Goal: Task Accomplishment & Management: Complete application form

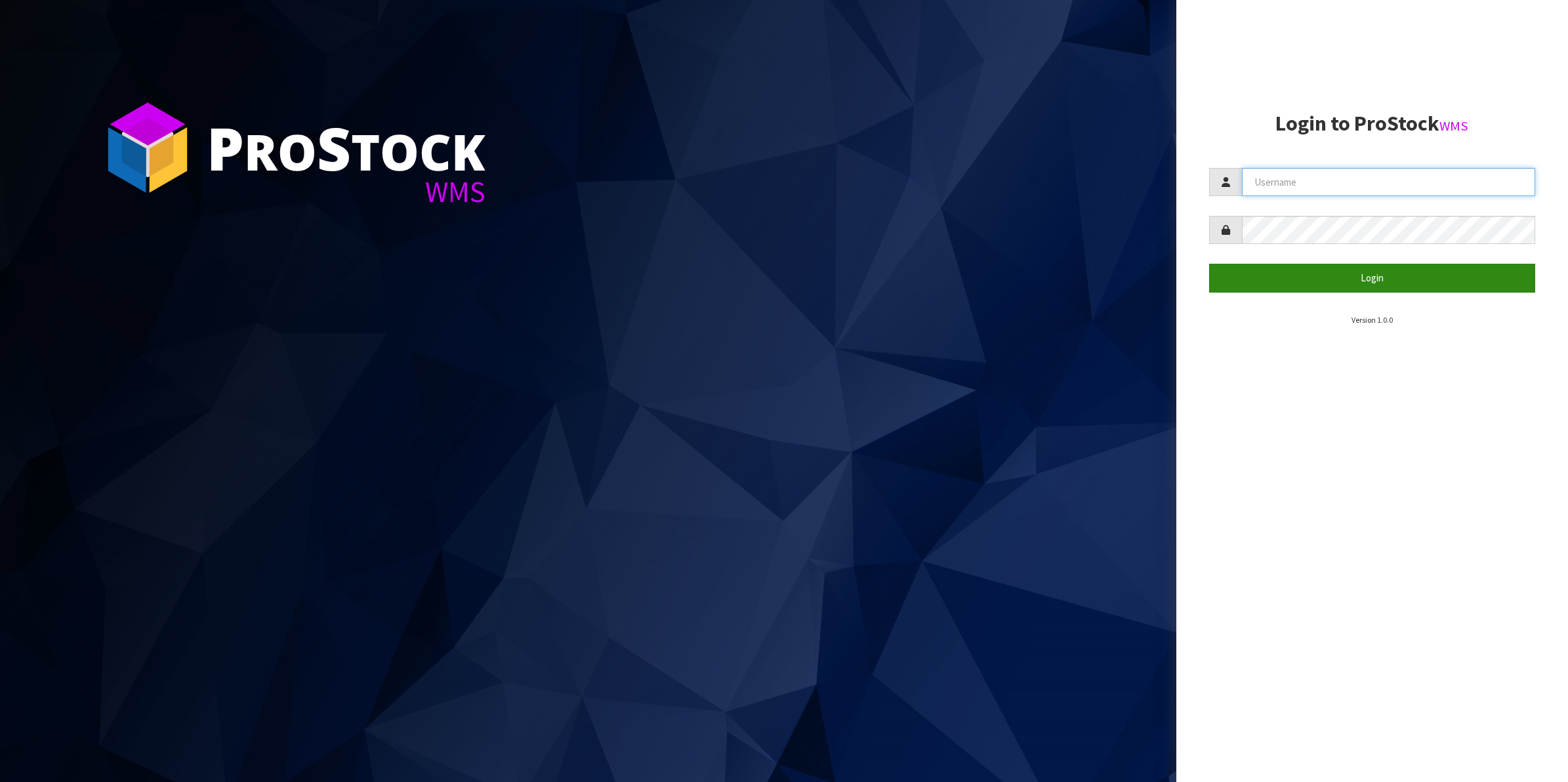
type input "Shingai"
click at [1372, 283] on button "Login" at bounding box center [1372, 278] width 326 height 28
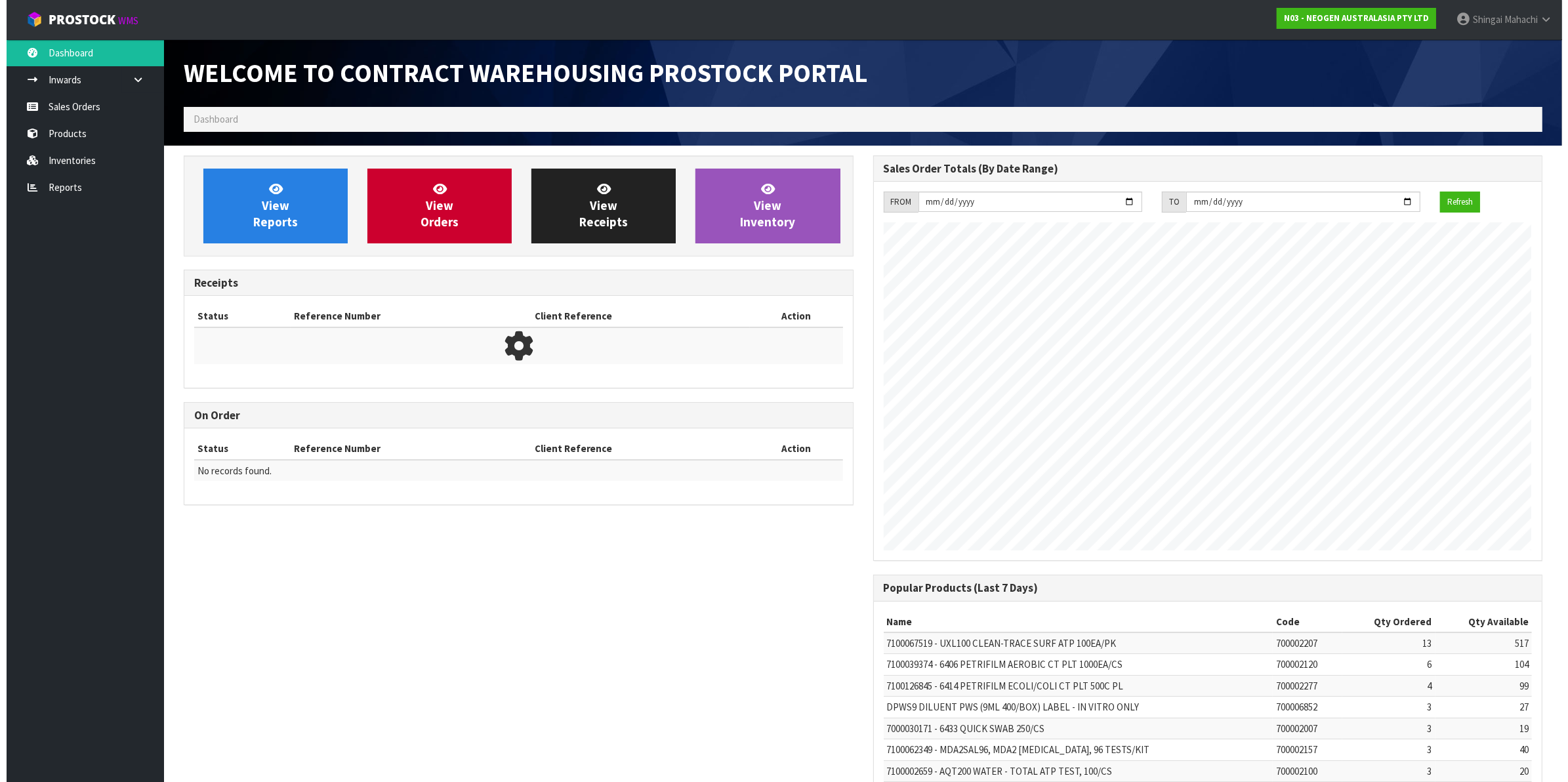
scroll to position [730, 689]
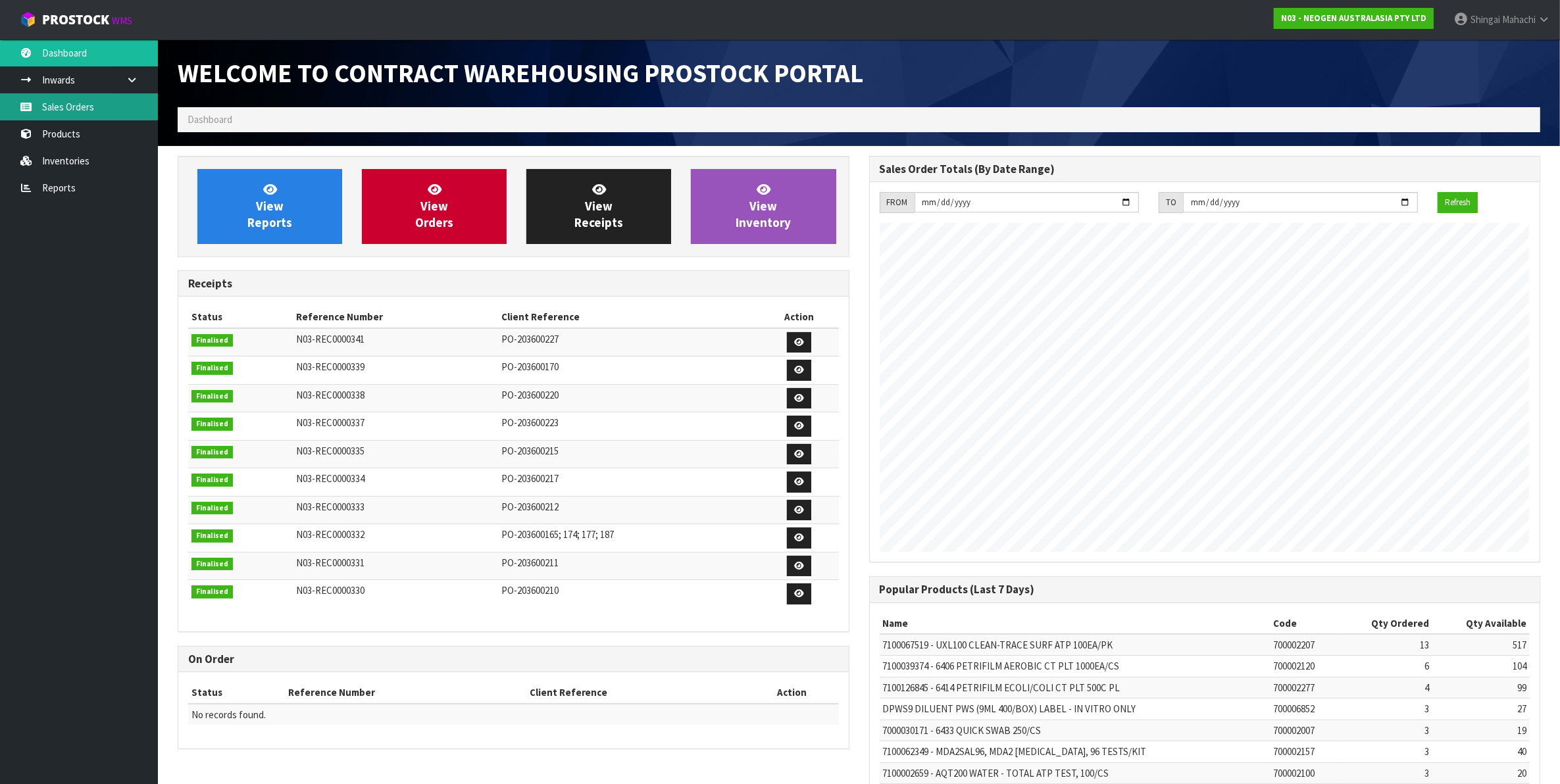
click at [67, 109] on link "Sales Orders" at bounding box center [79, 106] width 158 height 27
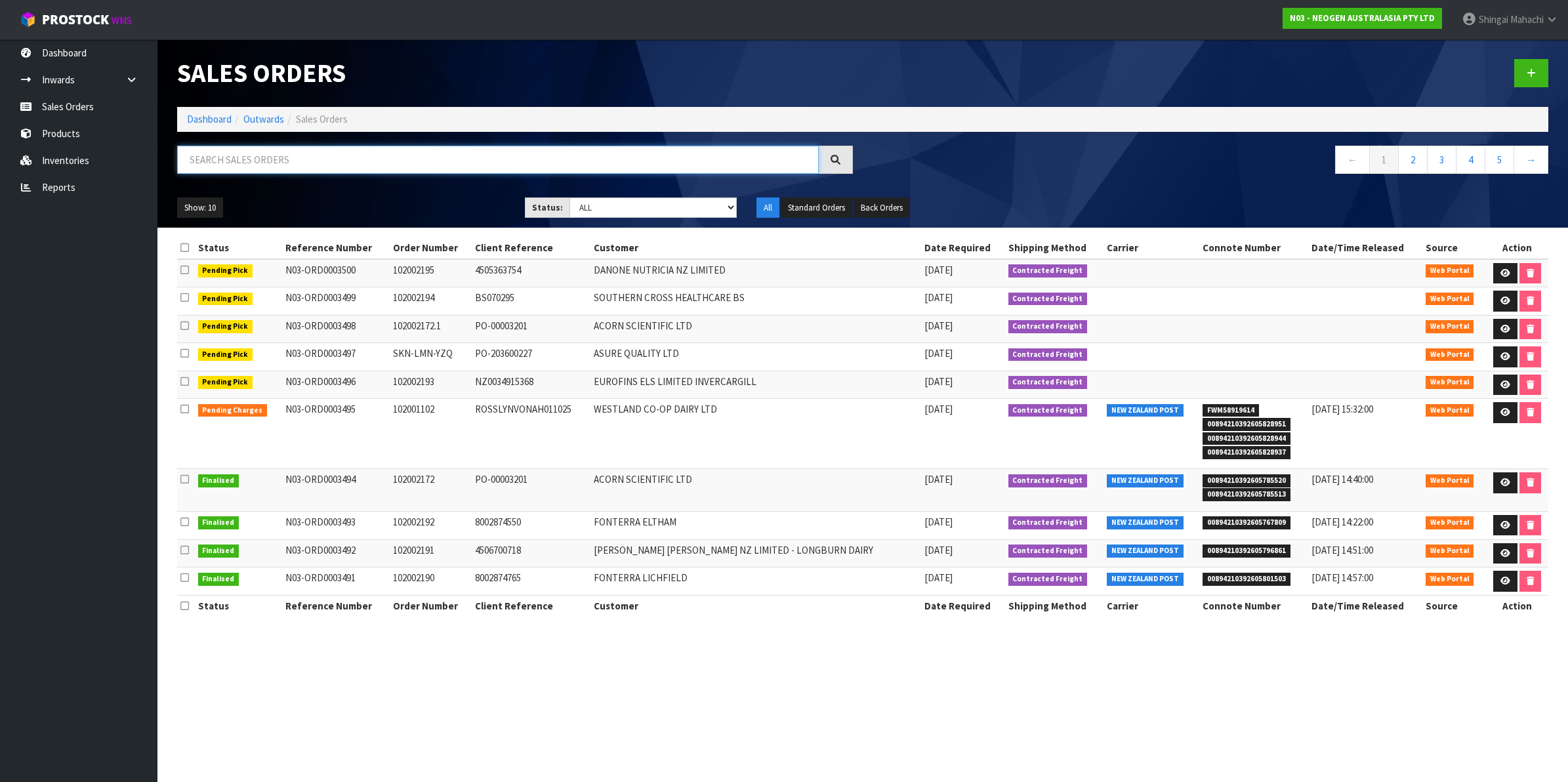
click at [236, 162] on input "text" at bounding box center [497, 160] width 642 height 28
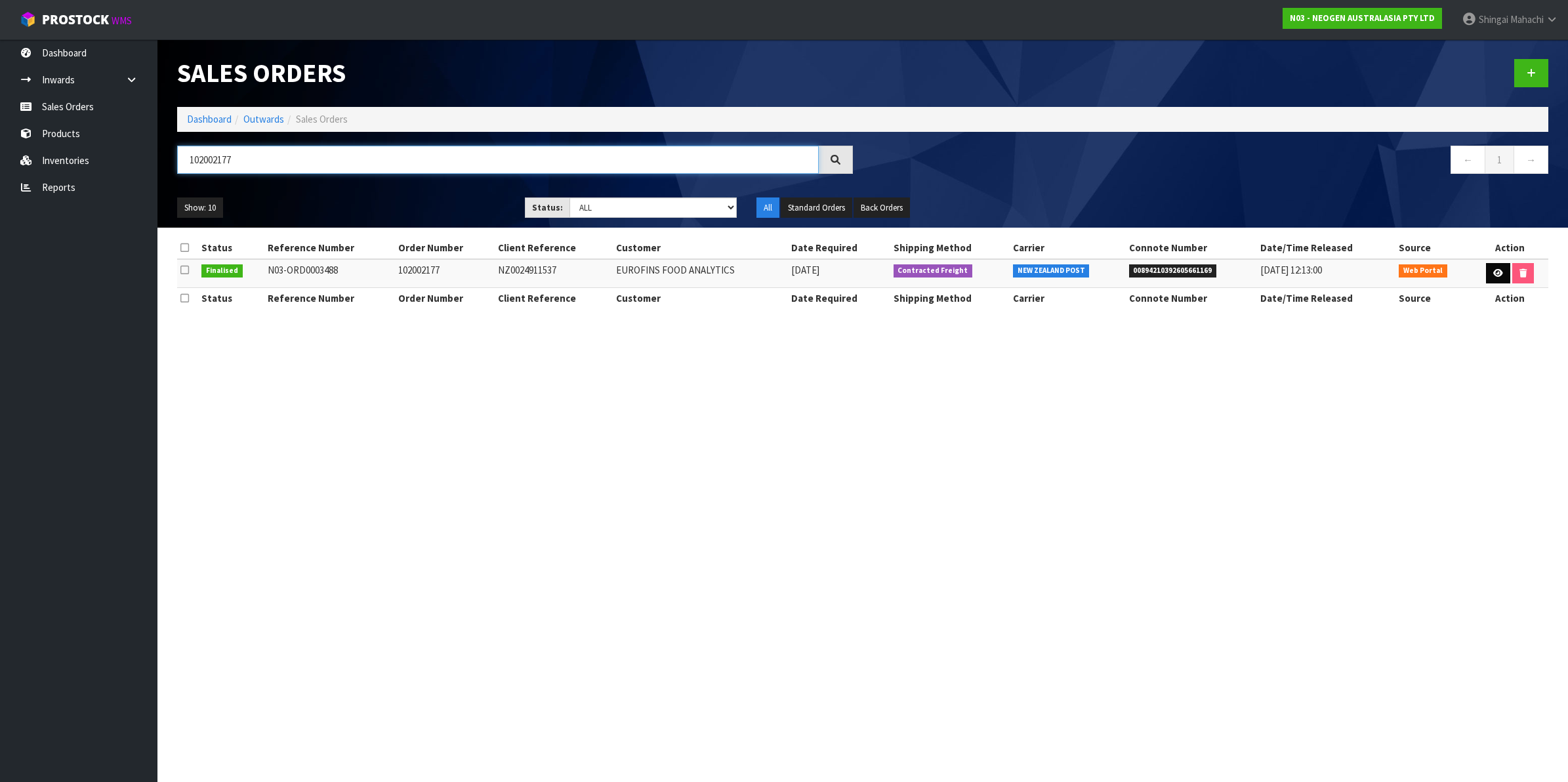
type input "102002177"
click at [1497, 273] on icon at bounding box center [1497, 273] width 10 height 9
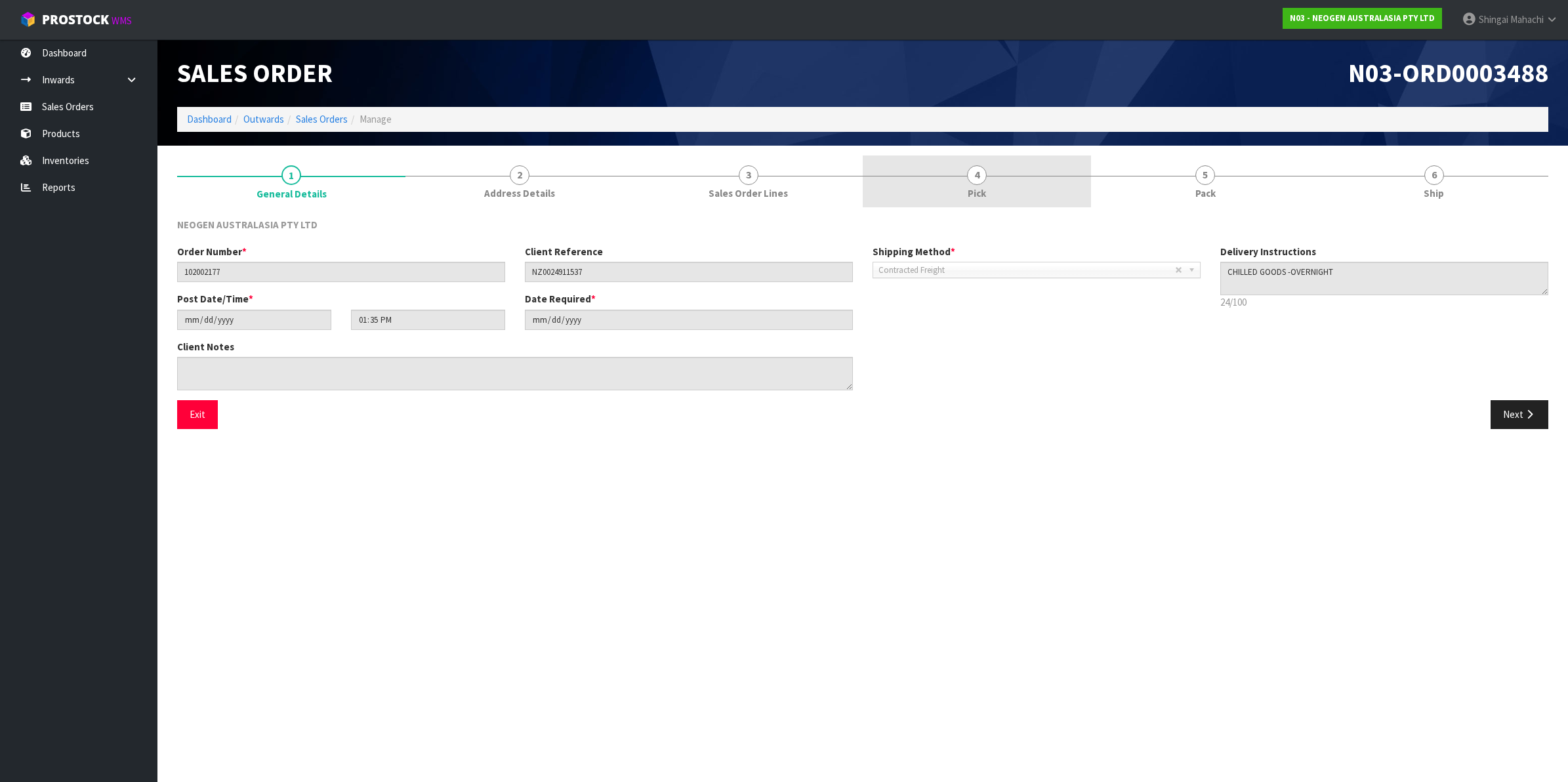
click at [986, 177] on link "4 Pick" at bounding box center [977, 181] width 228 height 52
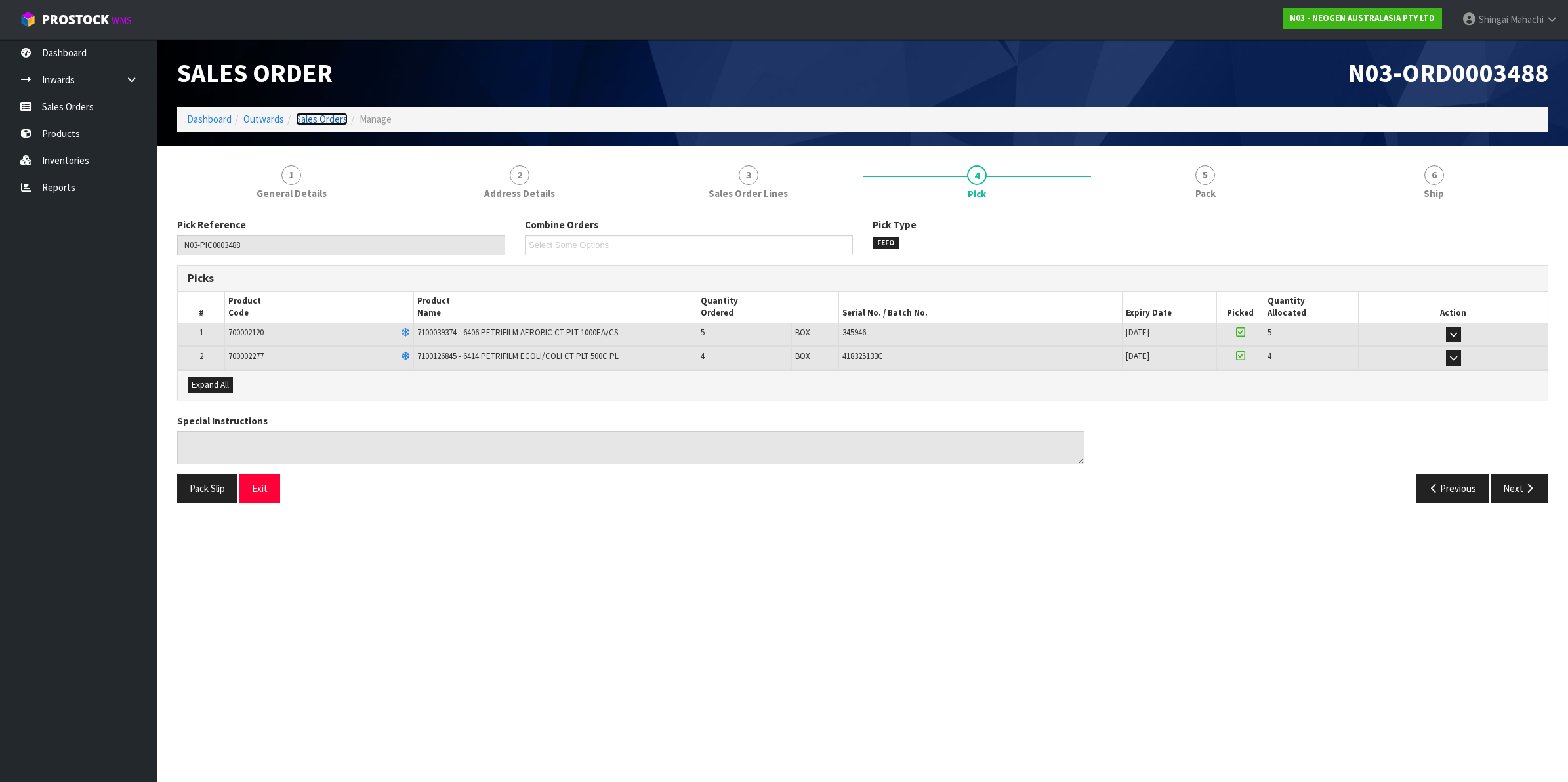
click at [328, 120] on link "Sales Orders" at bounding box center [322, 119] width 52 height 13
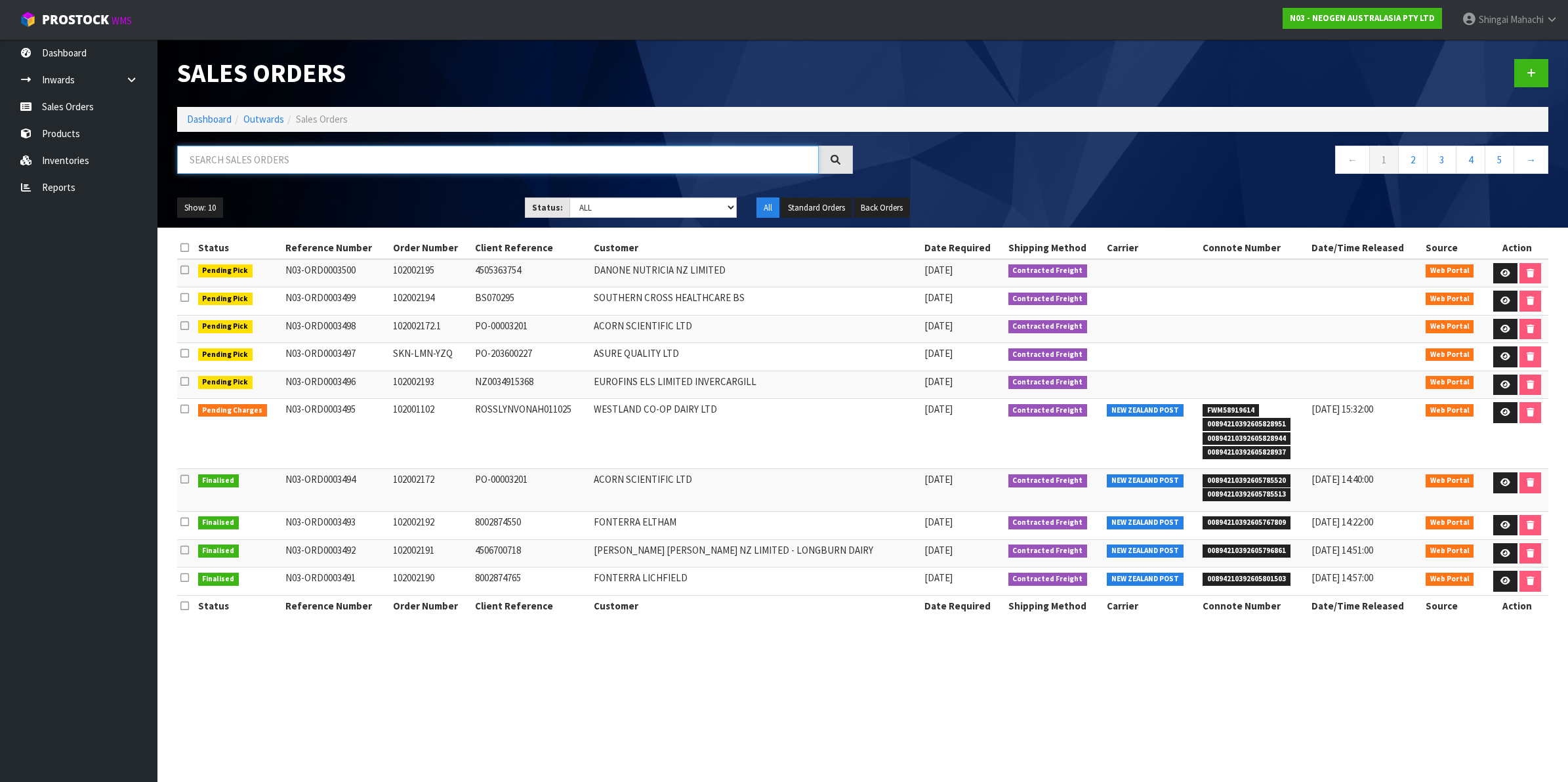
click at [273, 162] on input "text" at bounding box center [497, 160] width 642 height 28
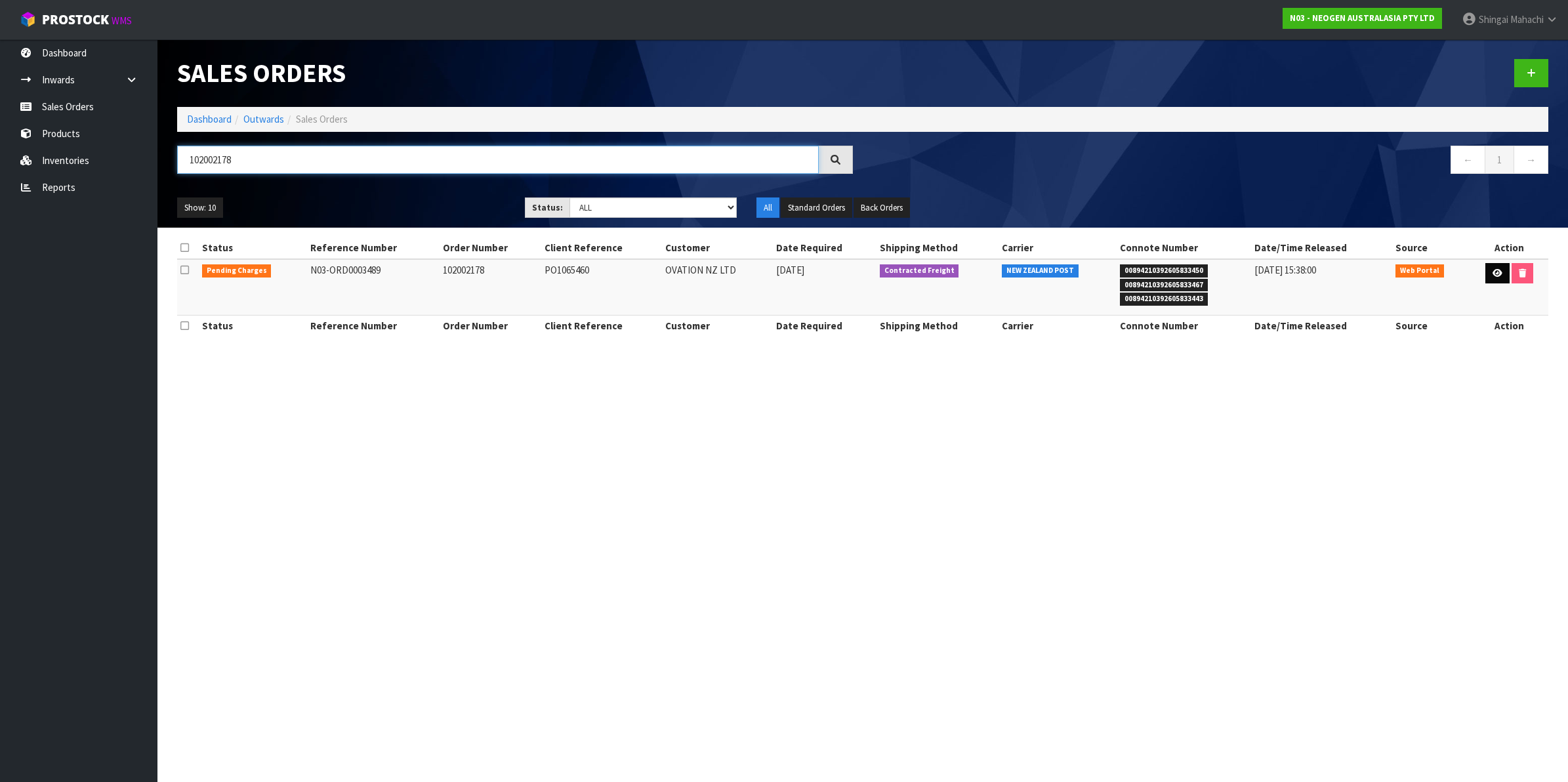
type input "102002178"
click at [1492, 279] on link at bounding box center [1497, 273] width 24 height 21
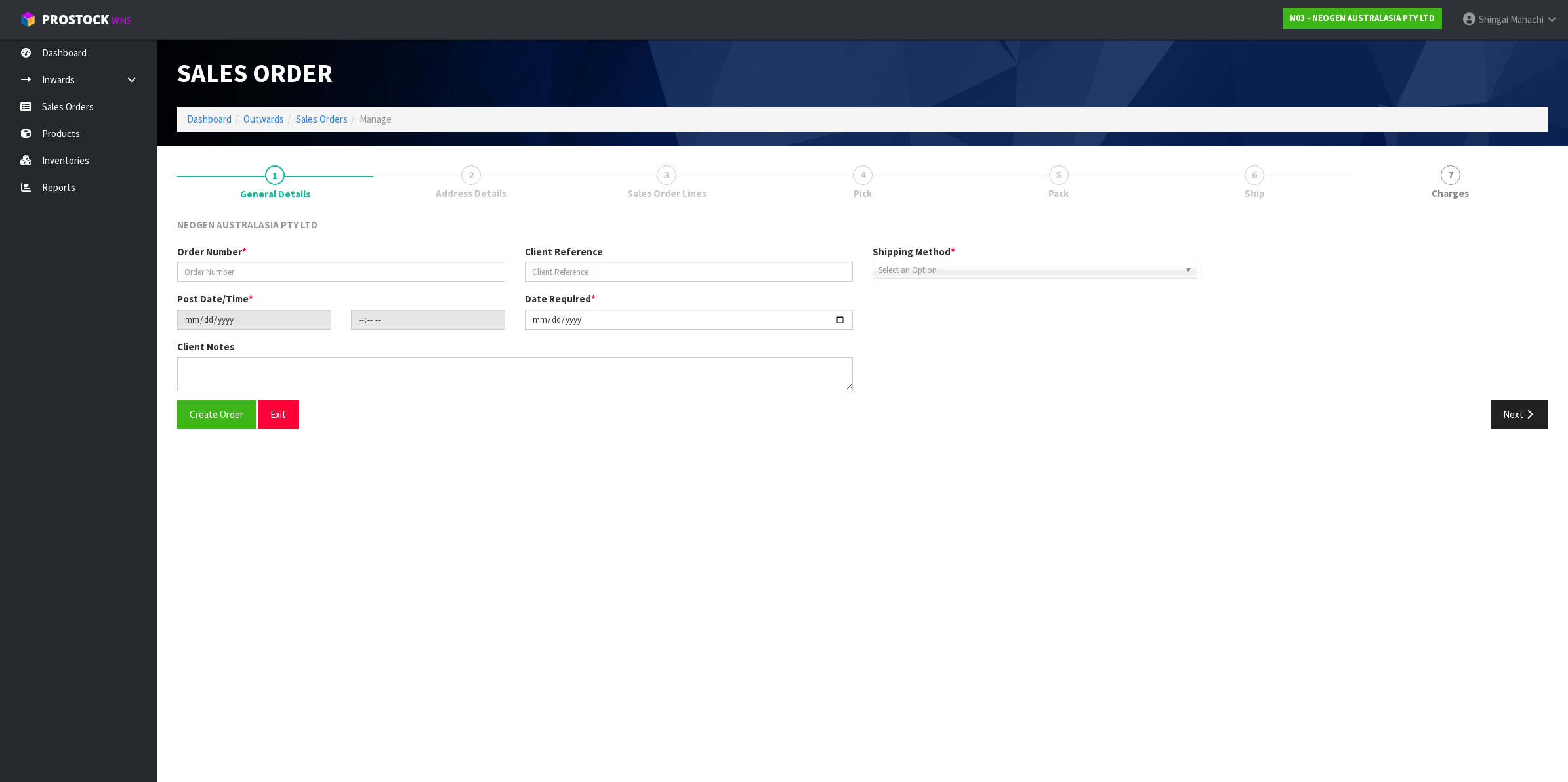
type input "102002178"
type input "PO1065460"
type input "[DATE]"
type input "10:44:00.000"
type input "[DATE]"
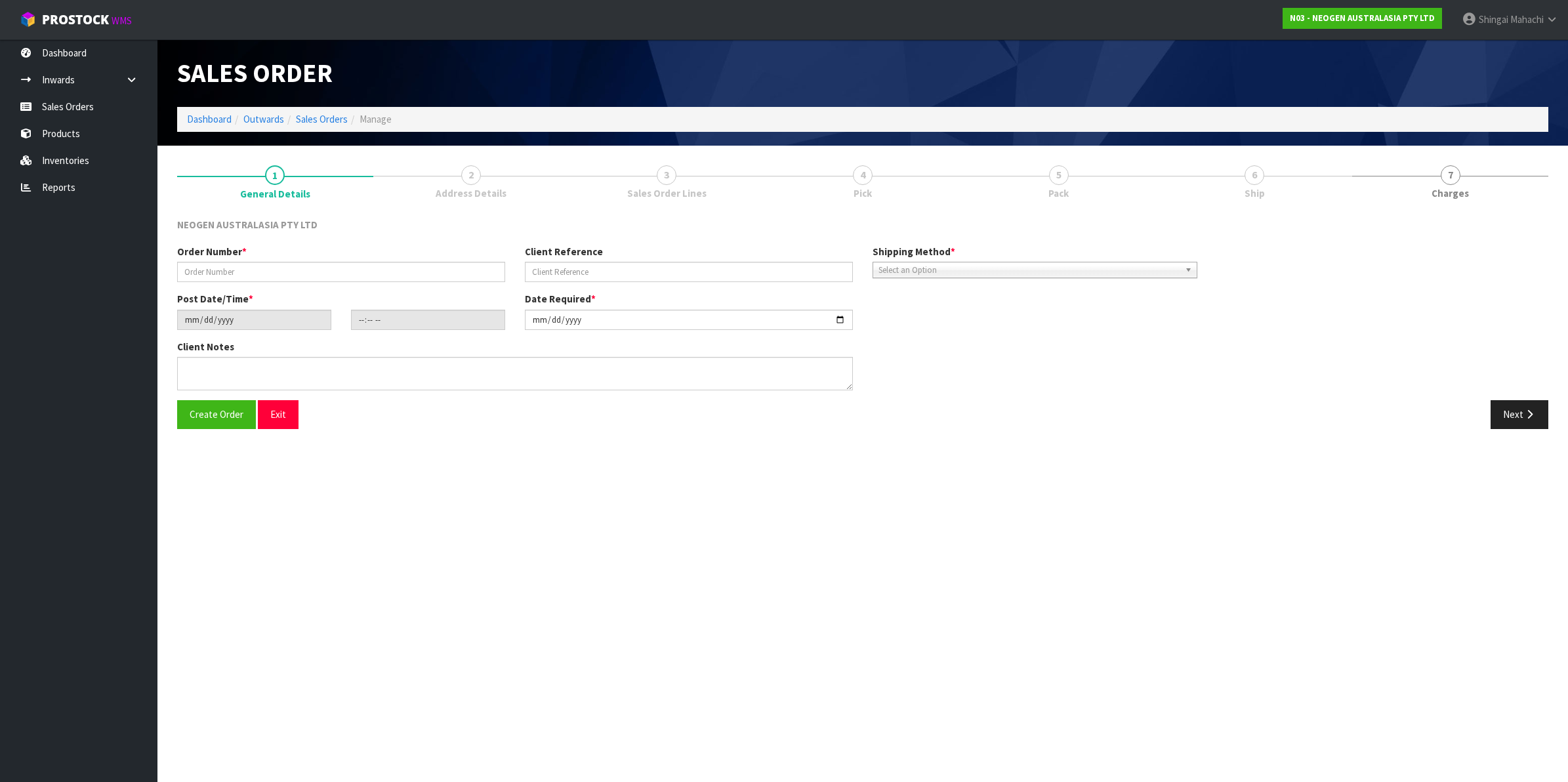
type textarea "ATTN: [PERSON_NAME]"
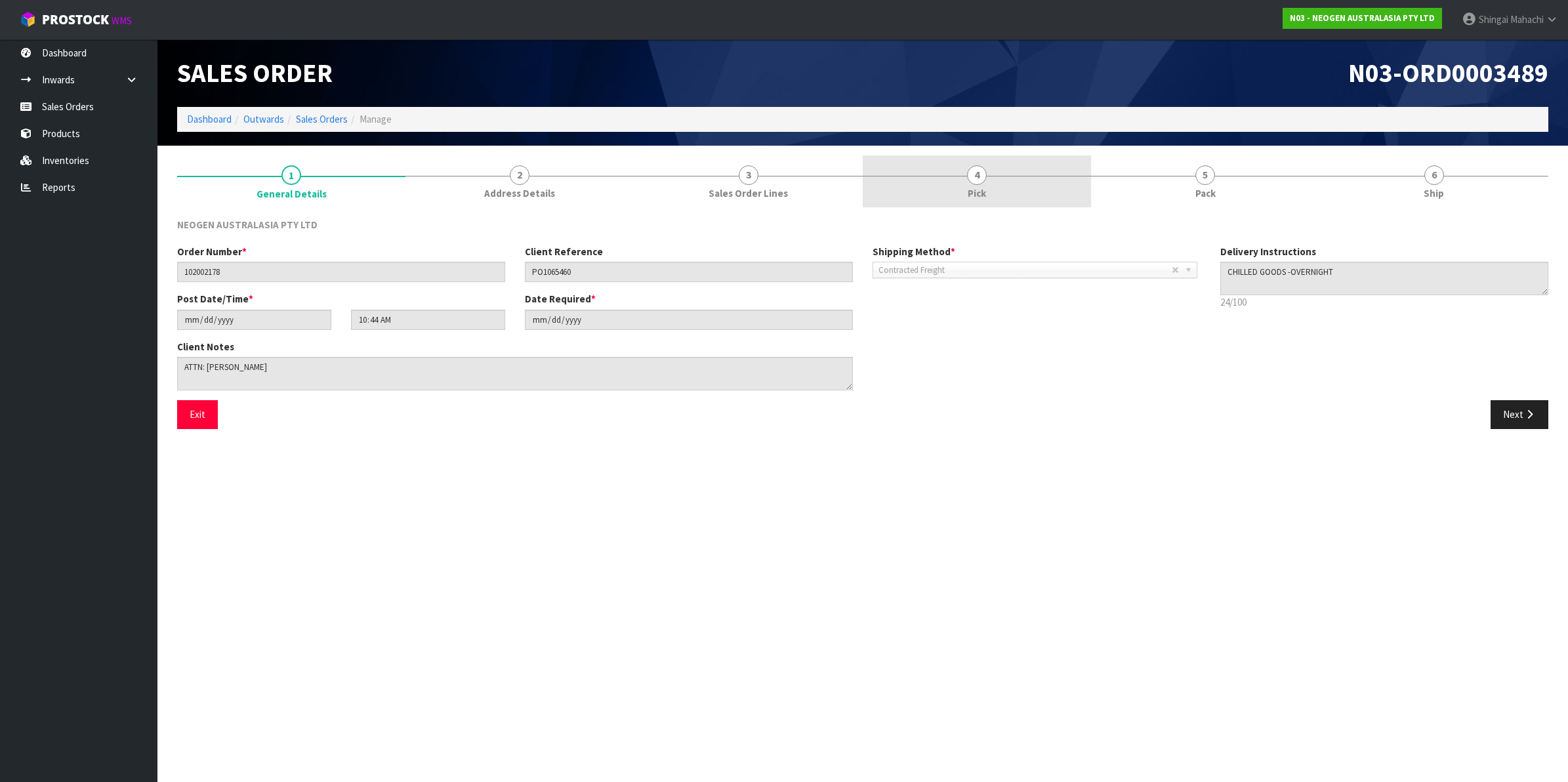
click at [974, 172] on span "4" at bounding box center [976, 175] width 20 height 20
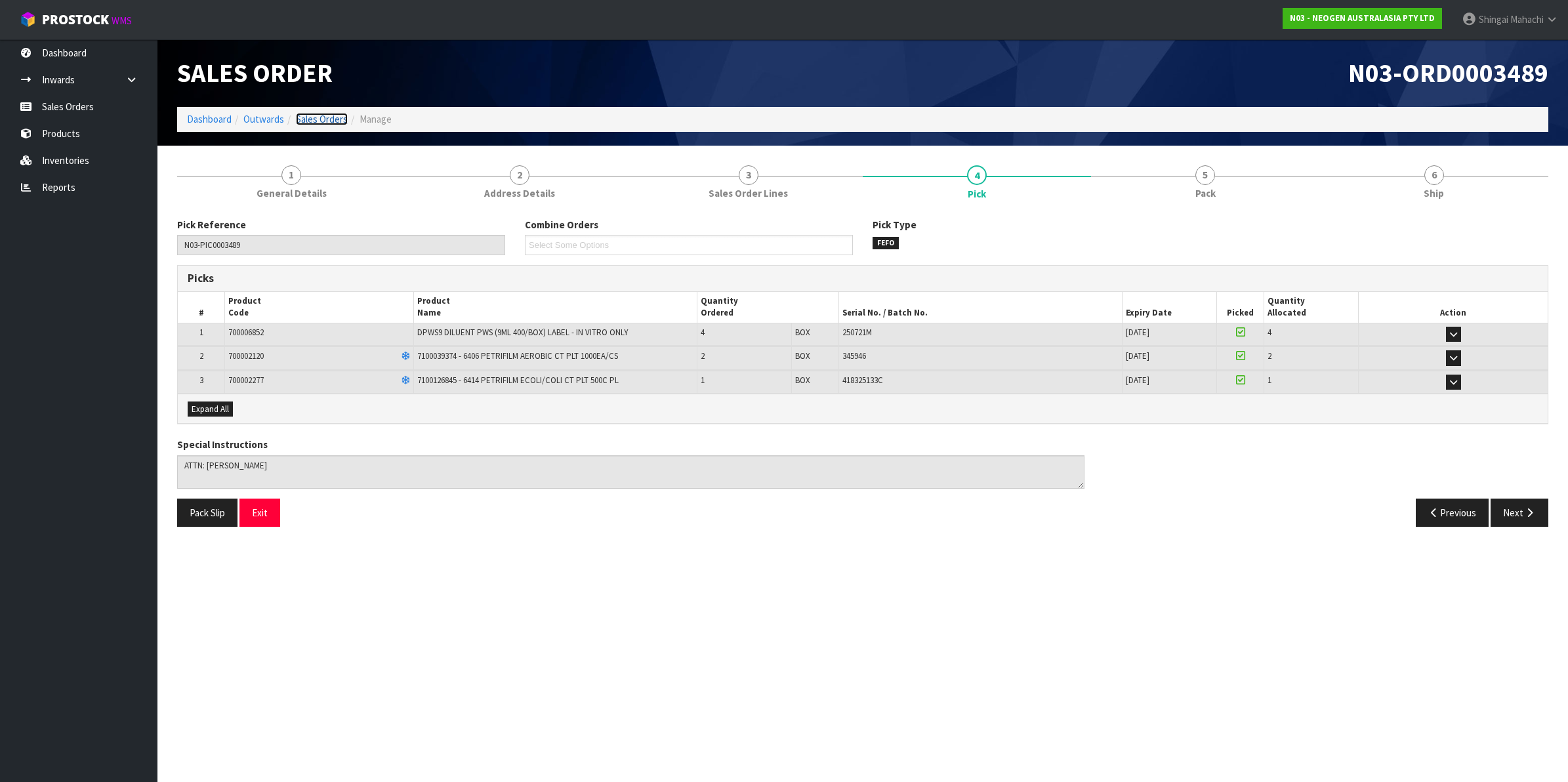
click at [310, 122] on link "Sales Orders" at bounding box center [322, 119] width 52 height 13
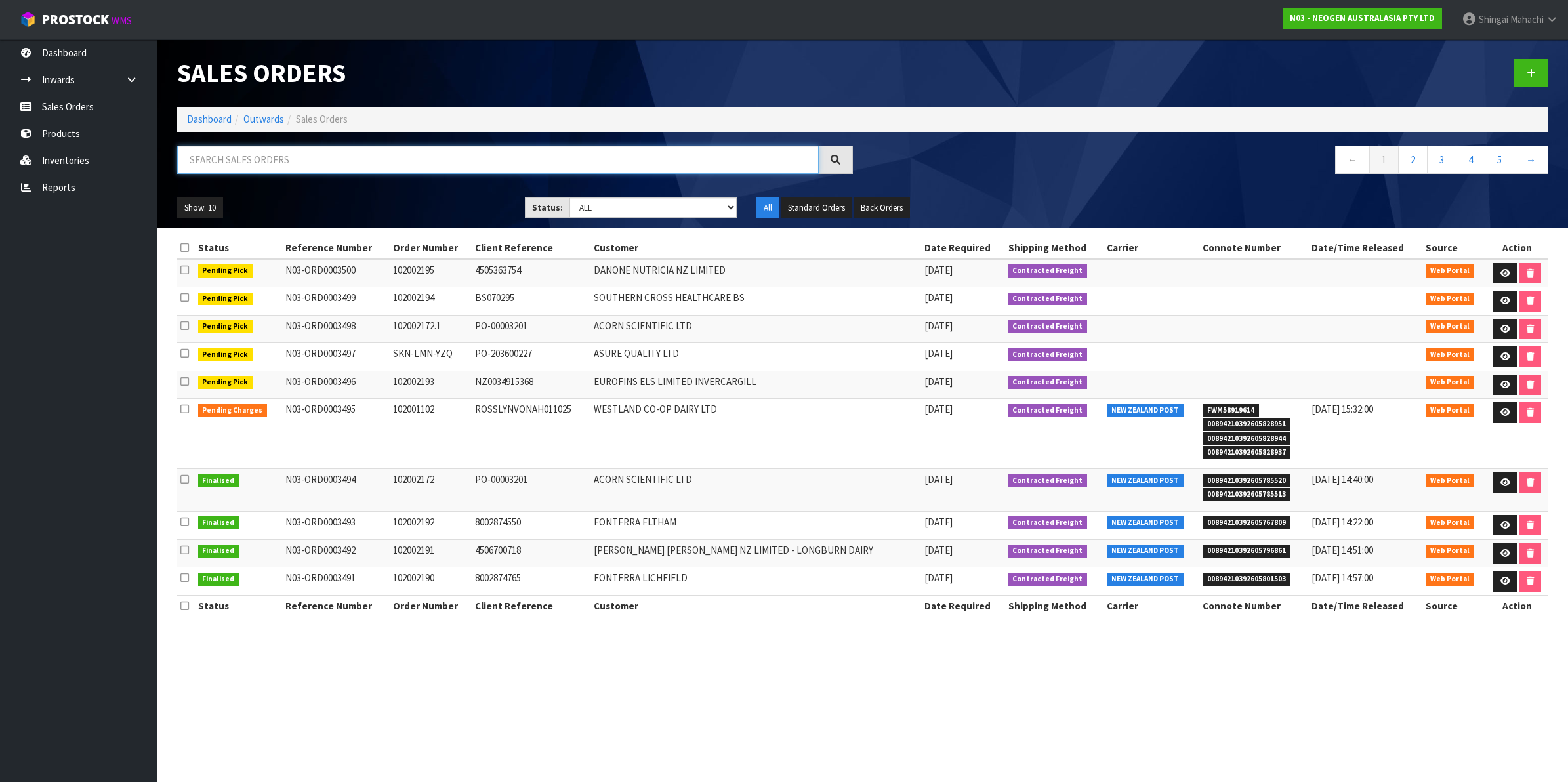
click at [293, 162] on input "text" at bounding box center [497, 160] width 642 height 28
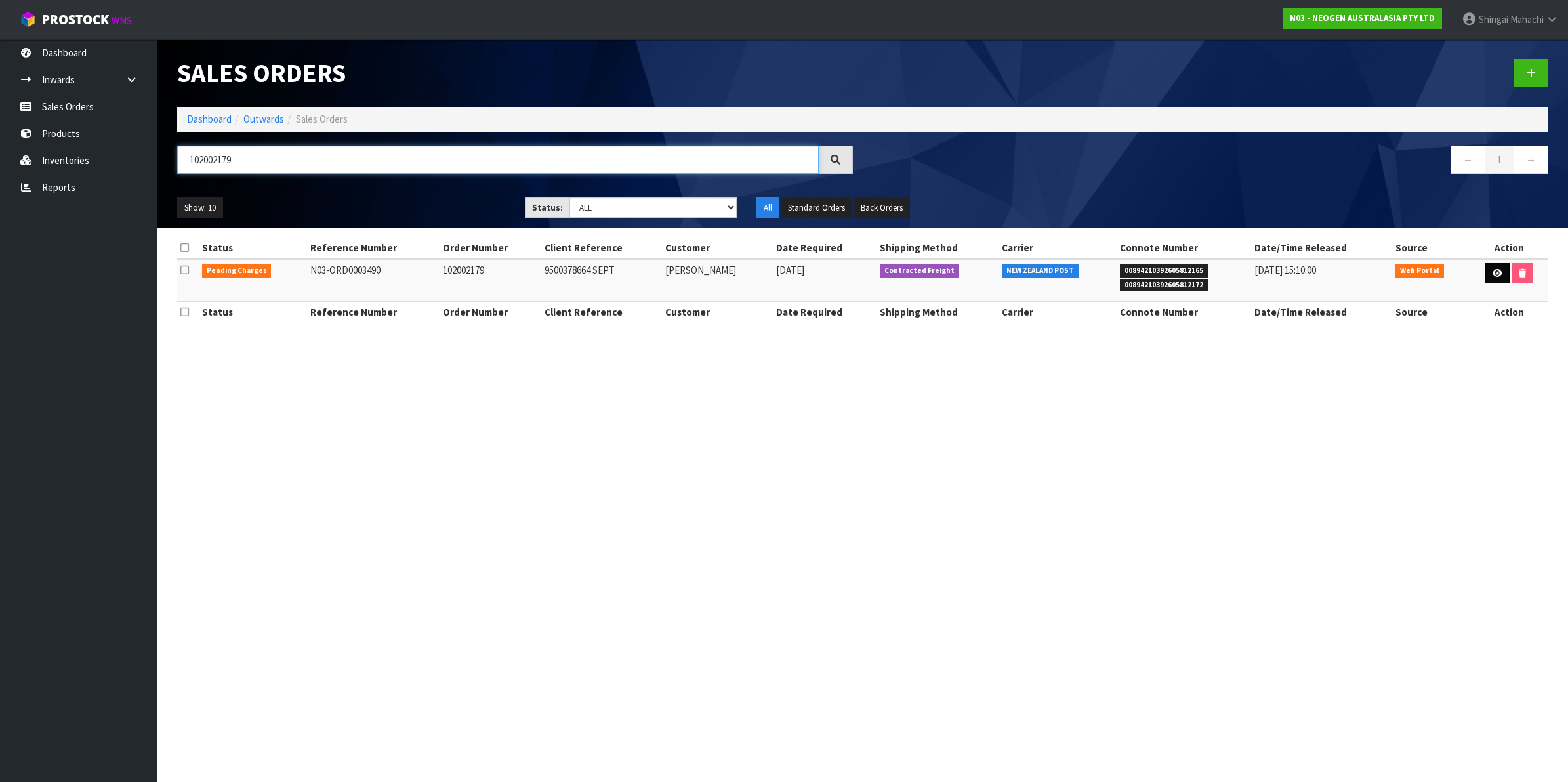
type input "102002179"
click at [1494, 270] on icon at bounding box center [1497, 273] width 10 height 9
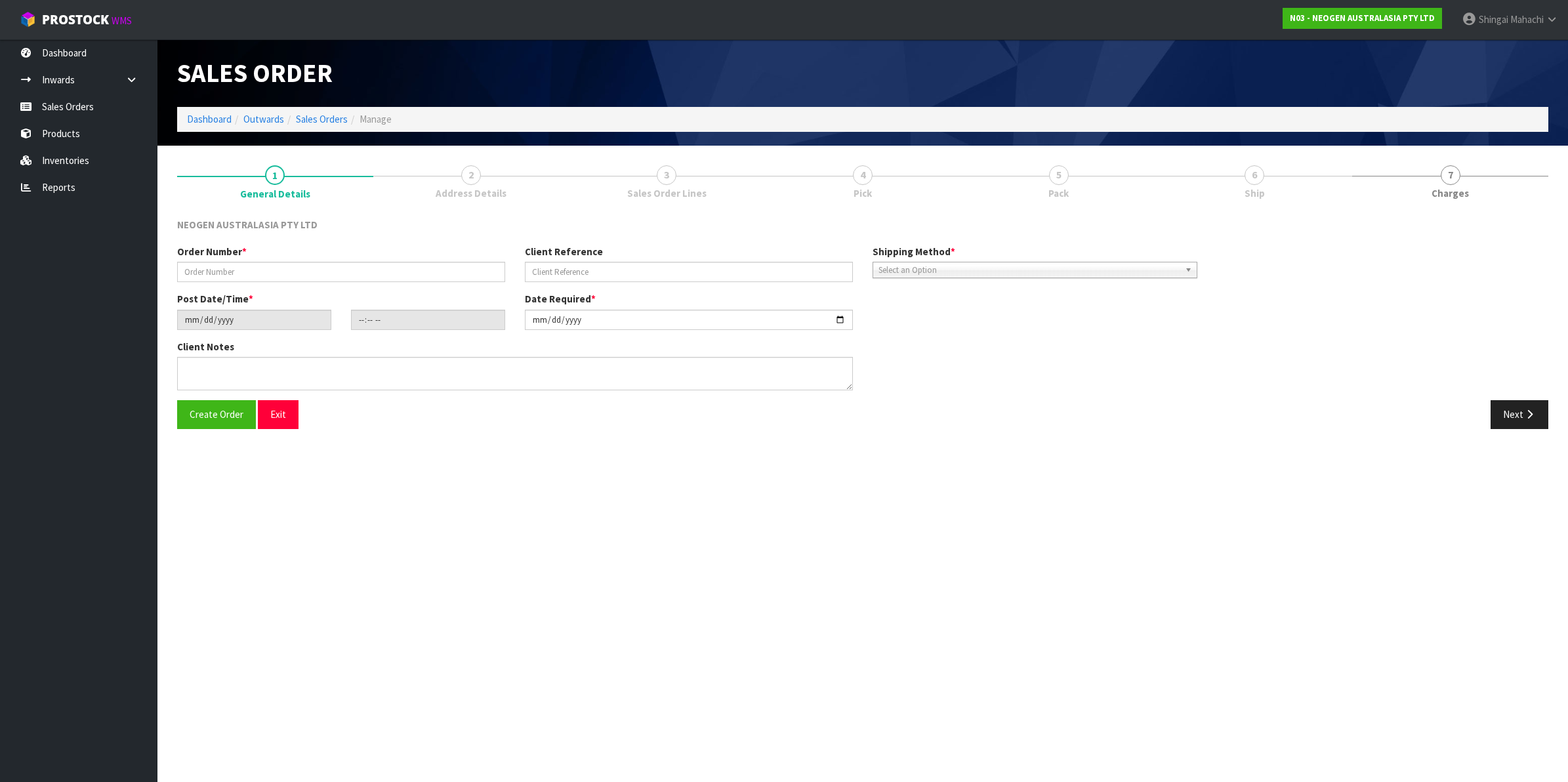
type input "102002179"
type input "9500378664 SEPT"
type input "[DATE]"
type input "10:47:00.000"
type input "[DATE]"
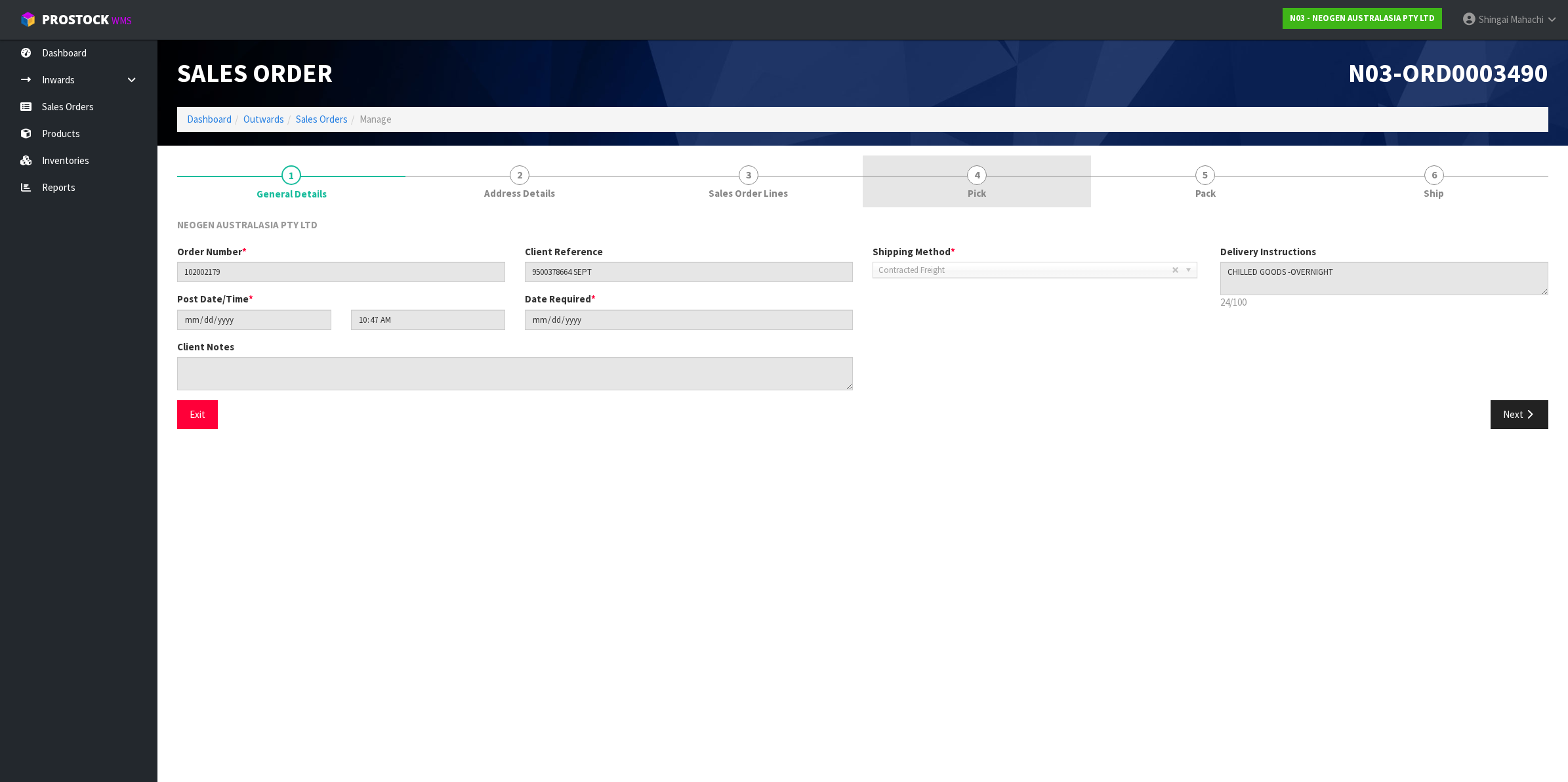
click at [974, 169] on span "4" at bounding box center [976, 175] width 20 height 20
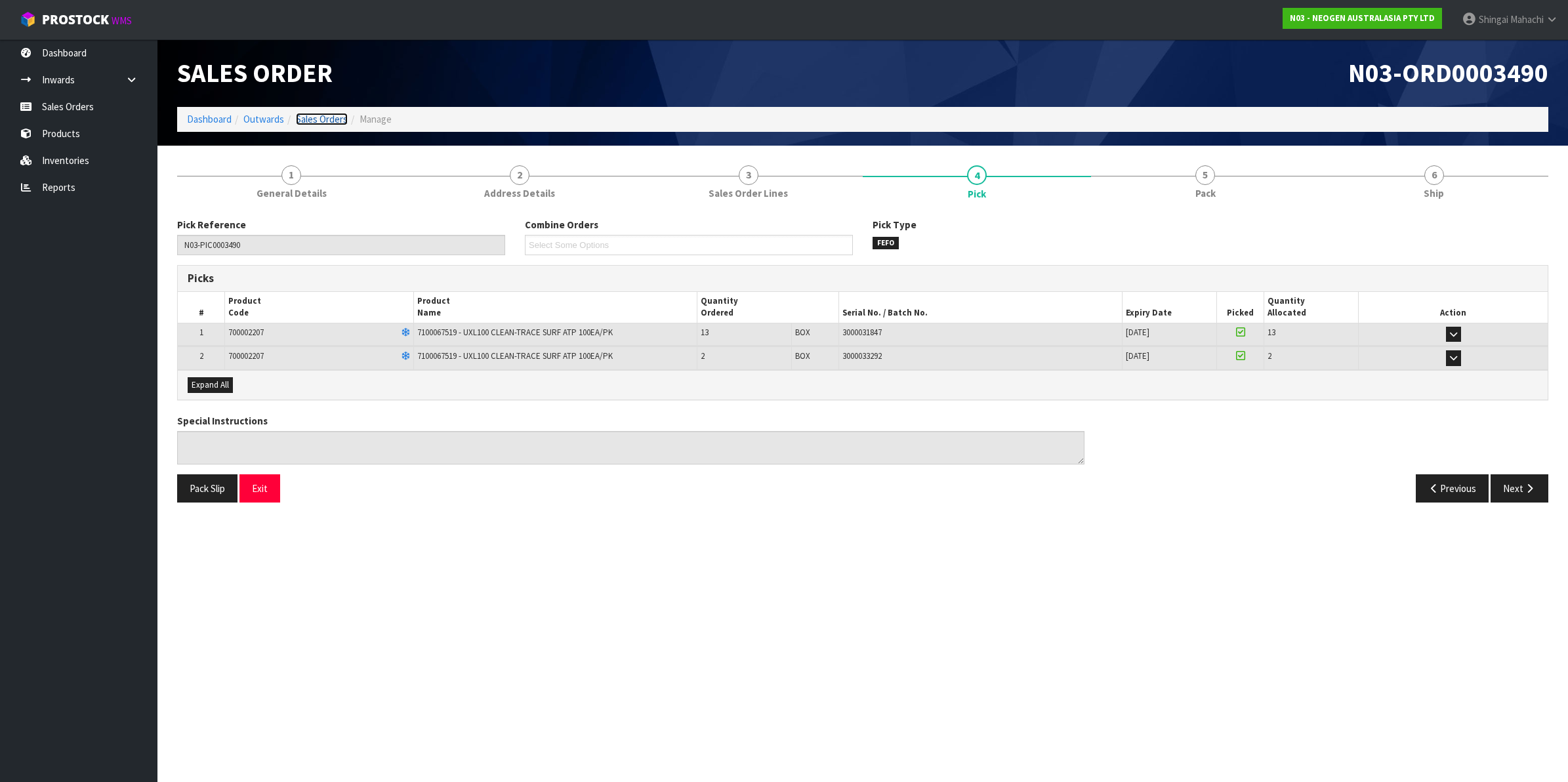
click at [315, 115] on link "Sales Orders" at bounding box center [322, 119] width 52 height 13
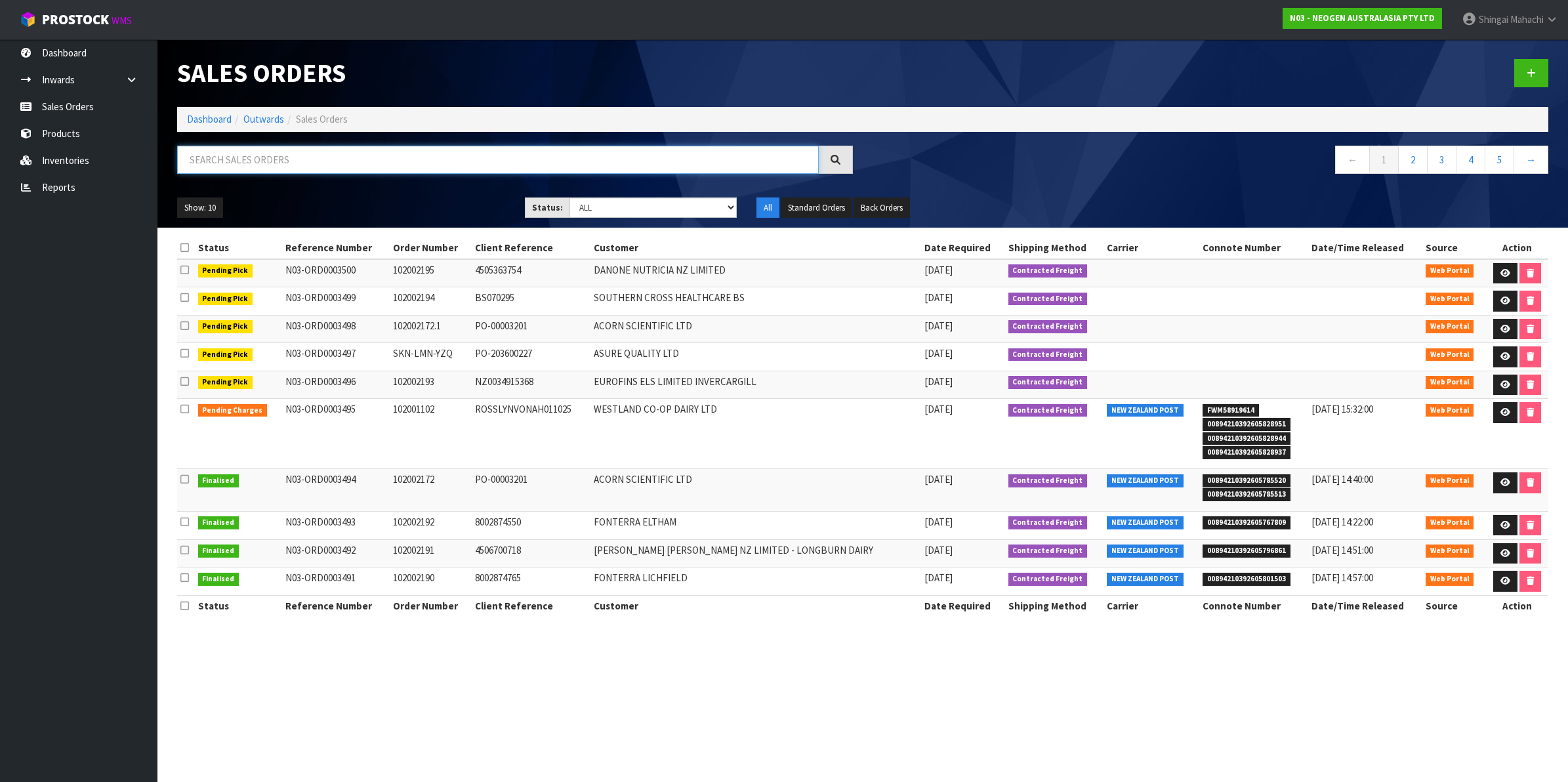
click at [247, 158] on input "text" at bounding box center [497, 160] width 642 height 28
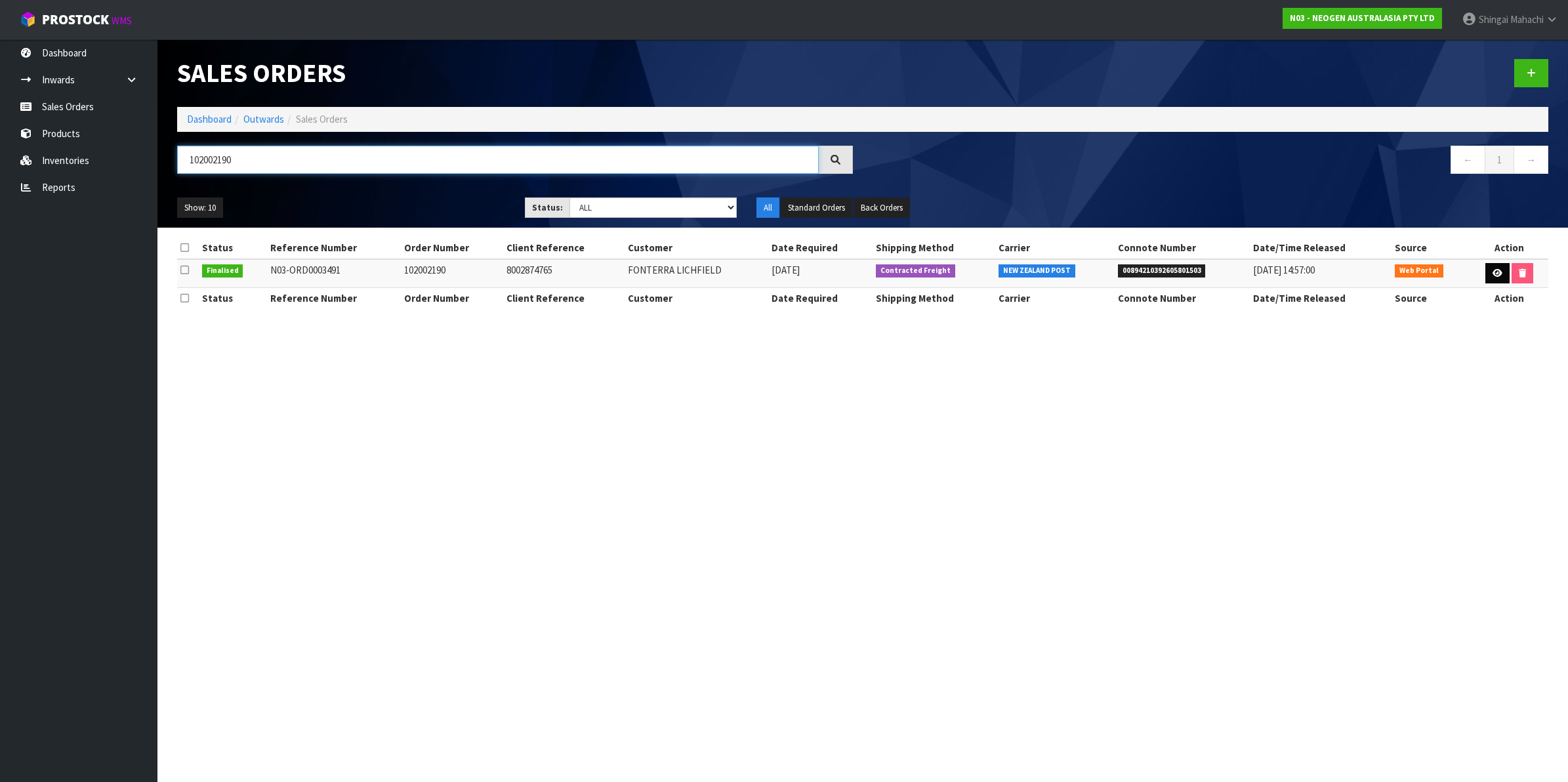
type input "102002190"
click at [1494, 272] on icon at bounding box center [1497, 273] width 10 height 9
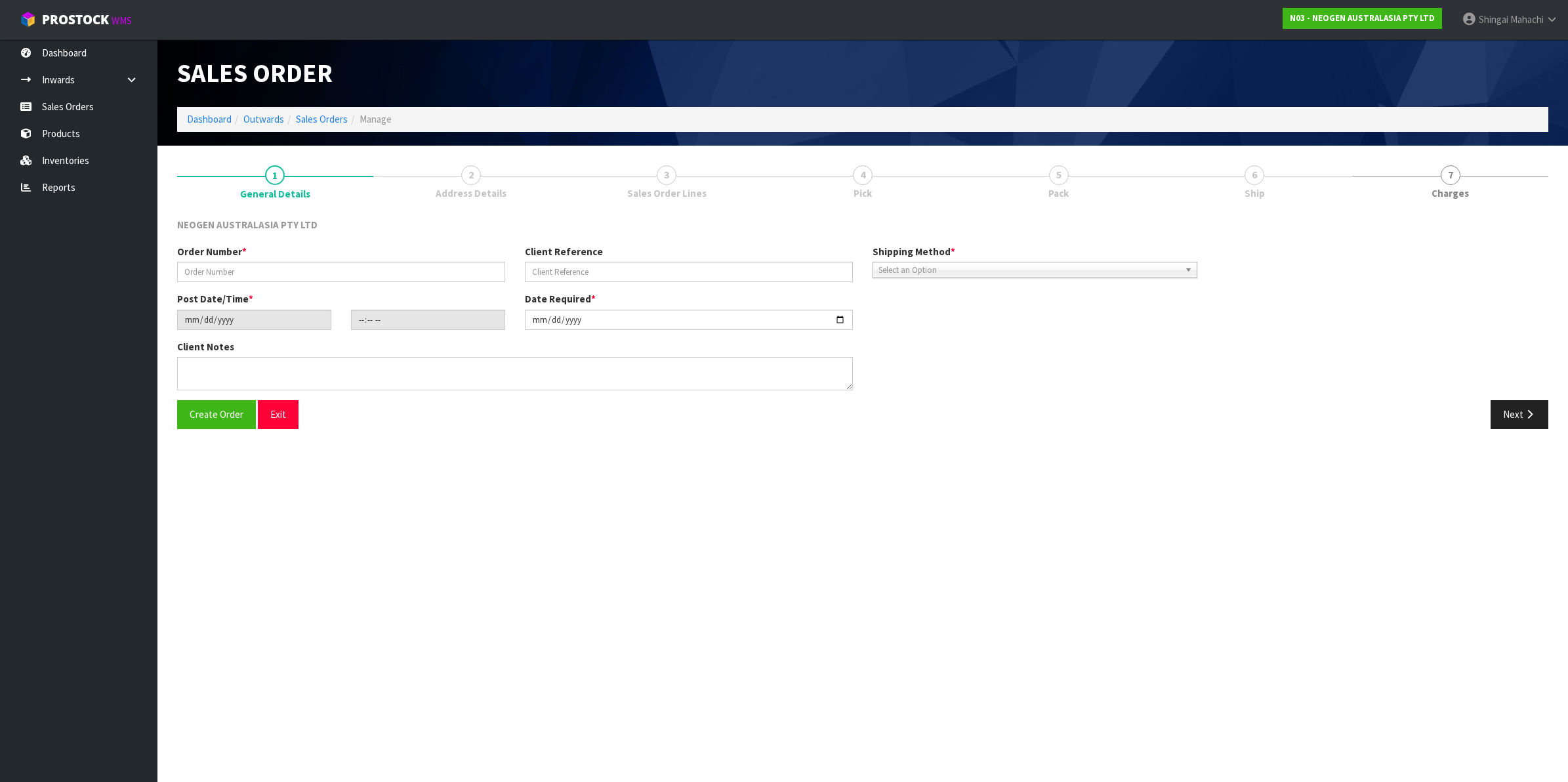
type input "102002190"
type input "8002874765"
type input "[DATE]"
type input "10:50:00.000"
type input "[DATE]"
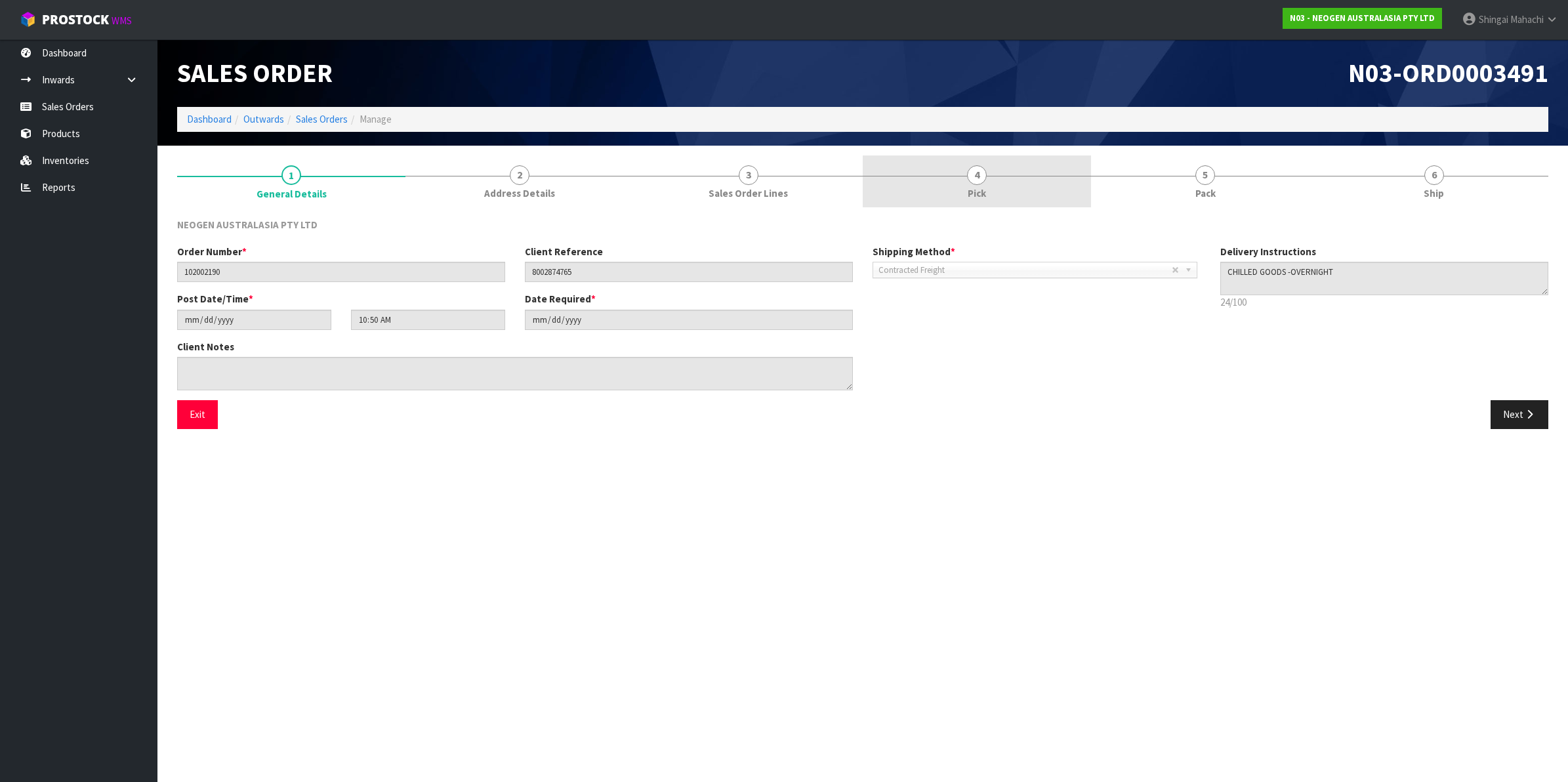
click at [971, 177] on span "4" at bounding box center [976, 175] width 20 height 20
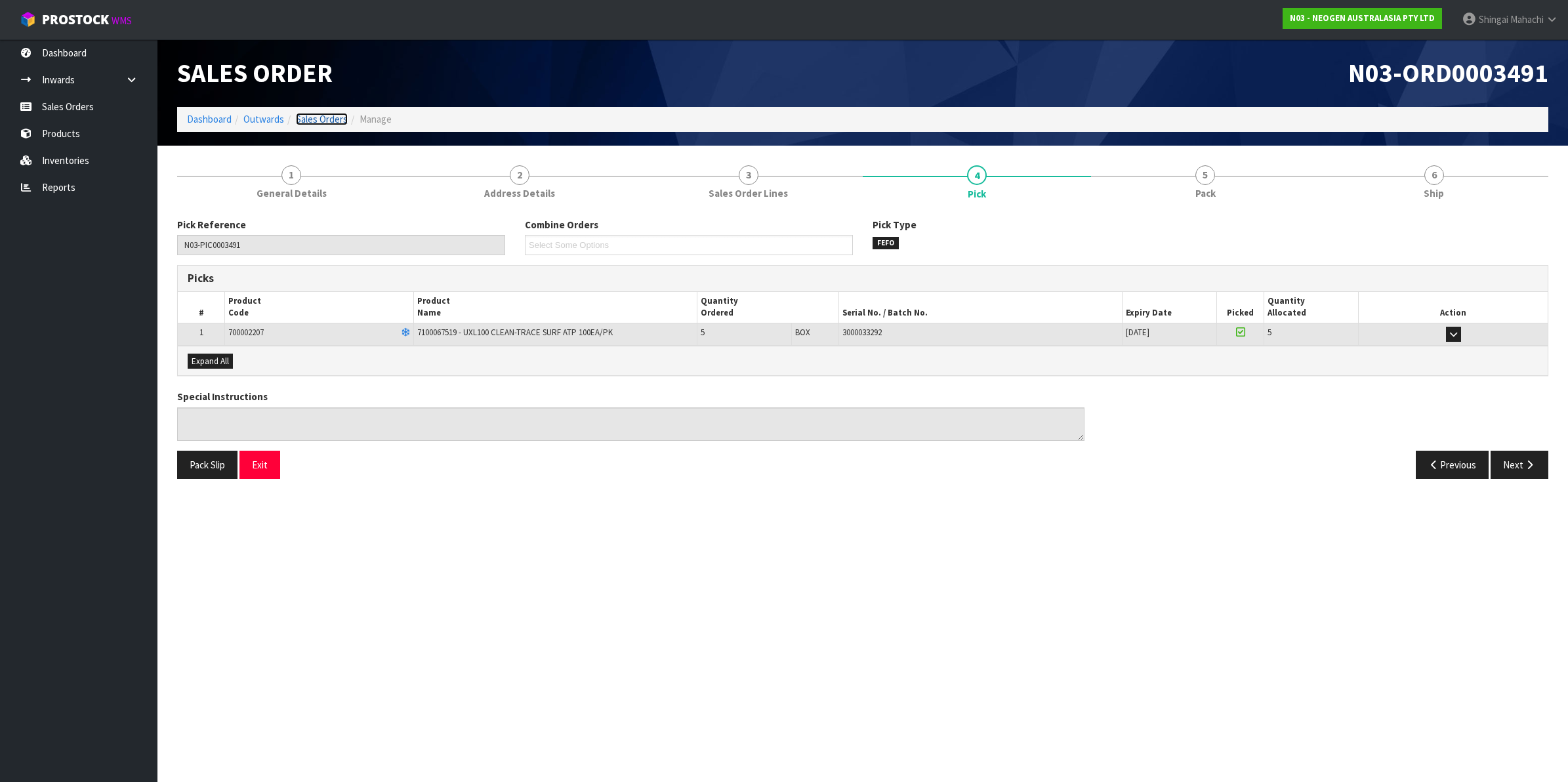
click at [322, 116] on link "Sales Orders" at bounding box center [322, 119] width 52 height 13
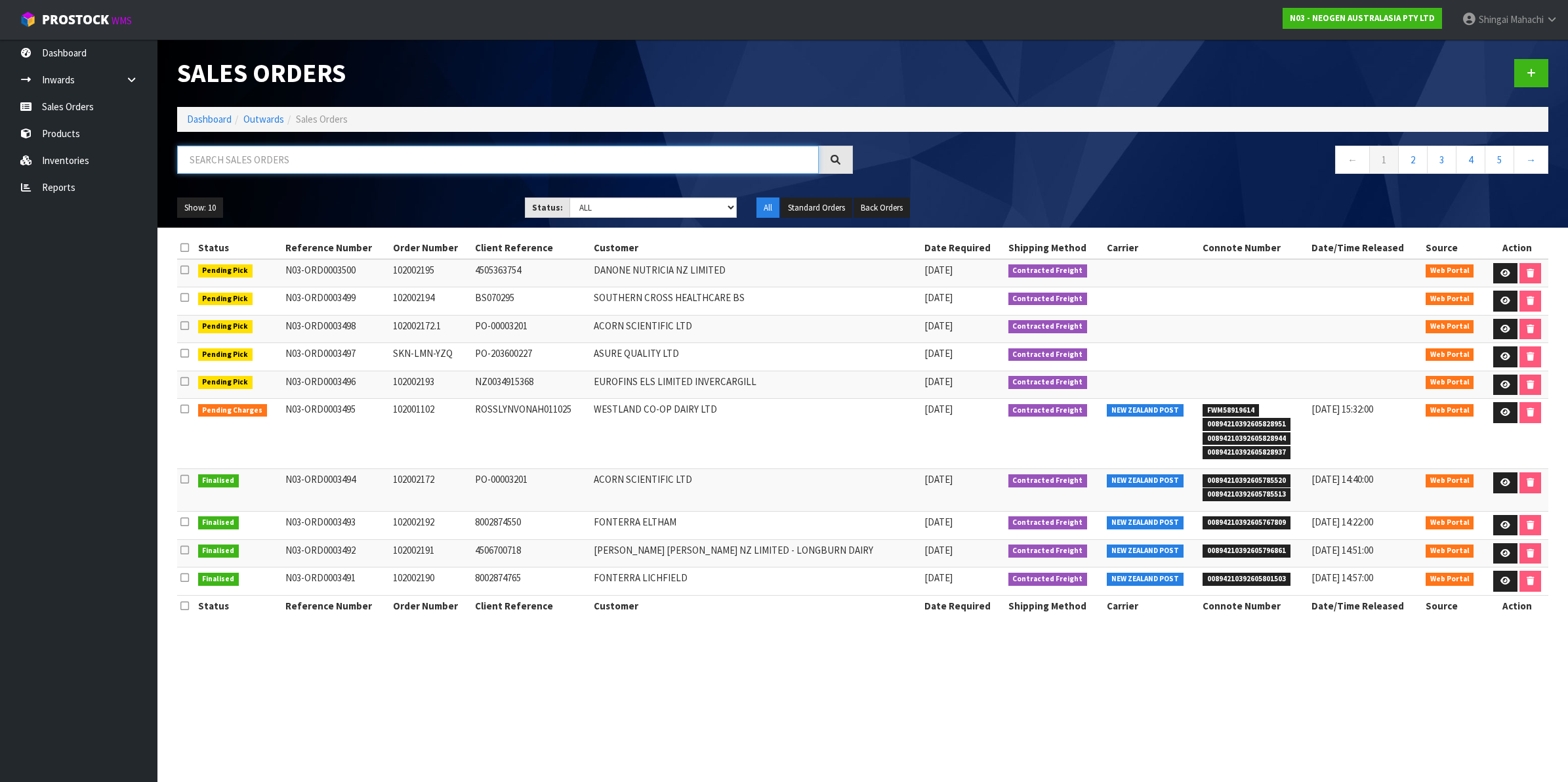
click at [284, 158] on input "text" at bounding box center [497, 160] width 642 height 28
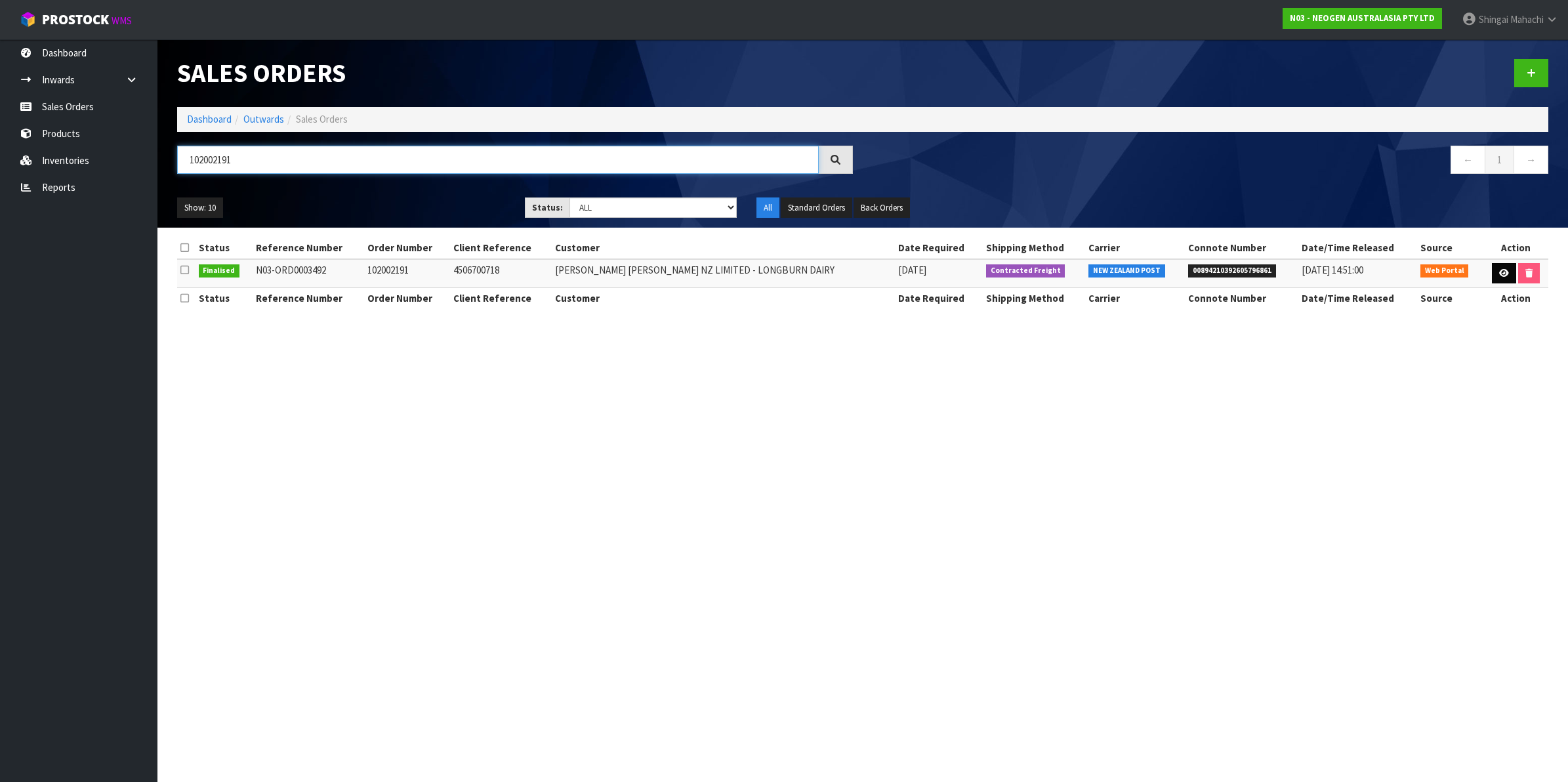
type input "102002191"
click at [1499, 271] on icon at bounding box center [1503, 273] width 10 height 9
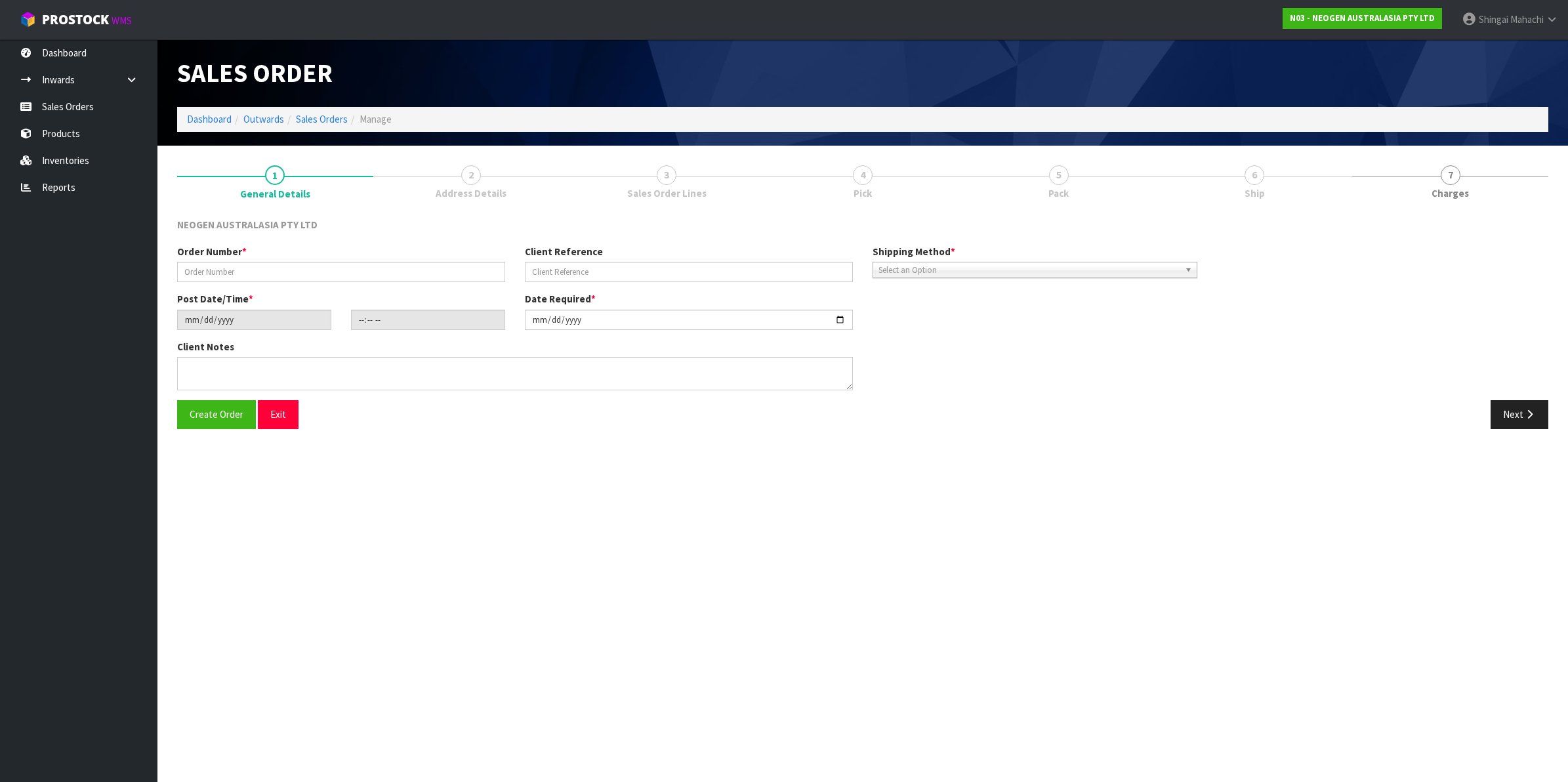
type input "102002191"
type input "4506700718"
type input "[DATE]"
type input "10:53:00.000"
type input "[DATE]"
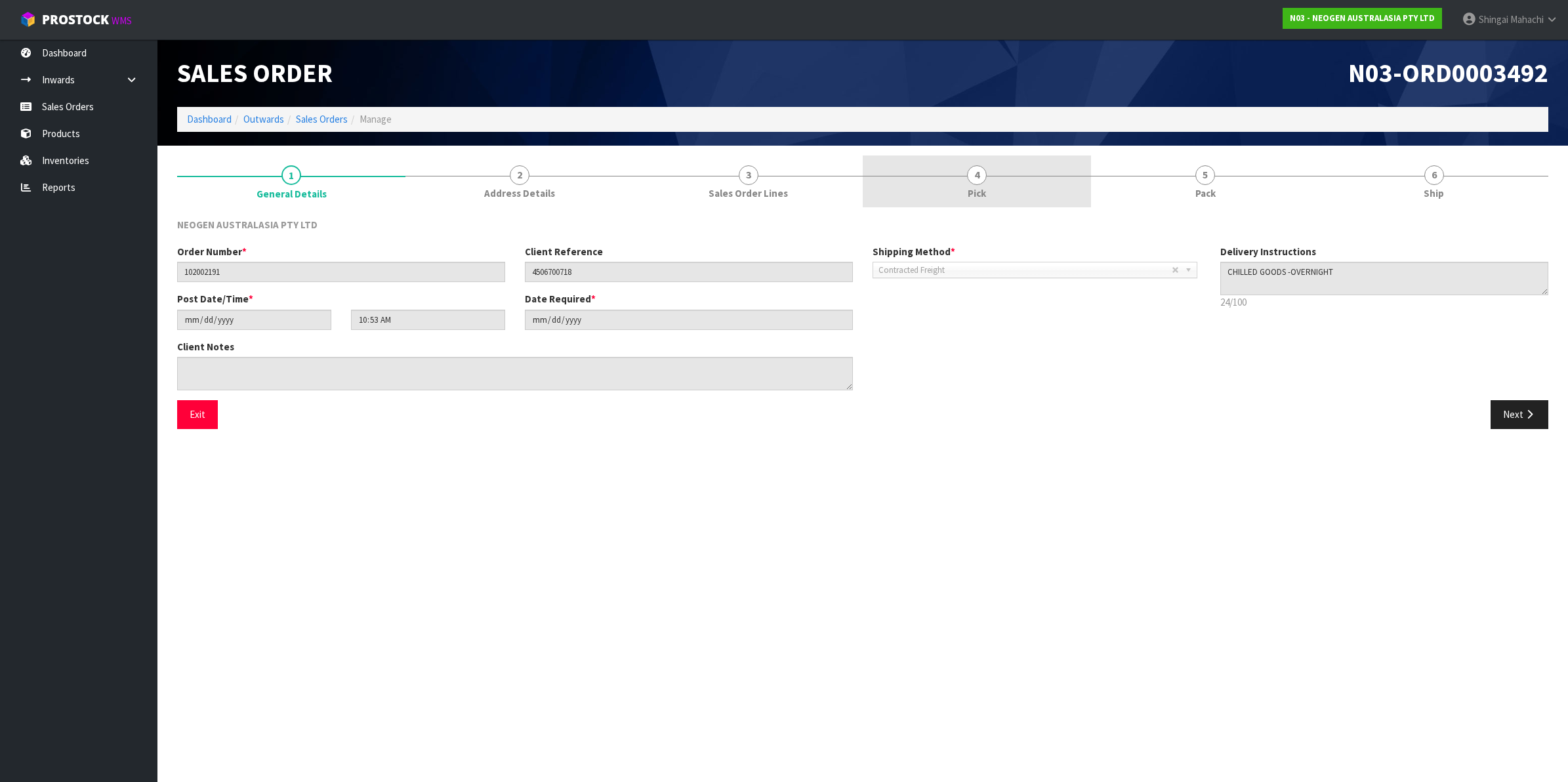
click at [979, 177] on span "4" at bounding box center [976, 175] width 20 height 20
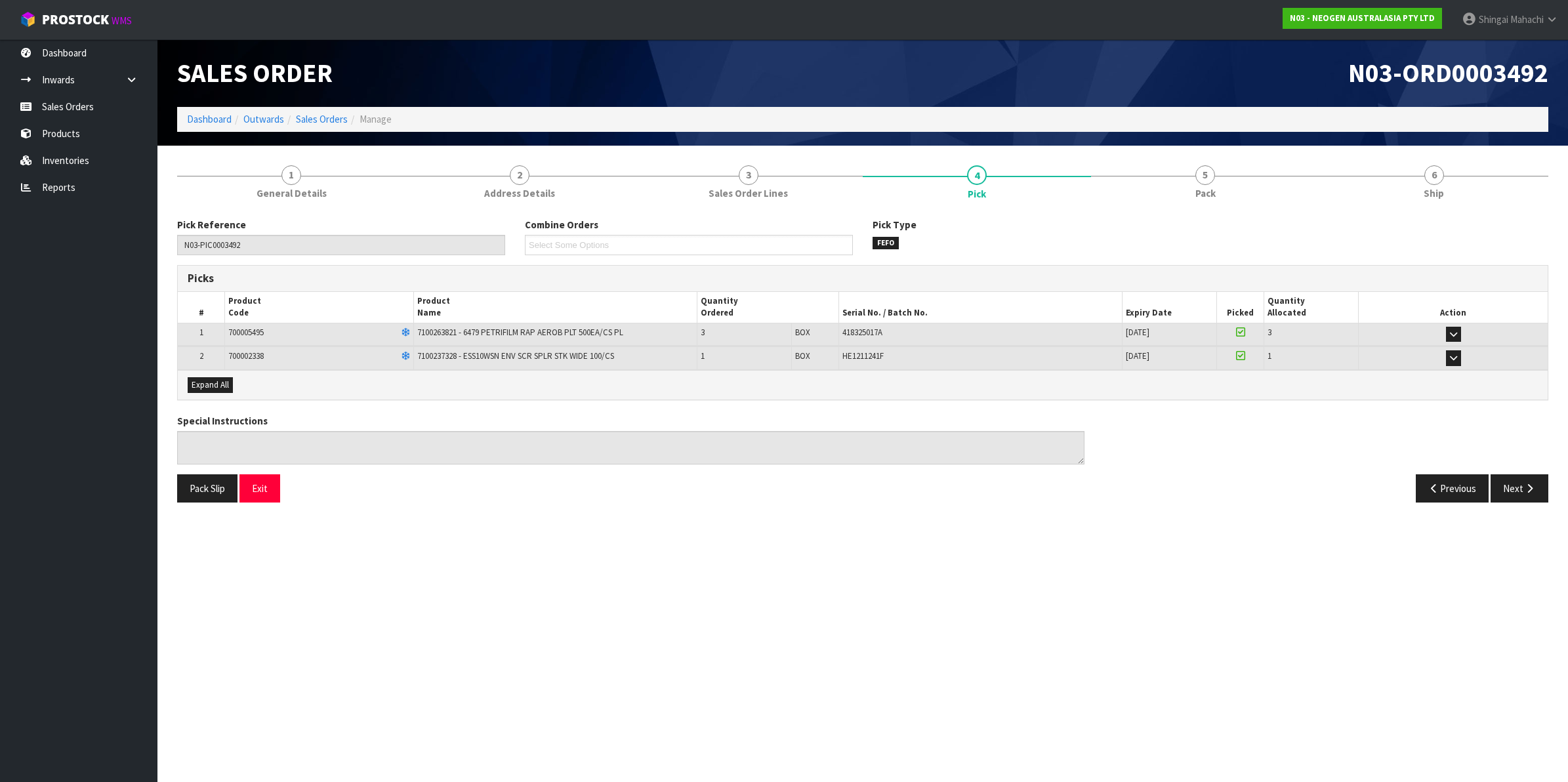
click at [325, 126] on li "Sales Orders" at bounding box center [315, 119] width 63 height 14
click at [302, 111] on ol "Dashboard Outwards Sales Orders Manage" at bounding box center [862, 119] width 1371 height 24
click at [307, 119] on link "Sales Orders" at bounding box center [322, 119] width 52 height 13
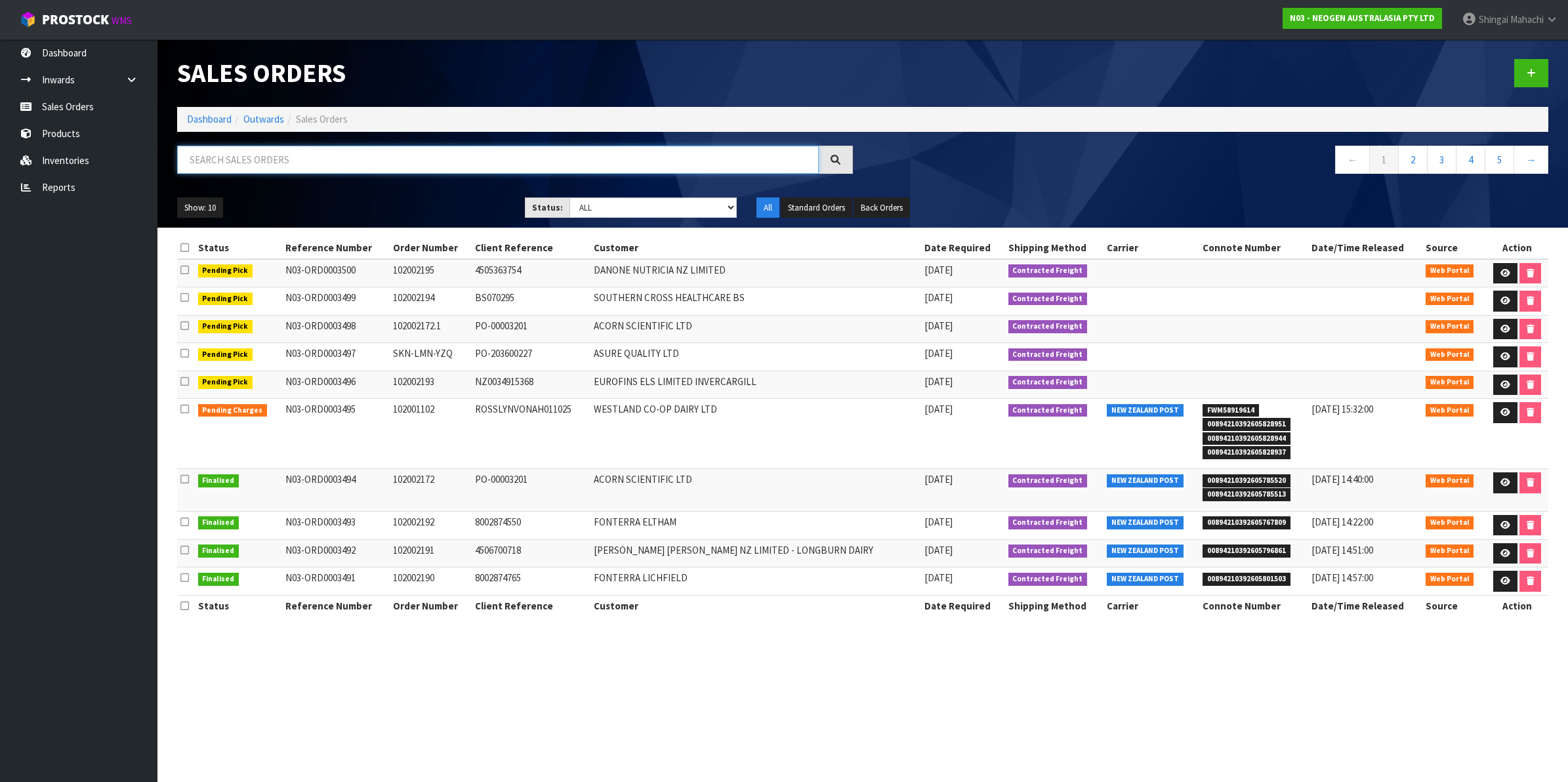
click at [195, 155] on input "text" at bounding box center [497, 160] width 642 height 28
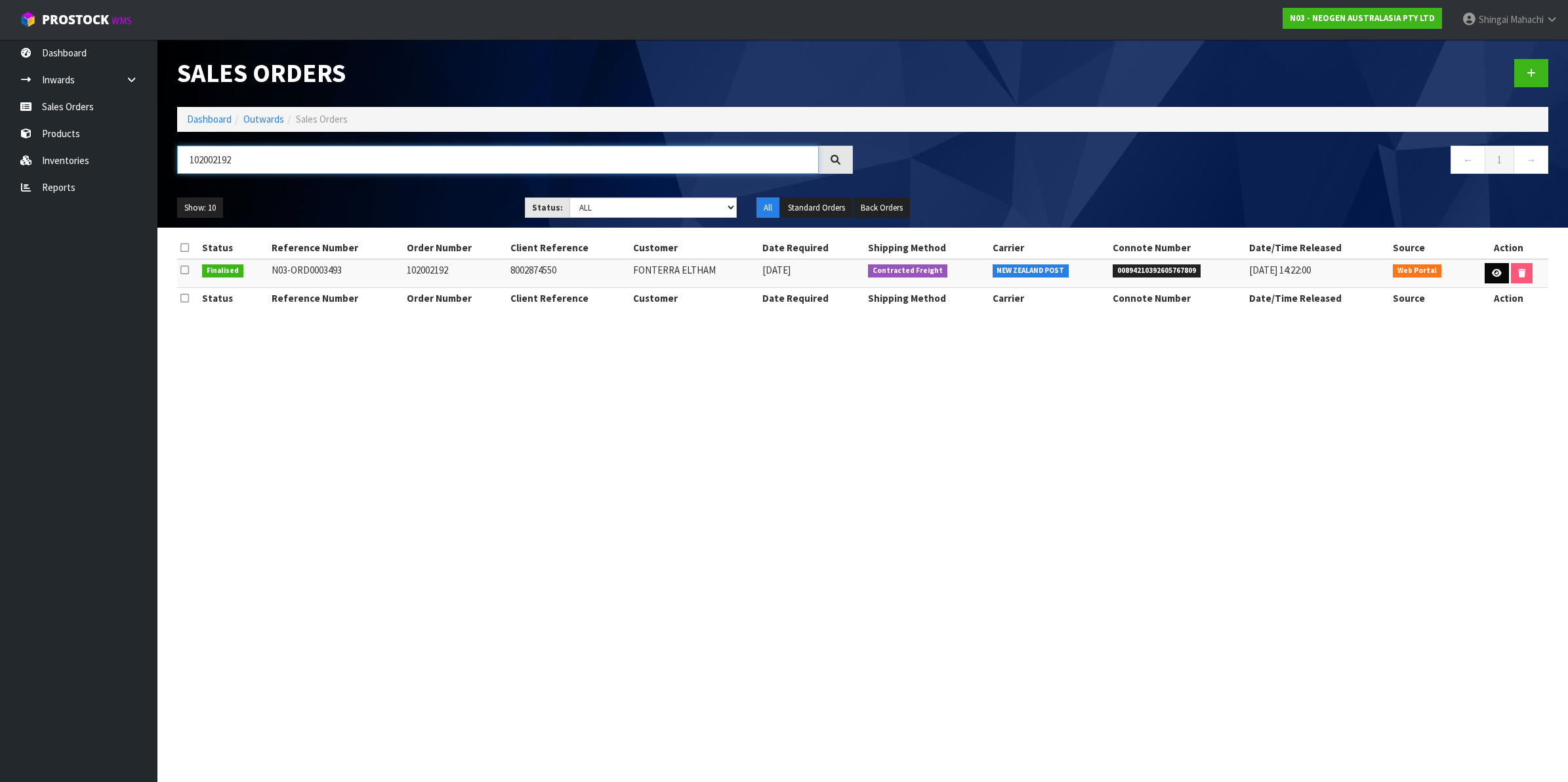
type input "102002192"
click at [1493, 274] on icon at bounding box center [1496, 273] width 10 height 9
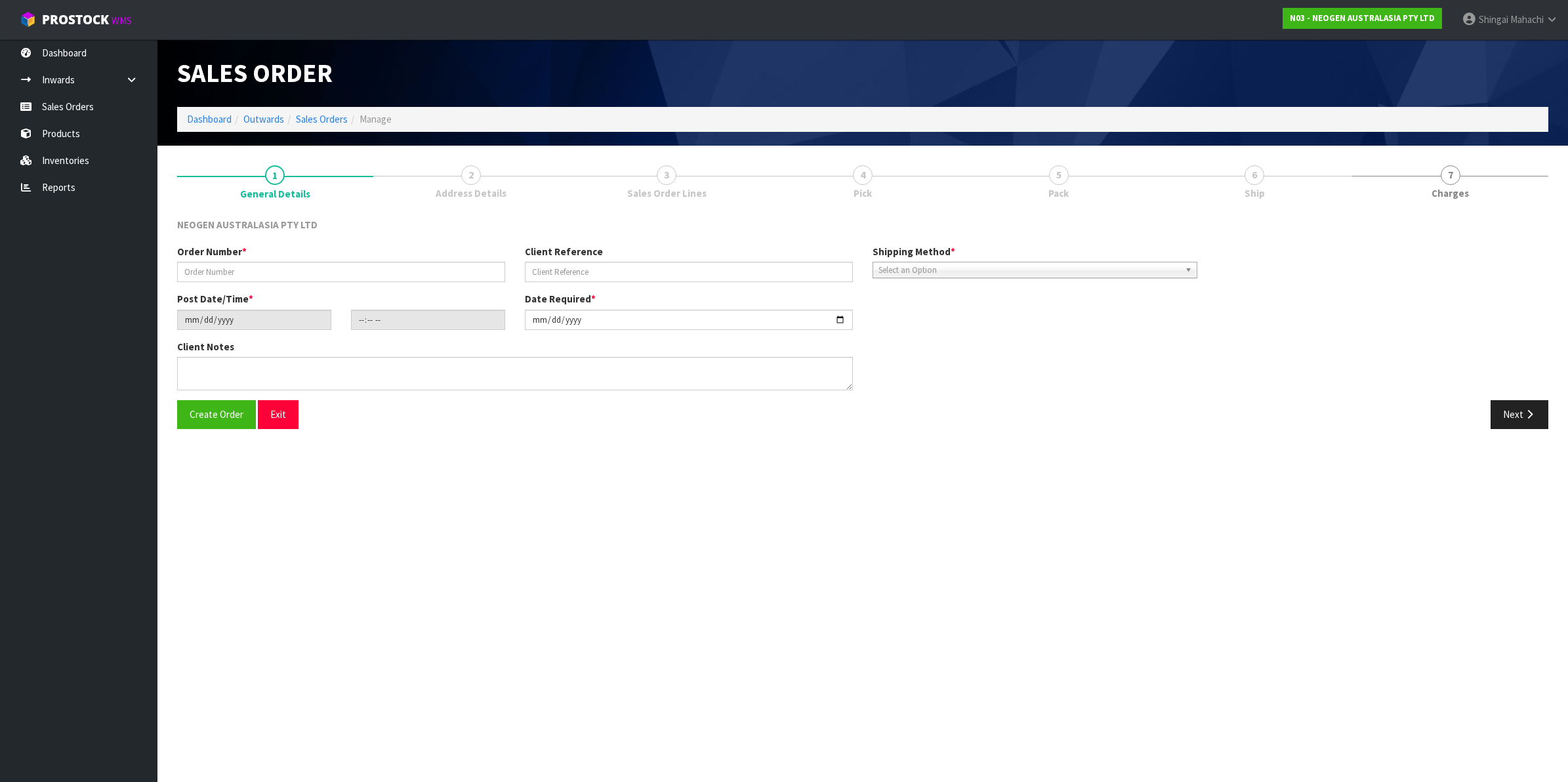
type input "102002192"
type input "8002874550"
type input "[DATE]"
type input "10:57:00.000"
type input "[DATE]"
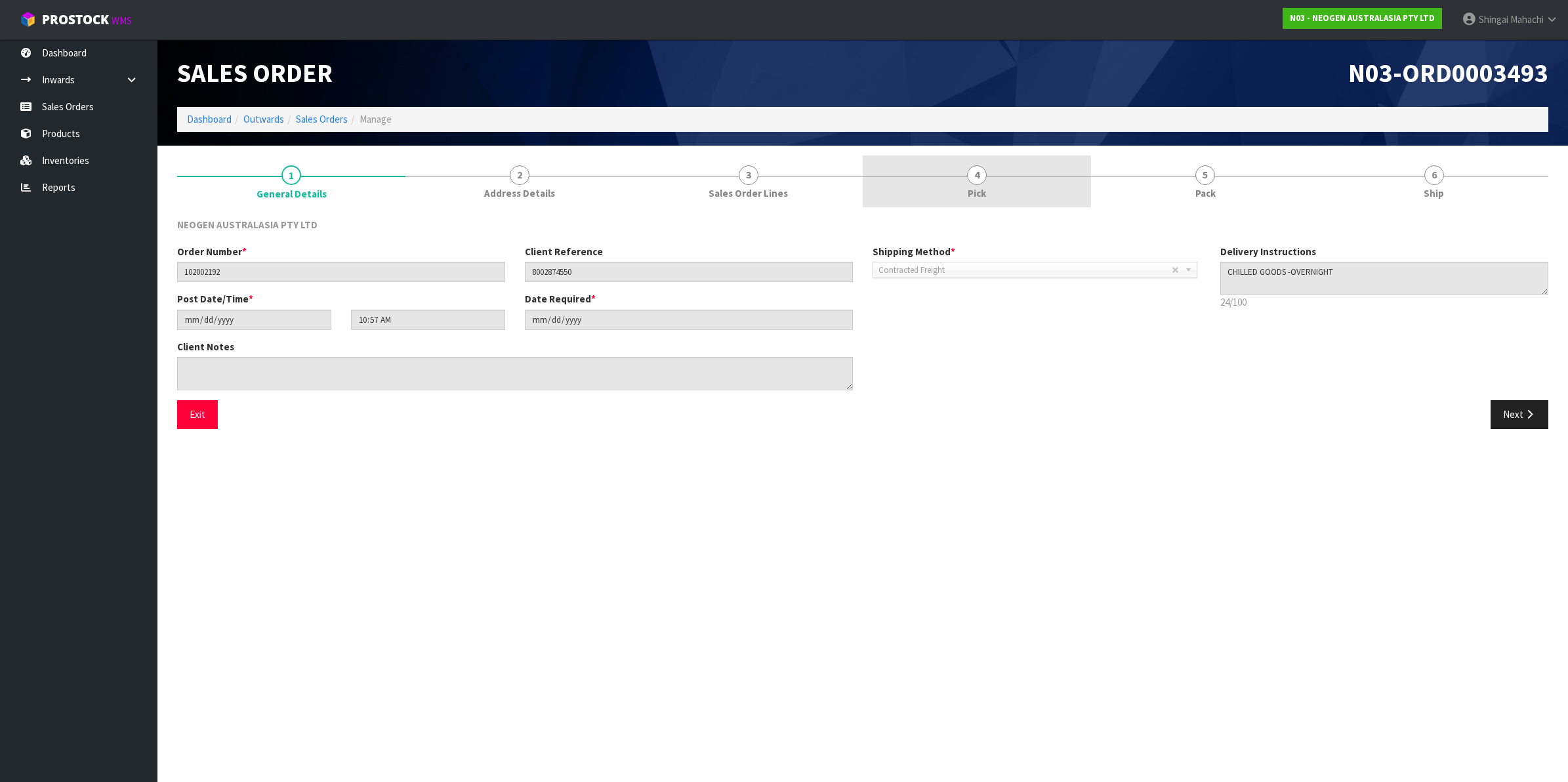
click at [978, 167] on span "4" at bounding box center [976, 175] width 20 height 20
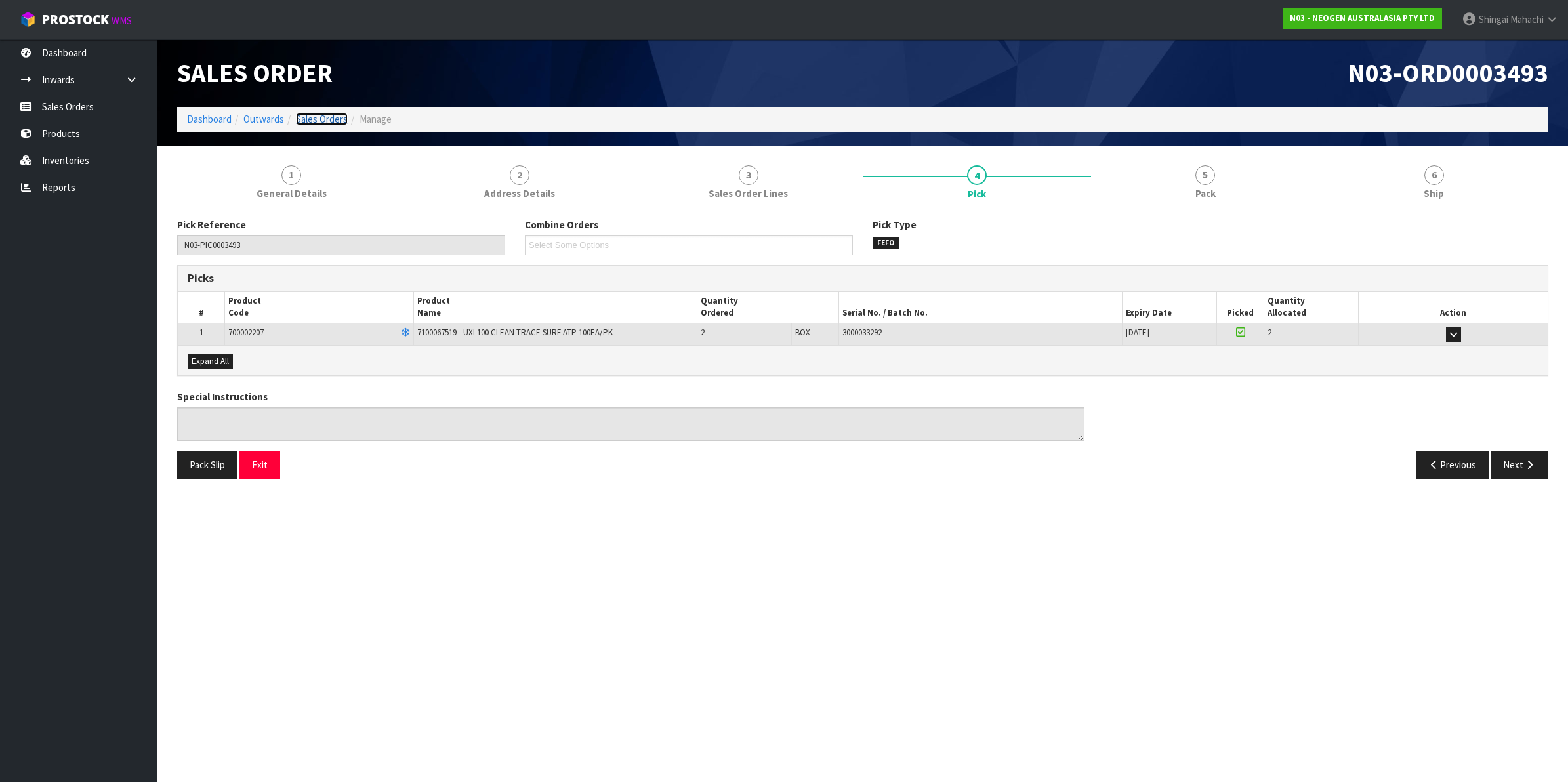
click at [320, 114] on link "Sales Orders" at bounding box center [322, 119] width 52 height 13
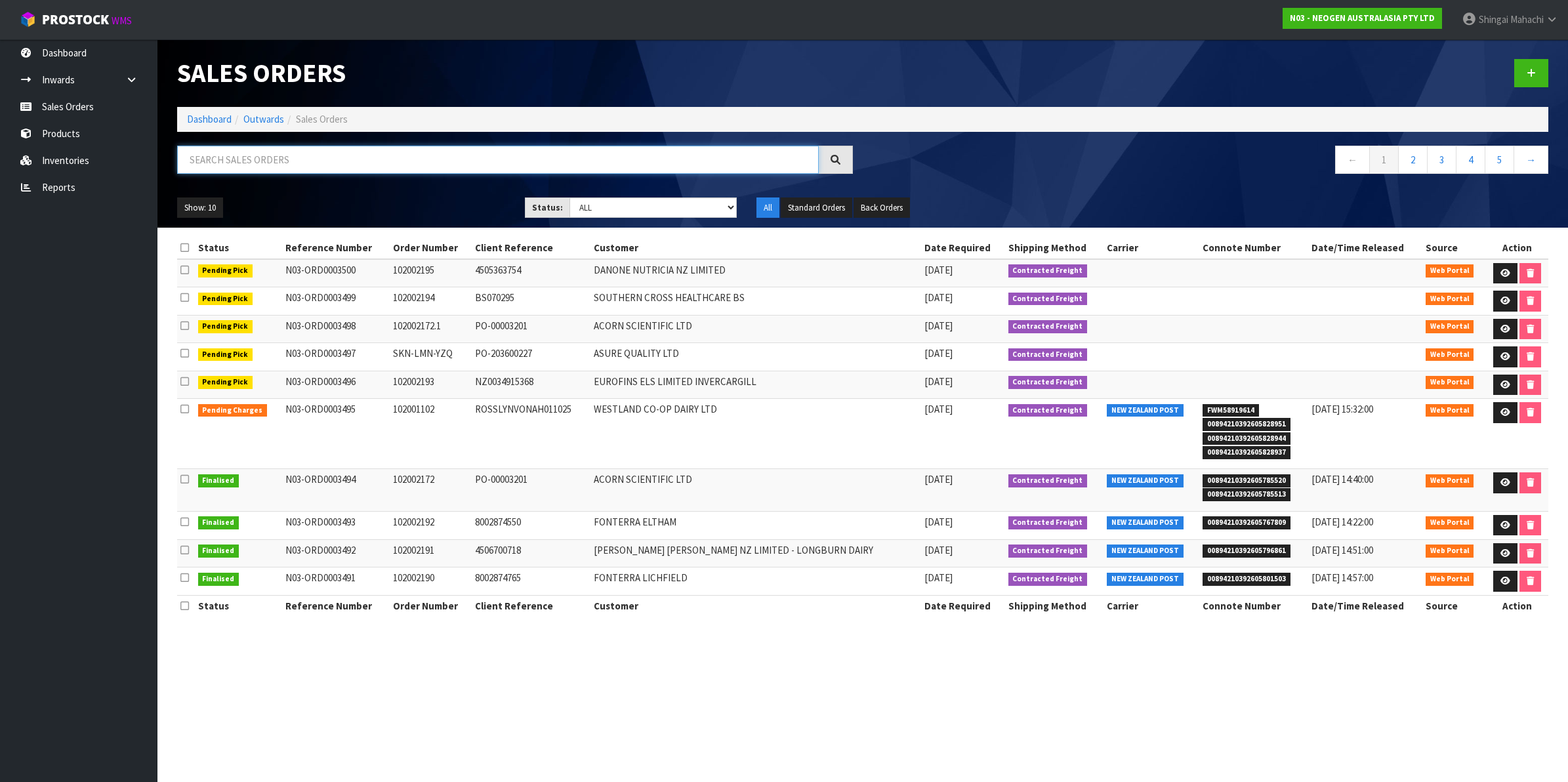
click at [315, 154] on input "text" at bounding box center [497, 160] width 642 height 28
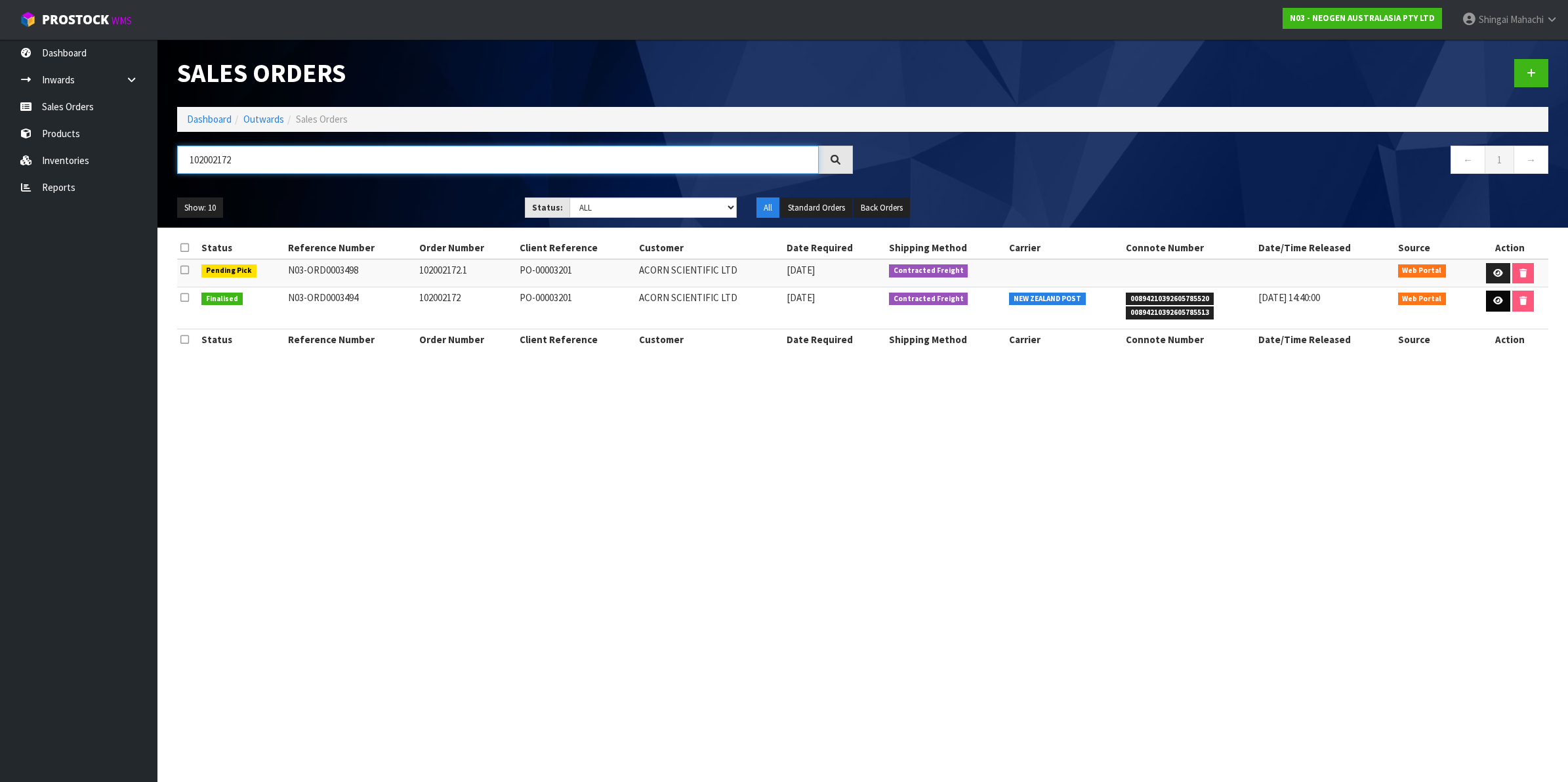
type input "102002172"
click at [1491, 306] on link at bounding box center [1497, 301] width 24 height 21
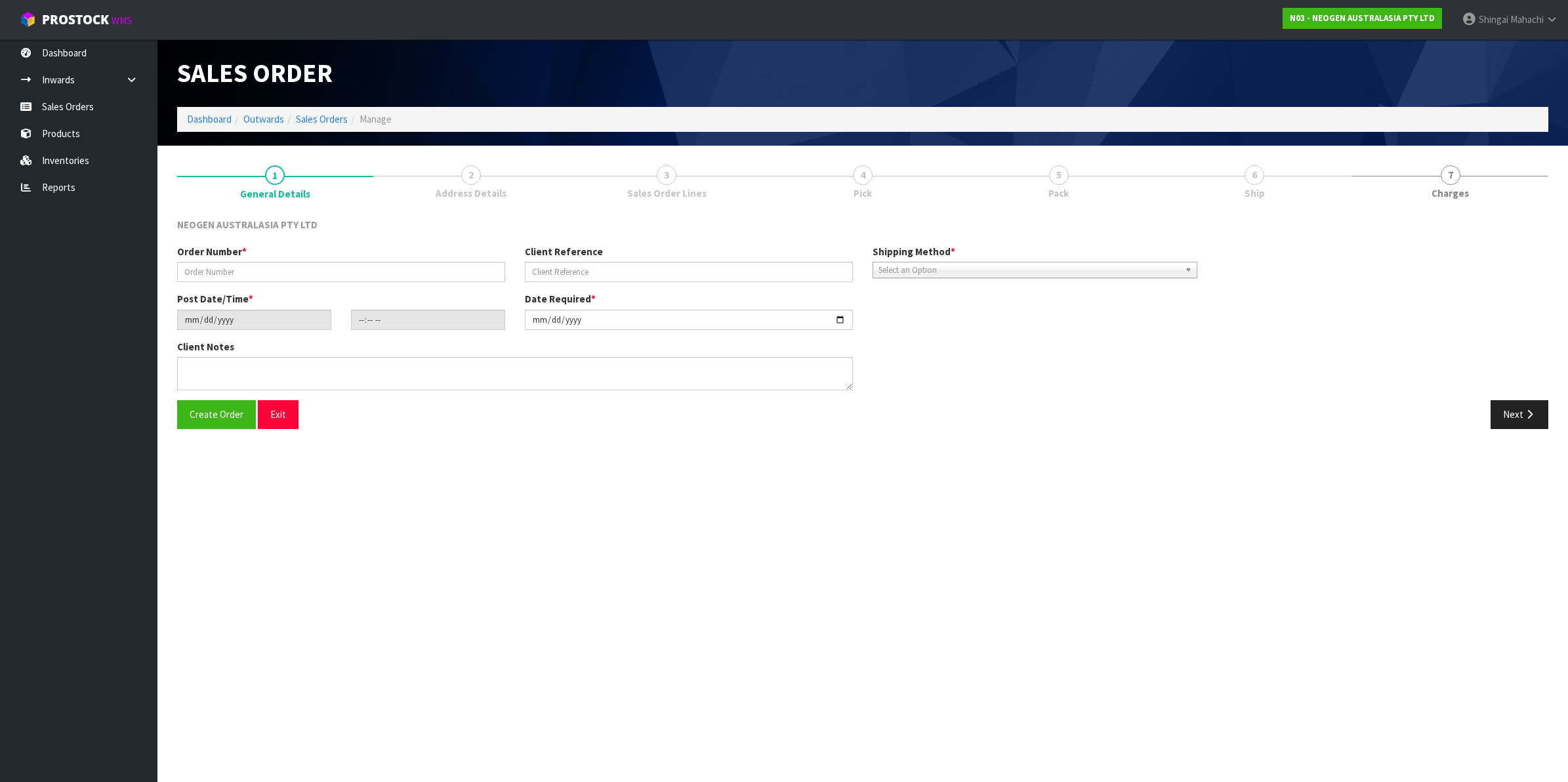
type input "102002172"
type input "PO-00003201"
type input "[DATE]"
type input "11:20:00.000"
type input "[DATE]"
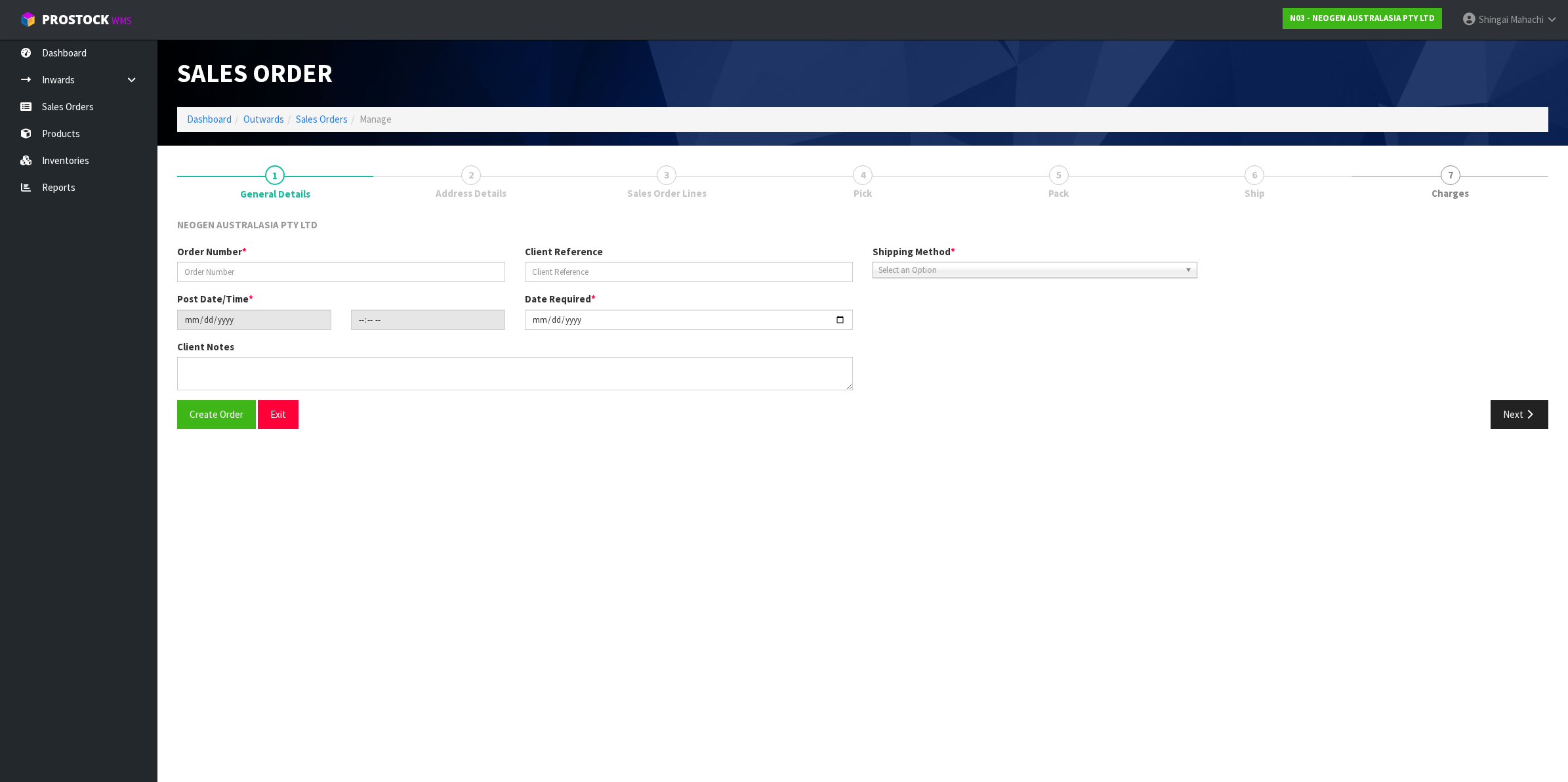
type textarea "ATTN: [PERSON_NAME]"
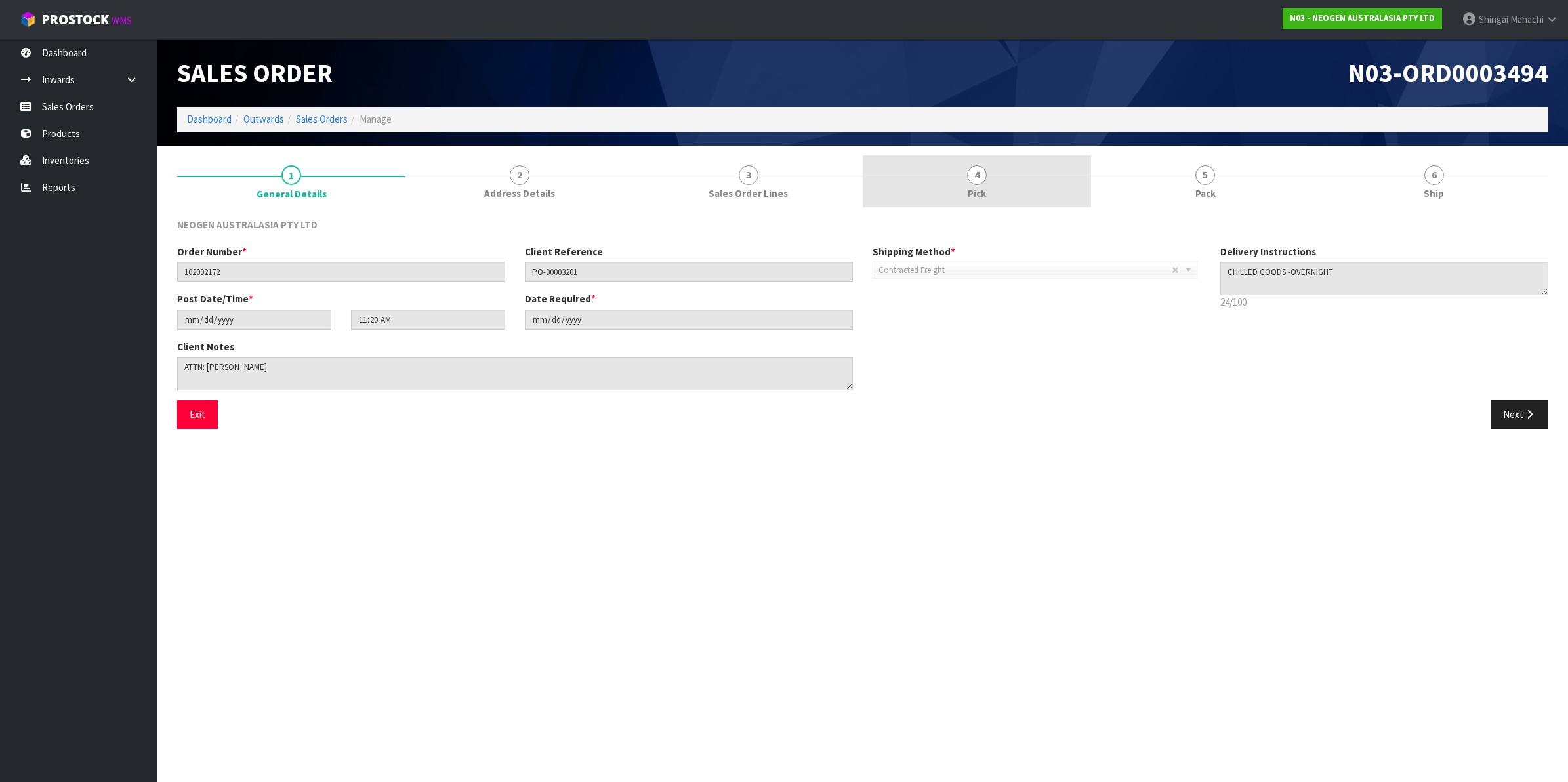
click at [982, 182] on span "4" at bounding box center [976, 175] width 20 height 20
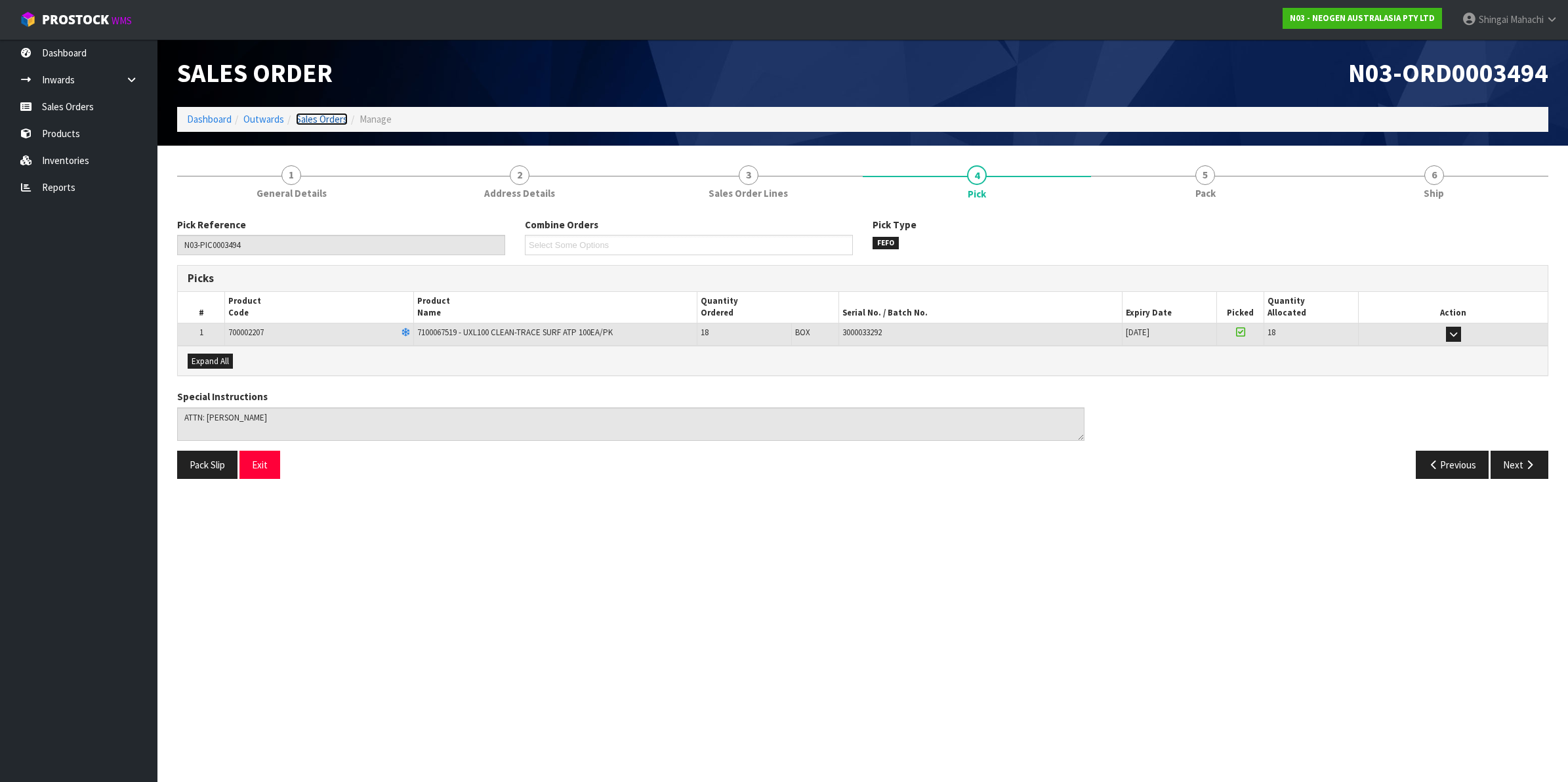
click at [316, 119] on link "Sales Orders" at bounding box center [322, 119] width 52 height 13
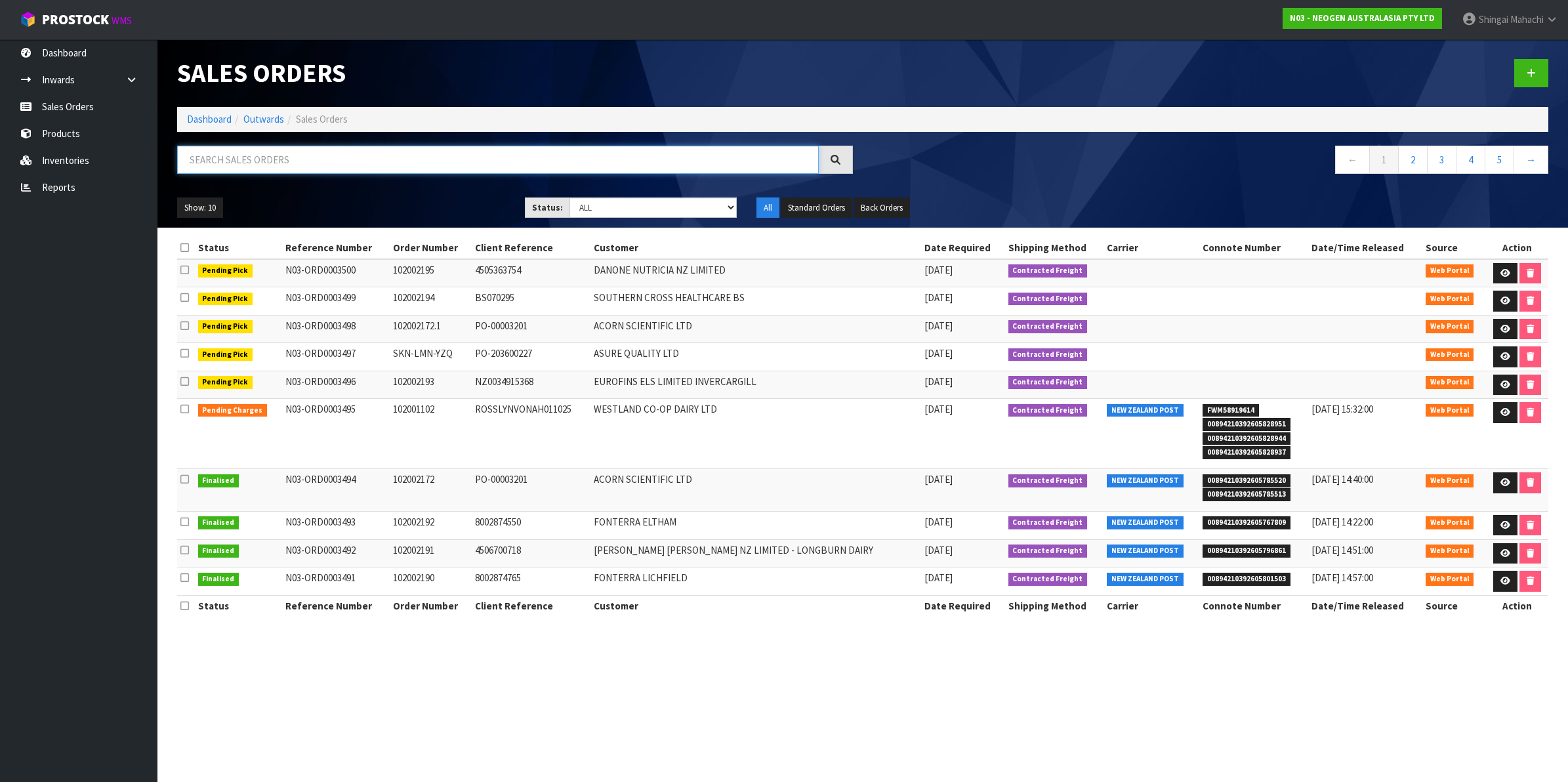
click at [267, 161] on input "text" at bounding box center [497, 160] width 642 height 28
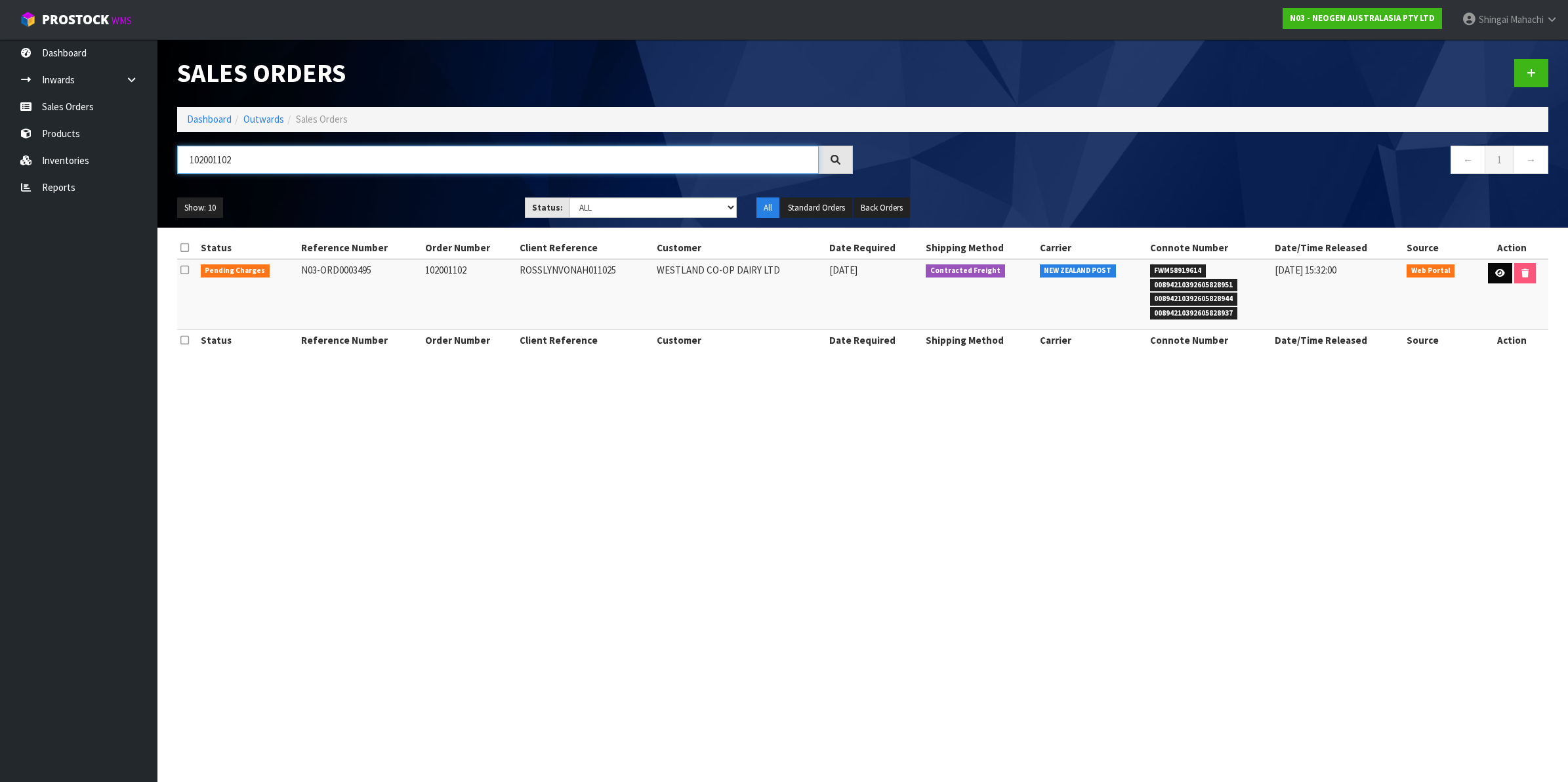
type input "102001102"
click at [1495, 274] on icon at bounding box center [1499, 273] width 10 height 9
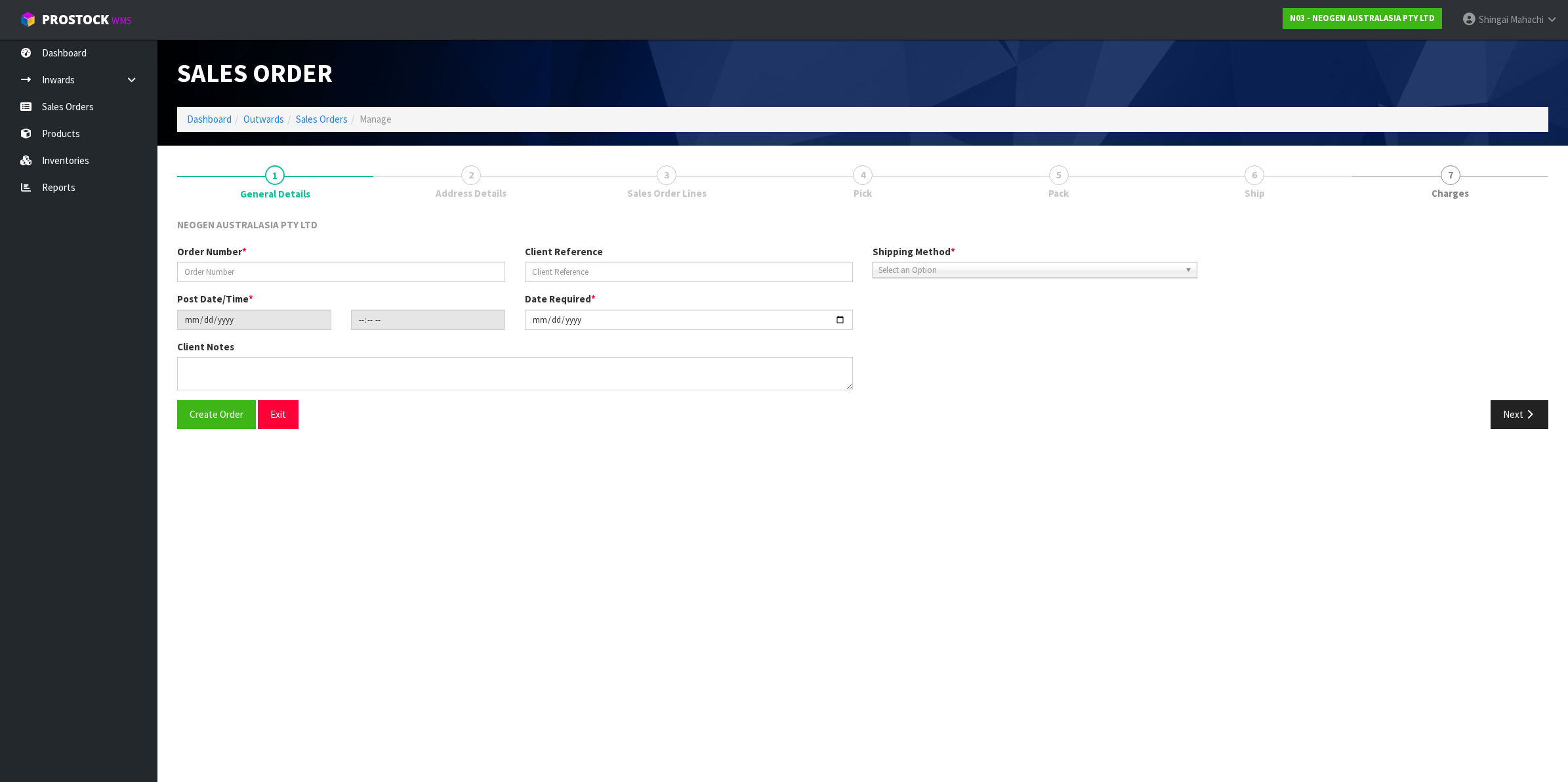
type input "102001102"
type input "ROSSLYNVONAH011025"
type input "[DATE]"
type input "11:24:00.000"
type input "[DATE]"
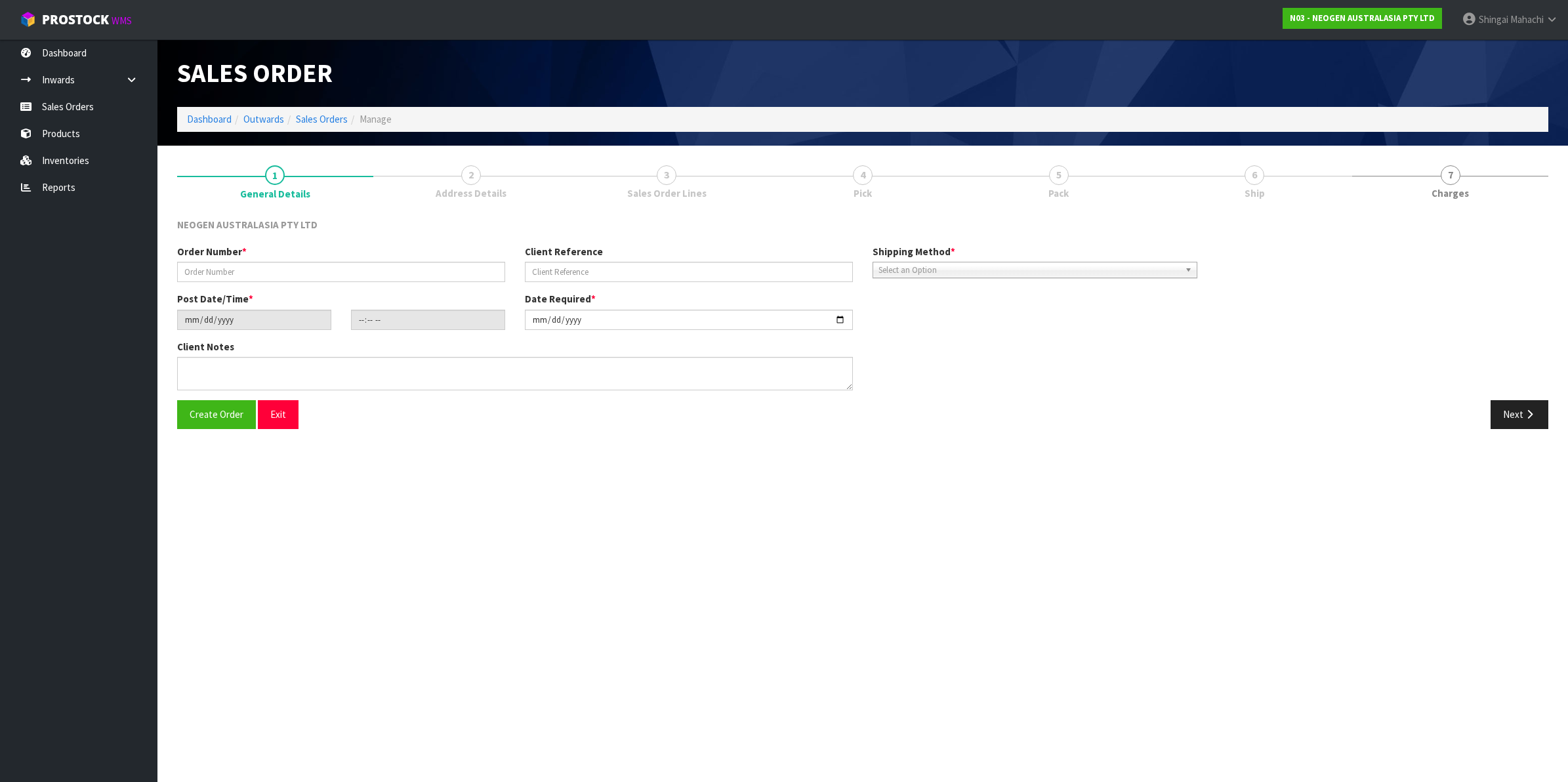
type textarea "ATTN: [PERSON_NAME]"
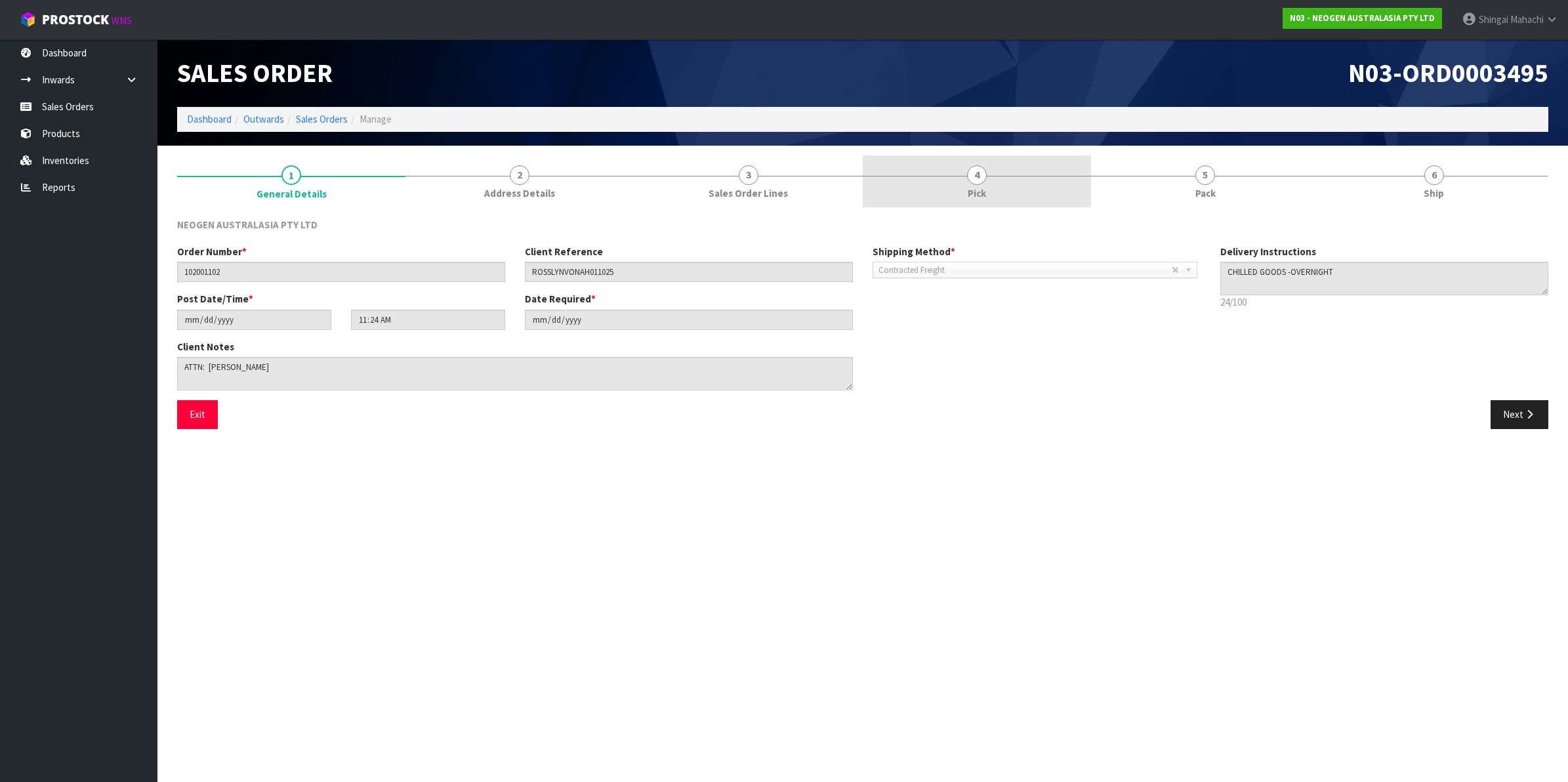
click at [978, 175] on span "4" at bounding box center [976, 175] width 20 height 20
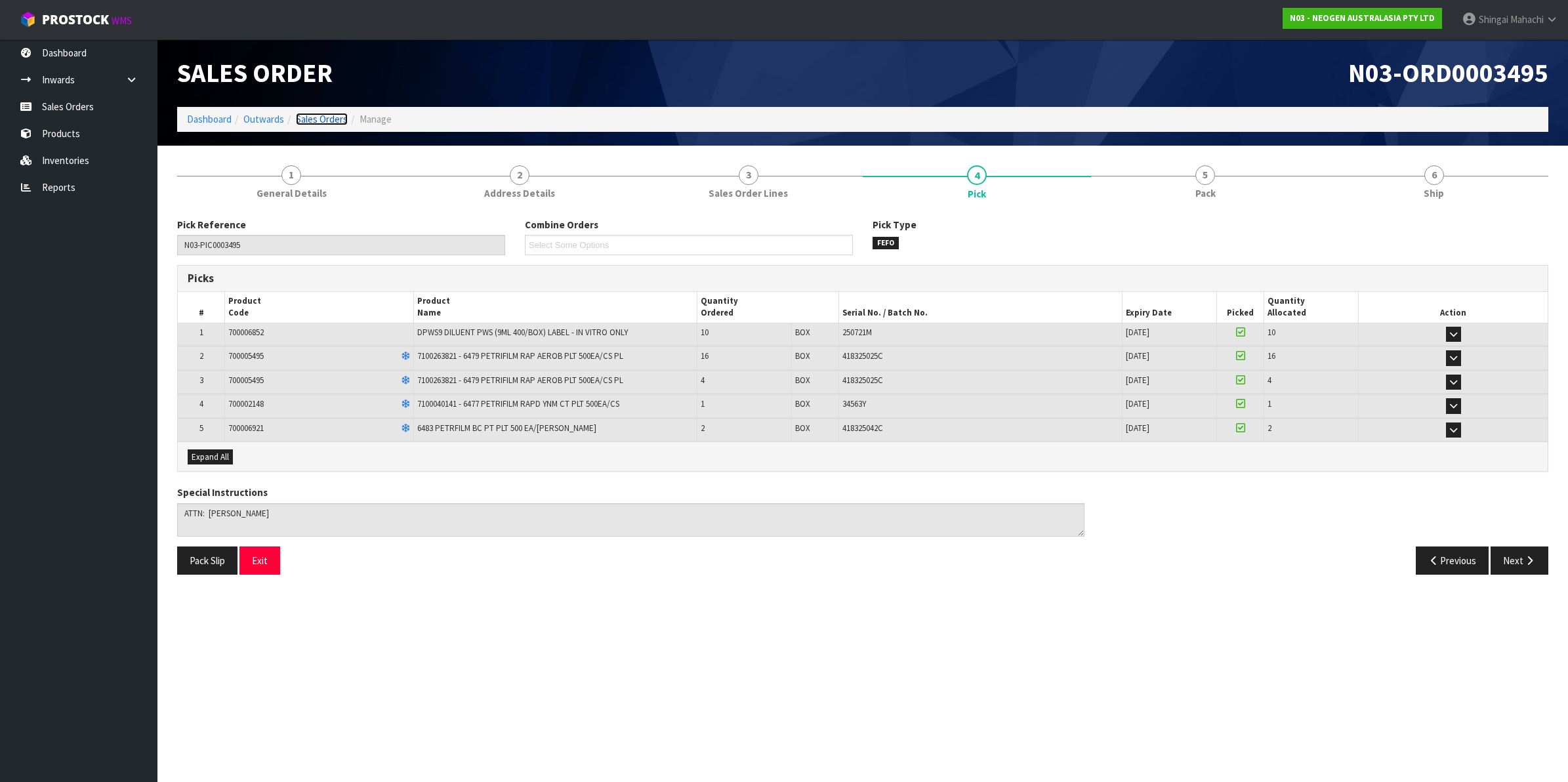
click at [323, 122] on link "Sales Orders" at bounding box center [322, 119] width 52 height 13
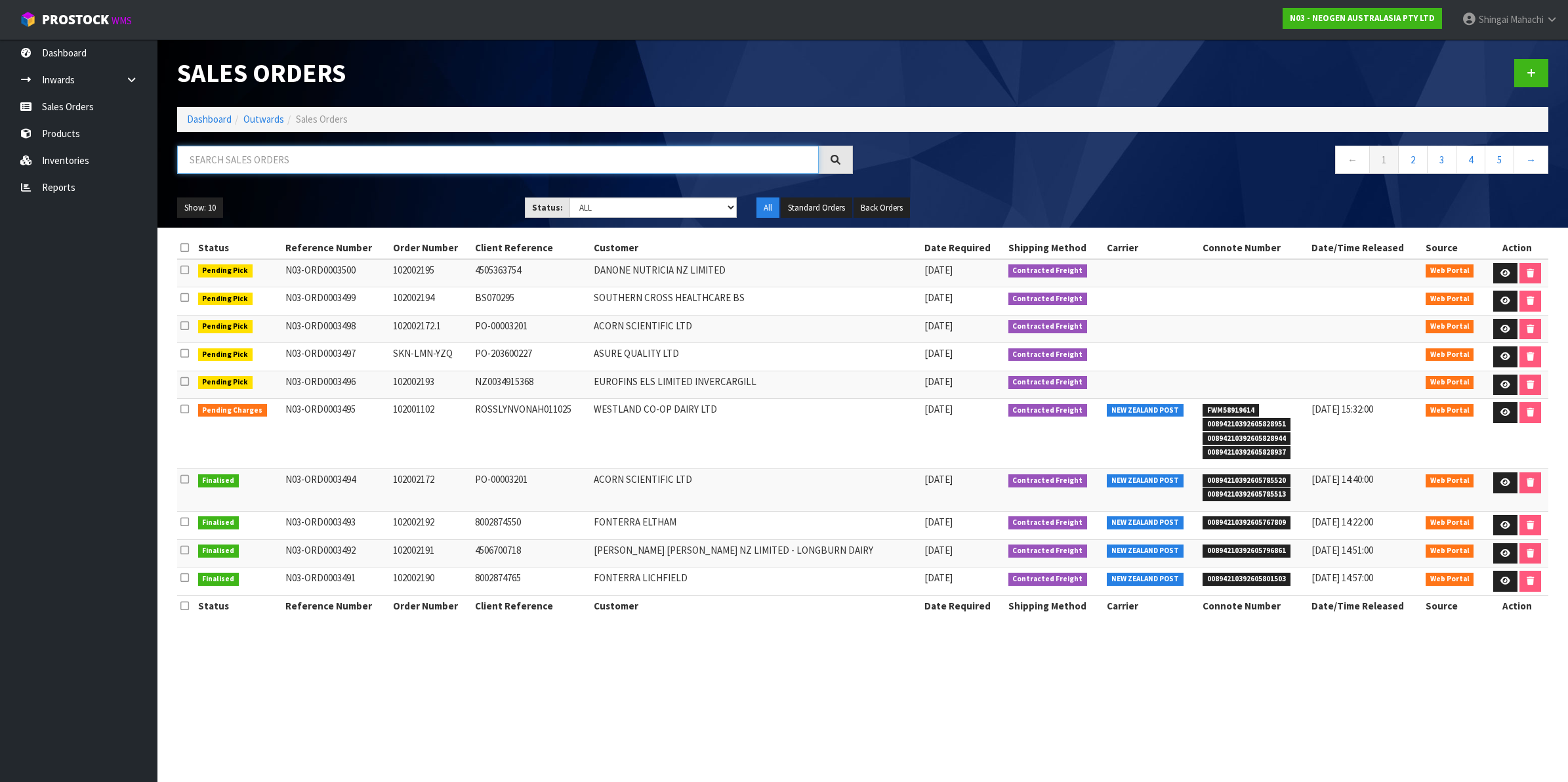
click at [261, 161] on input "text" at bounding box center [497, 160] width 642 height 28
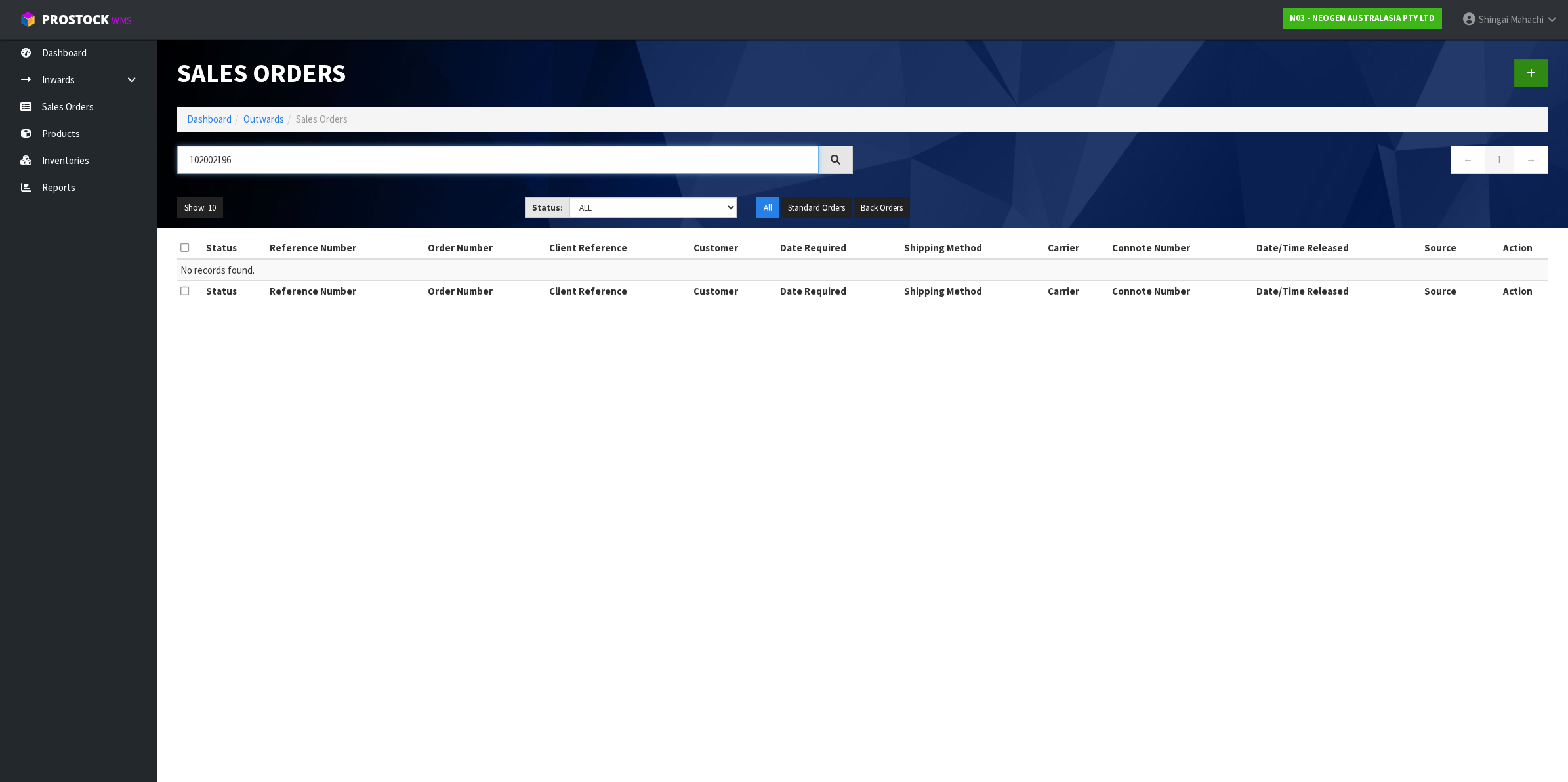
type input "102002196"
click at [1526, 66] on link at bounding box center [1531, 73] width 34 height 28
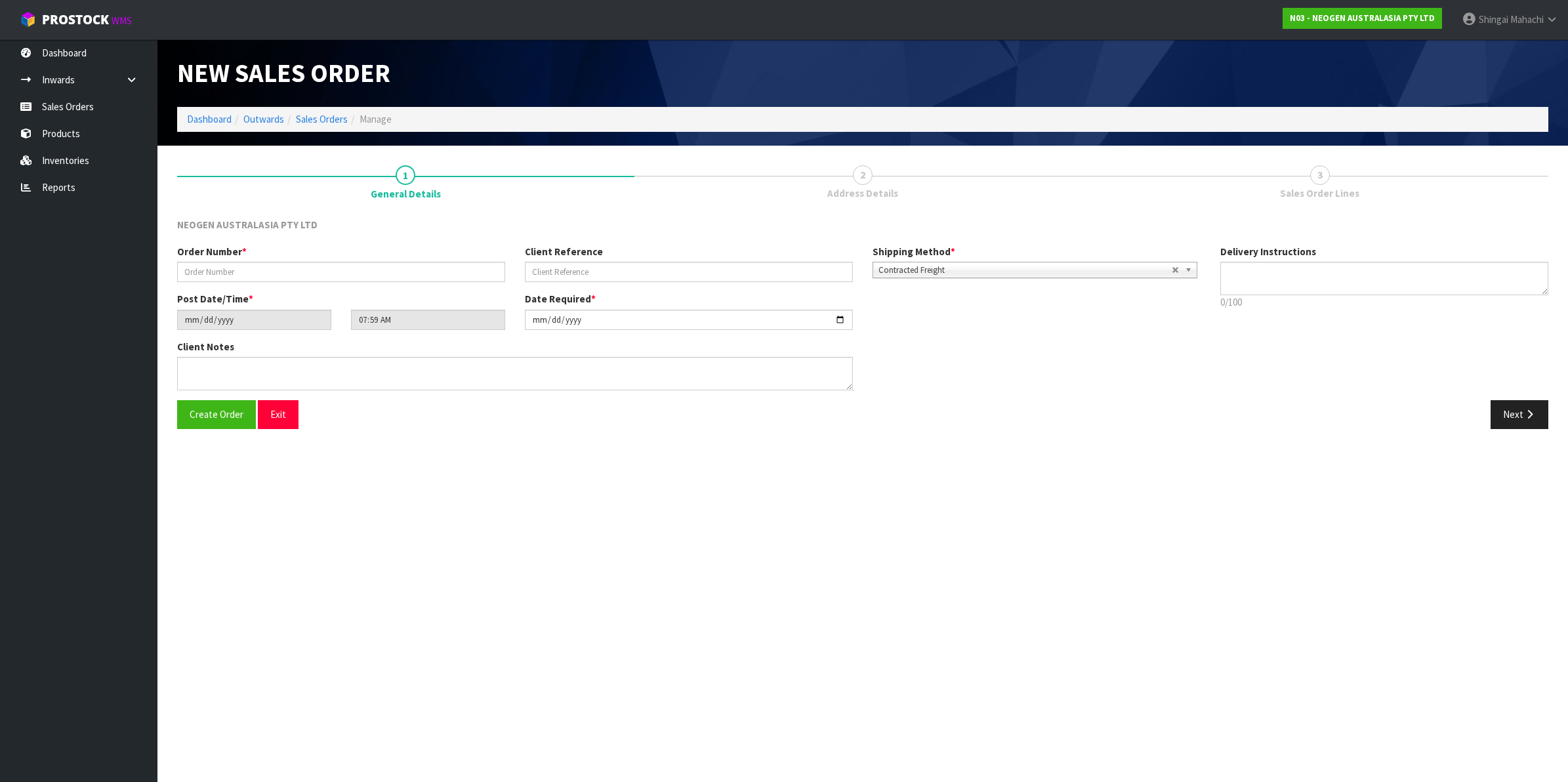
type textarea "CHILLED GOODS -OVERNIGHT"
click at [222, 260] on div "Order Number *" at bounding box center [341, 263] width 348 height 38
click at [220, 276] on input "text" at bounding box center [340, 272] width 328 height 21
type input "102002196"
click at [581, 278] on input "text" at bounding box center [688, 272] width 328 height 21
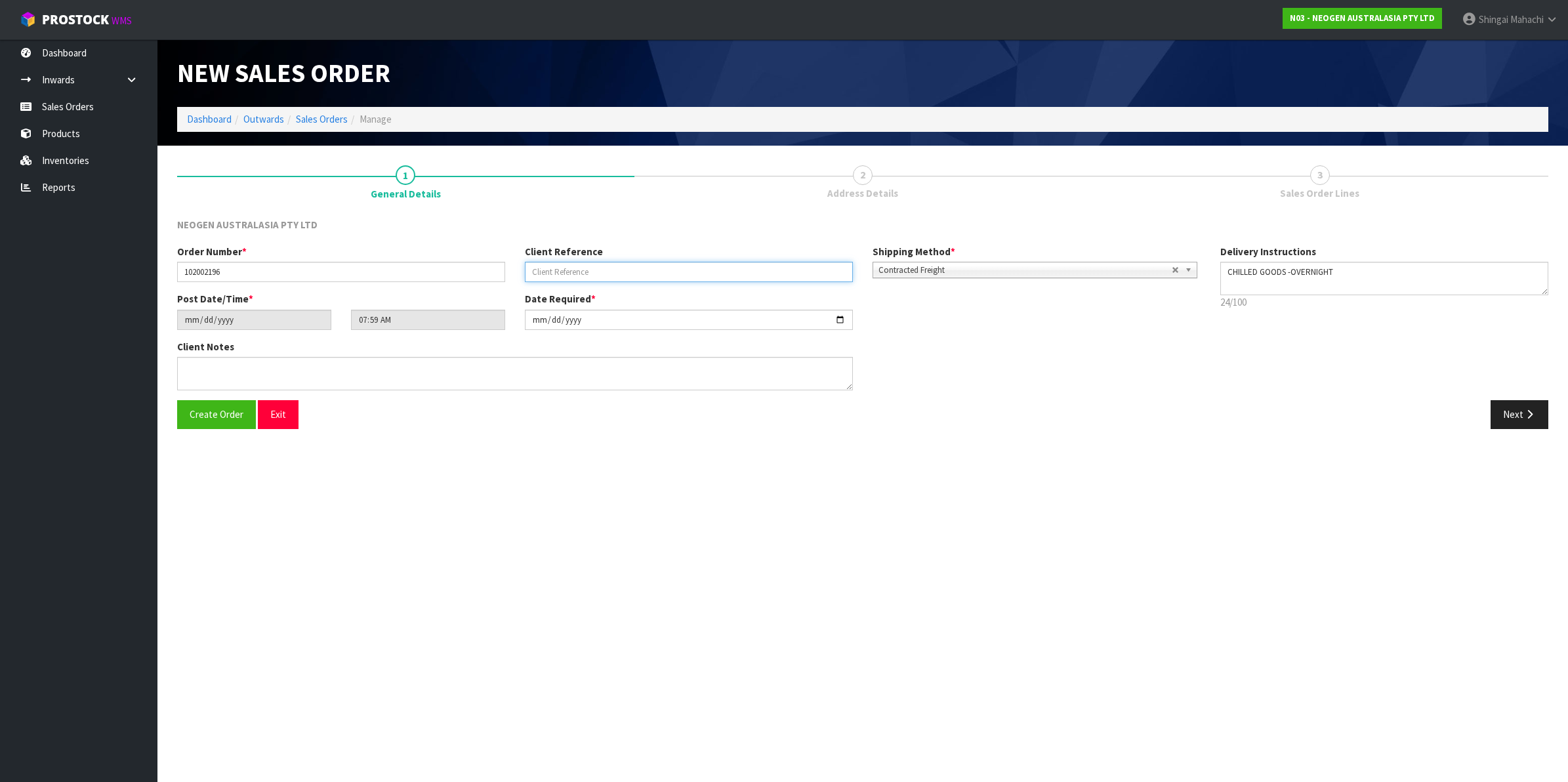
paste input "GL235496"
type input "GL235496"
click at [195, 369] on textarea at bounding box center [514, 373] width 676 height 33
click at [213, 366] on textarea at bounding box center [514, 373] width 676 height 33
paste textarea "[GEOGRAPHIC_DATA] MS UPSTAIRS, GLUP - UPSTAIRS"
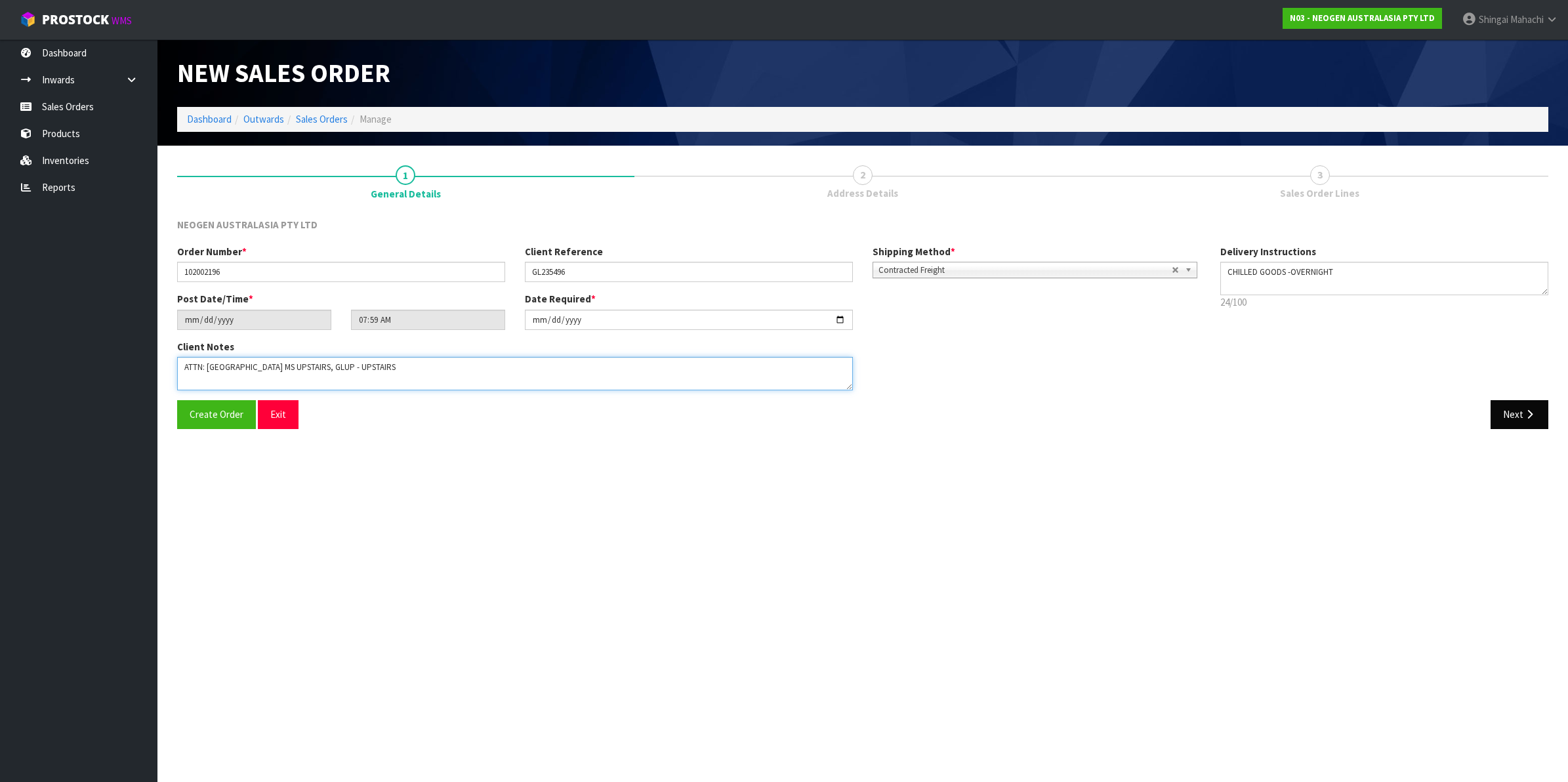
type textarea "ATTN: [GEOGRAPHIC_DATA] MS UPSTAIRS, GLUP - UPSTAIRS"
click at [1514, 414] on button "Next" at bounding box center [1519, 414] width 57 height 28
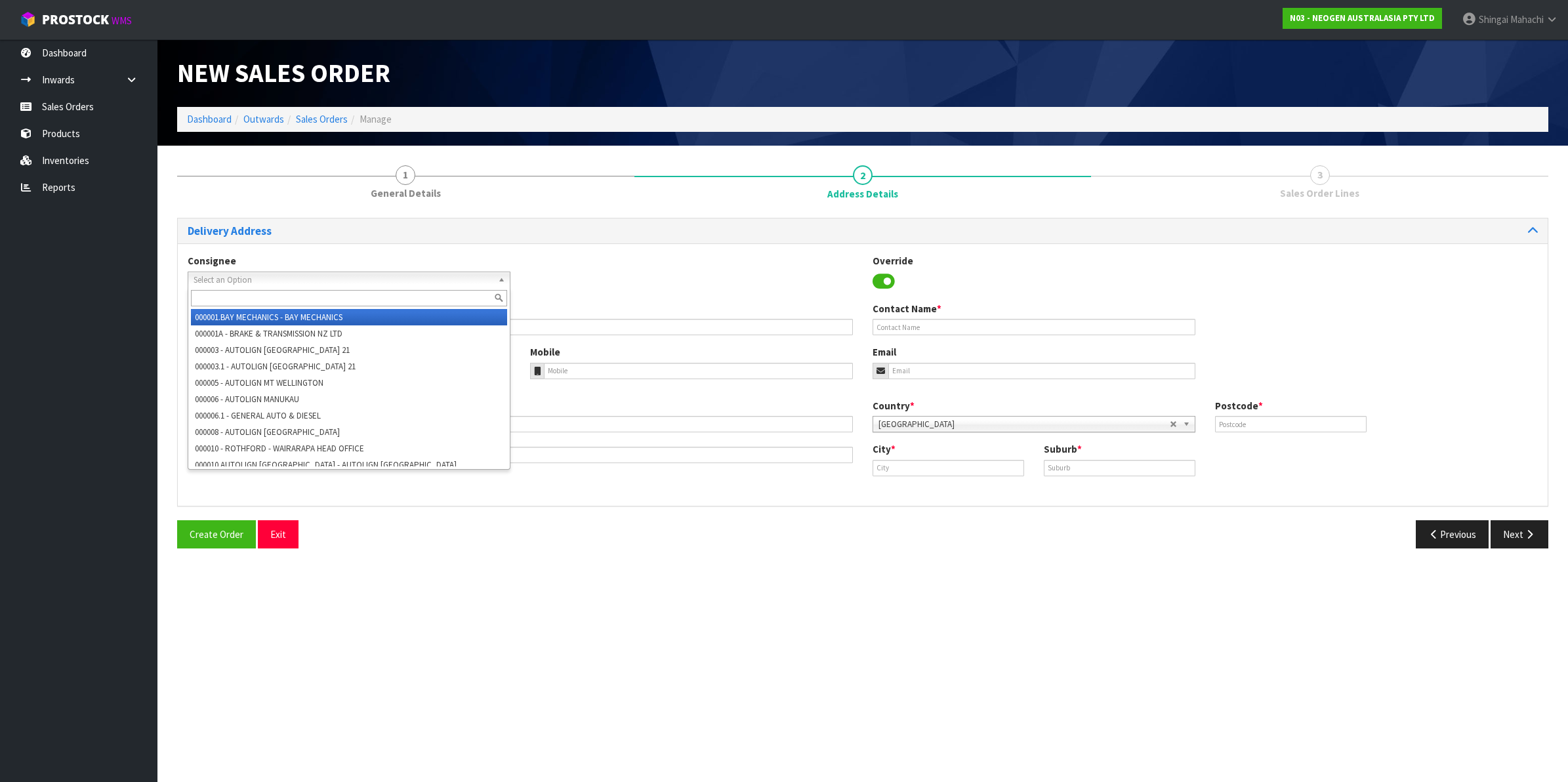
click at [205, 280] on span "Select an Option" at bounding box center [343, 279] width 299 height 15
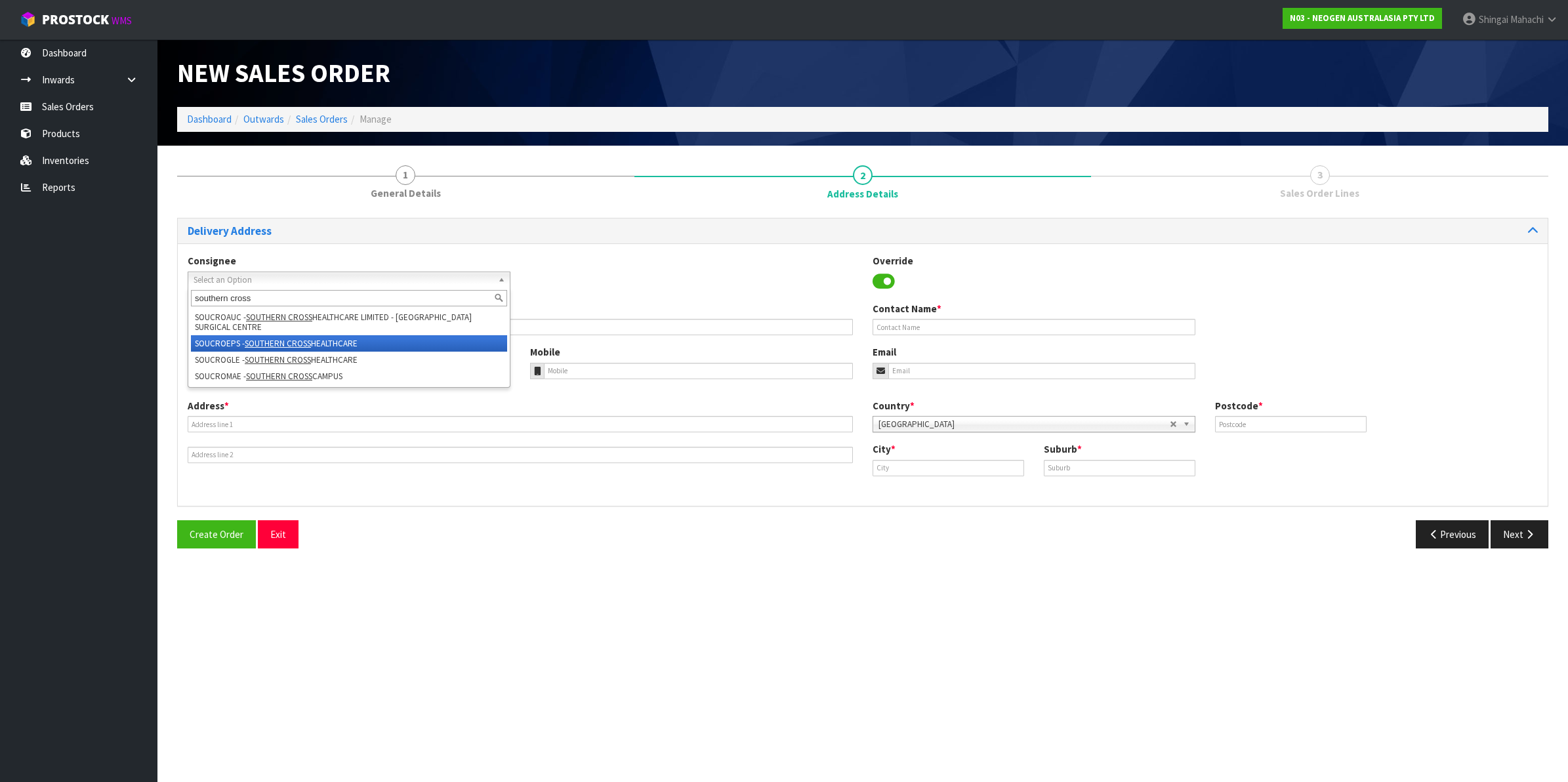
type input "southern cross"
click at [260, 345] on em "SOUTHERN CROSS" at bounding box center [278, 343] width 66 height 11
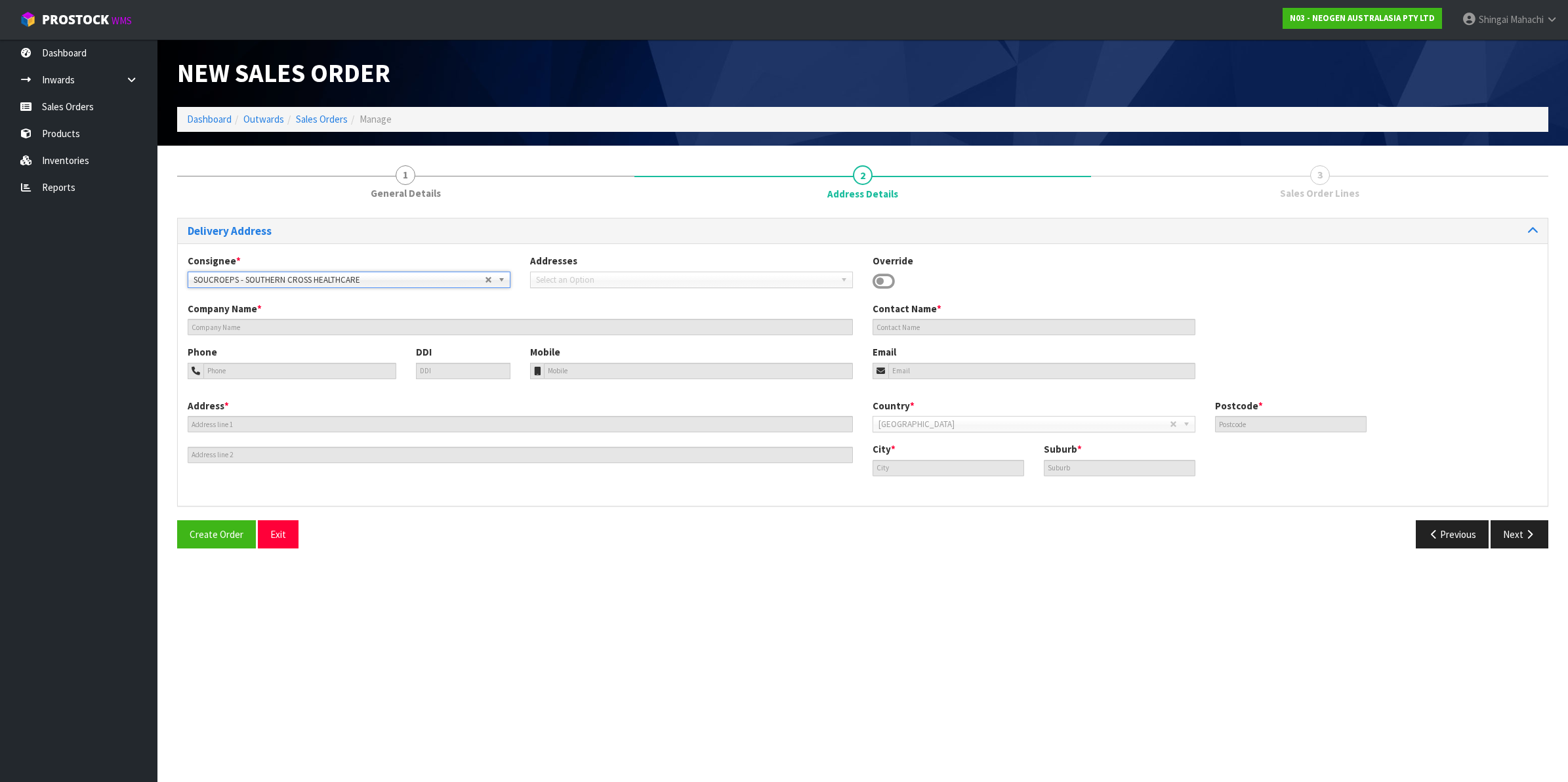
type input "SOUTHERN CROSS HEALTHCARE"
type input "[STREET_ADDRESS]"
type input "1023"
type input "[GEOGRAPHIC_DATA]"
type input "EPSOM"
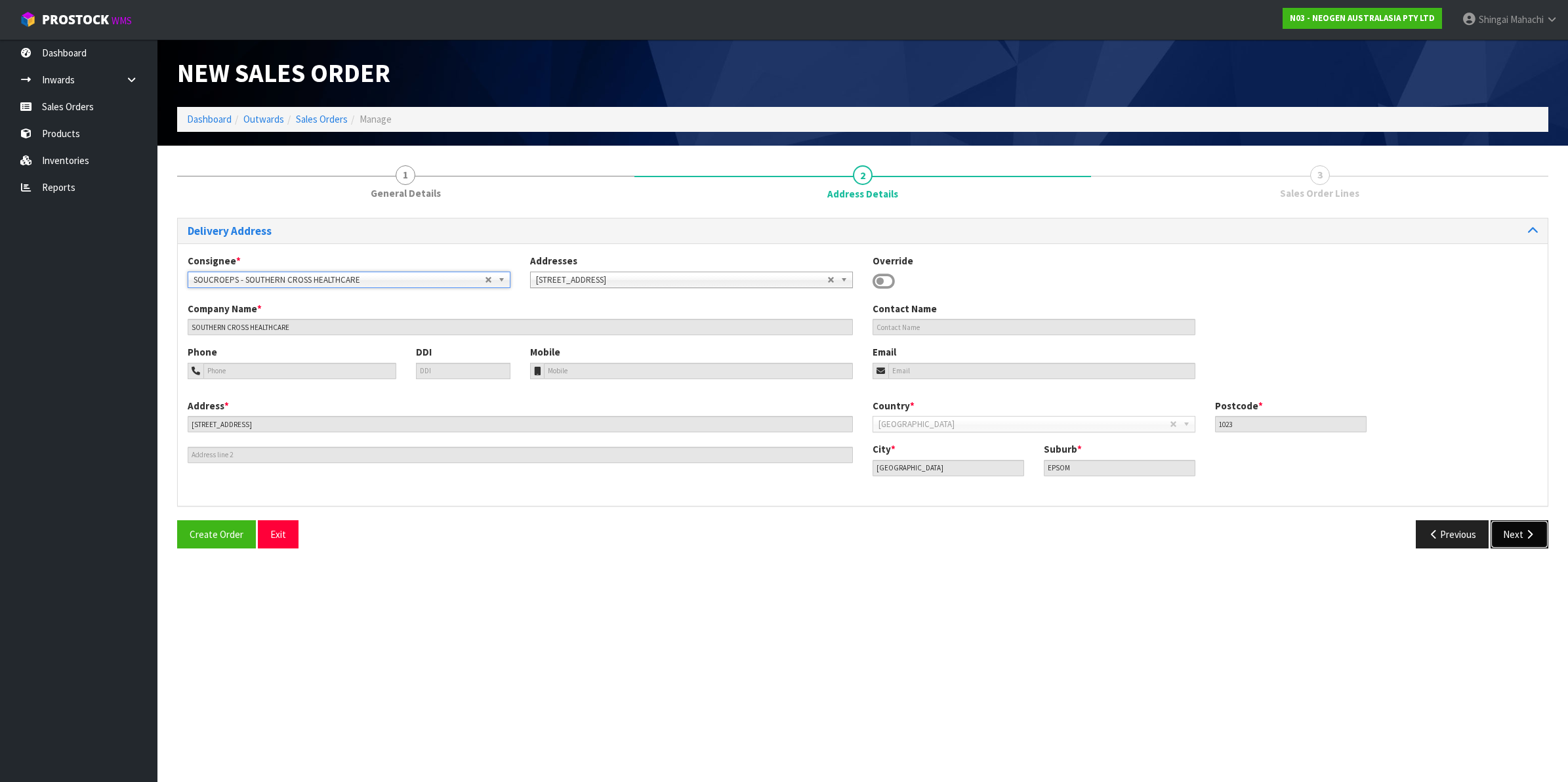
click at [1524, 532] on icon "button" at bounding box center [1529, 534] width 13 height 10
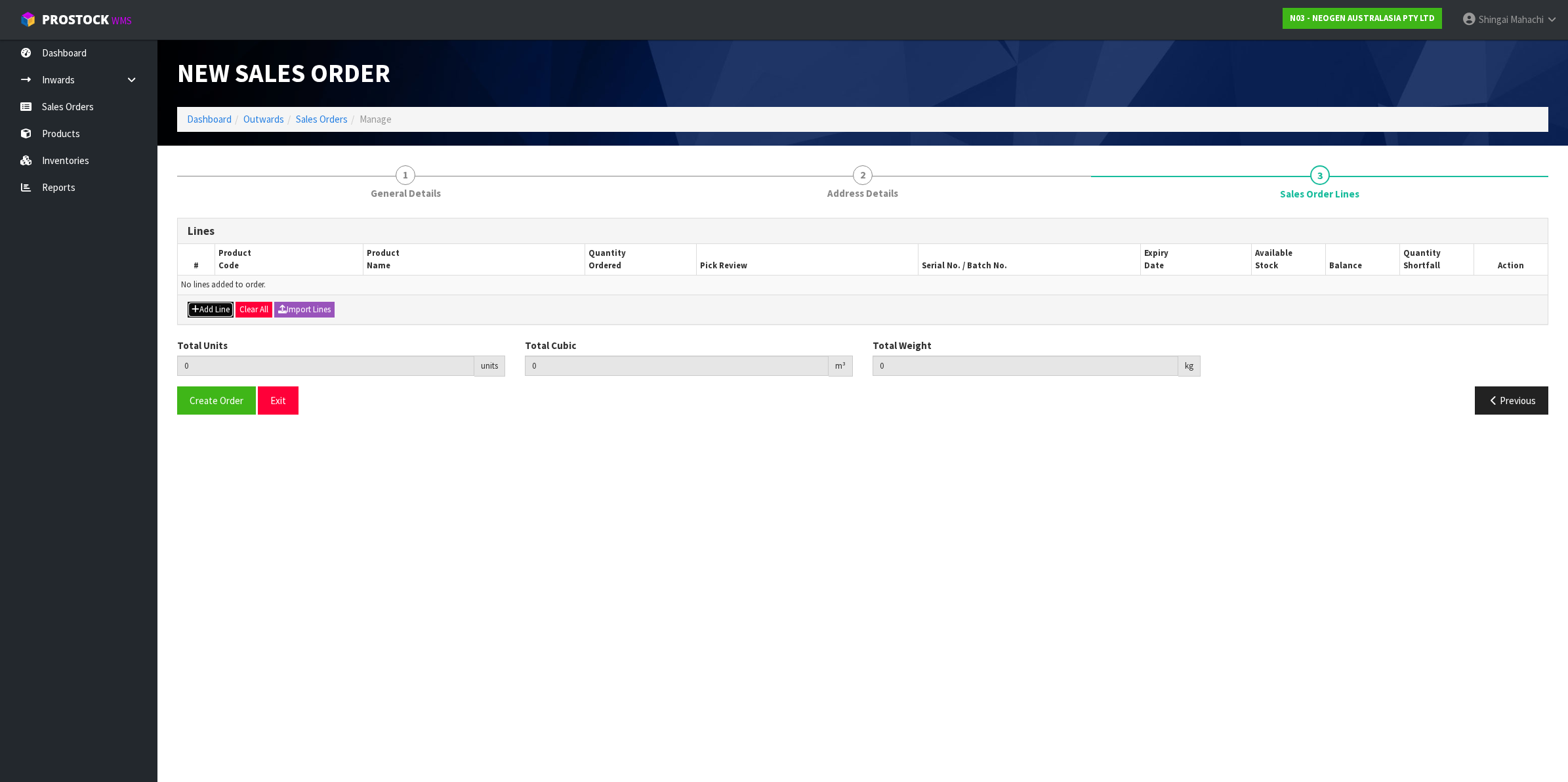
click at [224, 309] on button "Add Line" at bounding box center [211, 310] width 46 height 15
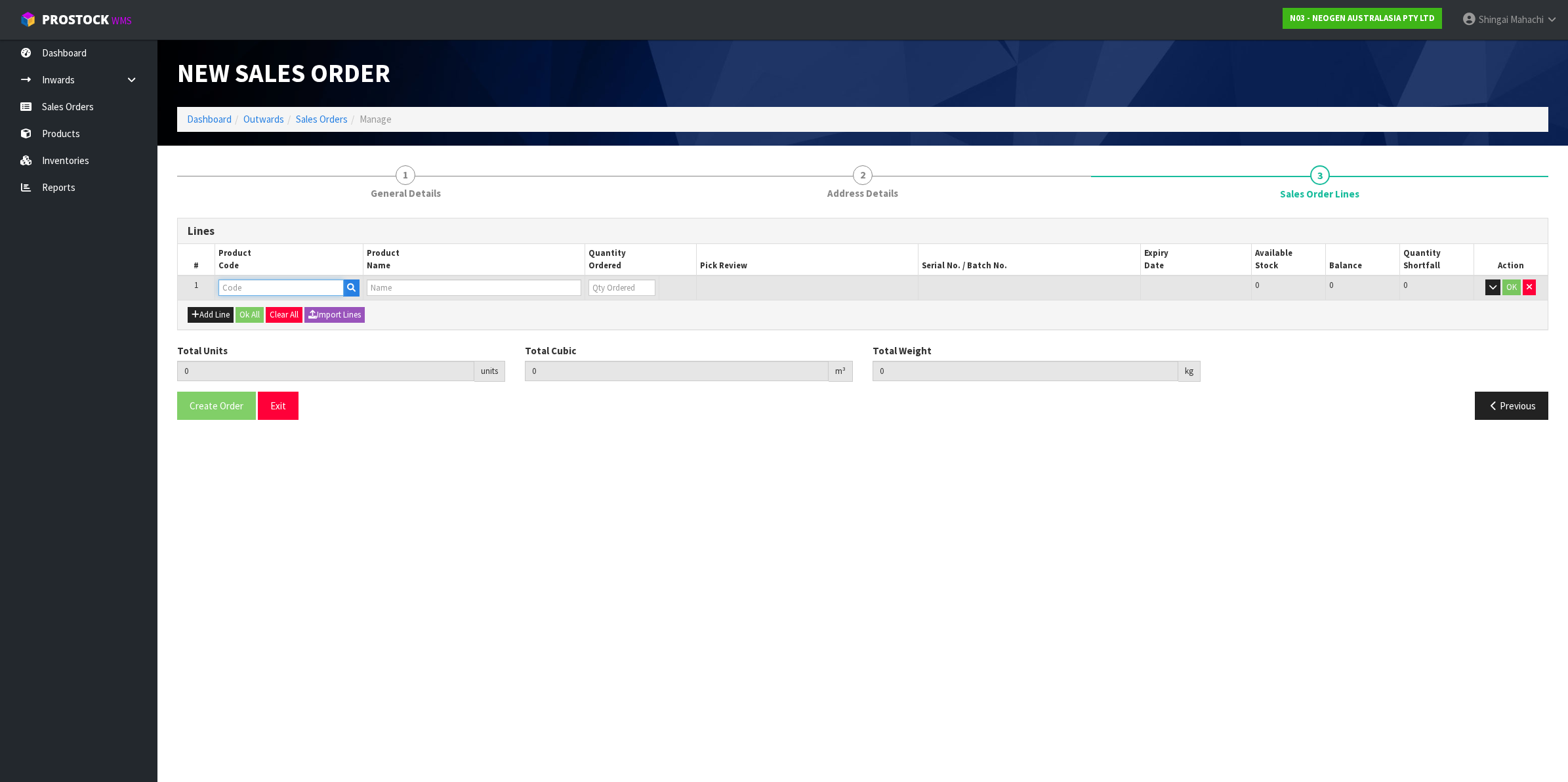
click at [245, 286] on input "text" at bounding box center [281, 287] width 125 height 16
paste input "700002207"
type input "700002207"
type input "0.000000"
type input "0.000"
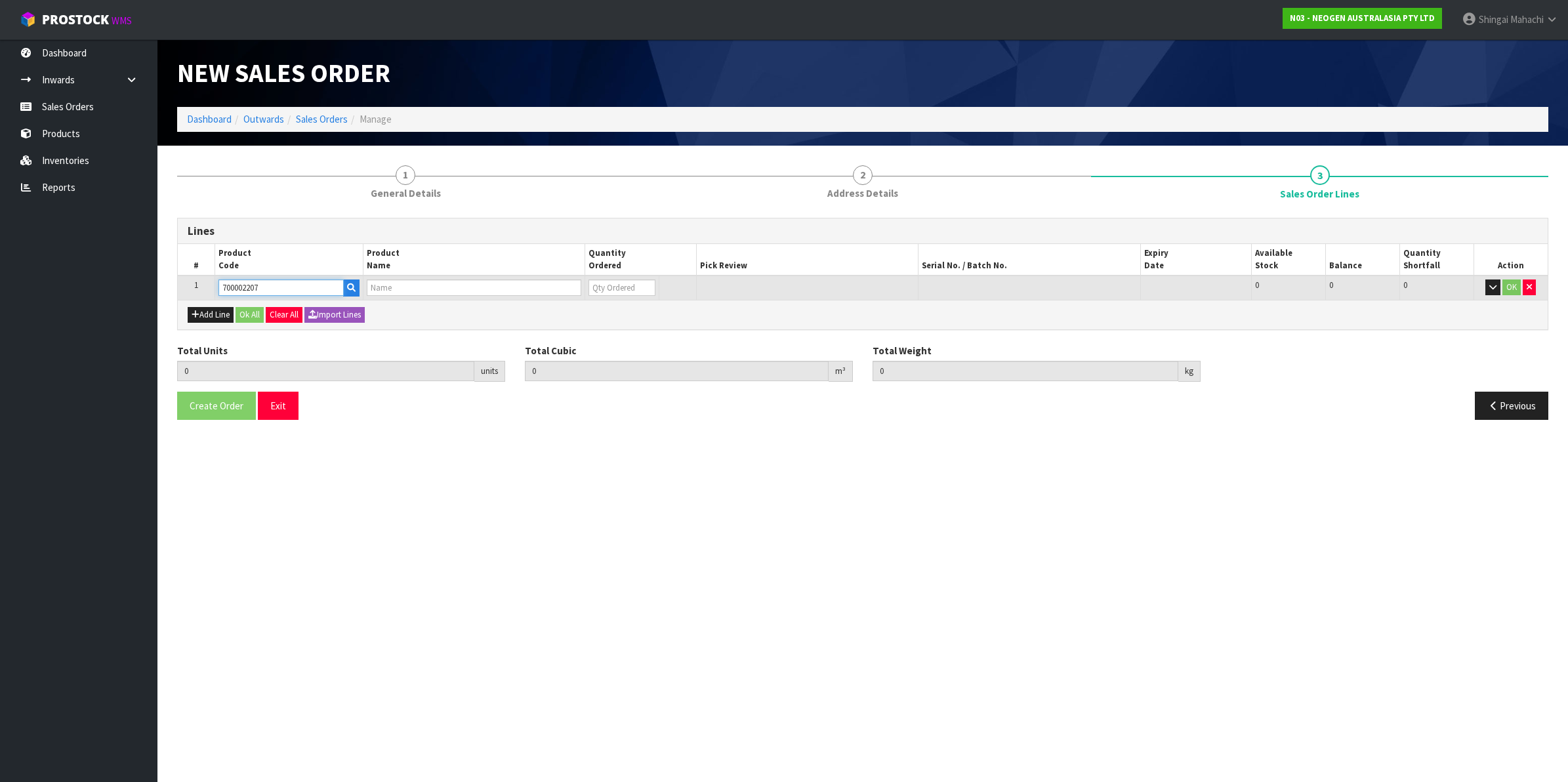
type input "7100067519 - UXL100 CLEAN-TRACE SURF ATP 100EA/PK"
type input "0"
type input "700002207"
click at [570, 287] on tr "1 700002207 7100067519 - UXL100 CLEAN-TRACE SURF ATP 100EA/PK 0 BOX 517 517 0 OK" at bounding box center [862, 287] width 1370 height 24
type input "1"
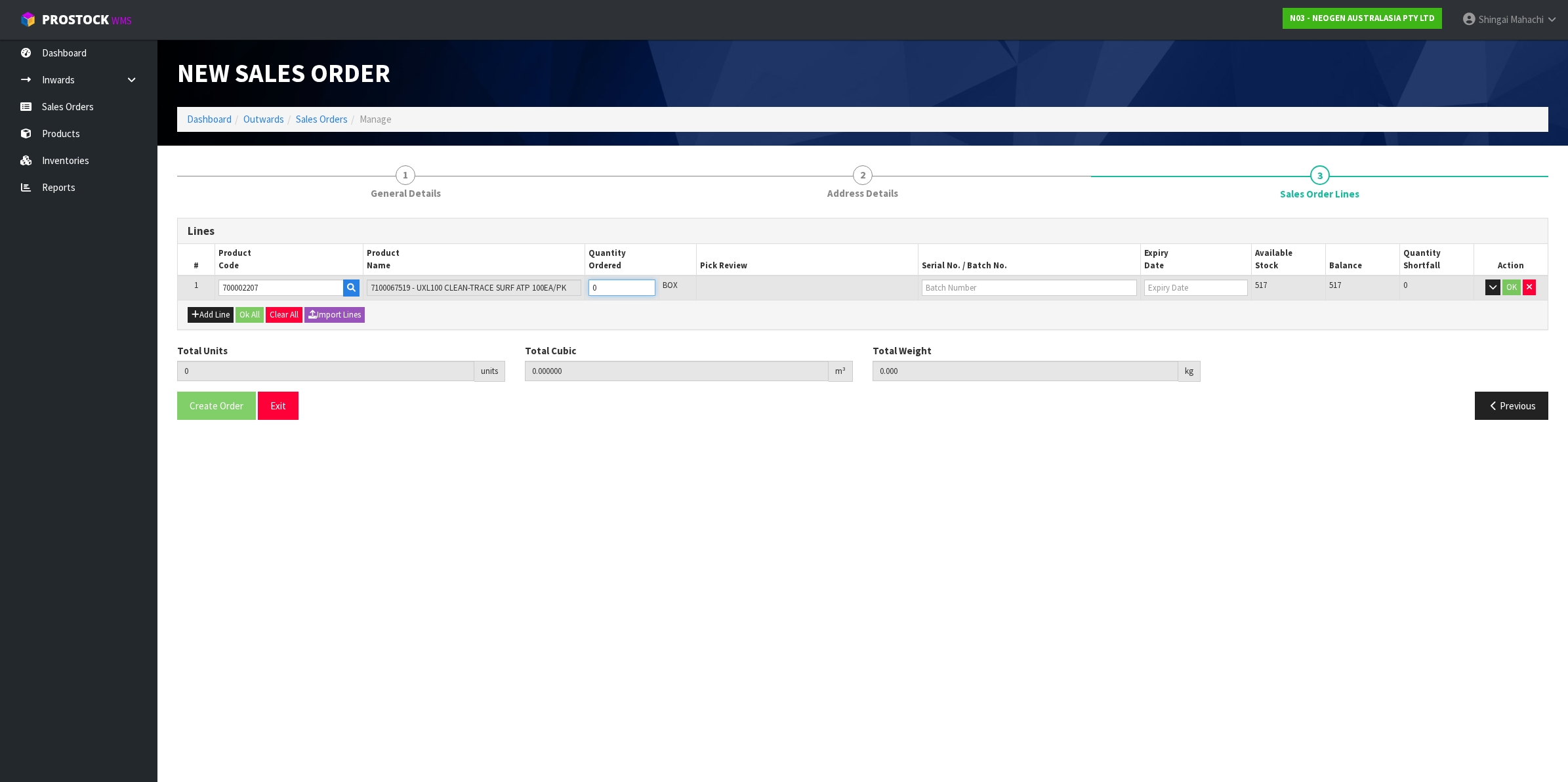
type input "0.006496"
type input "0.96"
type input "1"
click at [952, 290] on input "text" at bounding box center [1029, 287] width 215 height 16
click at [992, 309] on link "3000033292" at bounding box center [974, 310] width 104 height 18
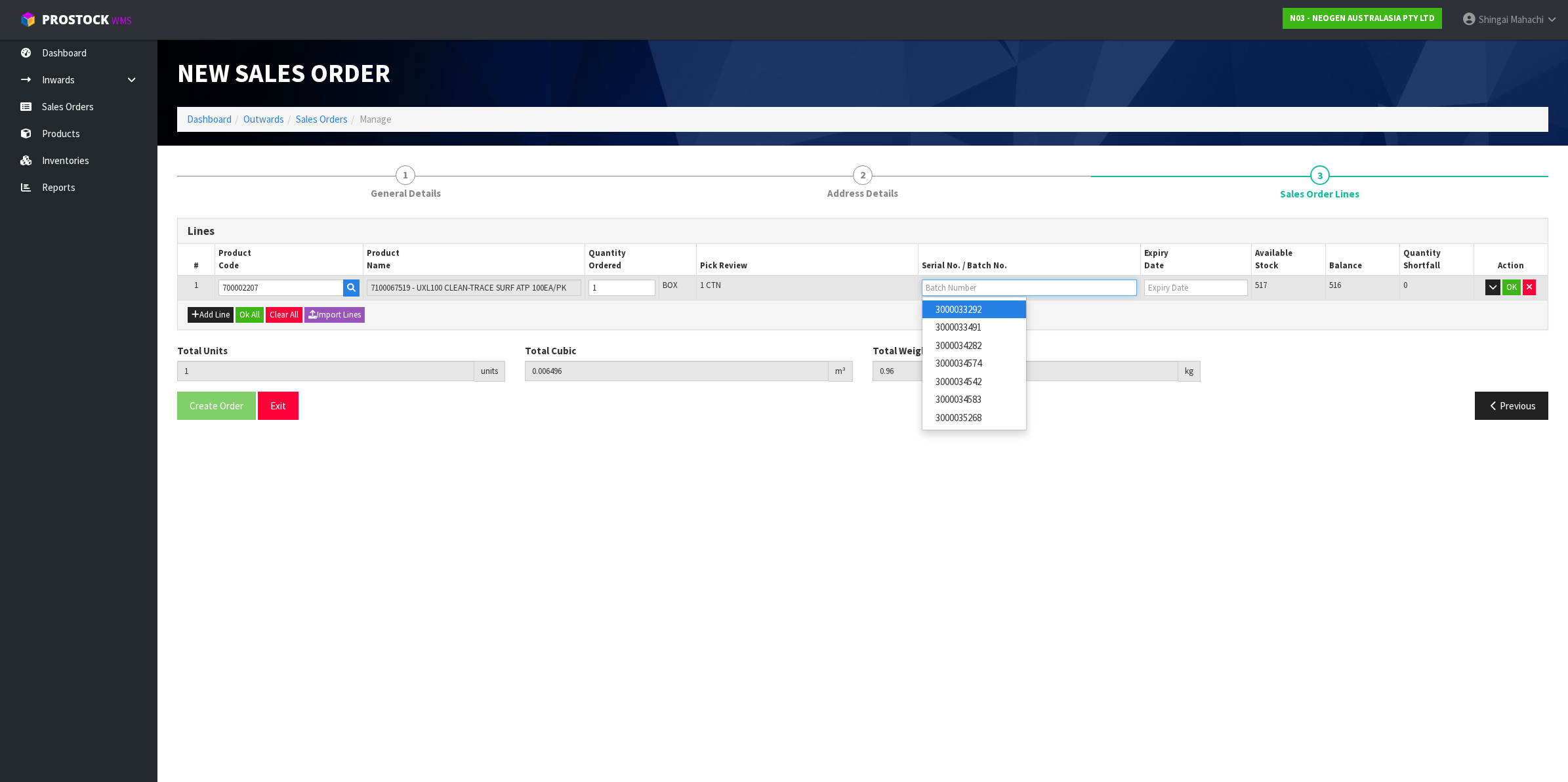
type input "3000033292"
type input "[DATE]"
click at [1506, 284] on button "OK" at bounding box center [1511, 287] width 18 height 15
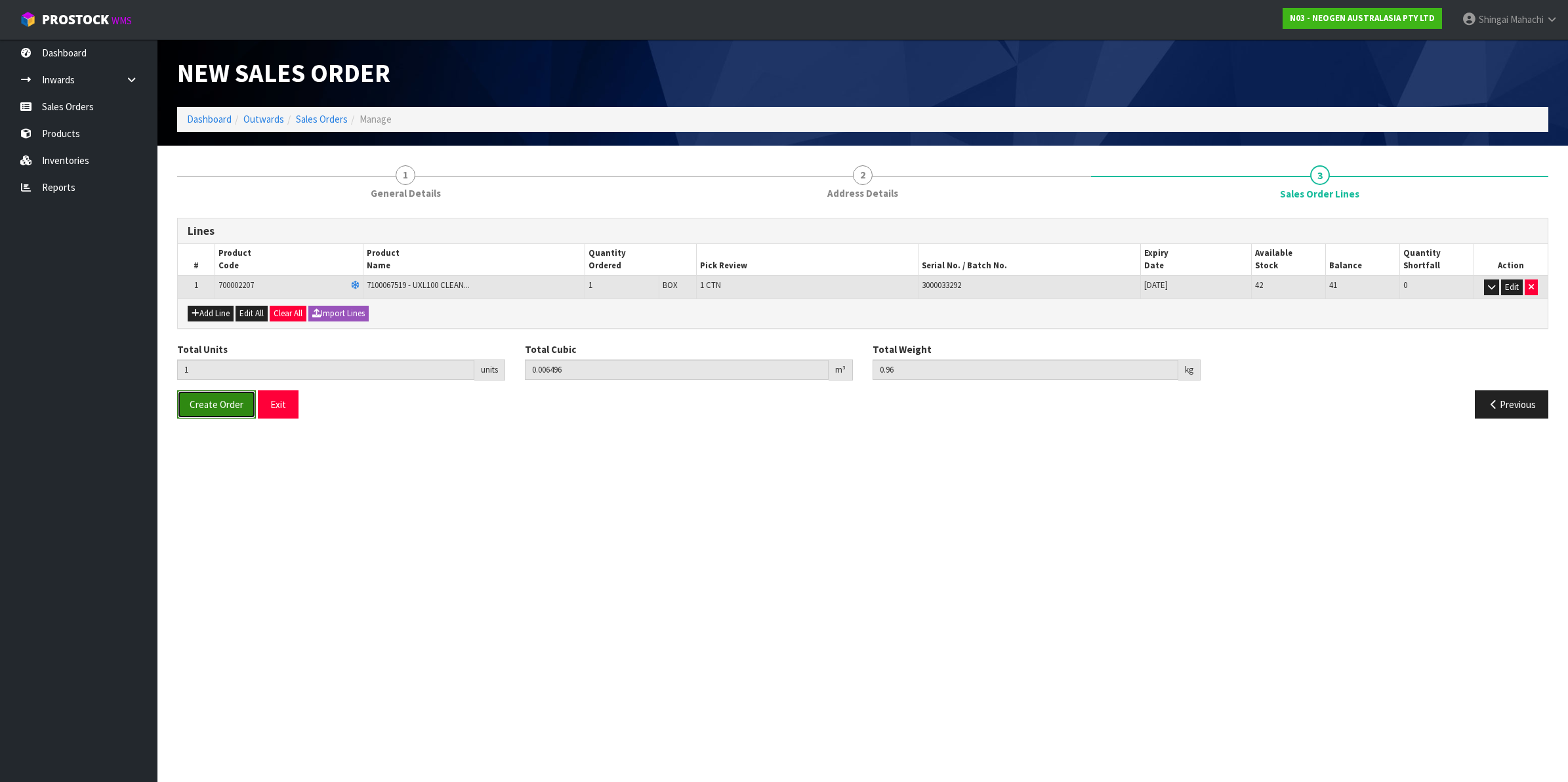
click at [208, 410] on span "Create Order" at bounding box center [216, 404] width 54 height 13
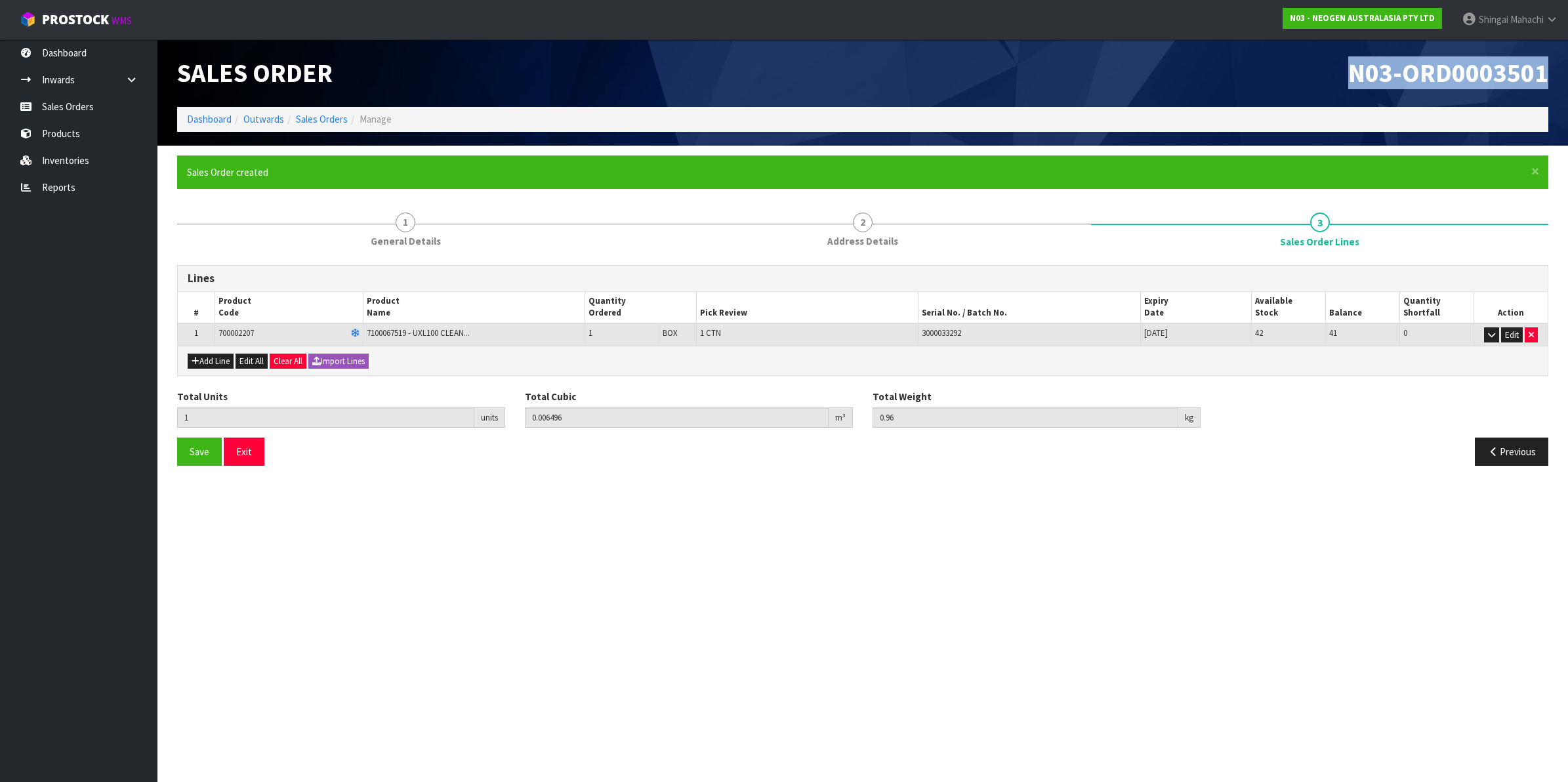
drag, startPoint x: 1343, startPoint y: 74, endPoint x: 1551, endPoint y: 72, distance: 208.0
click at [1551, 72] on div "N03-ORD0003501" at bounding box center [1211, 73] width 696 height 68
copy span "N03-ORD0003501"
click at [63, 161] on link "Inventories" at bounding box center [79, 160] width 158 height 27
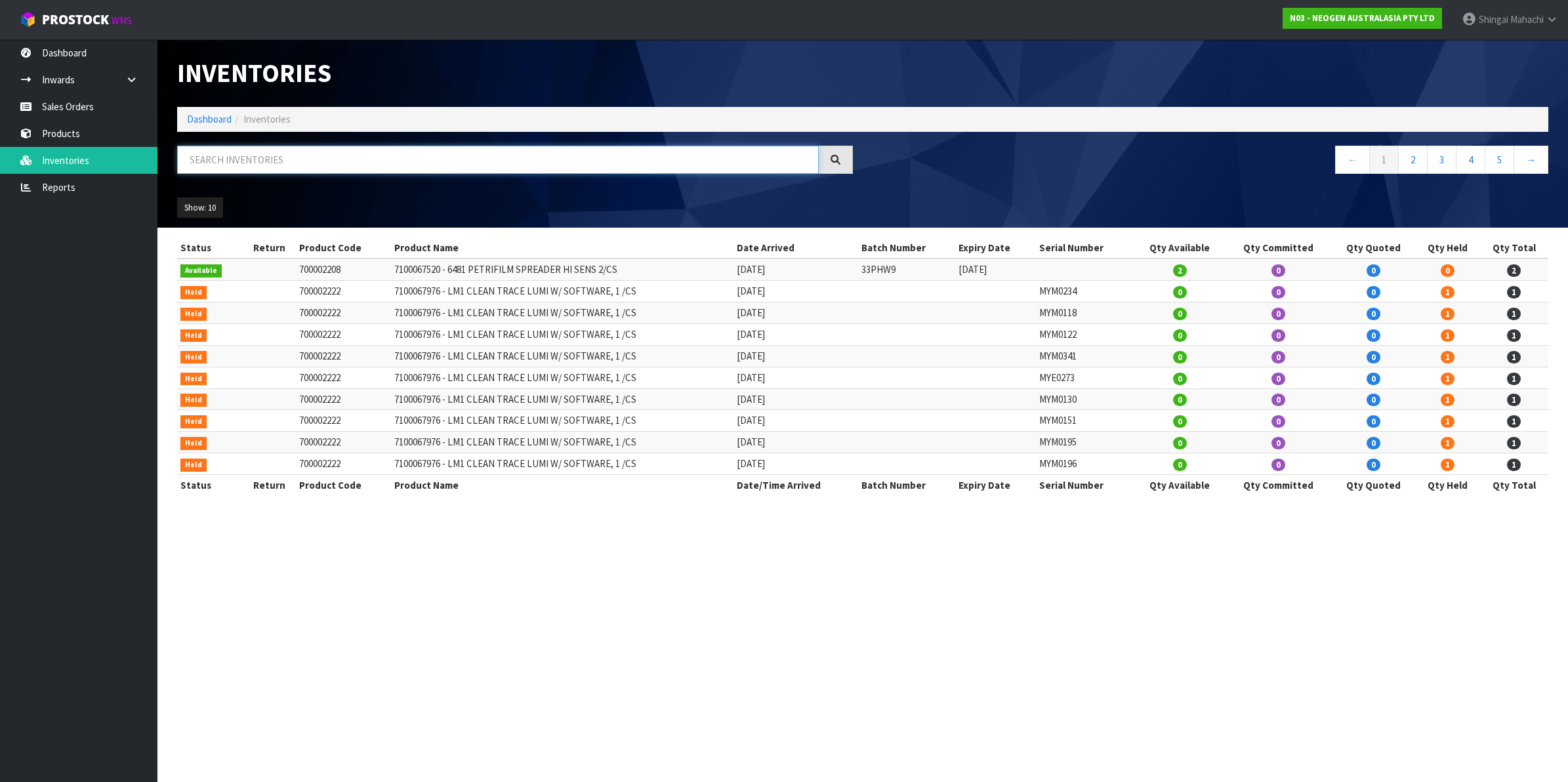
click at [253, 156] on input "text" at bounding box center [497, 160] width 642 height 28
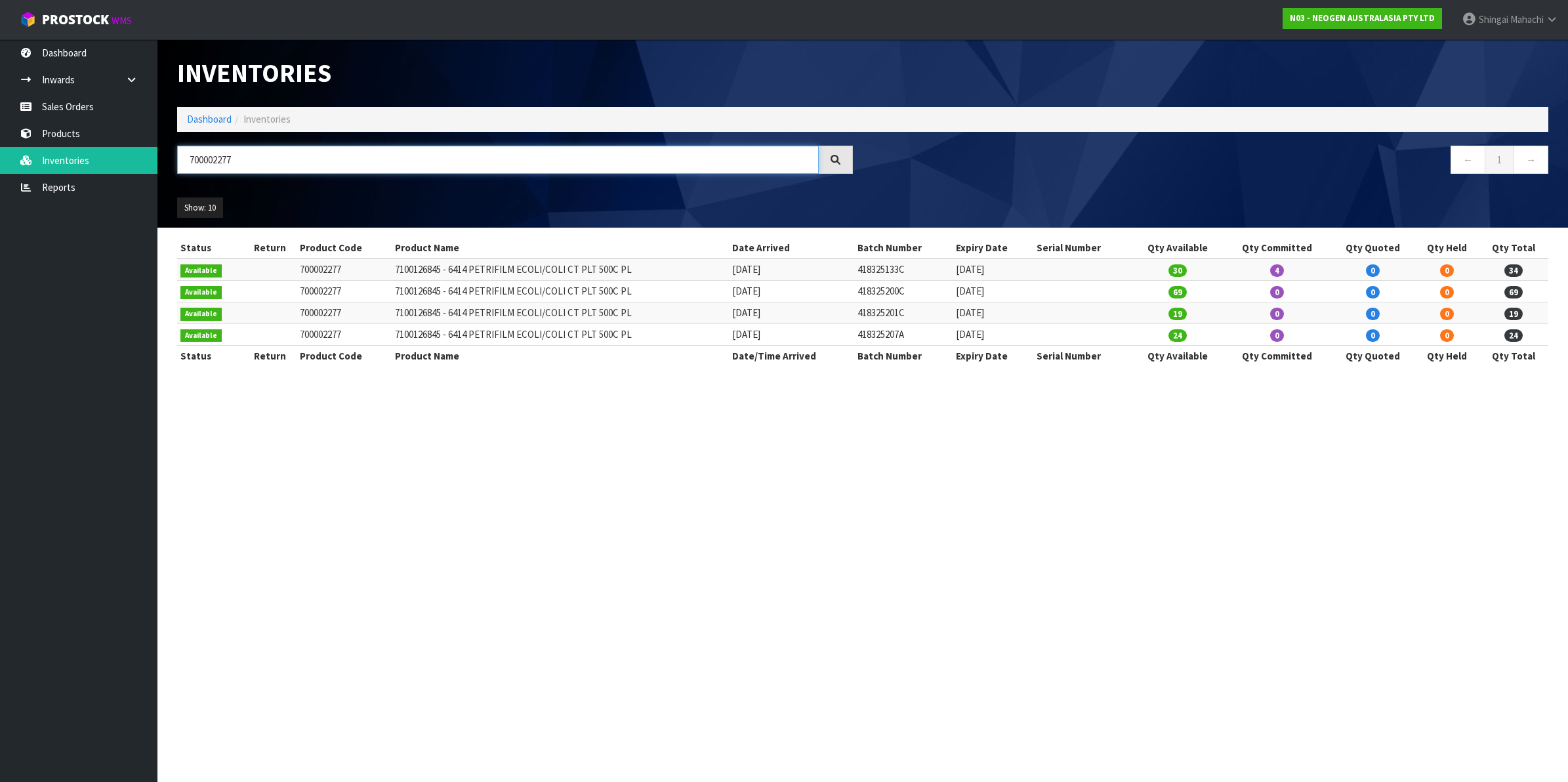
type input "700002277"
click at [256, 161] on input "700002277" at bounding box center [497, 160] width 642 height 28
click at [57, 108] on link "Sales Orders" at bounding box center [79, 106] width 158 height 27
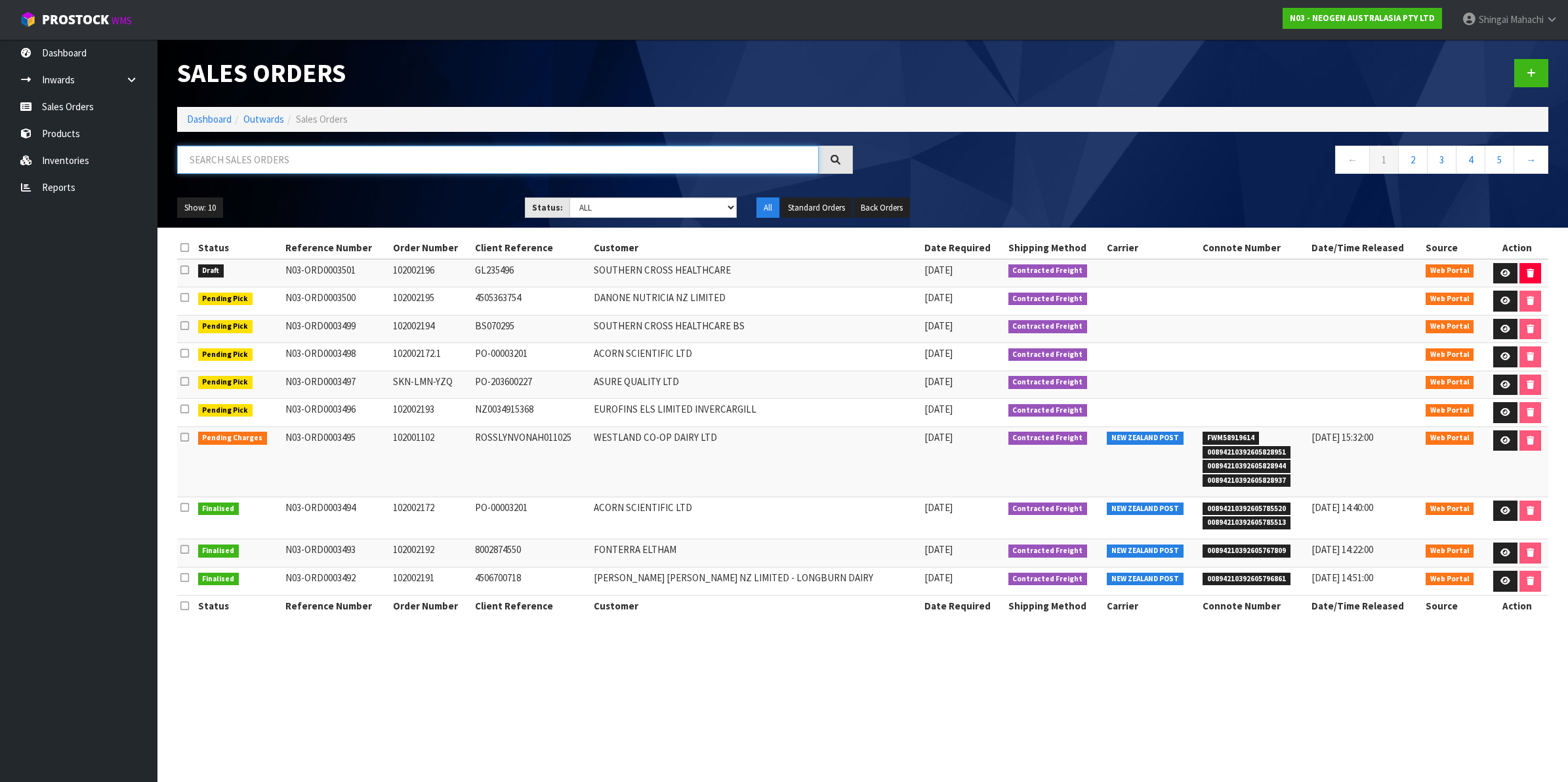
click at [235, 158] on input "text" at bounding box center [497, 160] width 642 height 28
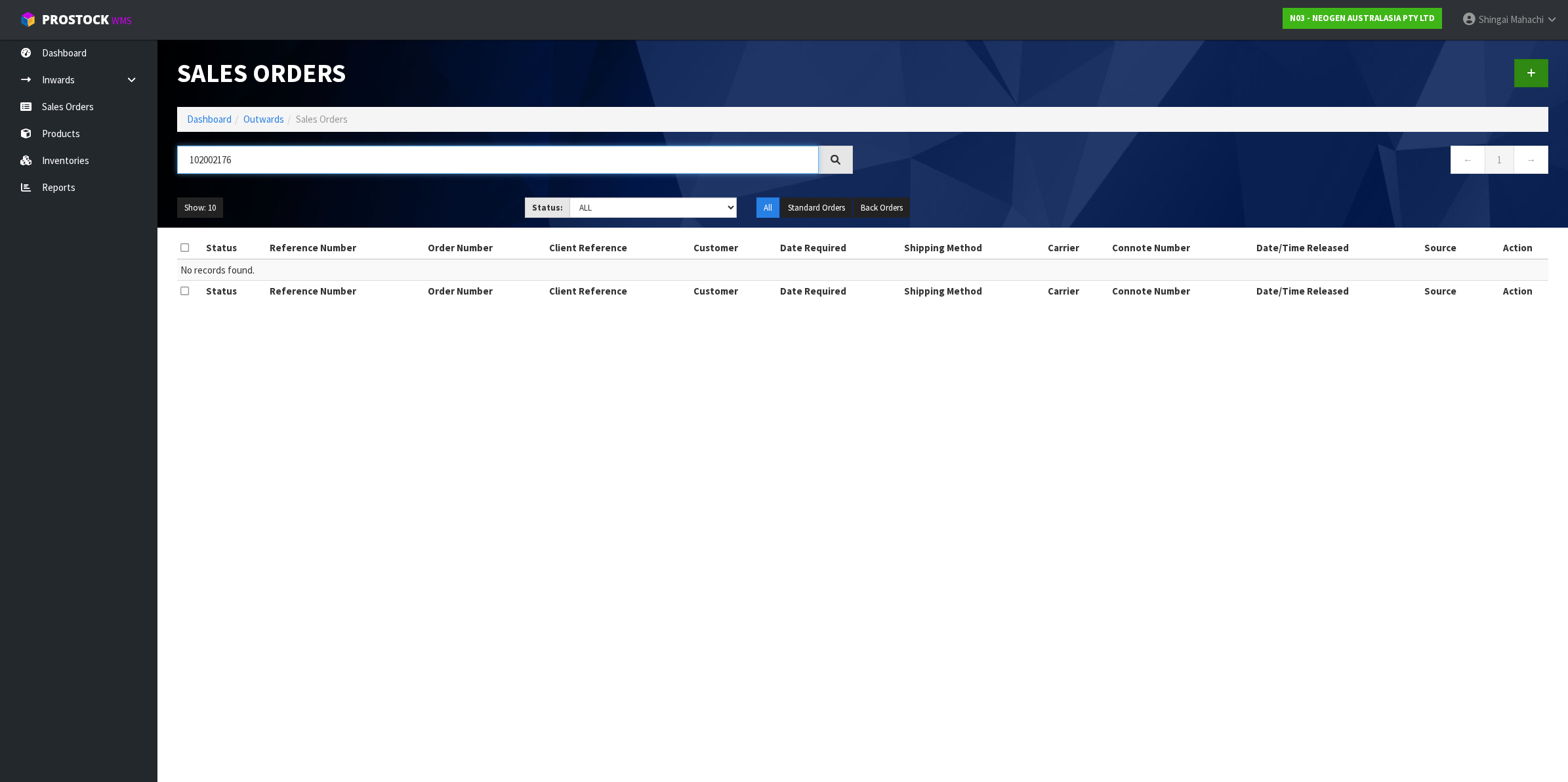
type input "102002176"
click at [1533, 67] on link at bounding box center [1531, 73] width 34 height 28
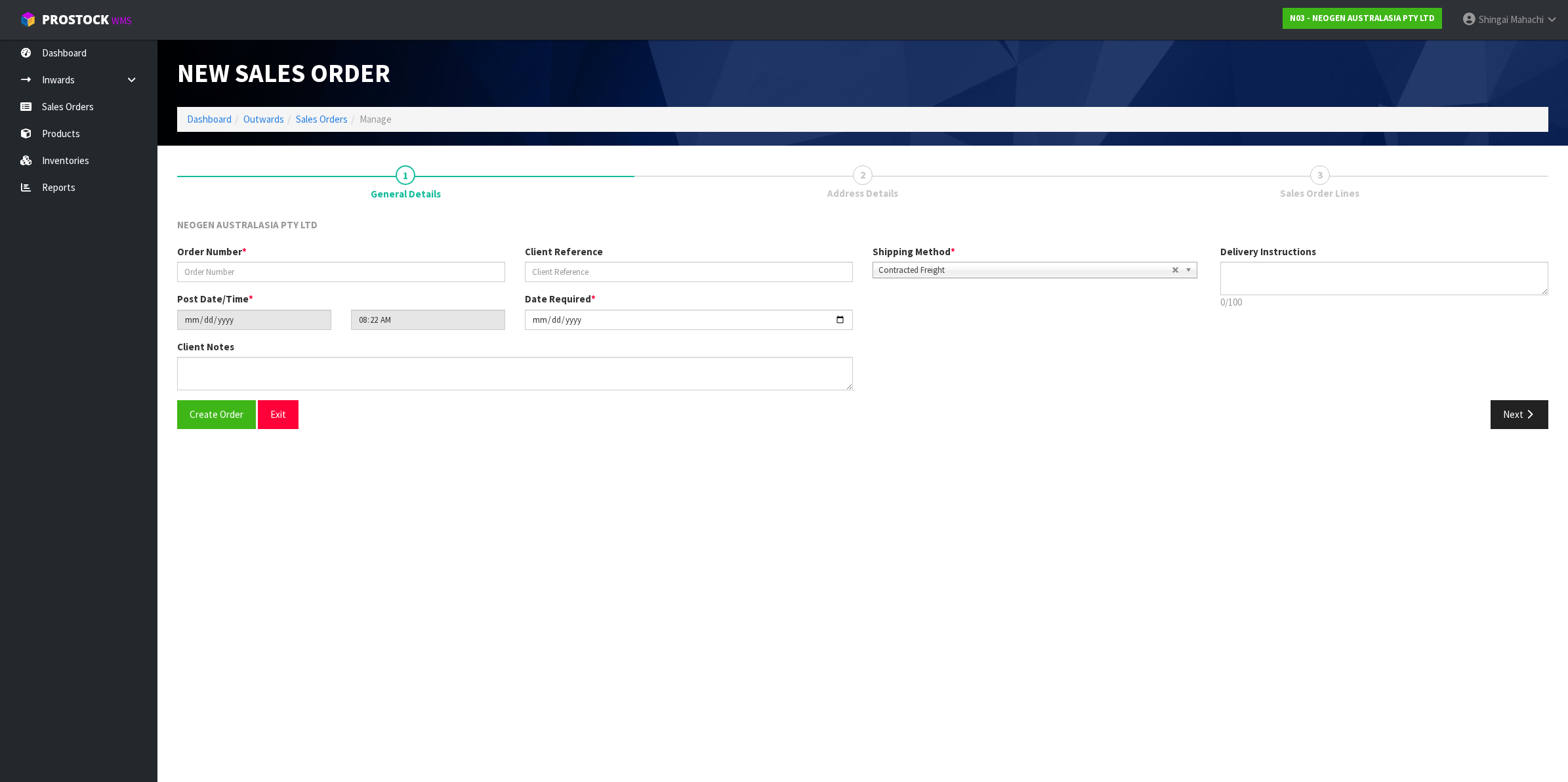
type textarea "CHILLED GOODS -OVERNIGHT"
click at [218, 264] on input "text" at bounding box center [340, 272] width 328 height 21
type input "102002176"
click at [571, 267] on input "text" at bounding box center [688, 272] width 328 height 21
paste input "168551"
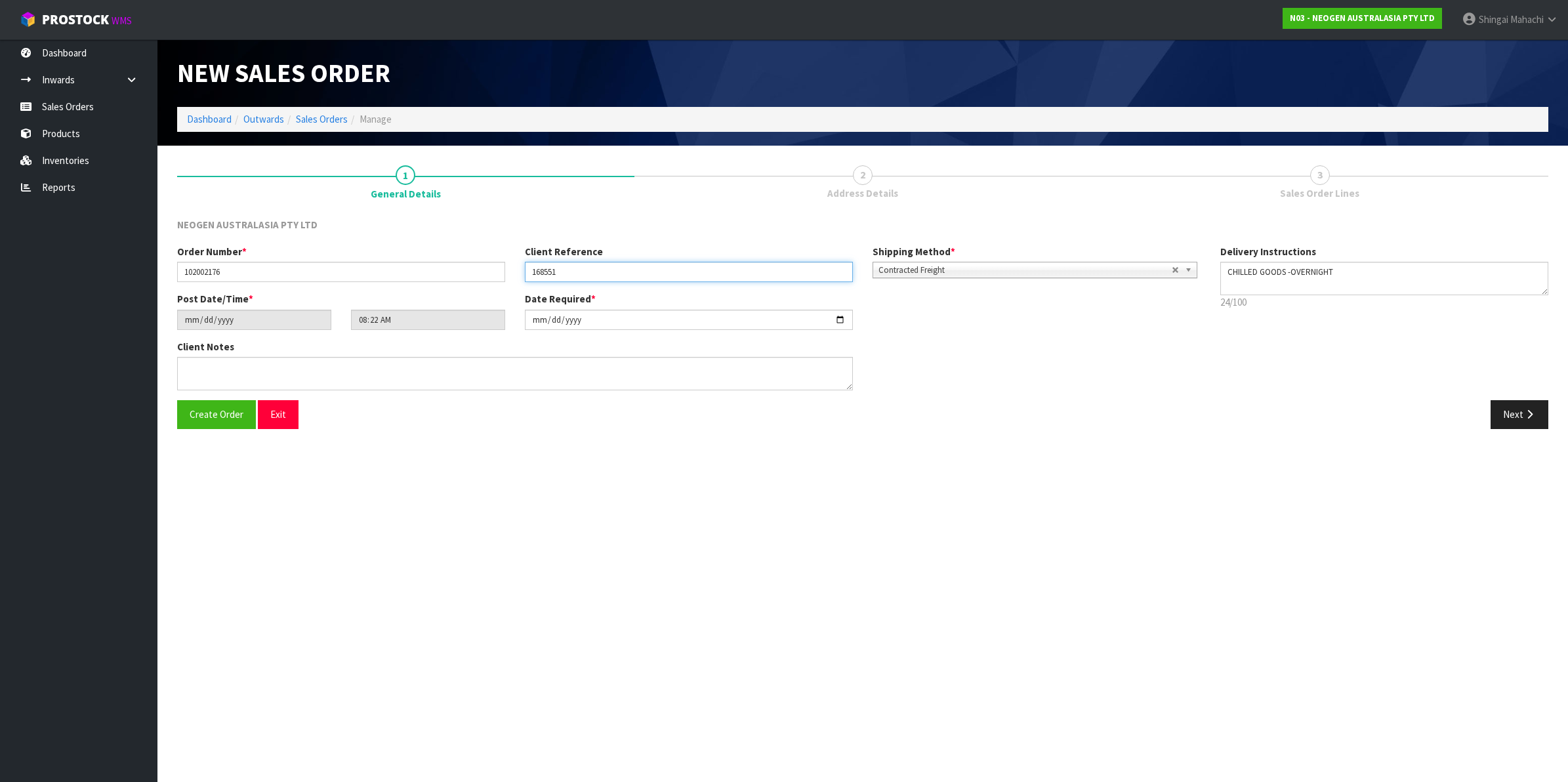
type input "168551"
click at [206, 365] on textarea at bounding box center [514, 373] width 676 height 33
paste textarea "ATTN SITE STORE"
click at [202, 366] on textarea at bounding box center [514, 373] width 676 height 33
type textarea "ATTN: SITE STORE"
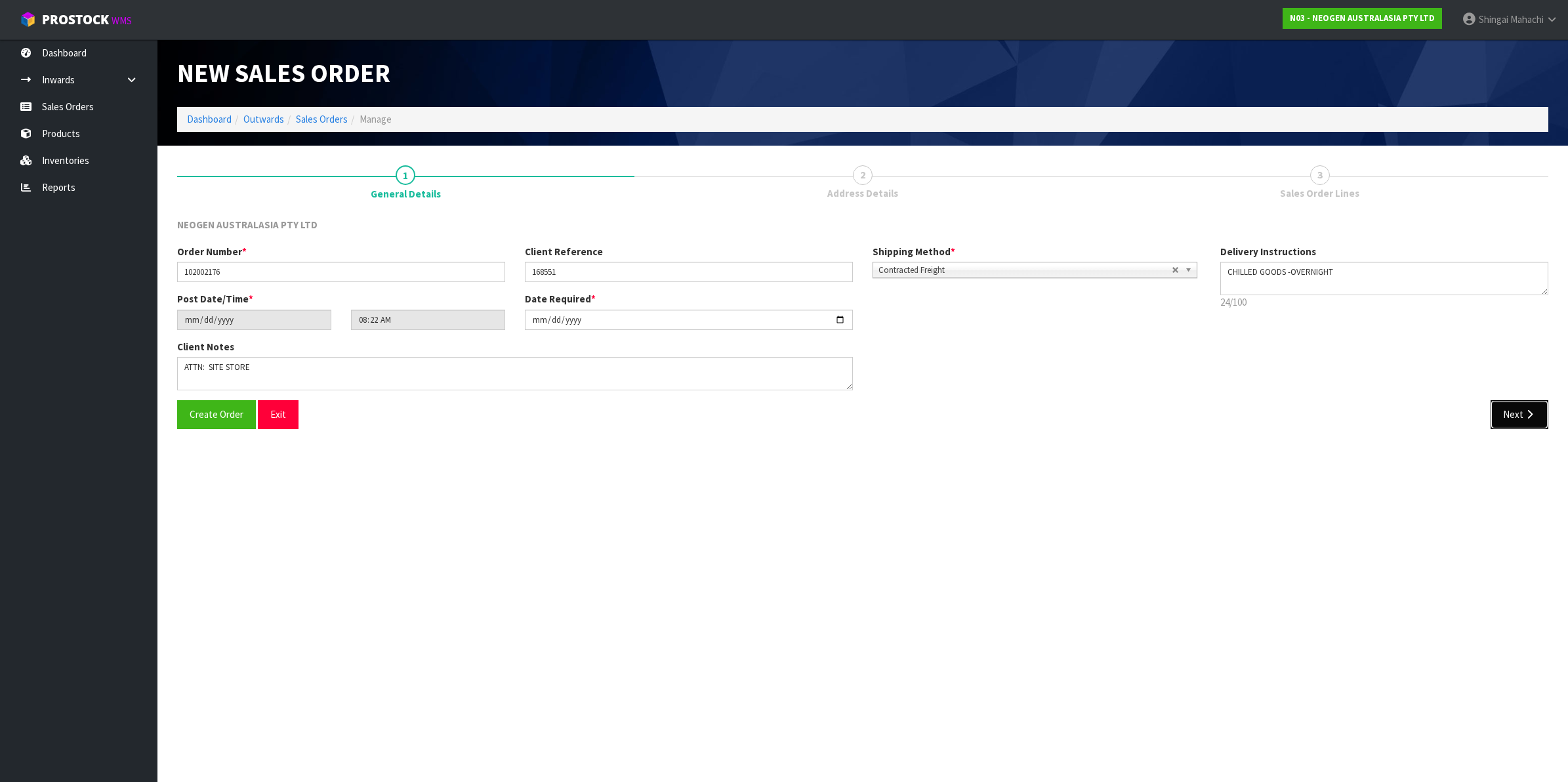
click at [1517, 411] on button "Next" at bounding box center [1519, 414] width 57 height 28
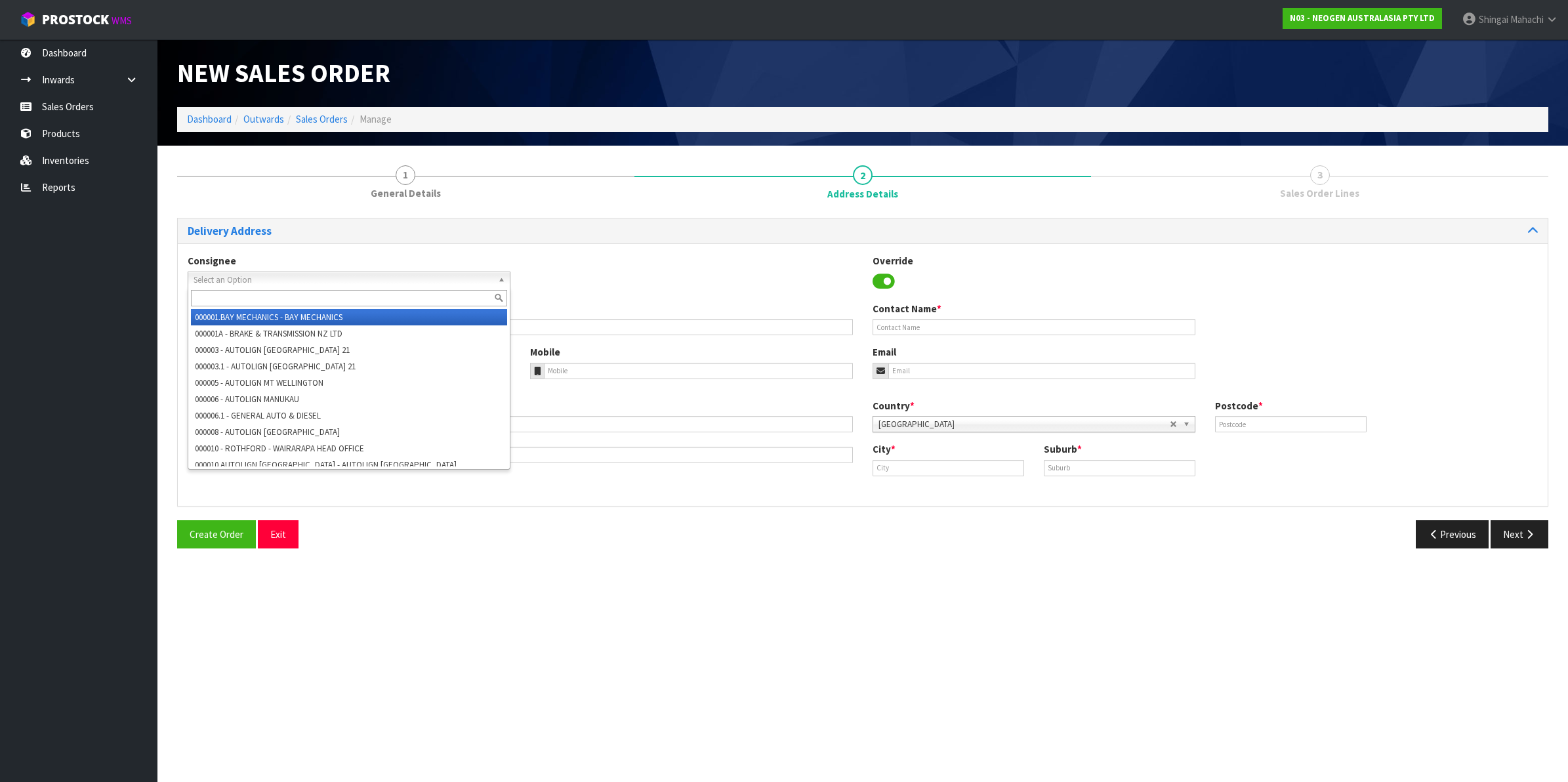
click at [213, 273] on span "Select an Option" at bounding box center [343, 279] width 299 height 15
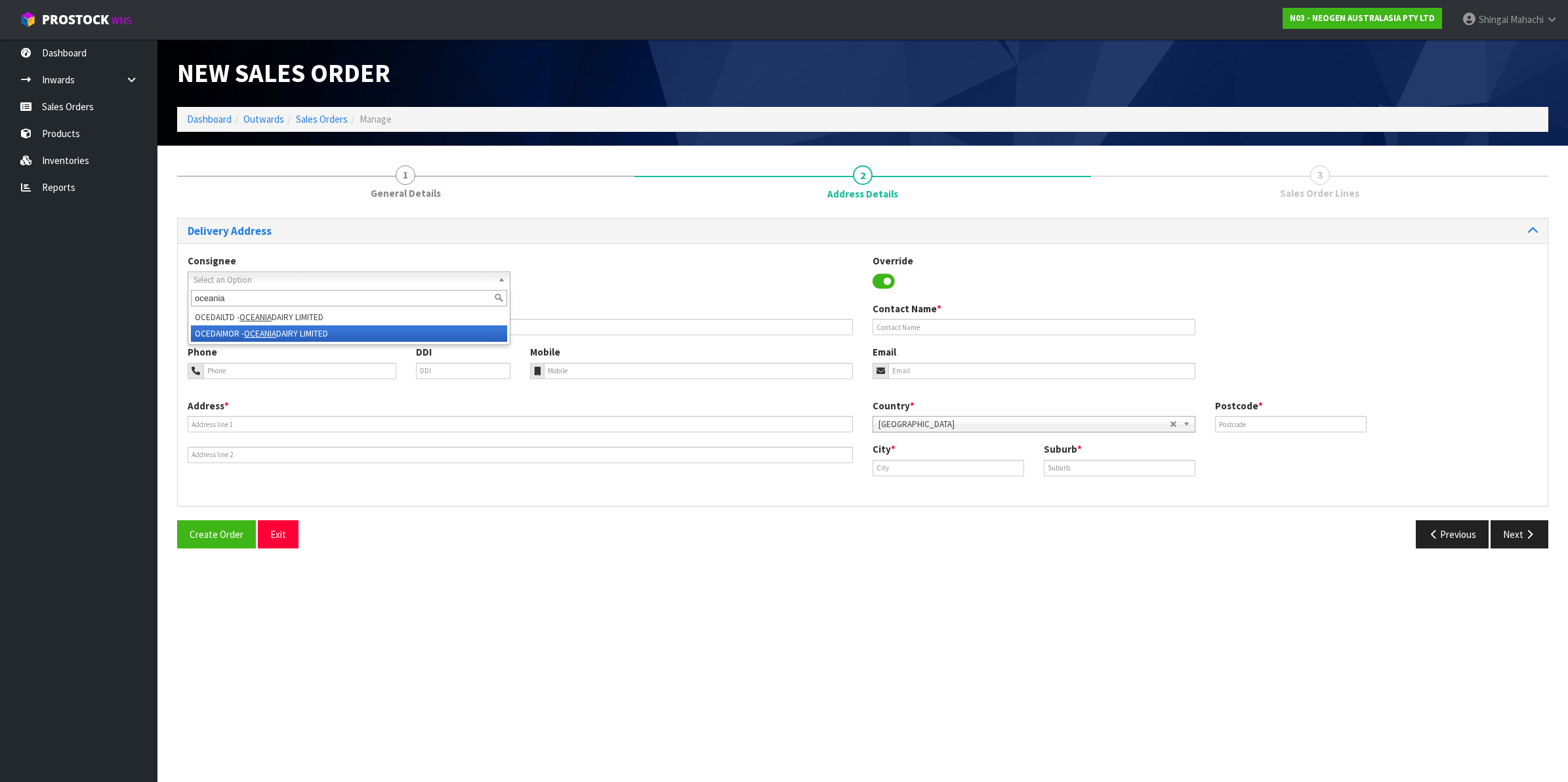
type input "oceania"
click at [264, 329] on em "OCEANIA" at bounding box center [260, 333] width 32 height 11
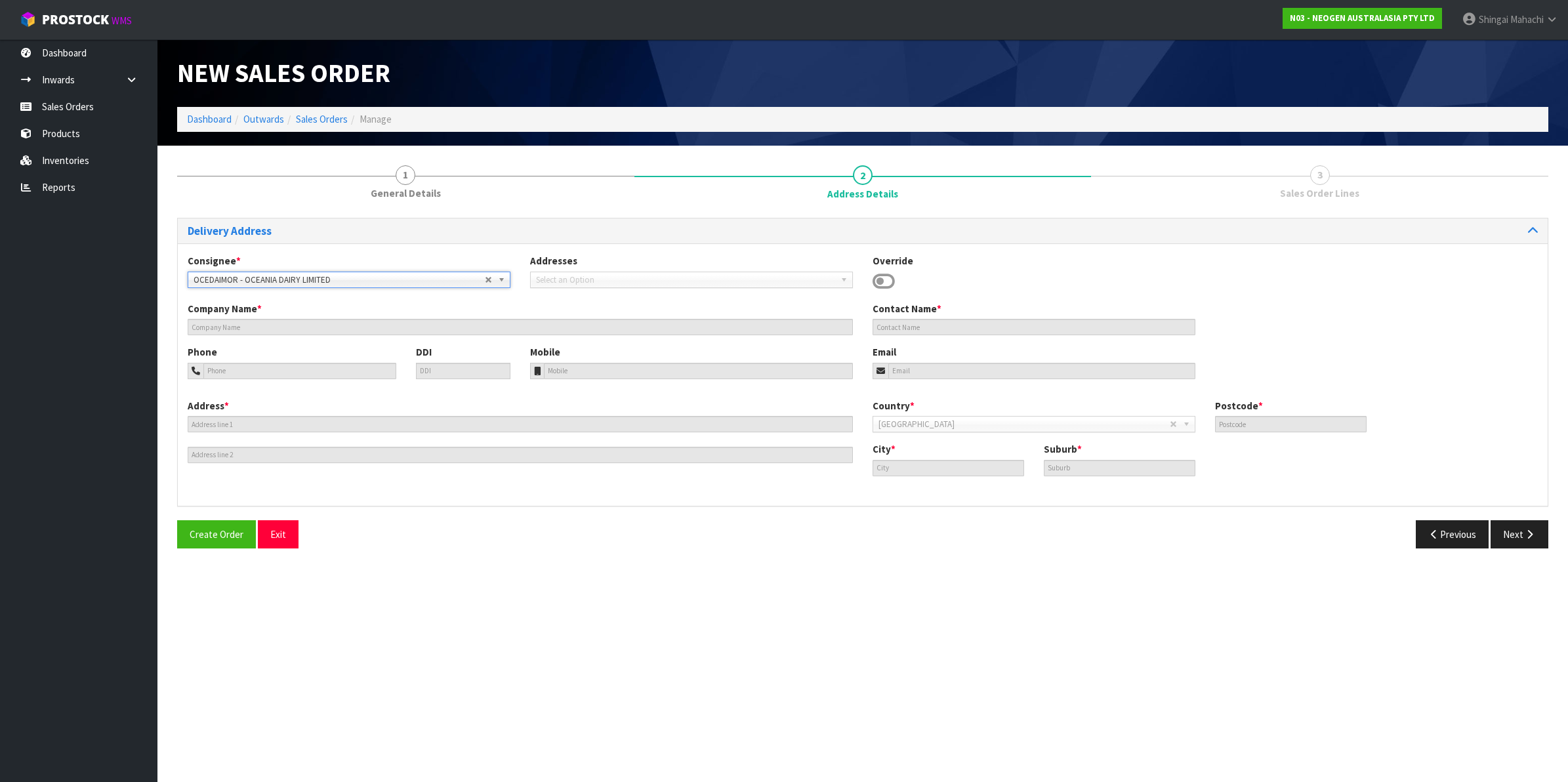
type input "OCEANIA DAIRY LIMITED"
type input "SITE STORE DRYSTORE [STREET_ADDRESS]"
type input "7980"
type input "Waimate,"
type input "MORVEN,"
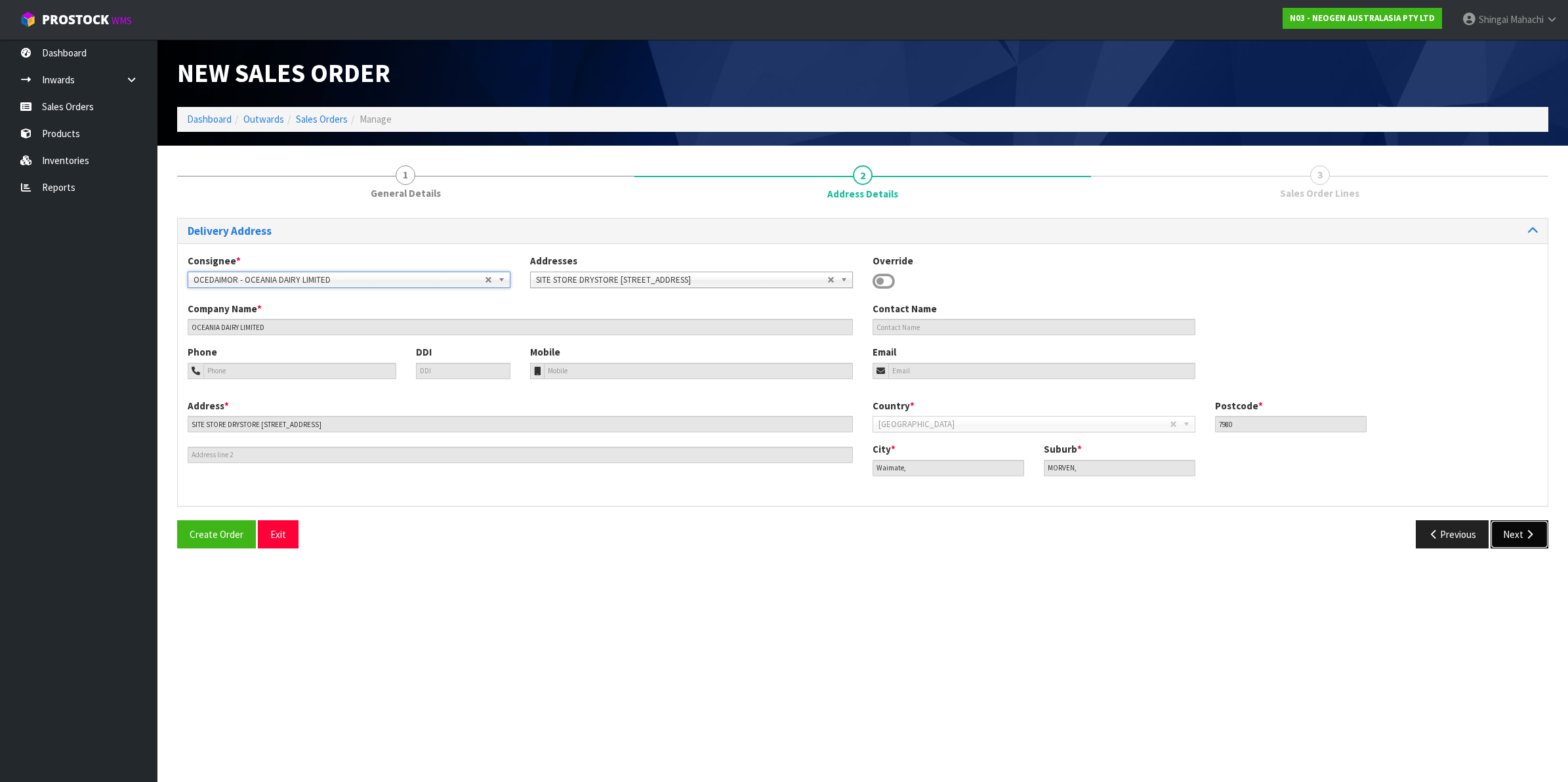
click at [1510, 530] on button "Next" at bounding box center [1519, 534] width 57 height 28
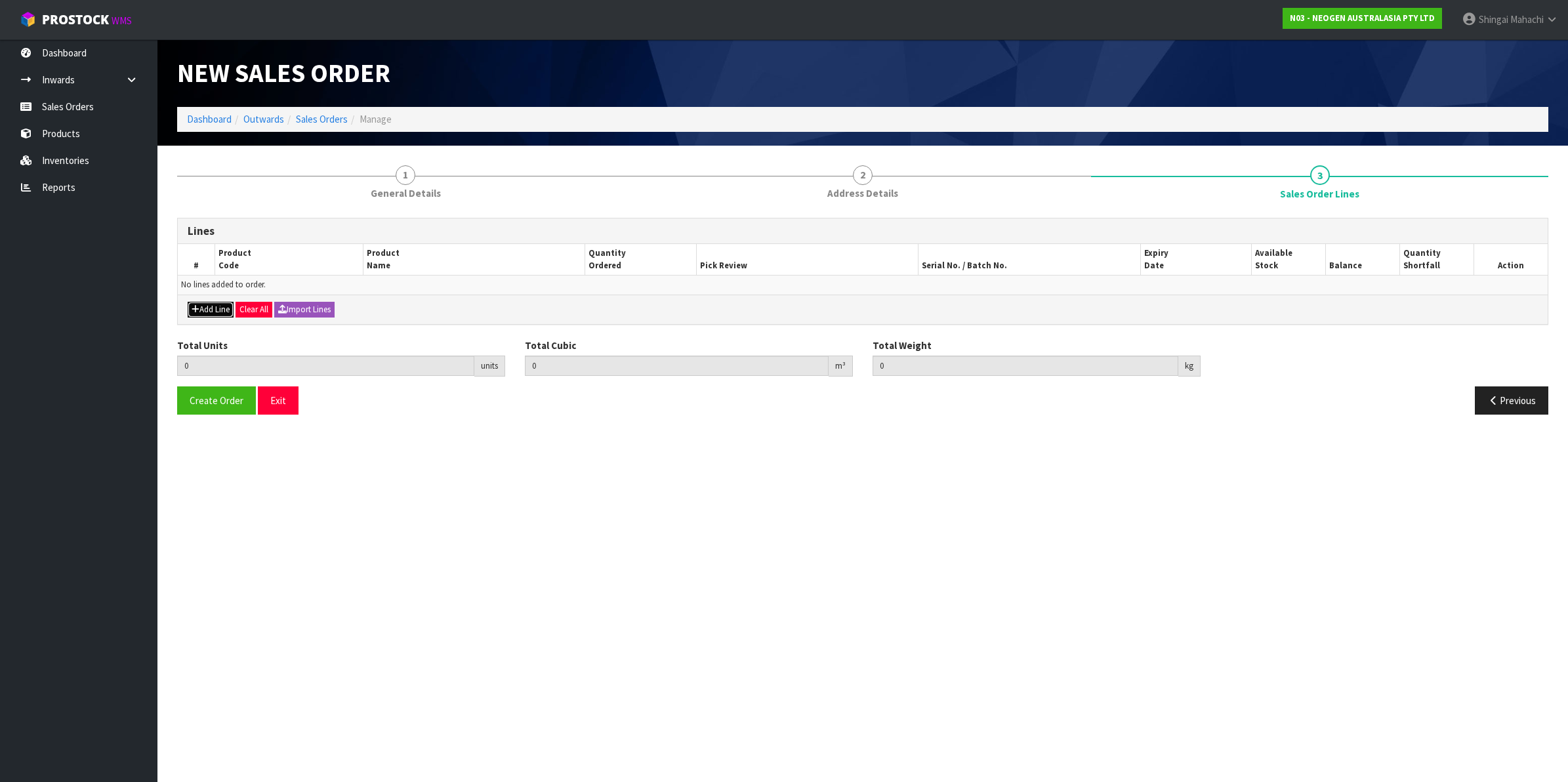
click at [206, 306] on button "Add Line" at bounding box center [211, 310] width 46 height 15
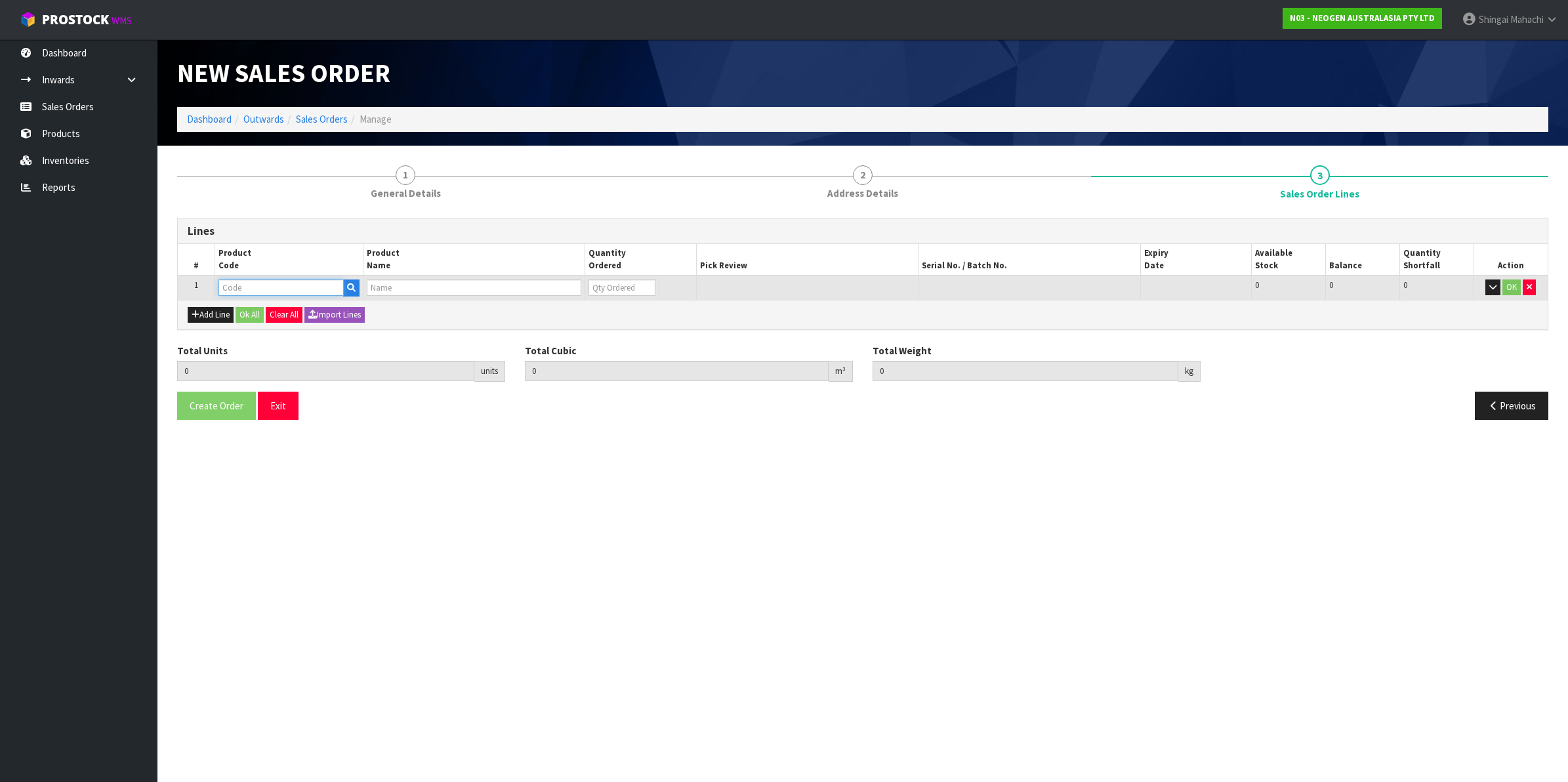
click at [271, 290] on input "text" at bounding box center [281, 287] width 125 height 16
paste input "700002120"
type input "700002120"
type input "0.000000"
type input "0.000"
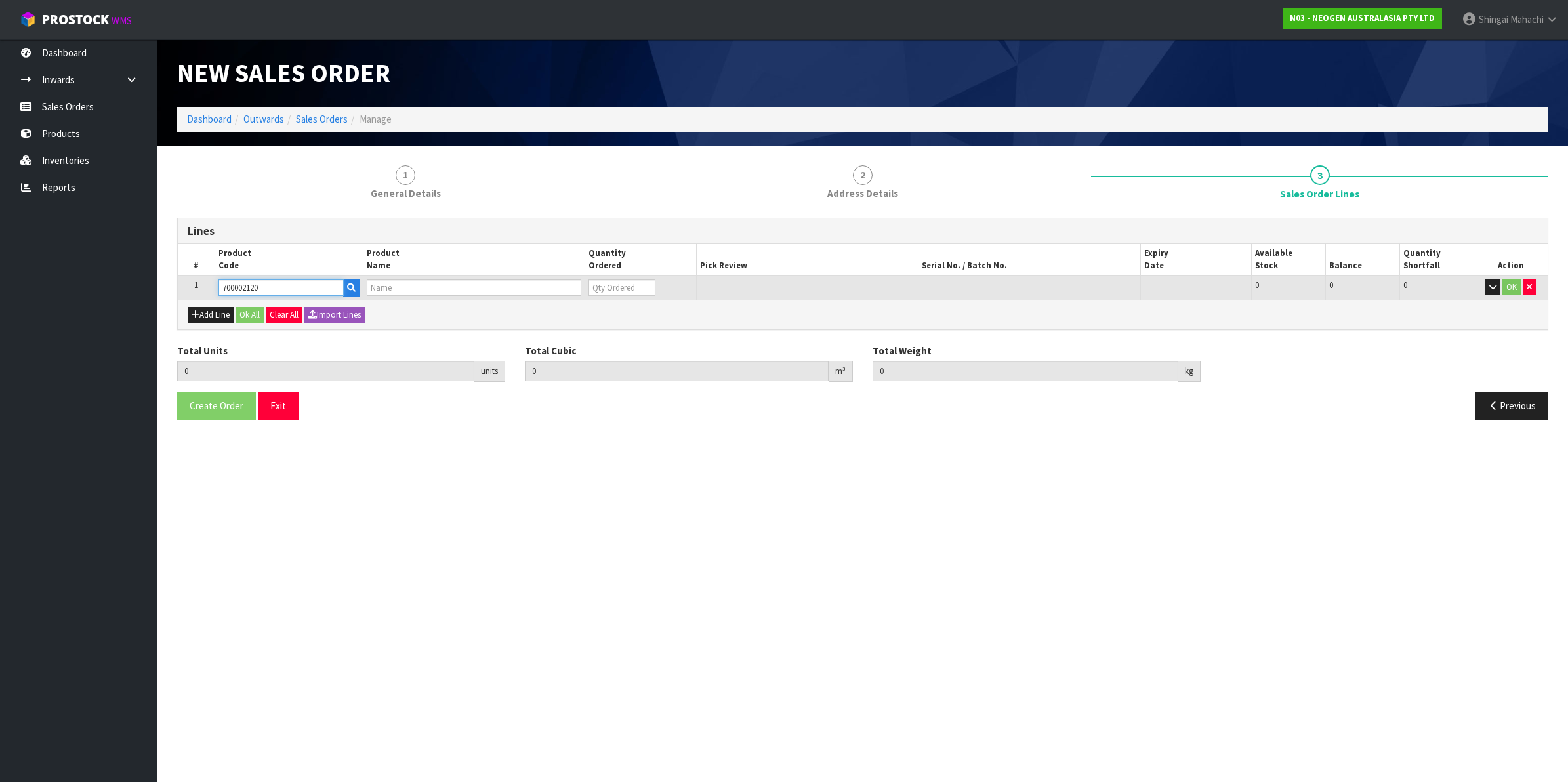
type input "7100039374 - 6406 PETRIFILM AEROBIC CT PLT 1000EA/CS"
type input "0"
type input "700002120"
click at [215, 319] on button "Add Line" at bounding box center [211, 315] width 46 height 15
type input "0"
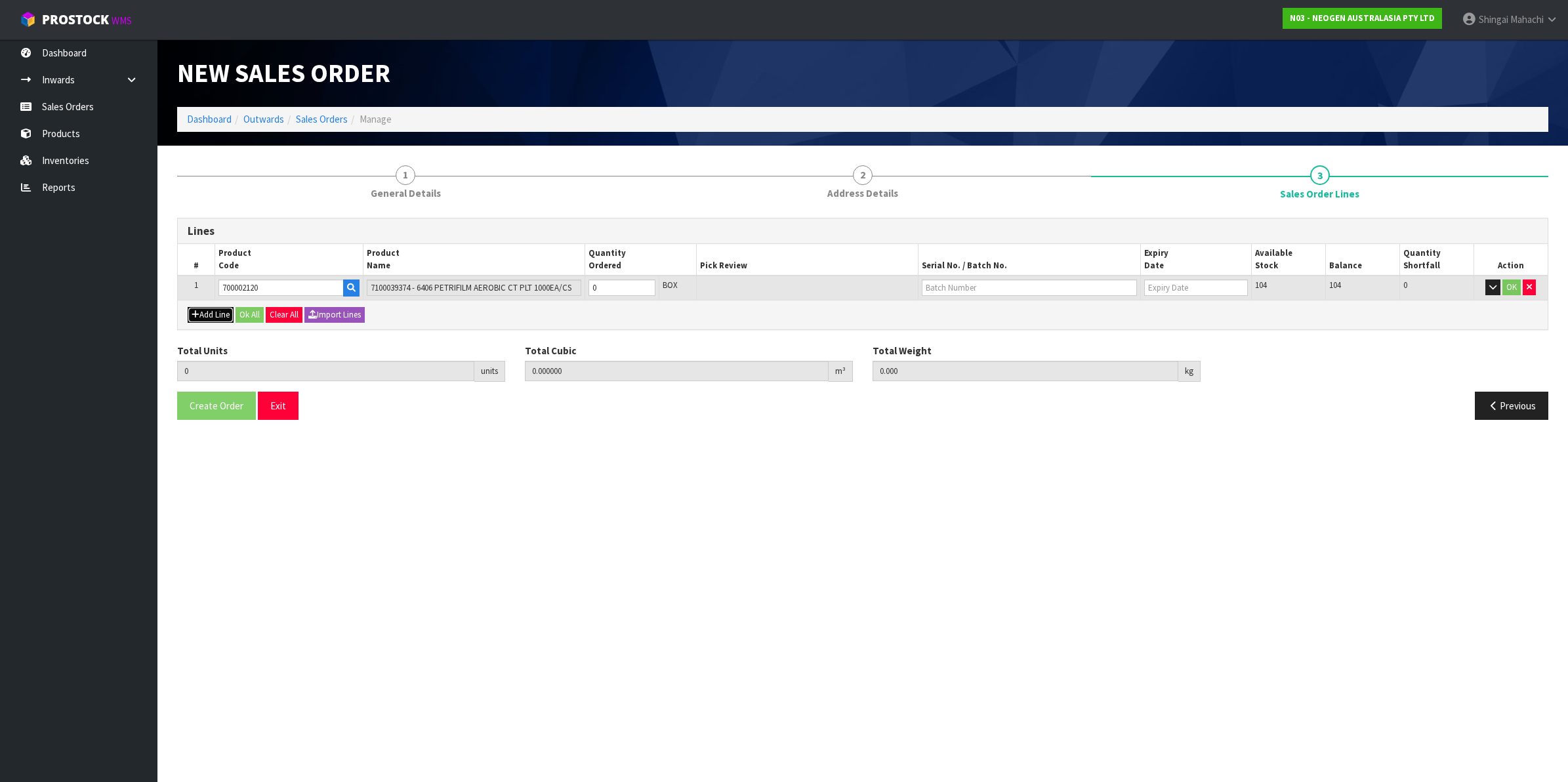
type input "0"
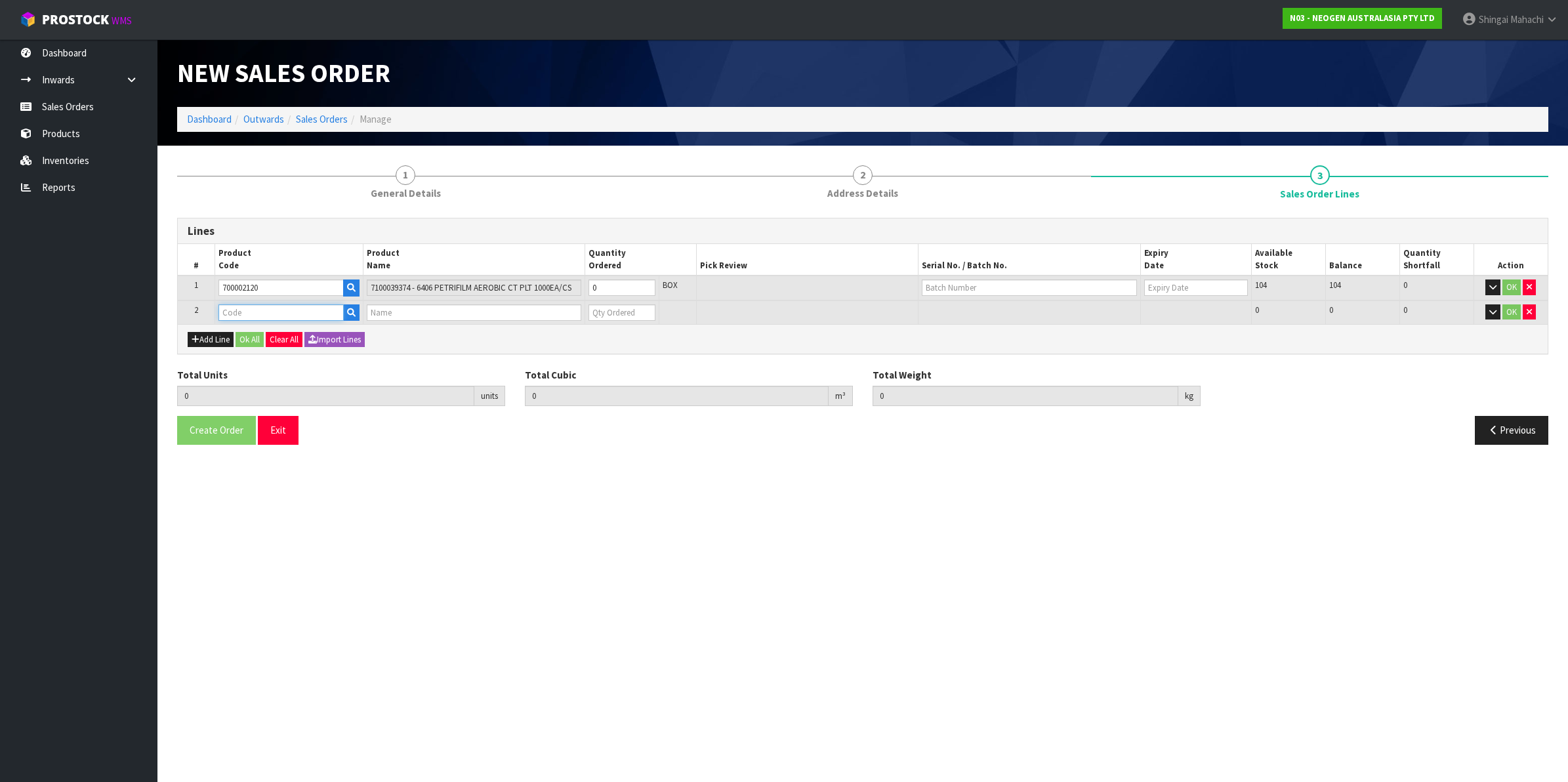
click at [244, 305] on input "text" at bounding box center [281, 313] width 125 height 16
paste input "700002277"
type input "700002277"
type input "0.000000"
type input "0.000"
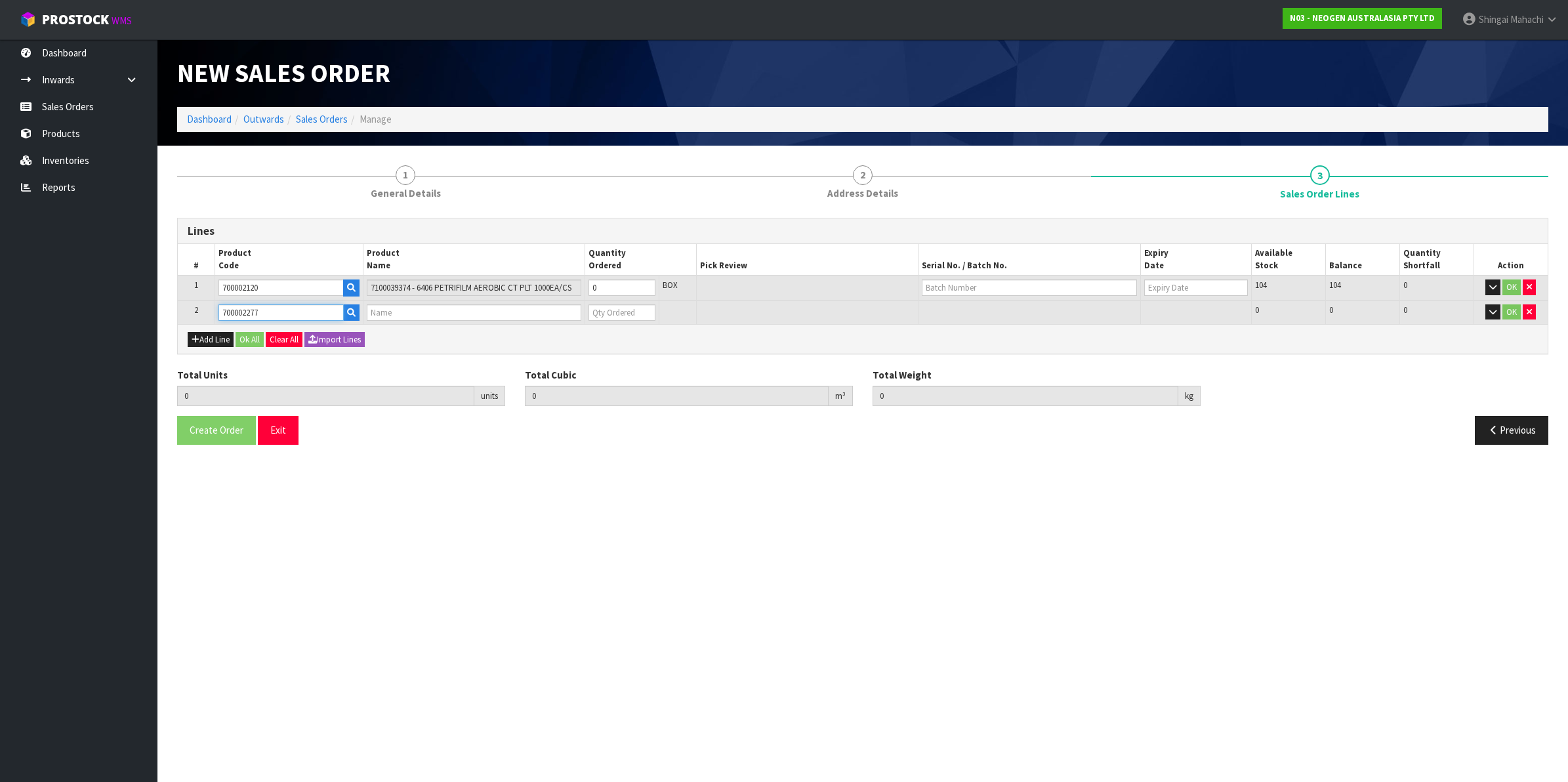
type input "7100126845 - 6414 PETRIFILM ECOLI/COLI CT PLT 500C PL"
type input "0"
type input "700002277"
click at [217, 342] on button "Add Line" at bounding box center [211, 339] width 46 height 15
type input "0"
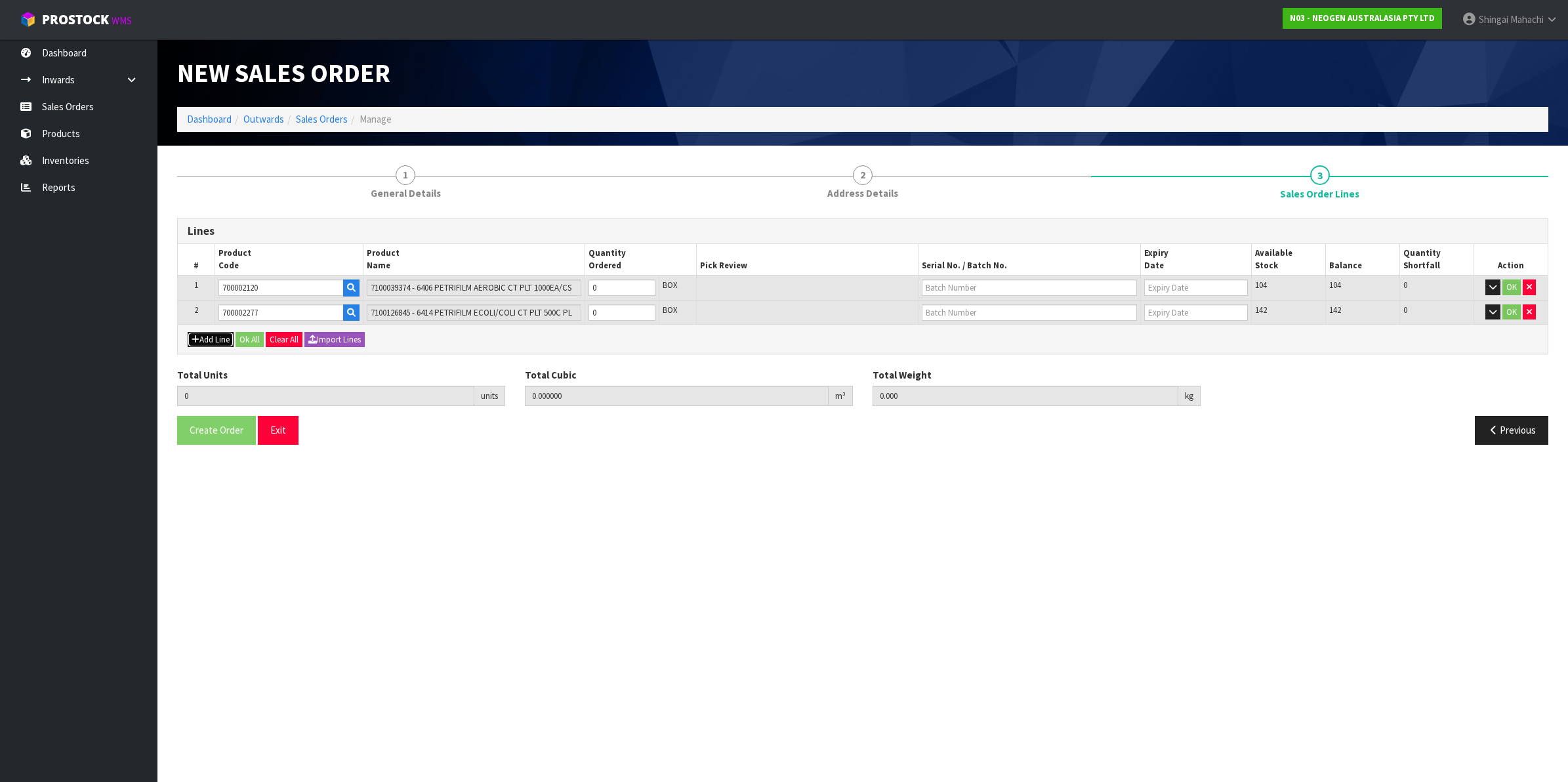
type input "0"
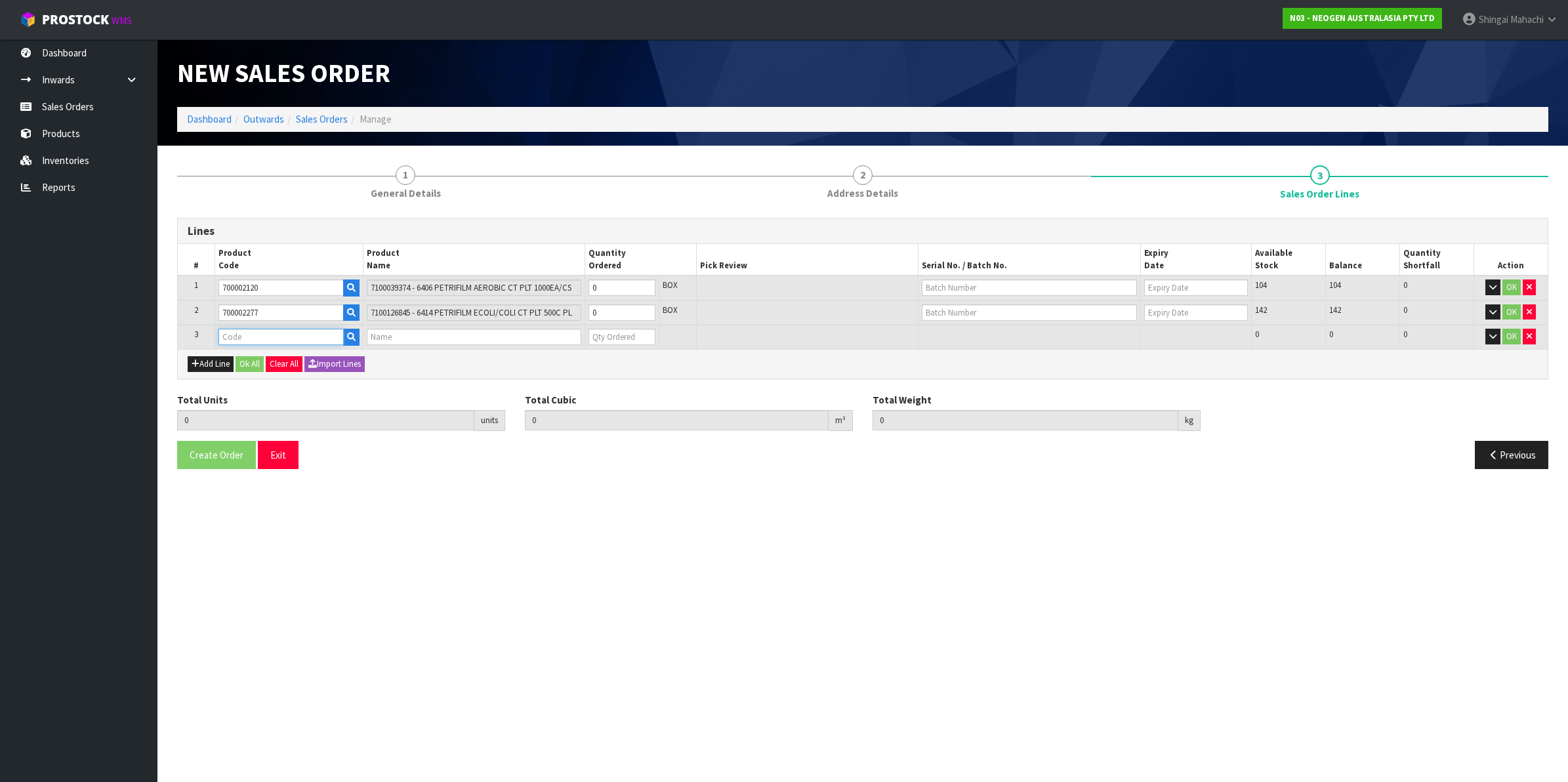
click at [231, 335] on input "text" at bounding box center [281, 337] width 125 height 16
paste input "700002148"
type input "700002148"
type input "0.000000"
type input "0.000"
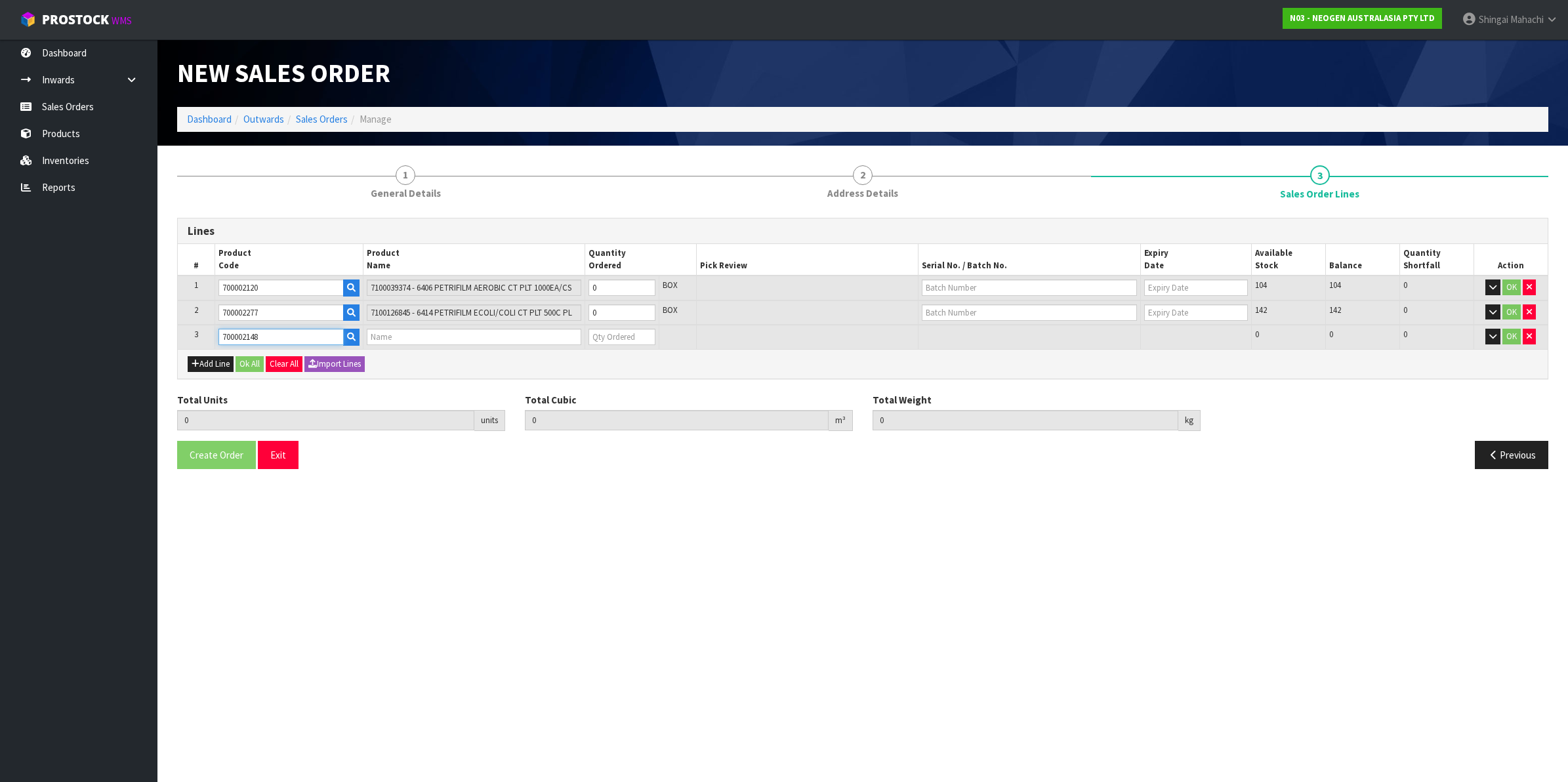
type input "7100040141 - 6477 PETRIFILM RAPD YNM CT PLT 500EA/CS"
type input "0"
type input "700002148"
click at [571, 294] on tr "1 700002120 7100039374 - 6406 PETRIFILM AEROBIC CT PLT 1000EA/CS 0 BOX 104 104 …" at bounding box center [862, 288] width 1370 height 25
type input "8"
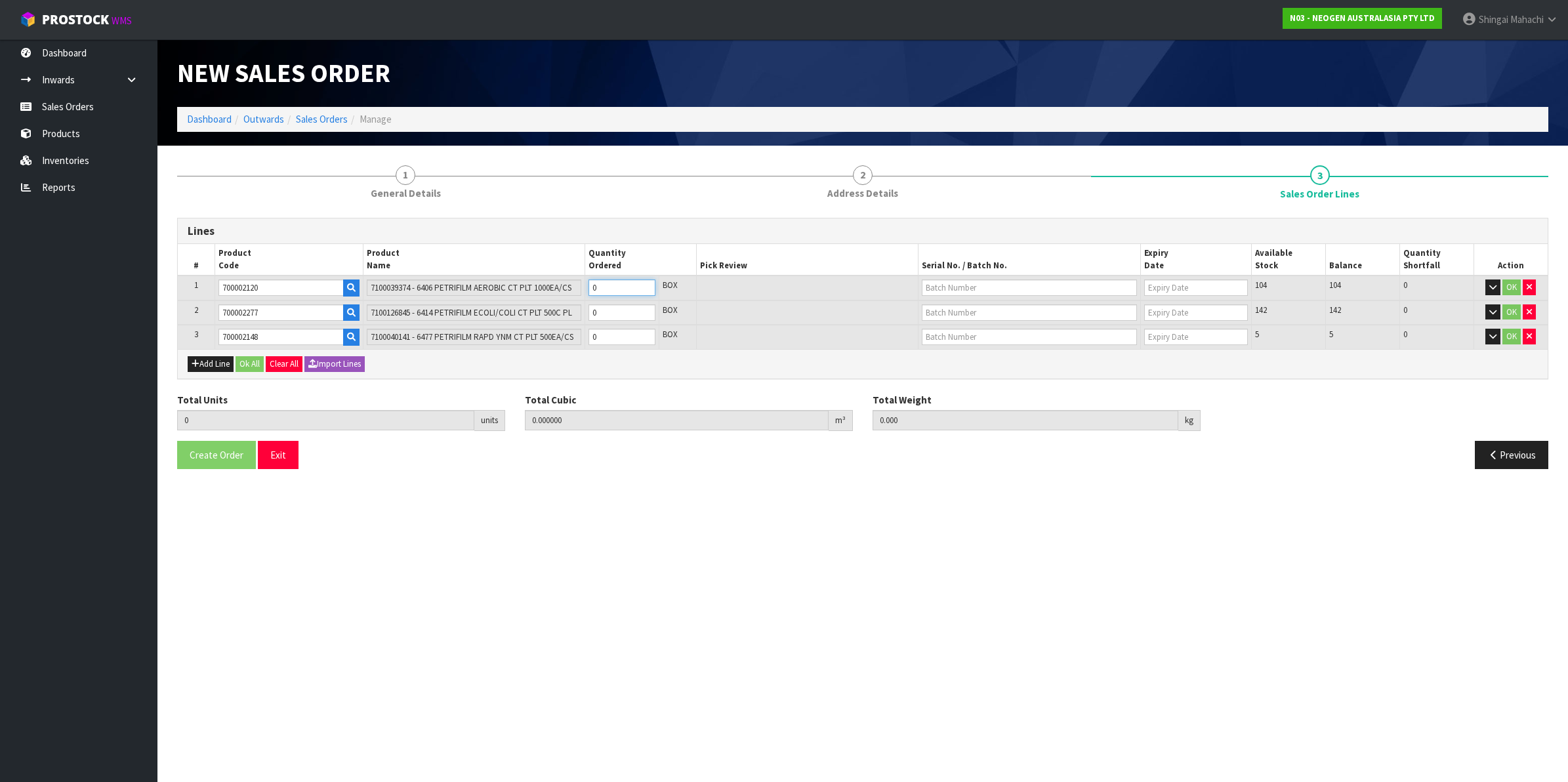
type input "0.05888"
type input "16"
type input "8"
click at [578, 312] on tr "2 700002277 7100126845 - 6414 PETRIFILM ECOLI/COLI CT PLT 500C PL 0 BOX 142 142…" at bounding box center [862, 313] width 1370 height 25
type input "12"
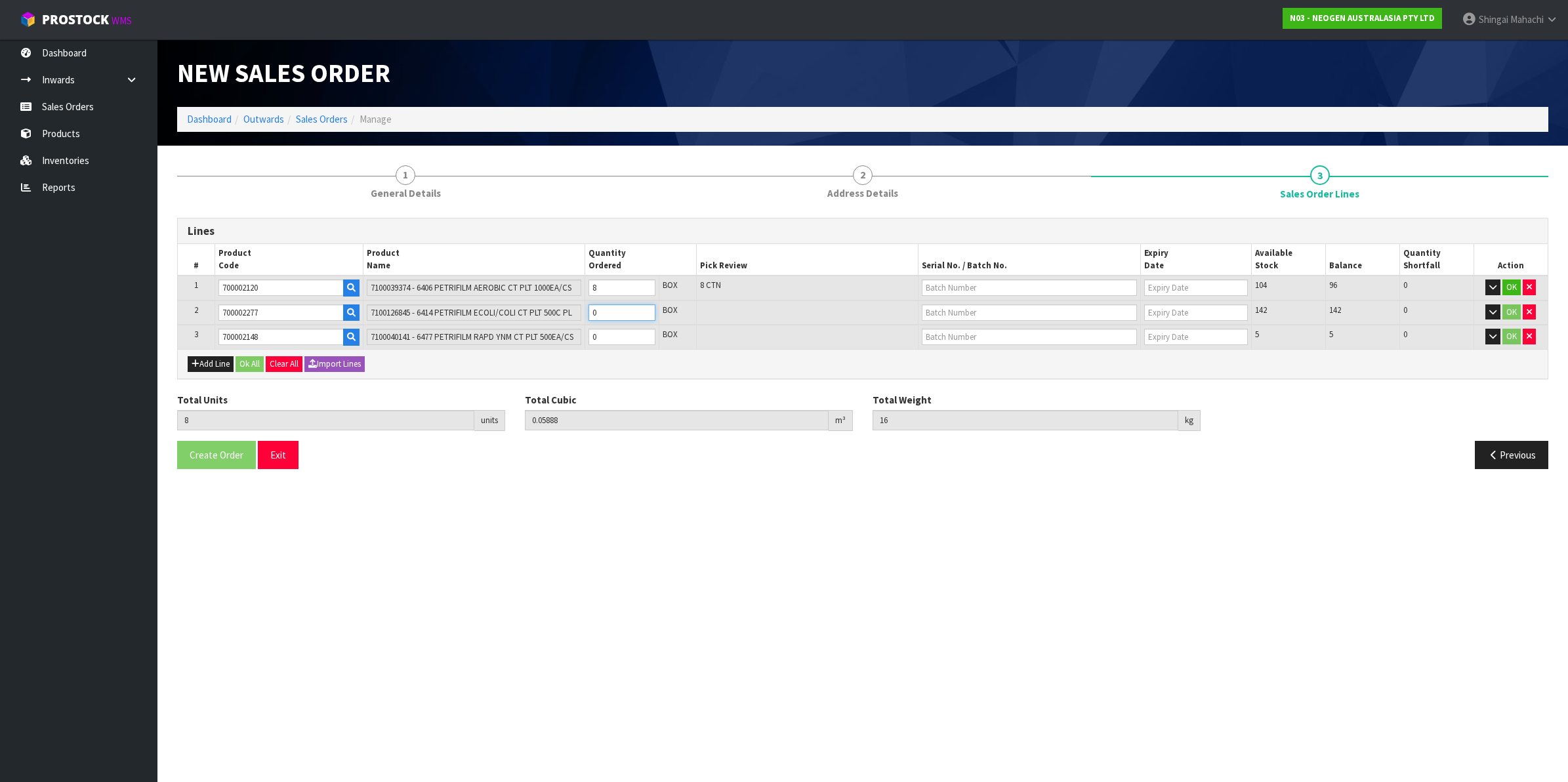
type input "0.10448"
type input "22.8"
type input "4"
click at [546, 333] on tr "3 700002148 7100040141 - 6477 PETRIFILM RAPD YNM CT PLT 500EA/CS 0 BOX 5 5 0 OK" at bounding box center [862, 337] width 1370 height 24
type input "14"
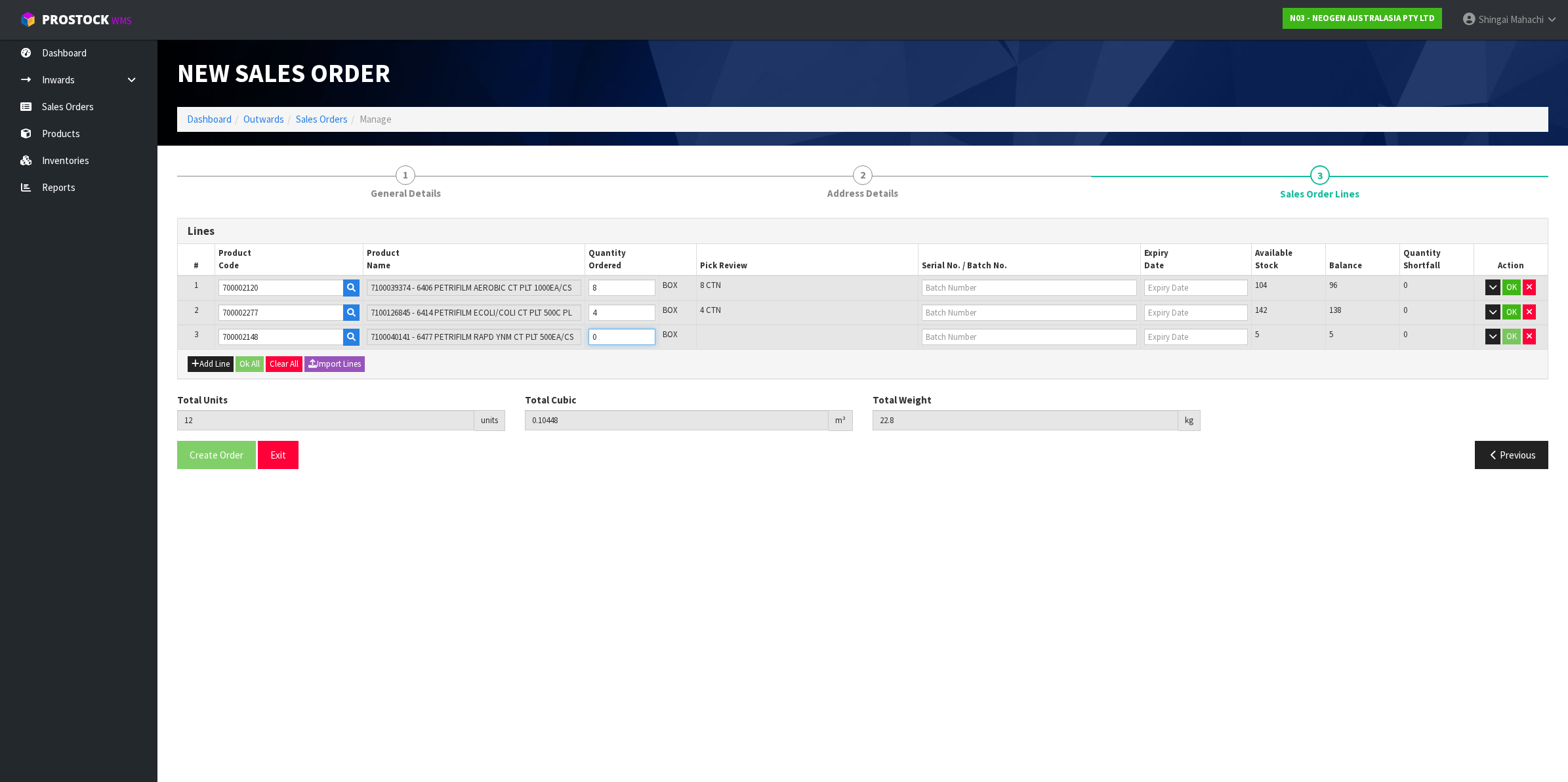
type input "0.124164"
type input "26"
type input "2"
drag, startPoint x: 263, startPoint y: 287, endPoint x: 197, endPoint y: 287, distance: 66.0
click at [197, 287] on tr "1 700002120 7100039374 - 6406 PETRIFILM AEROBIC CT PLT 1000EA/CS 8 BOX 8 CTN 10…" at bounding box center [862, 288] width 1370 height 25
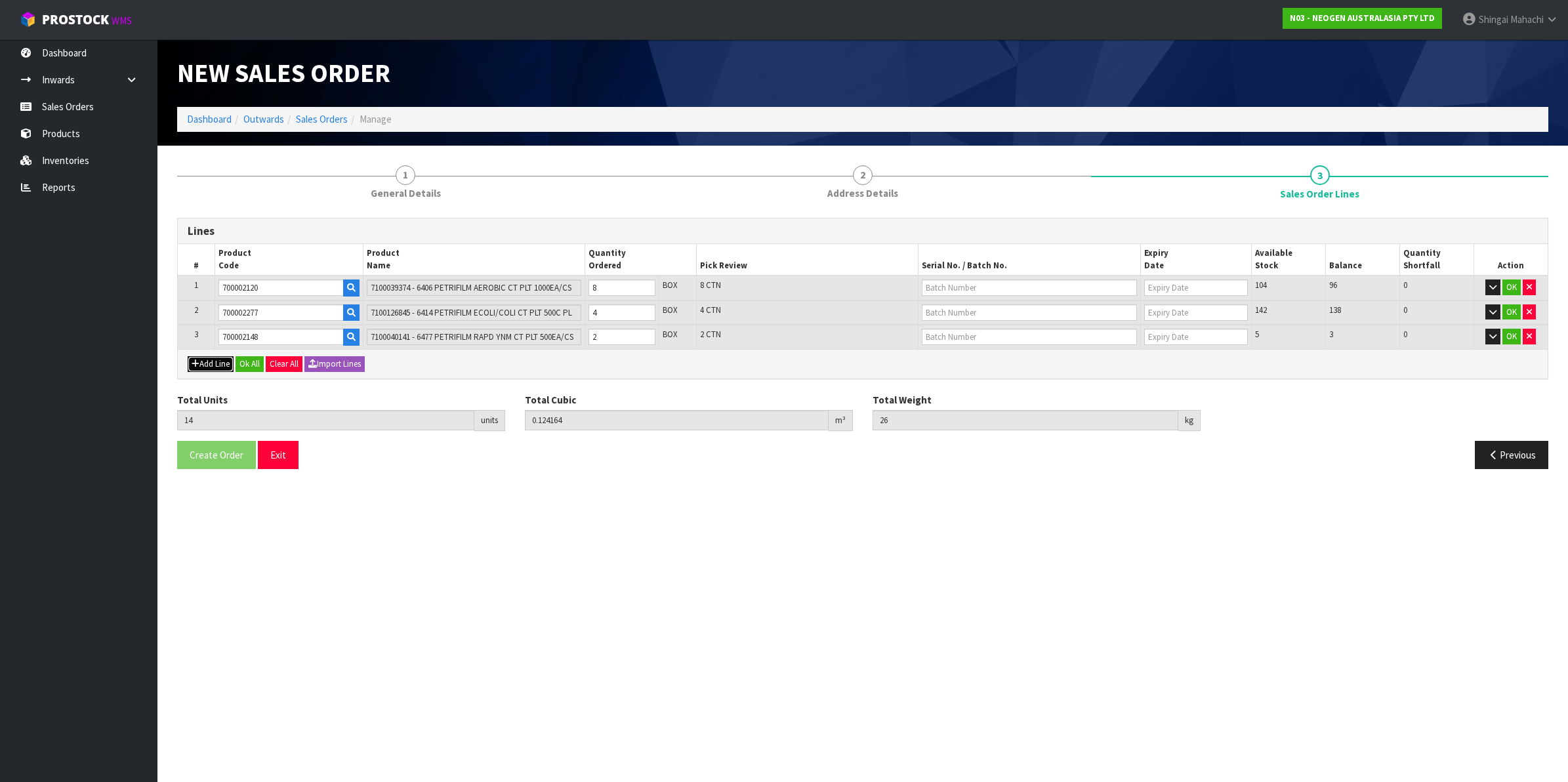
click at [224, 368] on button "Add Line" at bounding box center [211, 363] width 46 height 15
type input "0"
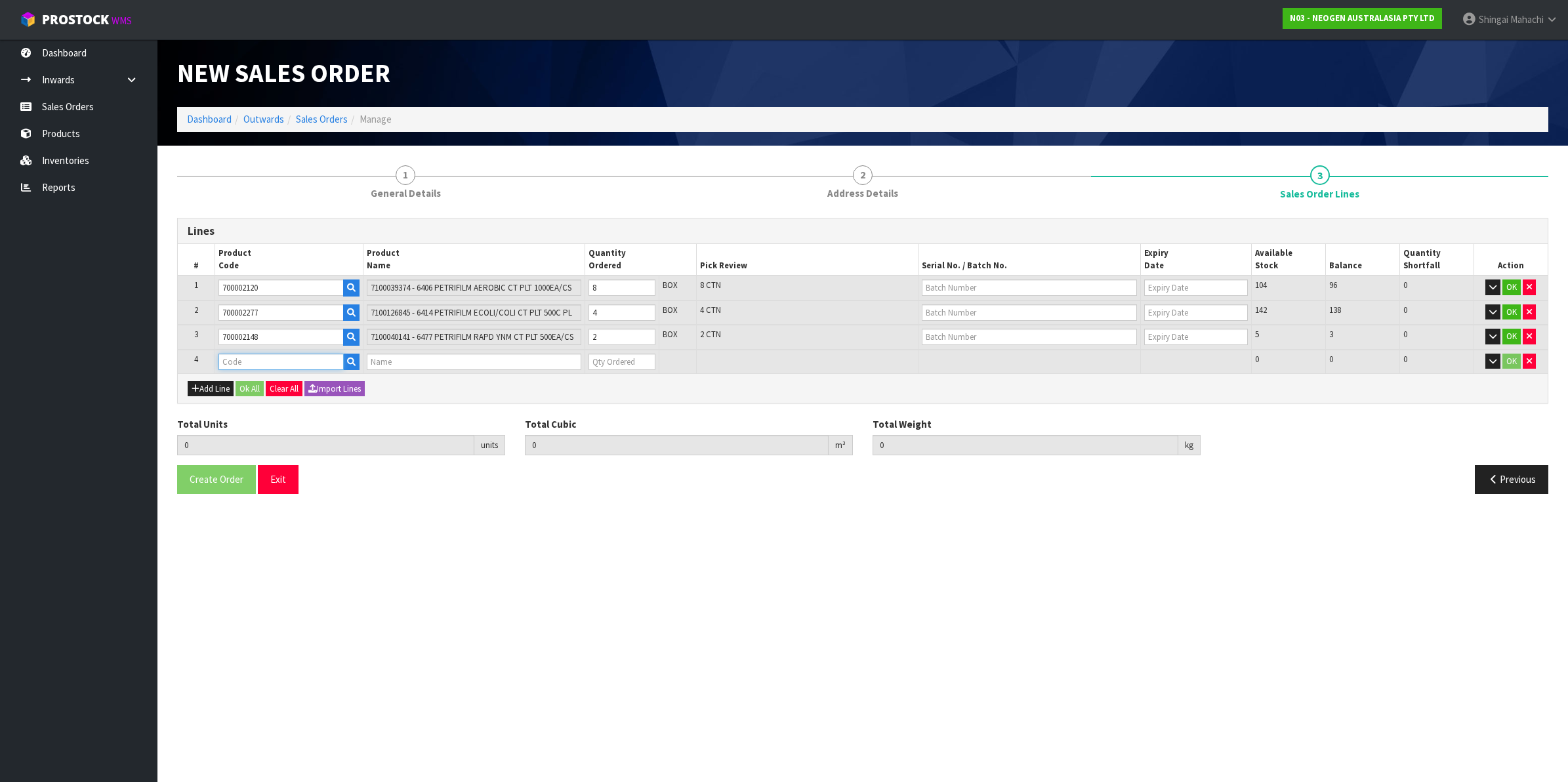
click at [240, 357] on input "text" at bounding box center [281, 362] width 125 height 16
paste input "700002120"
type input "700002120"
type input "14"
type input "0.124164"
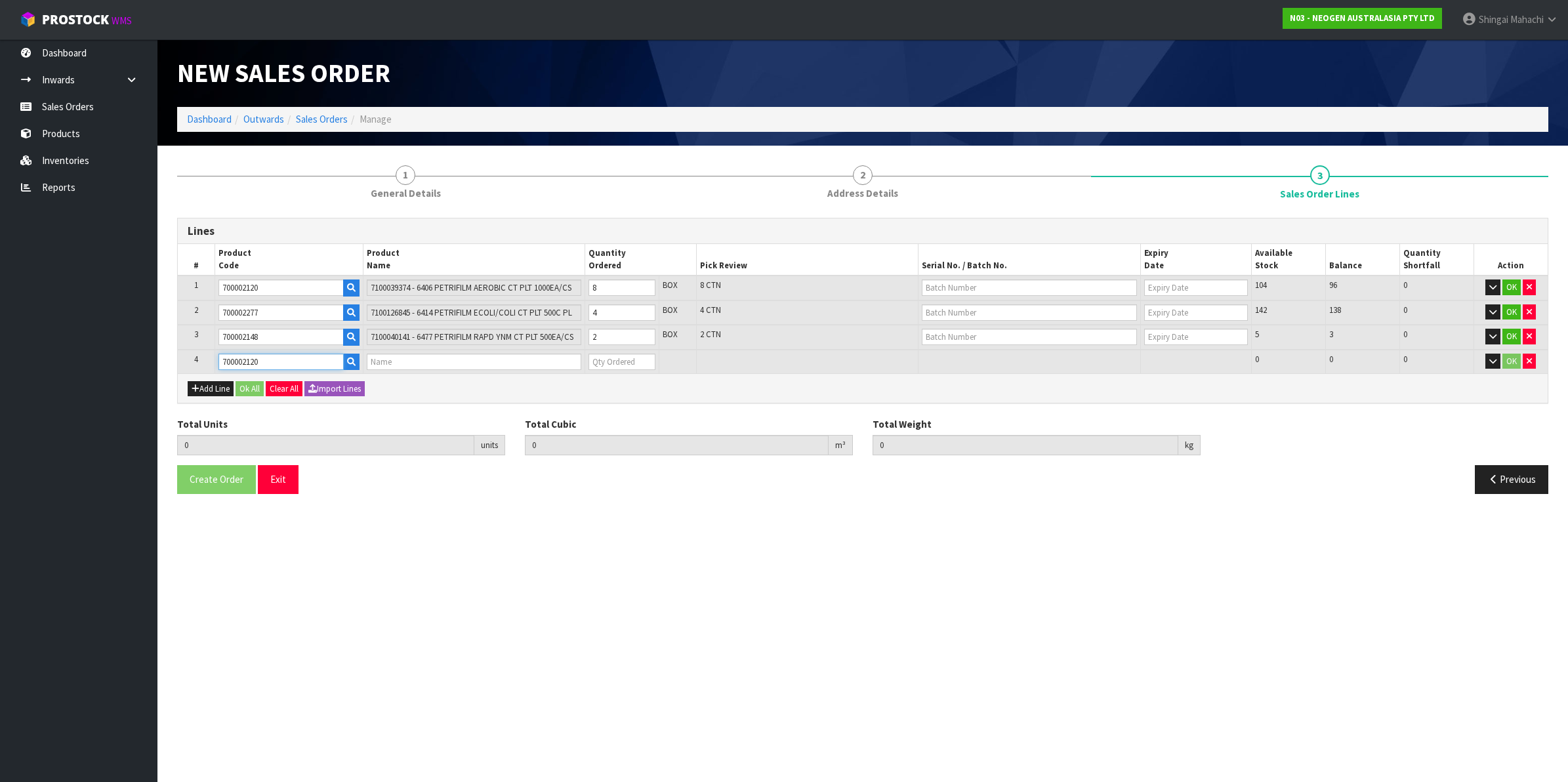
type input "26"
type input "7100039374 - 6406 PETRIFILM AEROBIC CT PLT 1000EA/CS"
type input "0"
type input "700002120"
click at [576, 290] on tr "1 700002120 7100039374 - 6406 PETRIFILM AEROBIC CT PLT 1000EA/CS 8 BOX 8 CTN 10…" at bounding box center [862, 288] width 1370 height 25
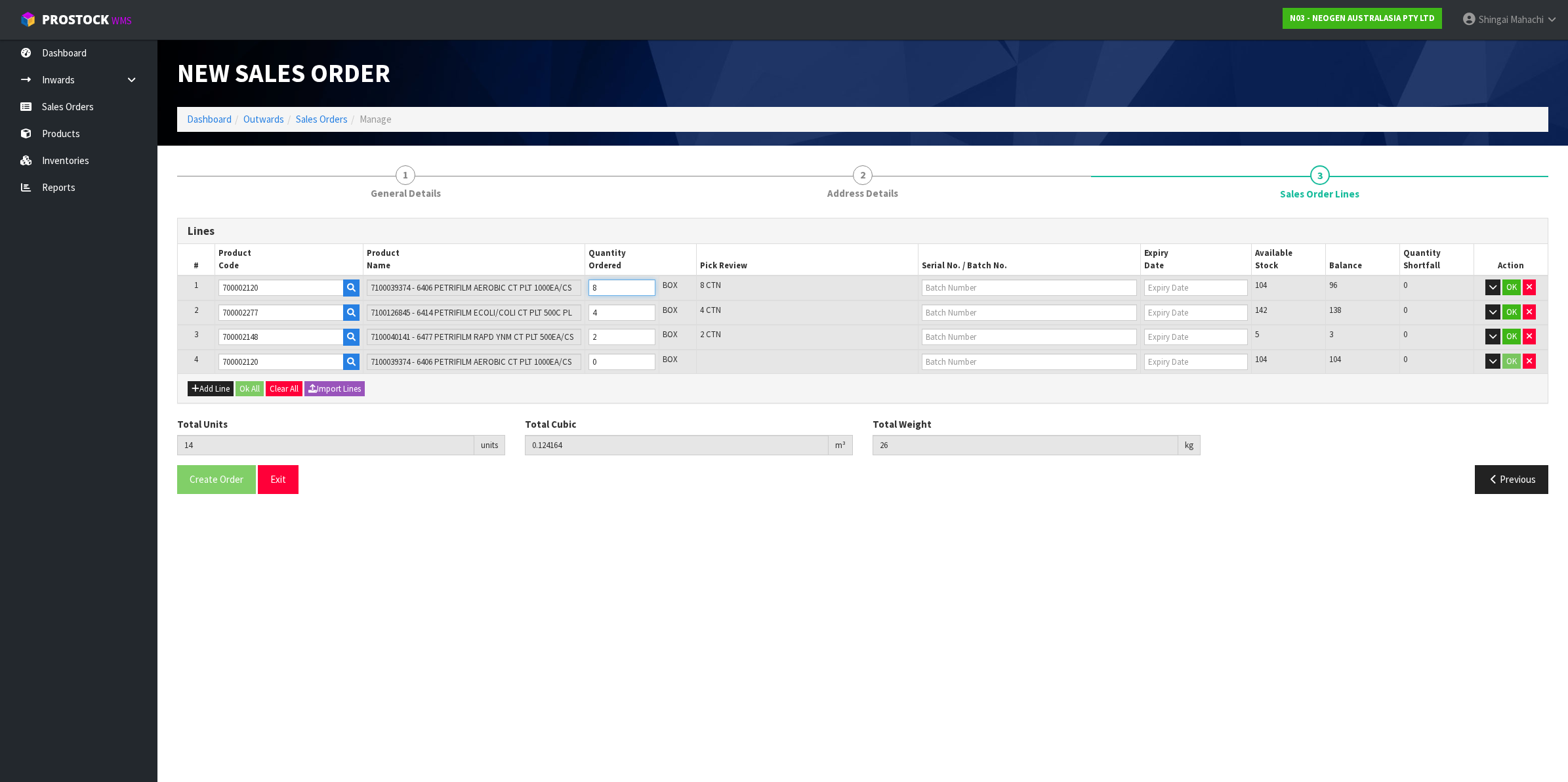
type input "8"
type input "0.080004"
type input "14"
type input "2"
click at [535, 364] on tr "4 700002120 7100039374 - 6406 PETRIFILM AEROBIC CT PLT 1000EA/CS 0 BOX 104 104 …" at bounding box center [862, 362] width 1370 height 24
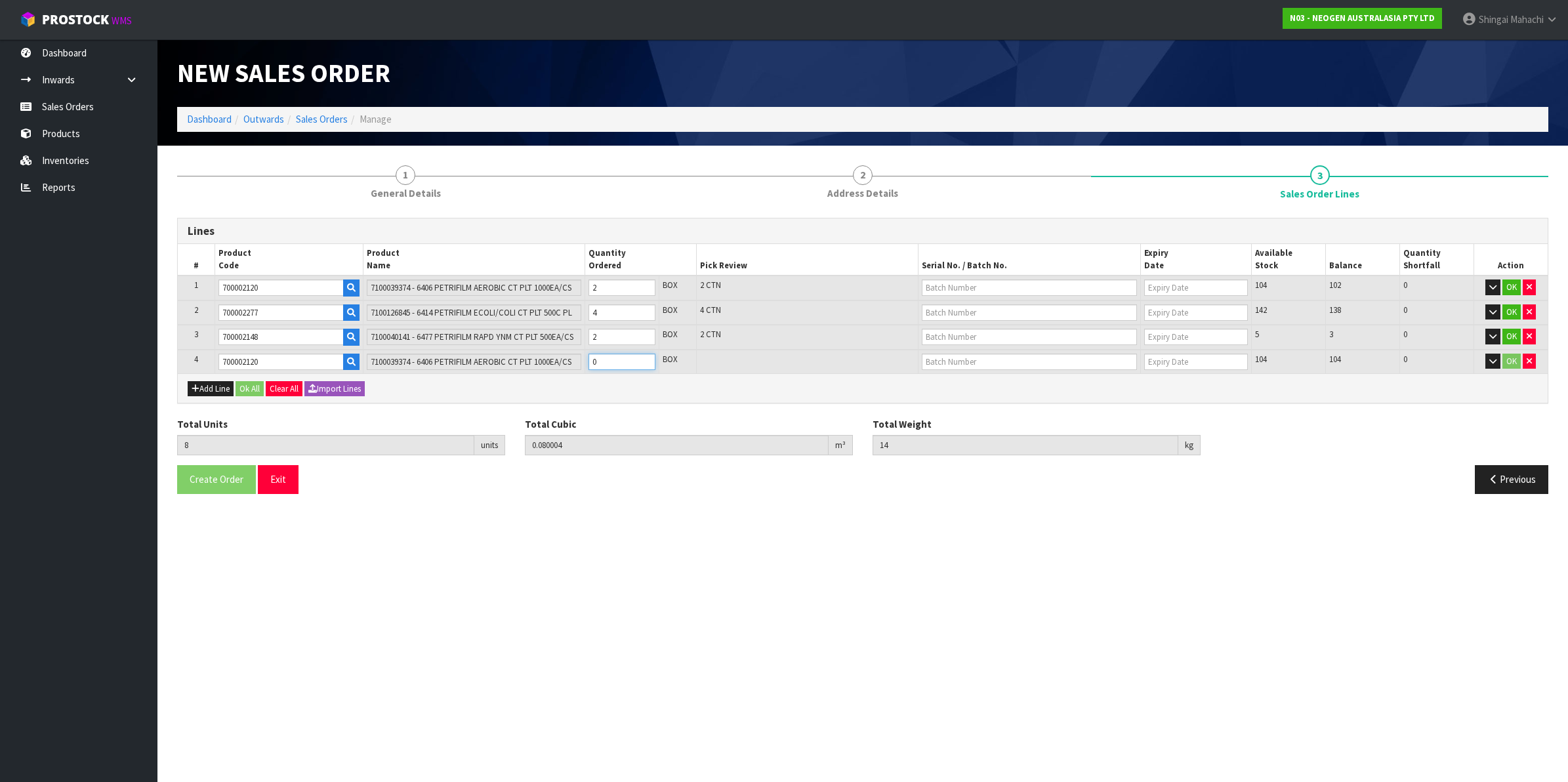
type input "14"
type input "0.124164"
type input "26"
type input "6"
click at [939, 283] on input "text" at bounding box center [1029, 287] width 215 height 16
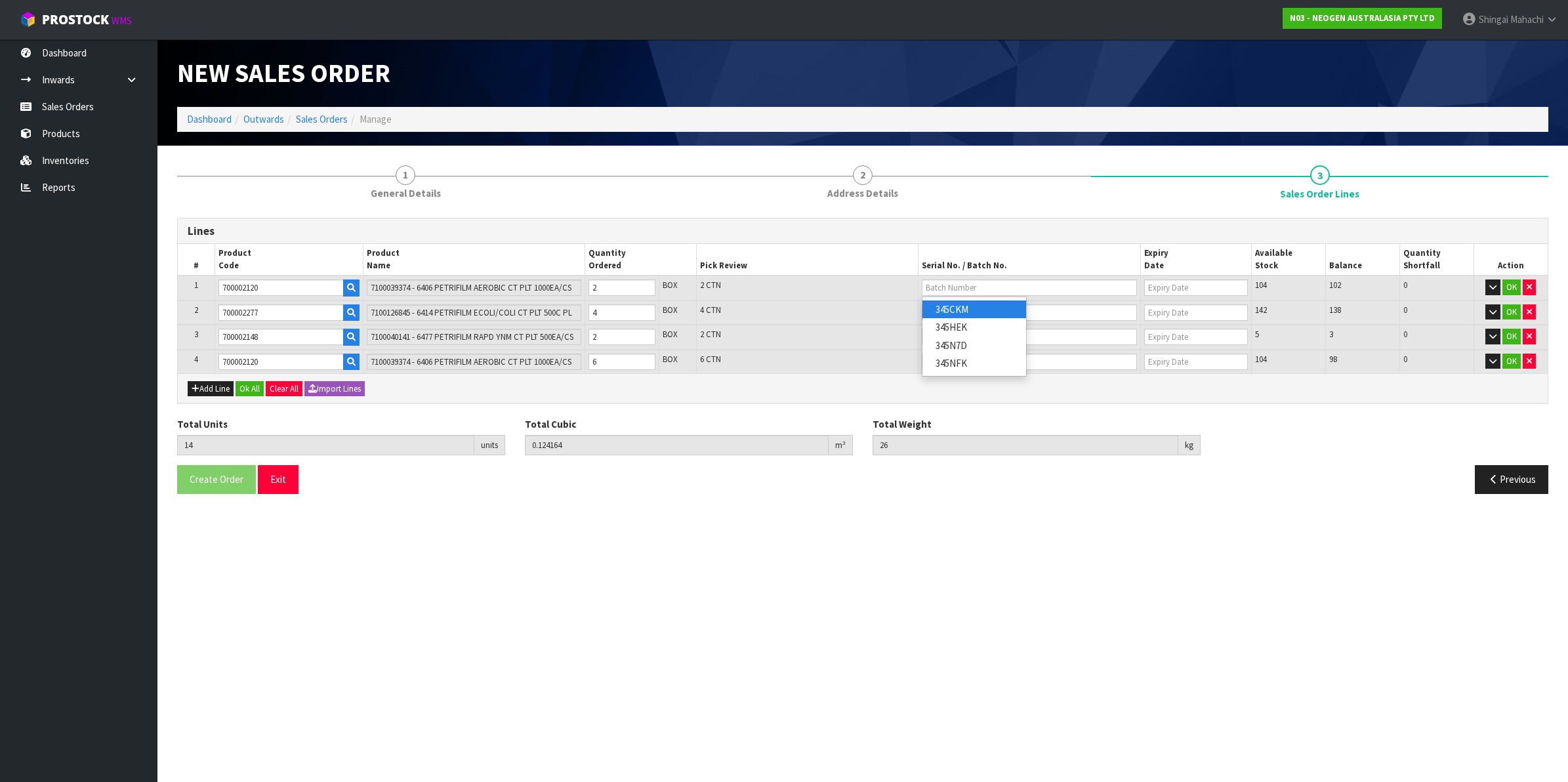
click at [971, 309] on link "345CKM" at bounding box center [974, 310] width 104 height 18
type input "345CKM"
type input "[DATE]"
click at [948, 355] on input "text" at bounding box center [1029, 362] width 215 height 16
click at [959, 402] on link "345HEK" at bounding box center [974, 400] width 104 height 18
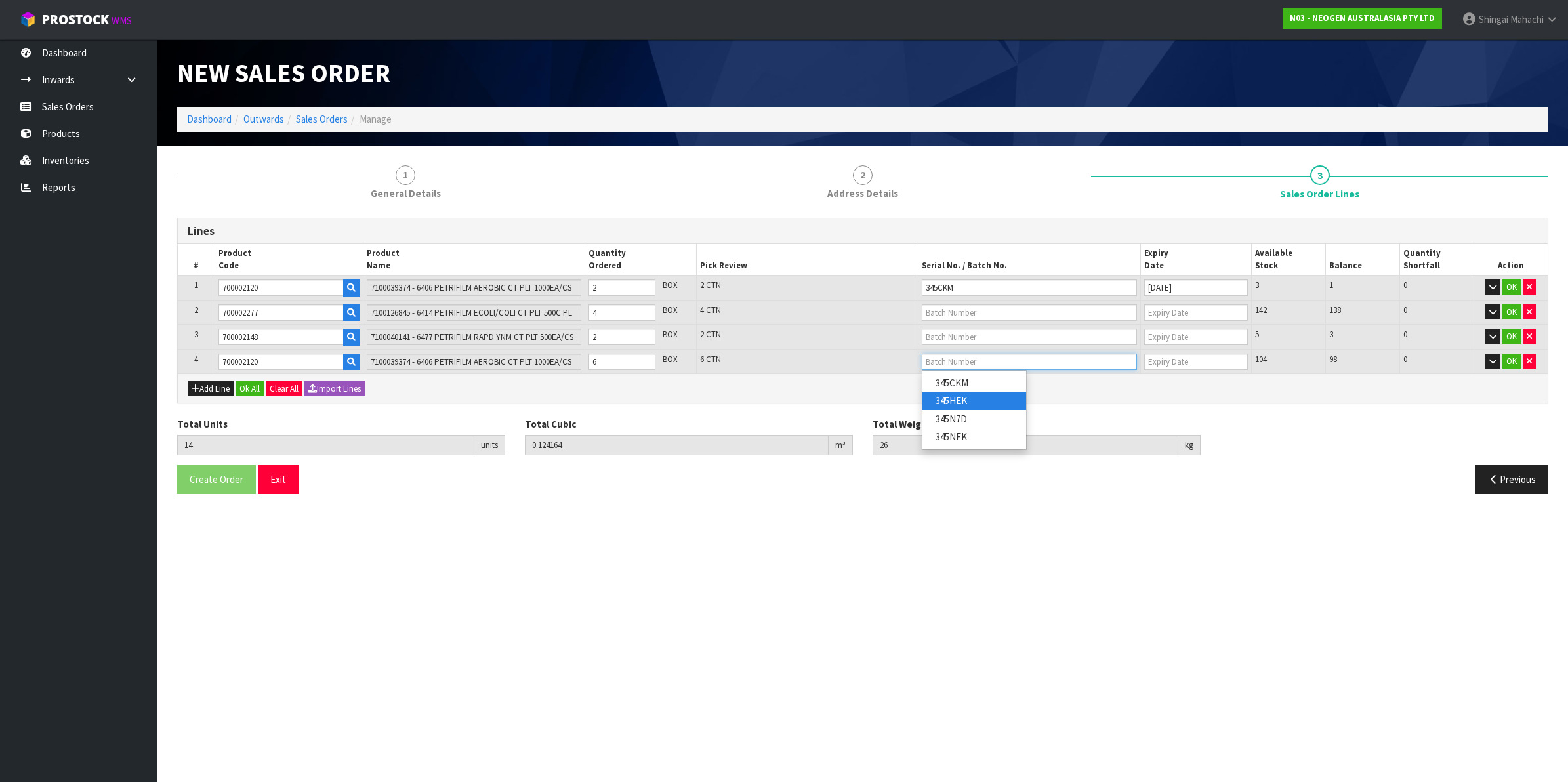
type input "345HEK"
type input "[DATE]"
click at [935, 312] on input "text" at bounding box center [1029, 313] width 215 height 16
click at [965, 336] on link "418325133C" at bounding box center [974, 334] width 104 height 18
type input "418325133C"
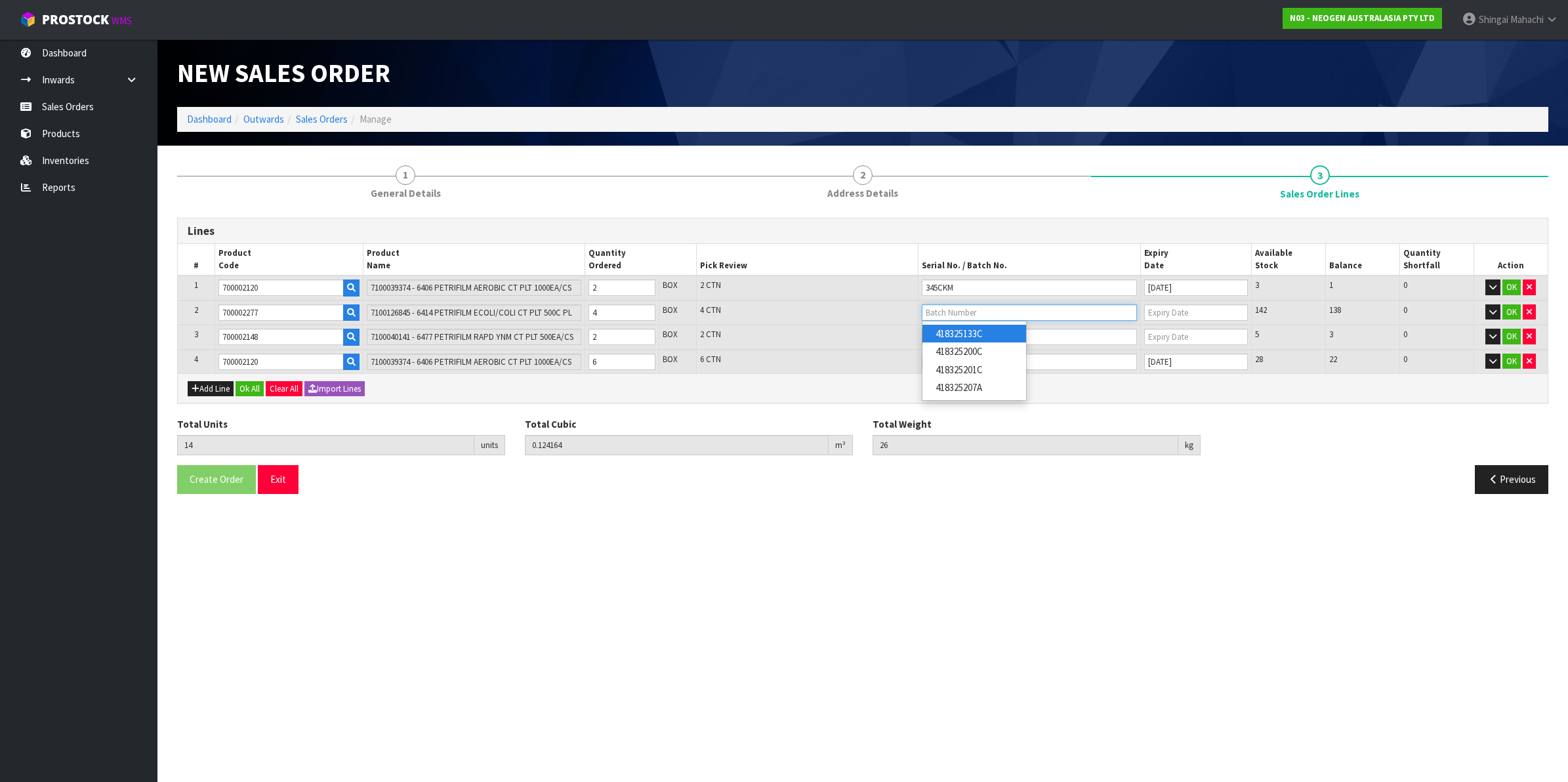
type input "[DATE]"
drag, startPoint x: 267, startPoint y: 333, endPoint x: 182, endPoint y: 335, distance: 85.0
click at [182, 335] on tr "3 700002148 7100040141 - 6477 PETRIFILM RAPD YNM CT PLT 500EA/CS 2 BOX 2 CTN 5 …" at bounding box center [862, 338] width 1370 height 25
click at [211, 385] on button "Add Line" at bounding box center [211, 388] width 46 height 15
type input "0"
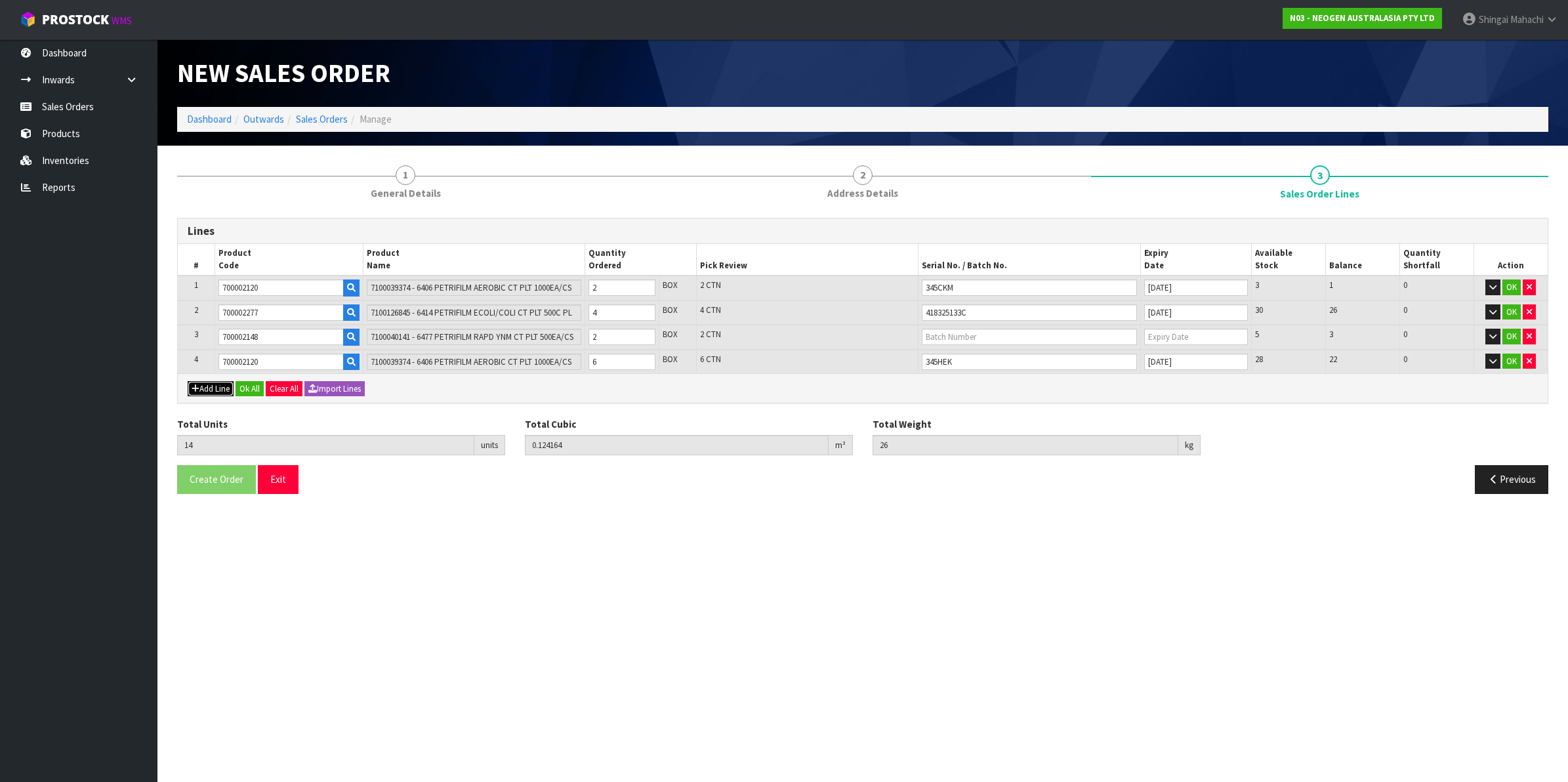
type input "0"
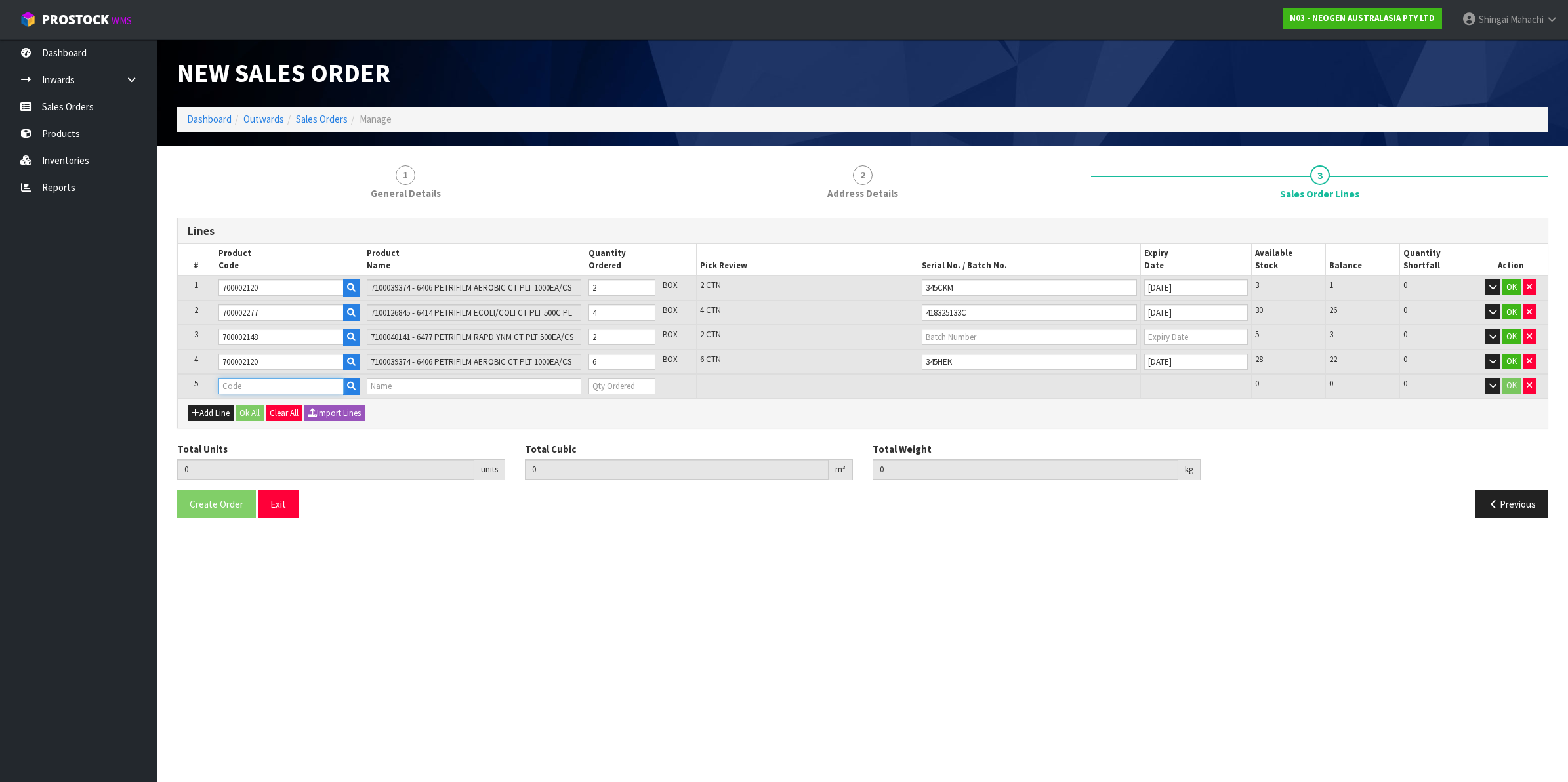
click at [239, 385] on input "text" at bounding box center [281, 386] width 125 height 16
paste input "700002148"
type input "700002148"
type input "14"
type input "0.124164"
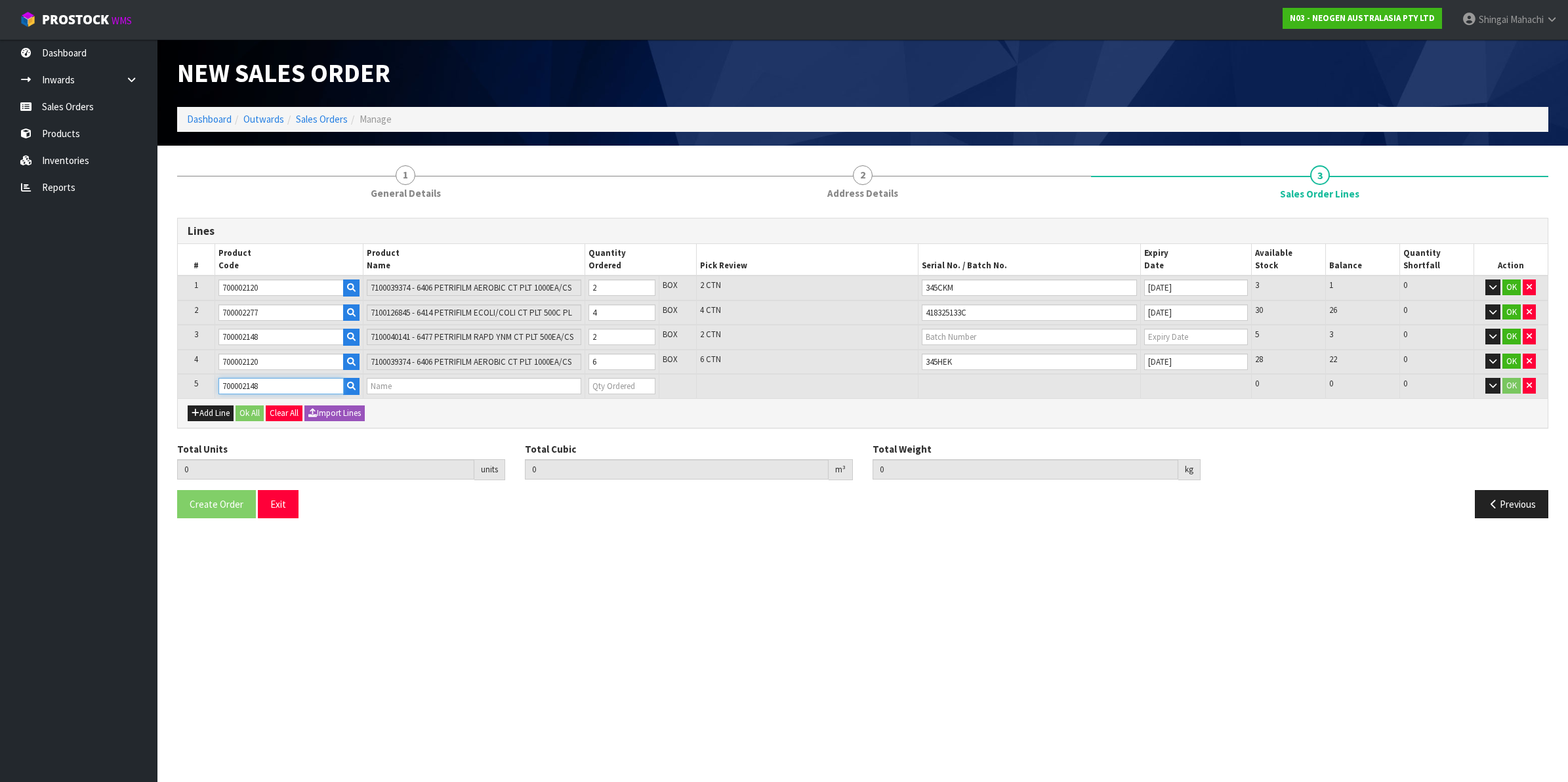
type input "26"
type input "7100040141 - 6477 PETRIFILM RAPD YNM CT PLT 500EA/CS"
type input "0"
type input "700002148"
drag, startPoint x: 601, startPoint y: 335, endPoint x: 584, endPoint y: 335, distance: 17.0
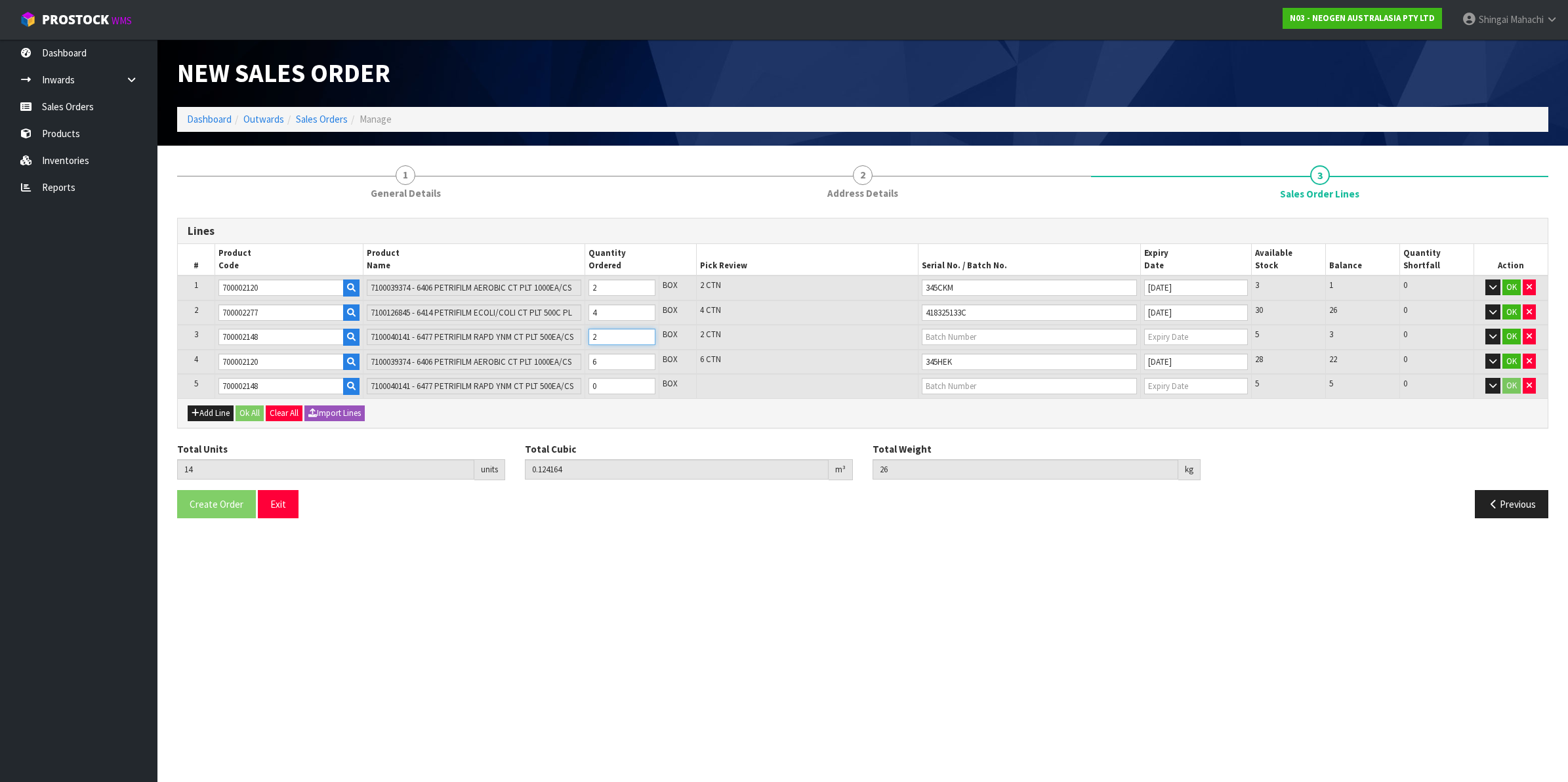
click at [585, 335] on td "2" at bounding box center [622, 338] width 74 height 25
type input "13"
type input "0.114322"
type input "24.4"
type input "1"
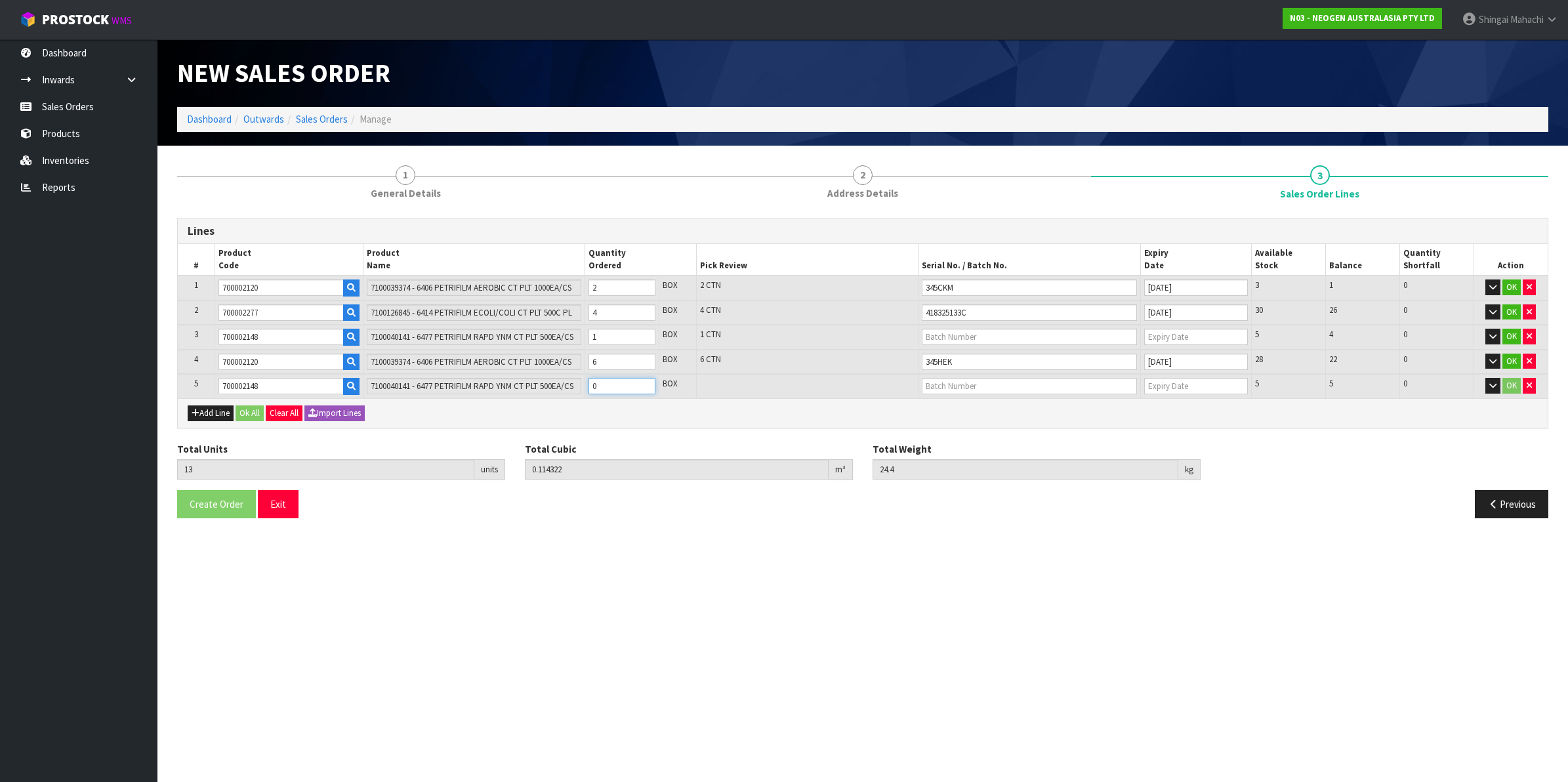
click at [525, 385] on tr "5 700002148 7100040141 - 6477 PETRIFILM RAPD YNM CT PLT 500EA/CS 0 BOX 5 5 0 OK" at bounding box center [862, 385] width 1370 height 24
type input "14"
type input "0.124164"
type input "26"
type input "1"
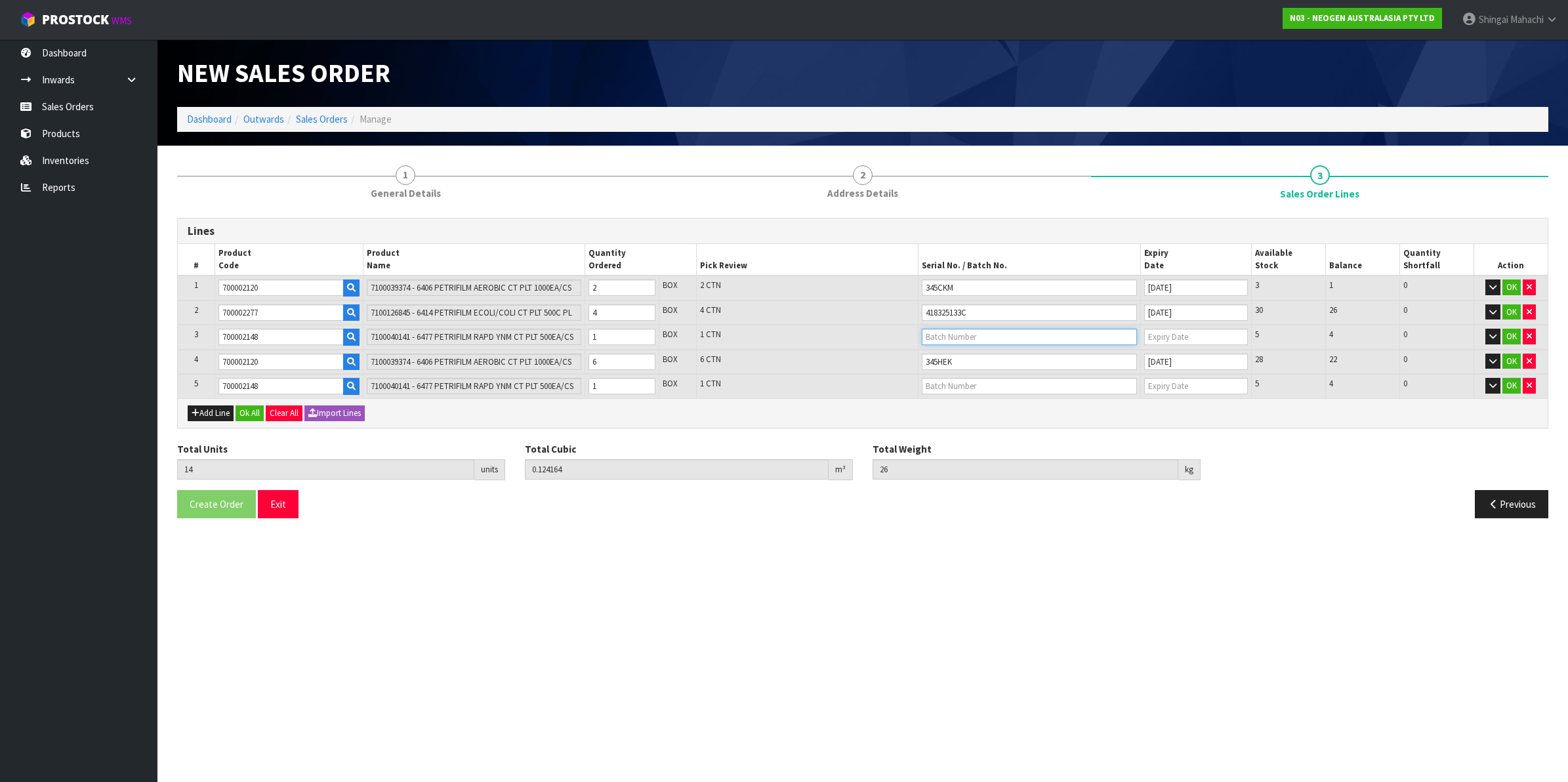
click at [945, 335] on input "text" at bounding box center [1029, 337] width 215 height 16
click at [953, 356] on link "34563Y" at bounding box center [974, 359] width 104 height 18
type input "34563Y"
type input "[DATE]"
click at [947, 381] on input "text" at bounding box center [1029, 386] width 215 height 16
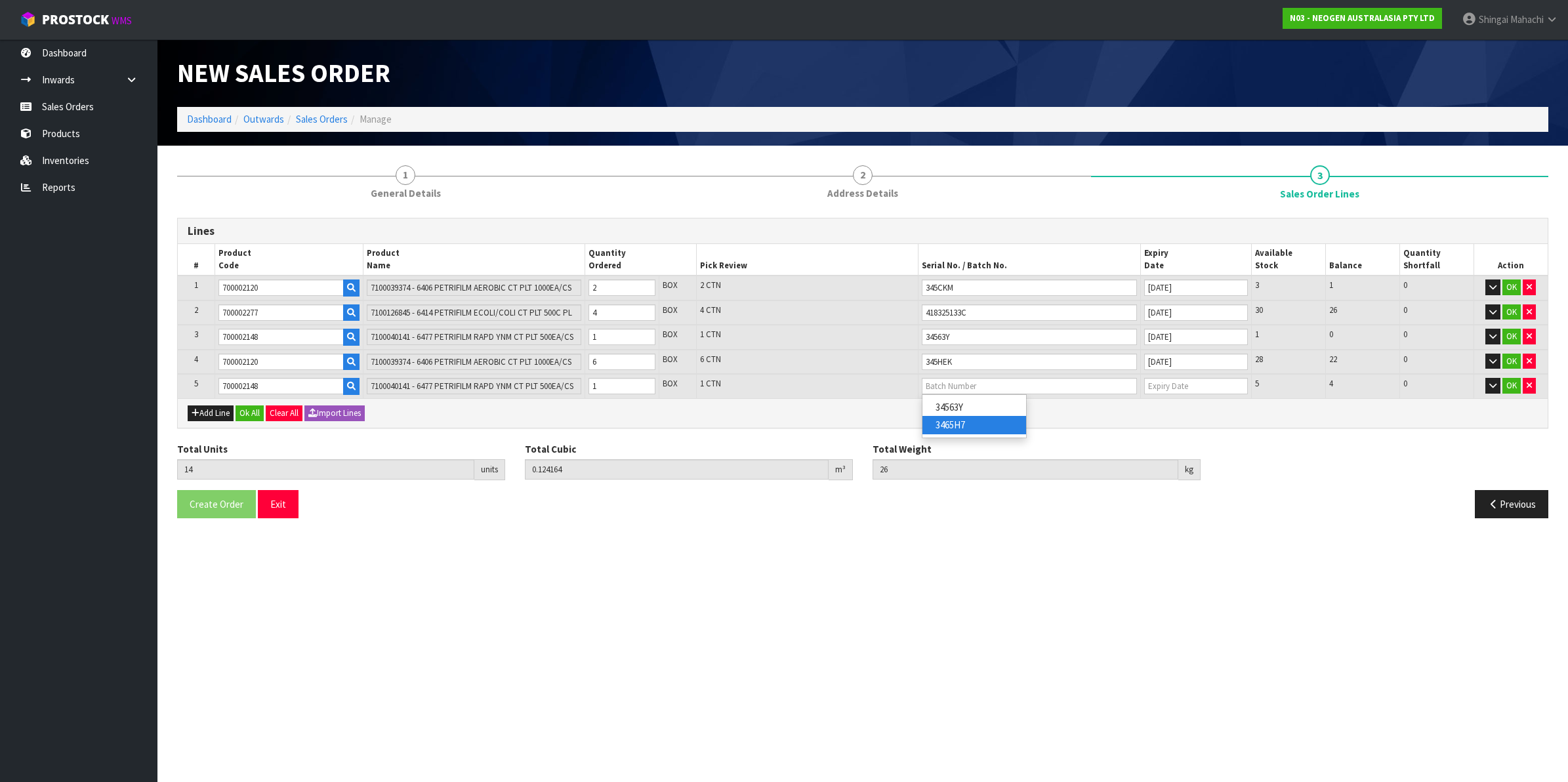
click at [956, 422] on link "3465H7" at bounding box center [974, 425] width 104 height 18
type input "3465H7"
type input "[DATE]"
click at [1513, 383] on button "OK" at bounding box center [1511, 385] width 18 height 15
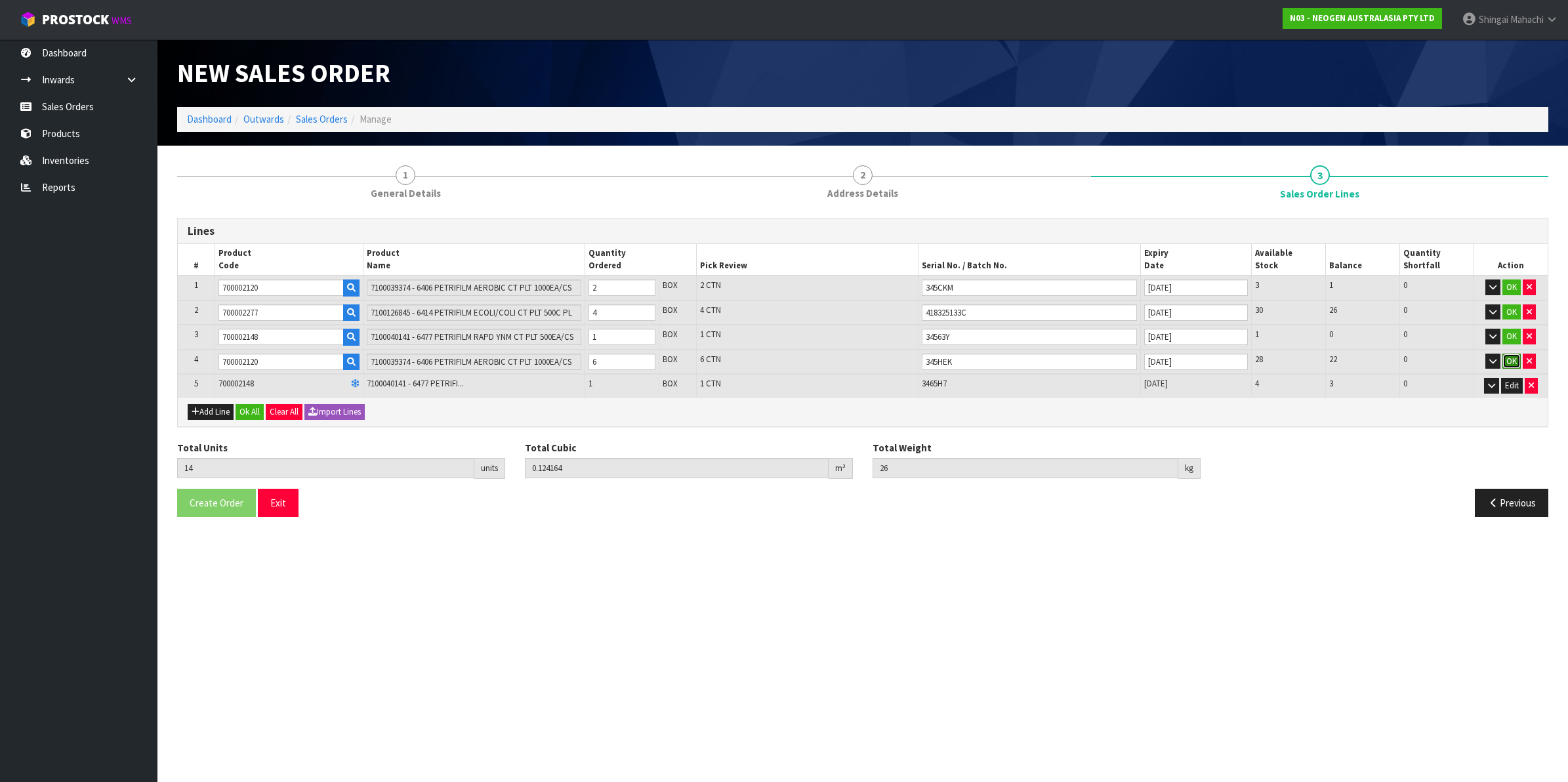
click at [1511, 364] on button "OK" at bounding box center [1511, 361] width 18 height 15
click at [1509, 335] on button "OK" at bounding box center [1511, 336] width 18 height 15
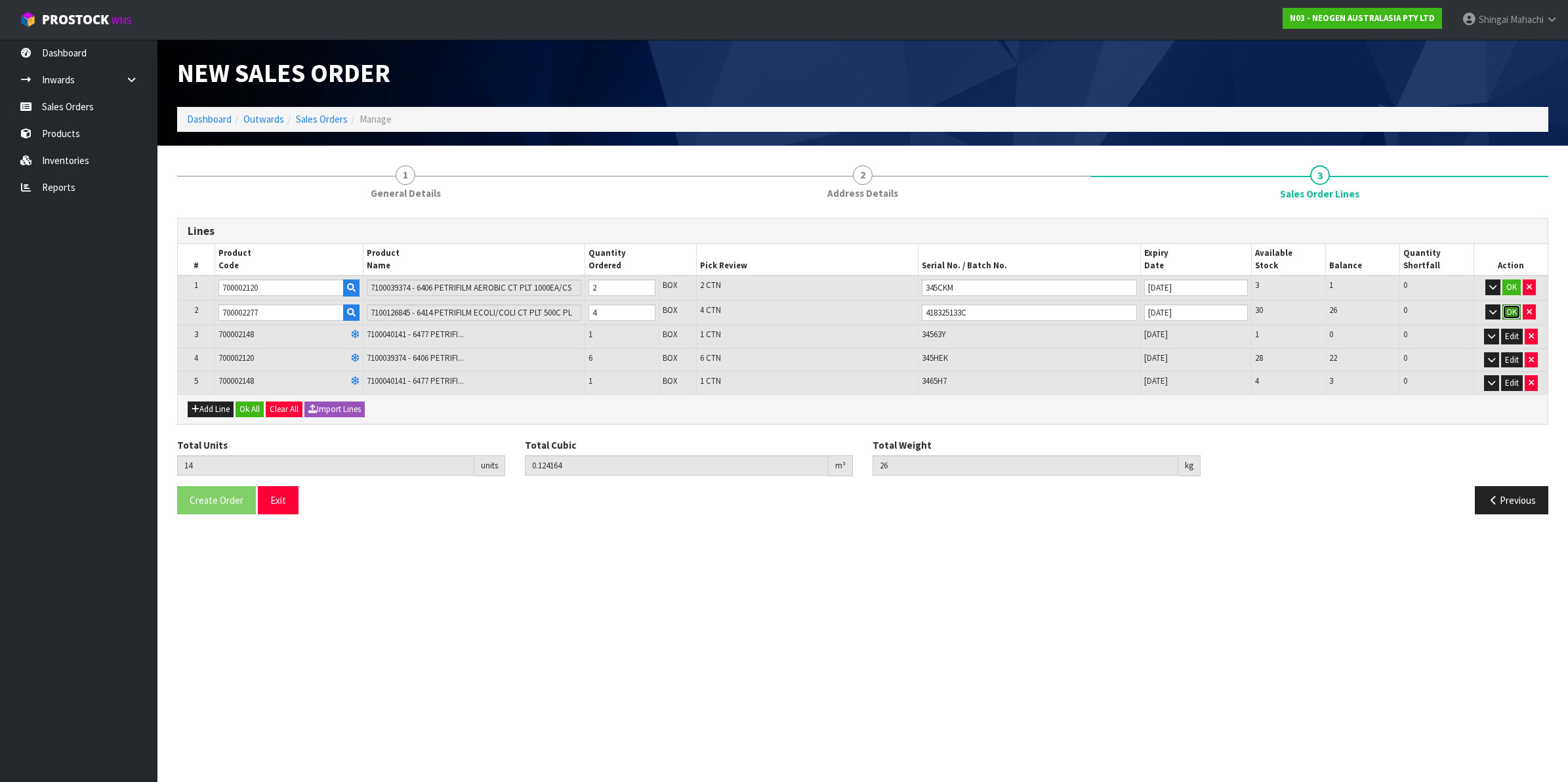
click at [1508, 317] on button "OK" at bounding box center [1511, 312] width 18 height 15
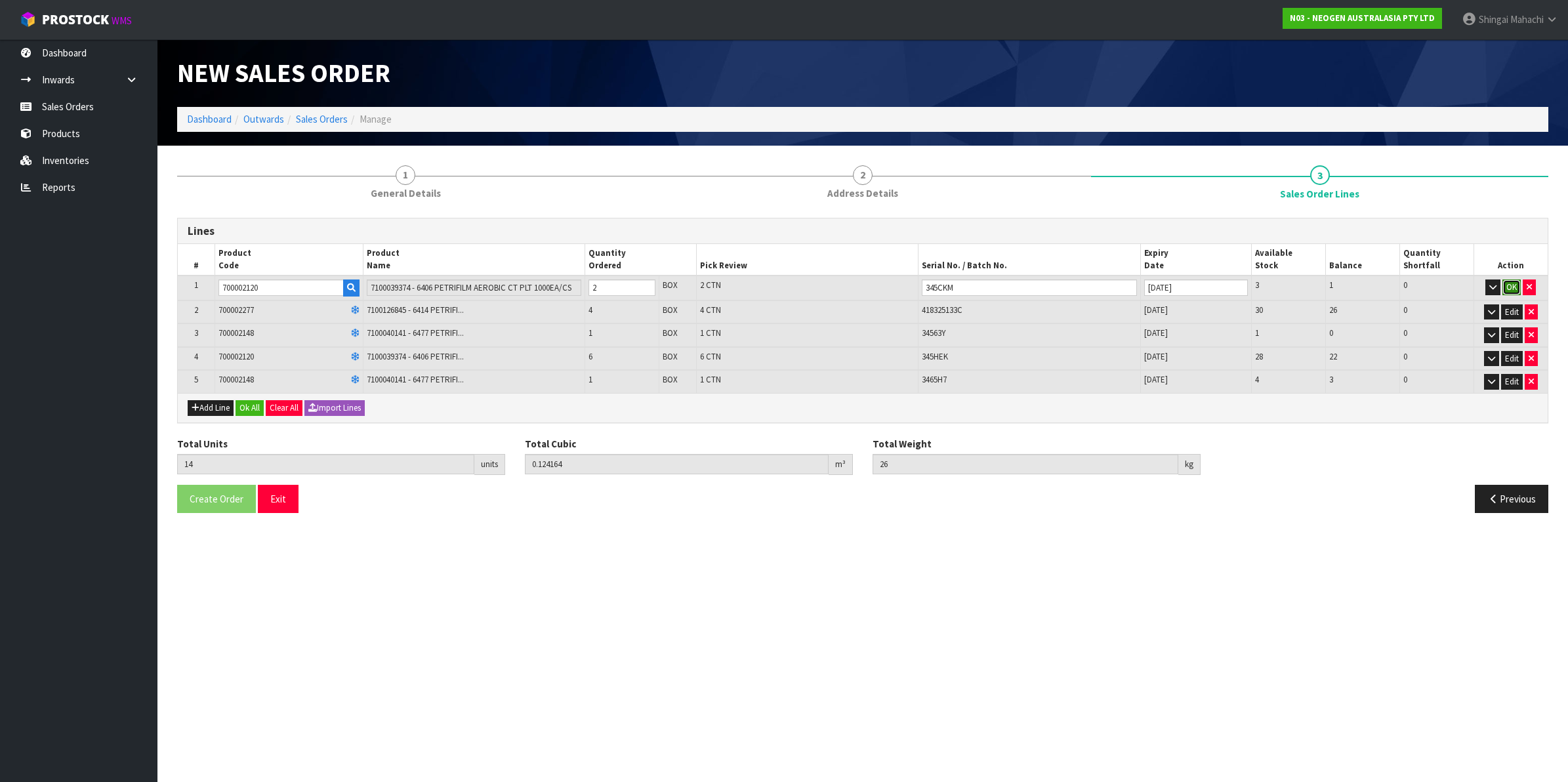
click at [1512, 281] on button "OK" at bounding box center [1511, 287] width 18 height 15
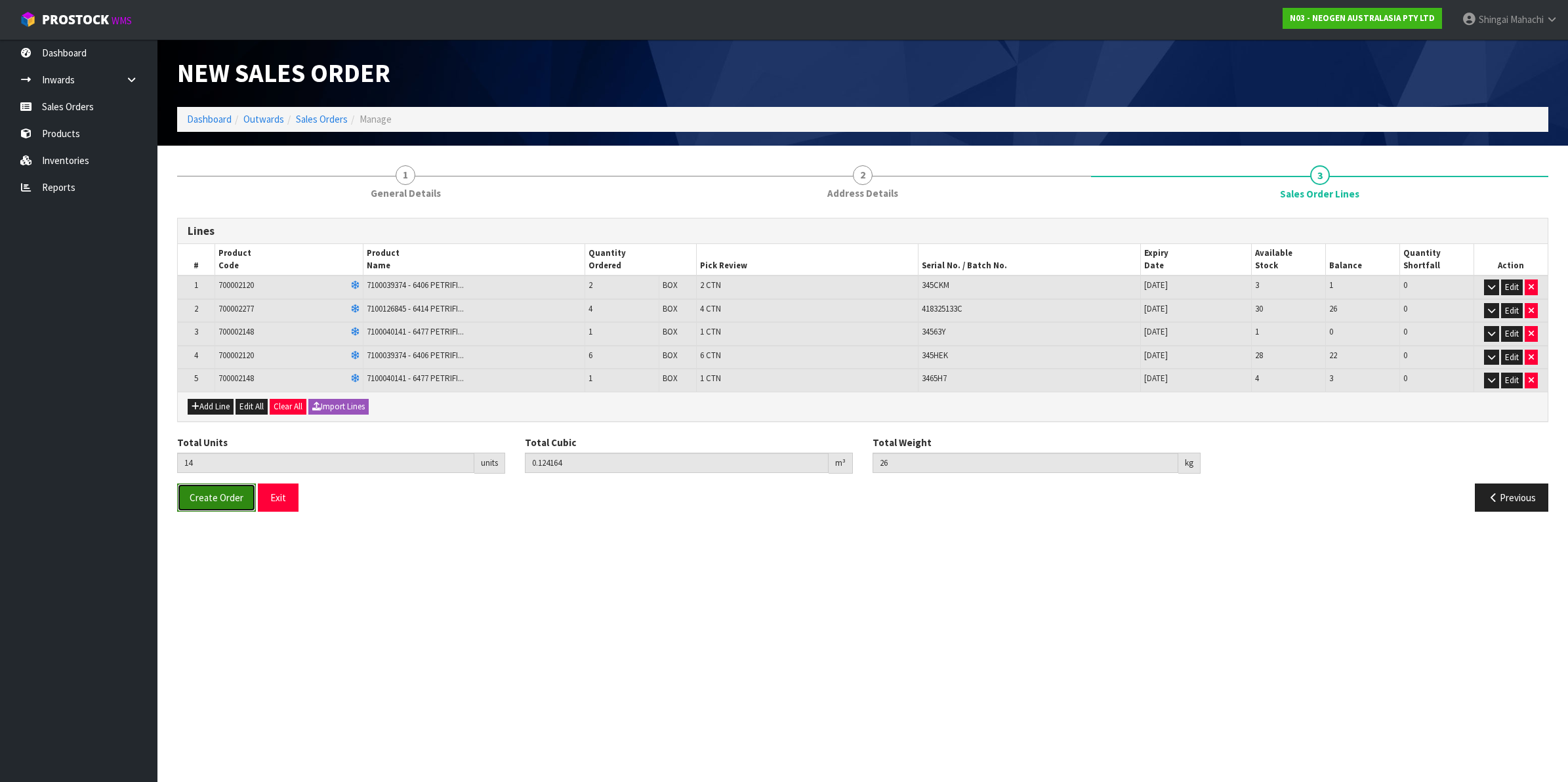
click at [207, 494] on span "Create Order" at bounding box center [216, 498] width 54 height 13
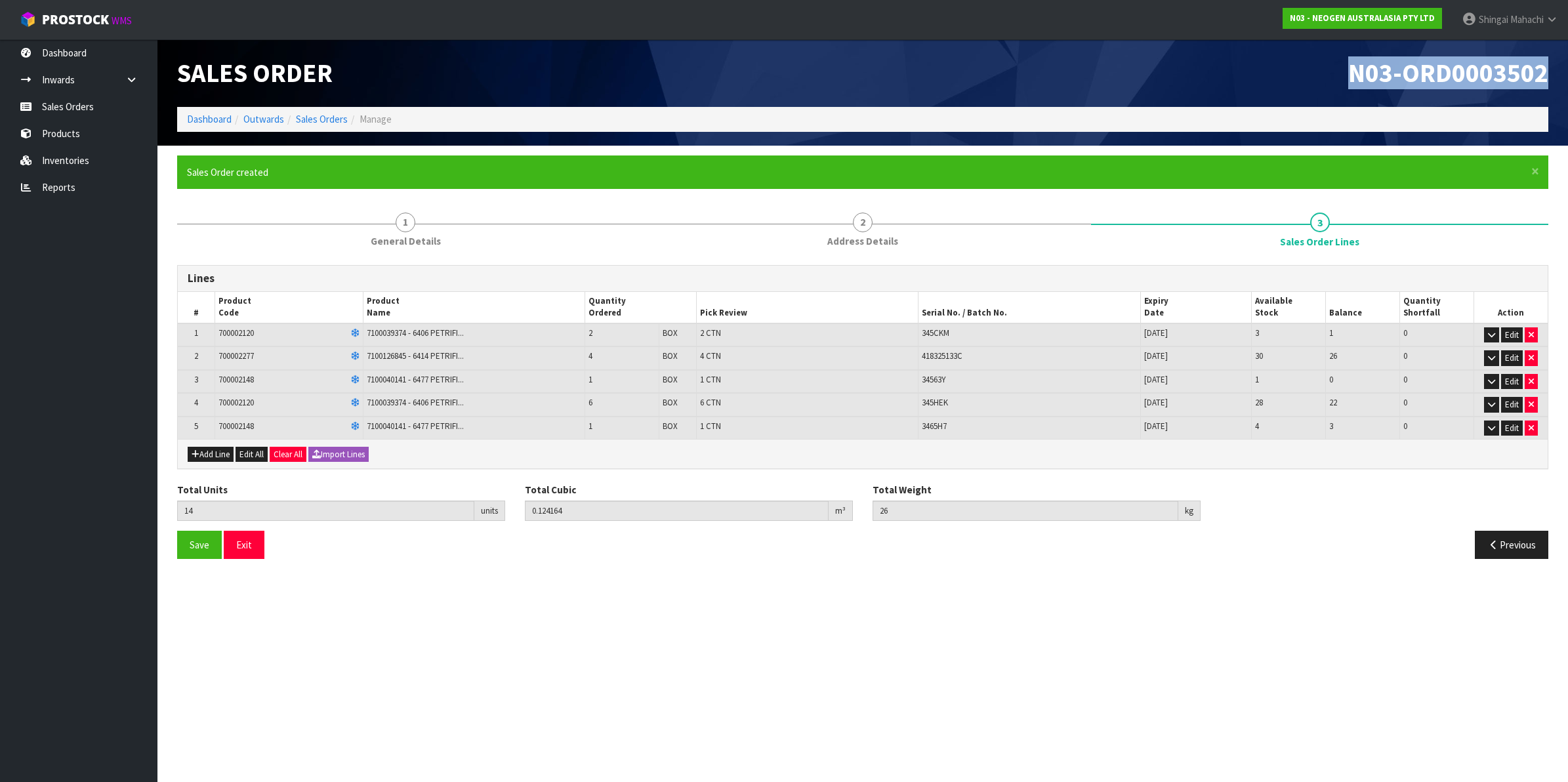
drag, startPoint x: 1345, startPoint y: 72, endPoint x: 1568, endPoint y: 84, distance: 223.3
click at [1567, 84] on html "Toggle navigation ProStock WMS N03 - NEOGEN AUSTRALASIA PTY LTD [PERSON_NAME] L…" at bounding box center [784, 391] width 1568 height 782
copy span "N03-ORD0003502"
click at [329, 119] on link "Sales Orders" at bounding box center [322, 119] width 52 height 13
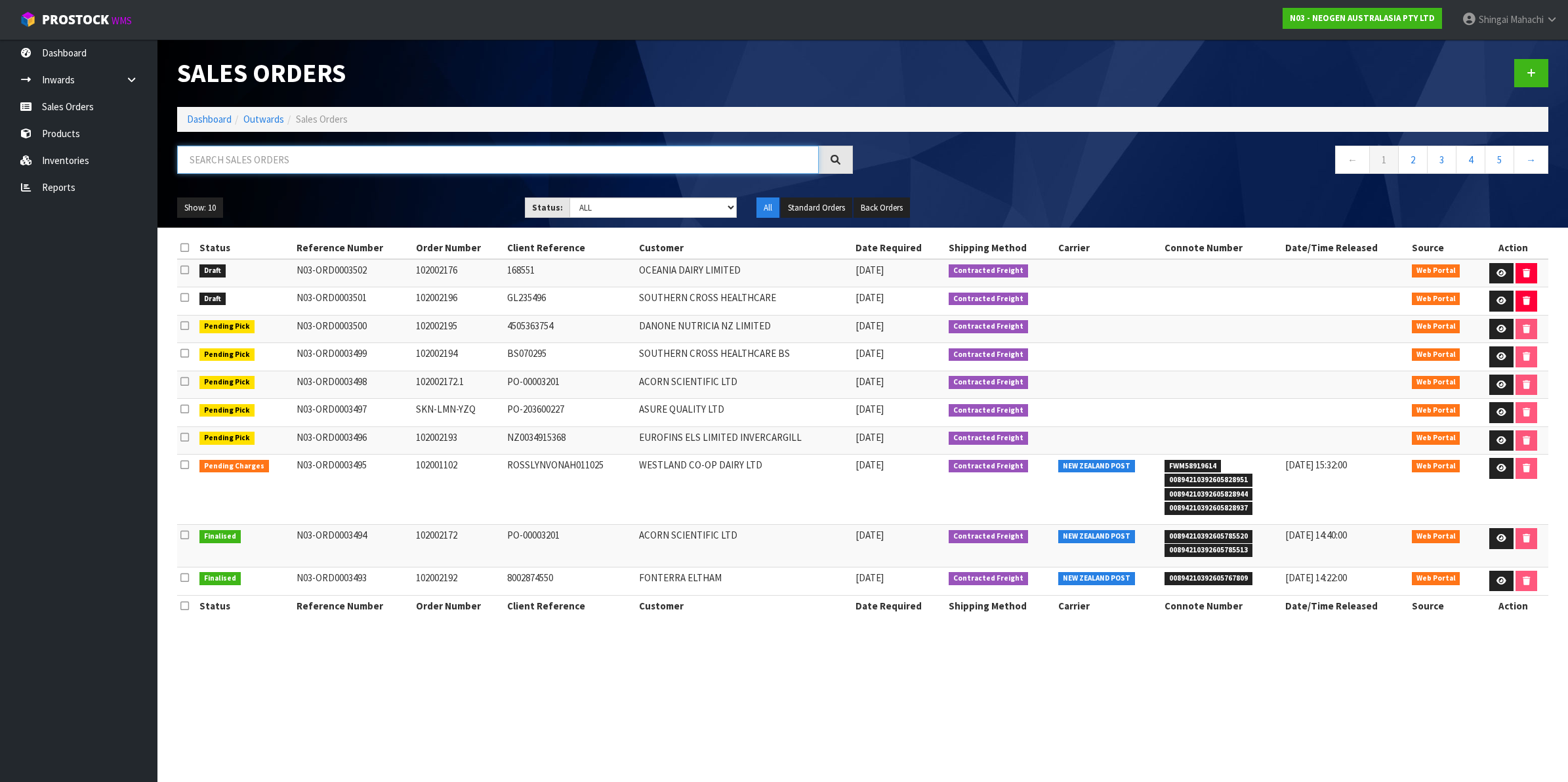
click at [250, 155] on input "text" at bounding box center [497, 160] width 642 height 28
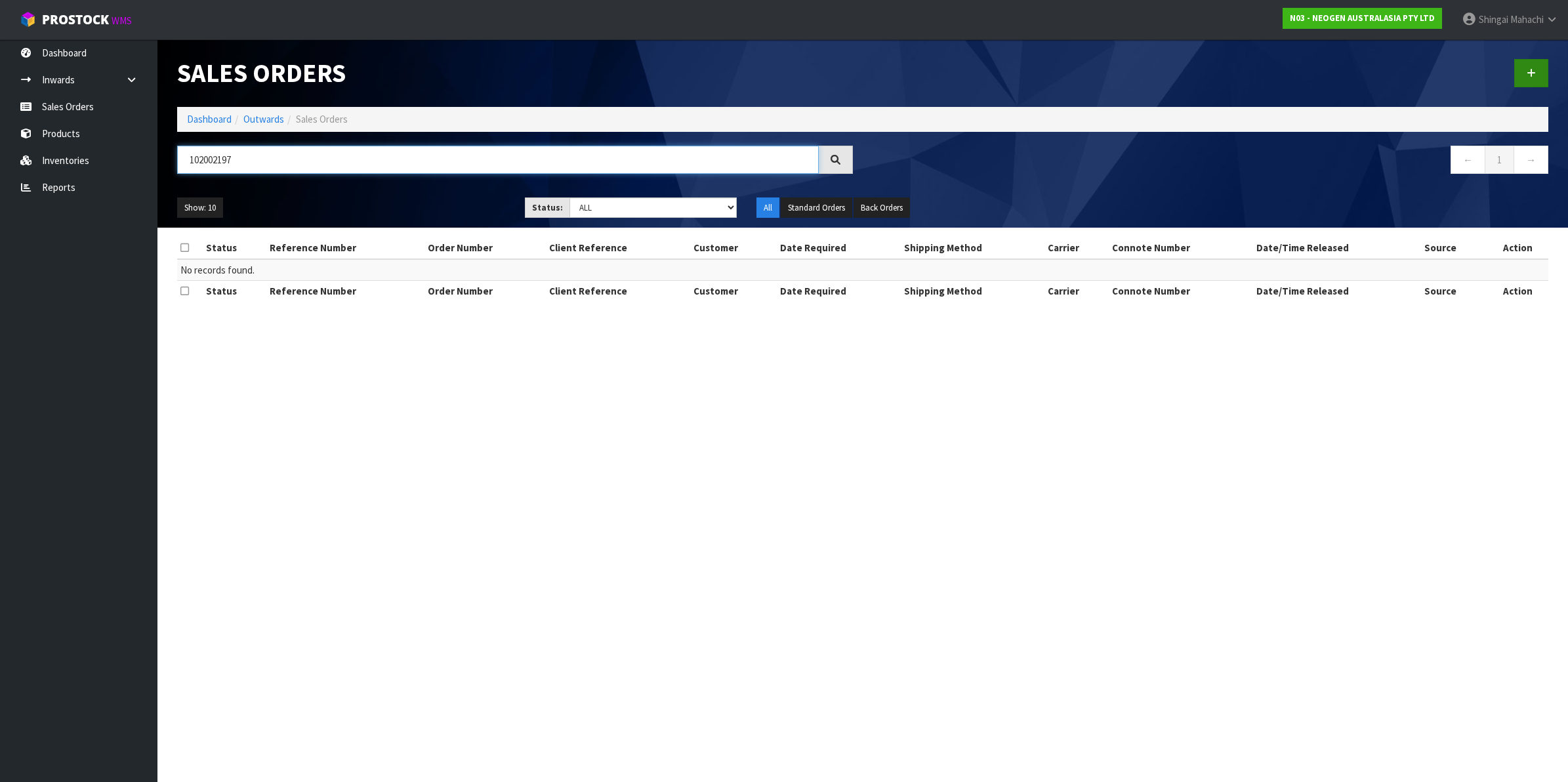
type input "102002197"
click at [1527, 73] on icon at bounding box center [1531, 73] width 9 height 10
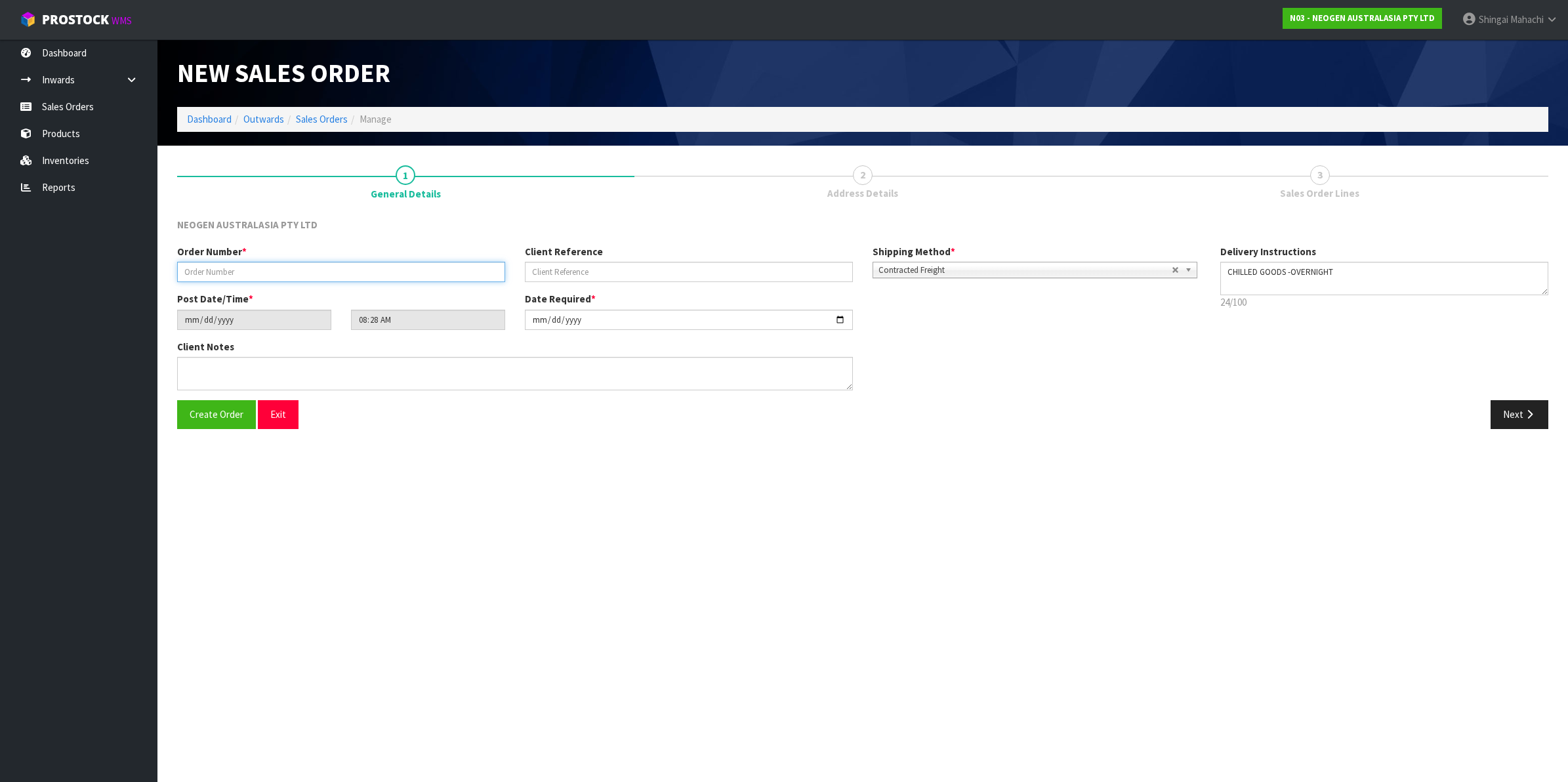
click at [195, 271] on input "text" at bounding box center [340, 272] width 328 height 21
type input "102002197"
click at [551, 273] on input "text" at bounding box center [688, 272] width 328 height 21
paste input "2050045253"
type input "2050045253"
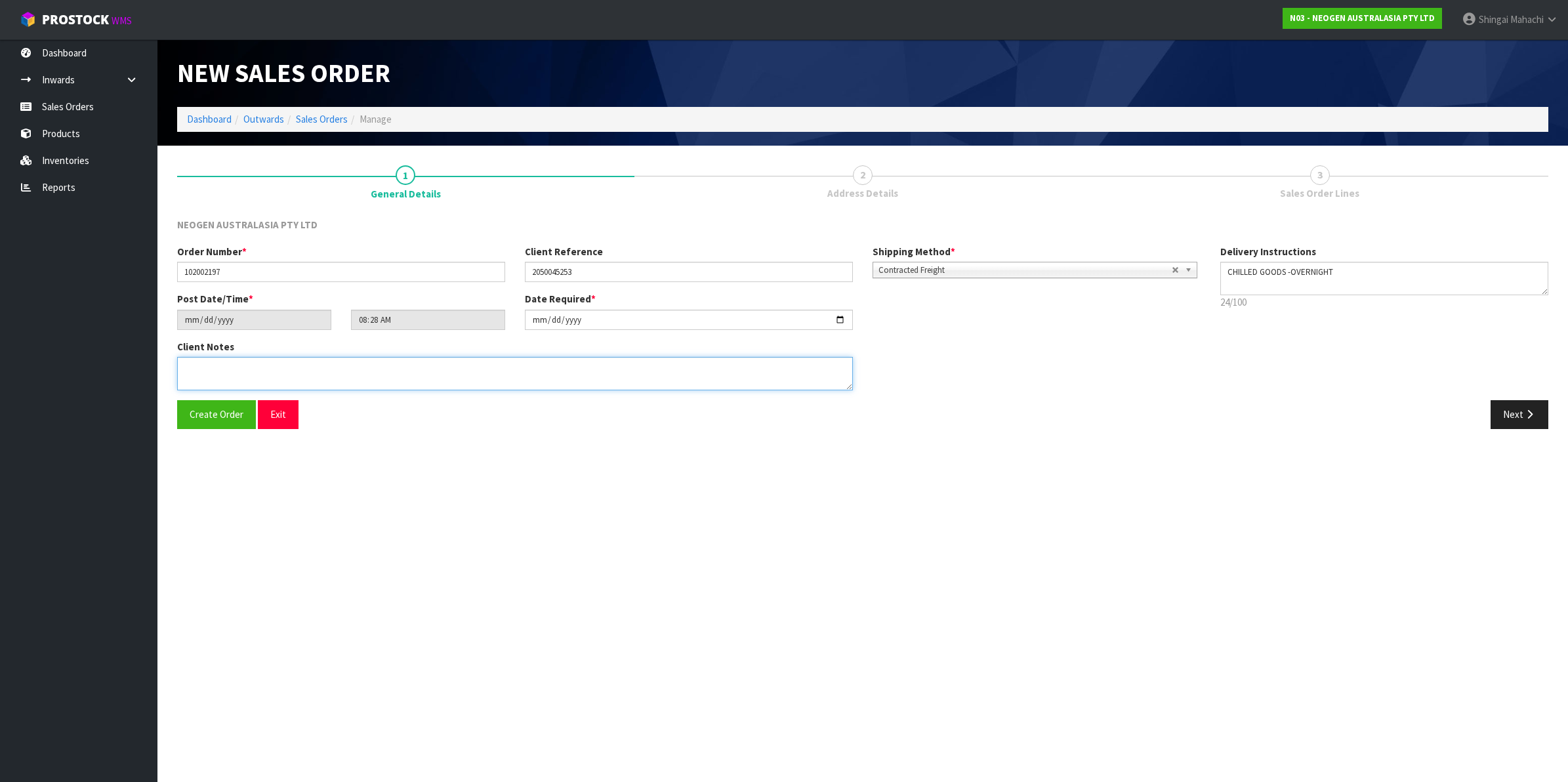
click at [184, 366] on textarea at bounding box center [514, 373] width 676 height 33
paste textarea "ATTN LABORATORY"
click at [204, 369] on textarea at bounding box center [514, 373] width 676 height 33
type textarea "ATTN: LABORATORY"
click at [1513, 413] on button "Next" at bounding box center [1519, 414] width 57 height 28
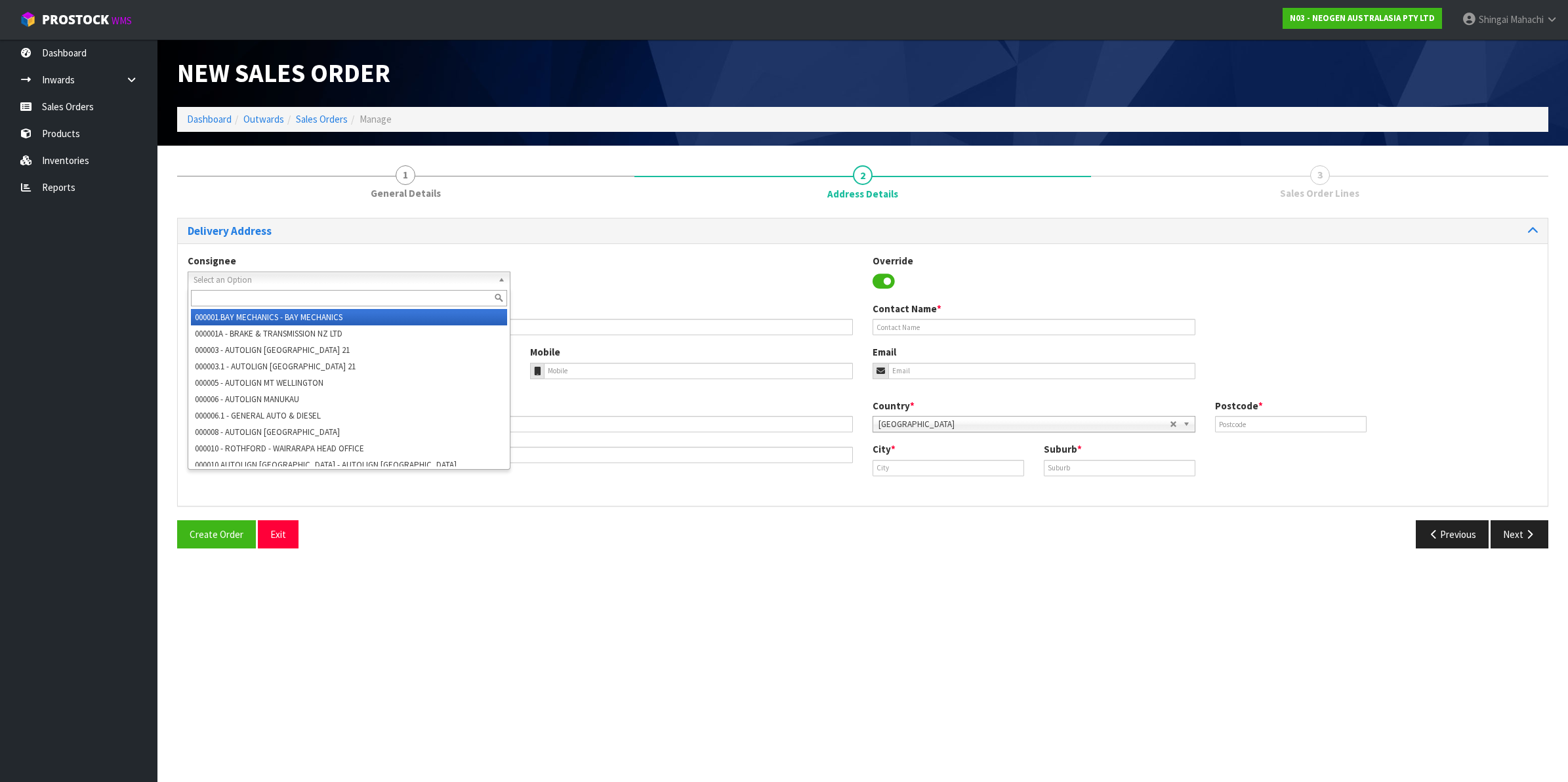
click at [207, 280] on span "Select an Option" at bounding box center [343, 279] width 299 height 15
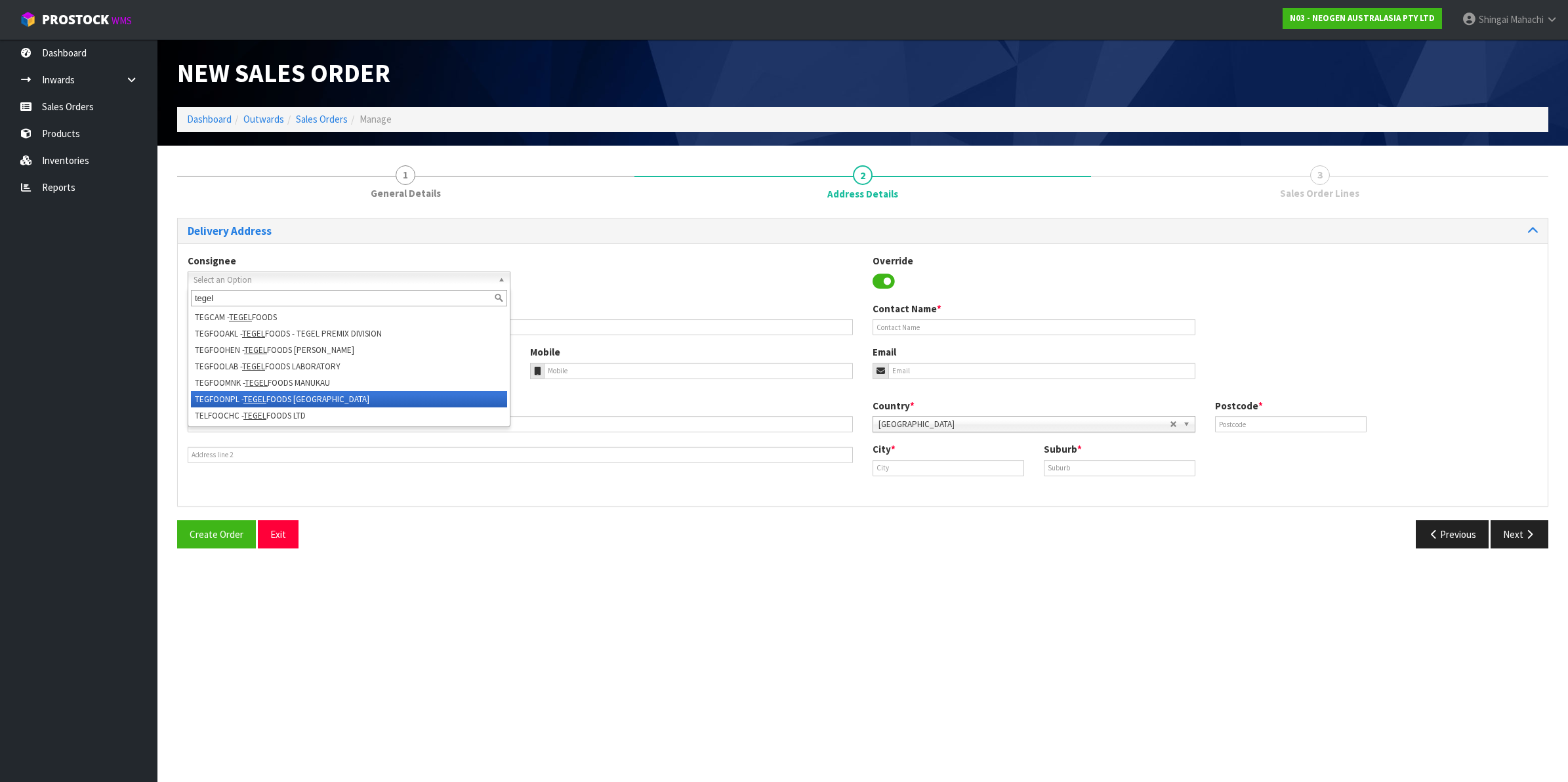
type input "tegel"
click at [226, 398] on li "TEGFOONPL - TEGEL FOODS [GEOGRAPHIC_DATA]" at bounding box center [349, 399] width 316 height 16
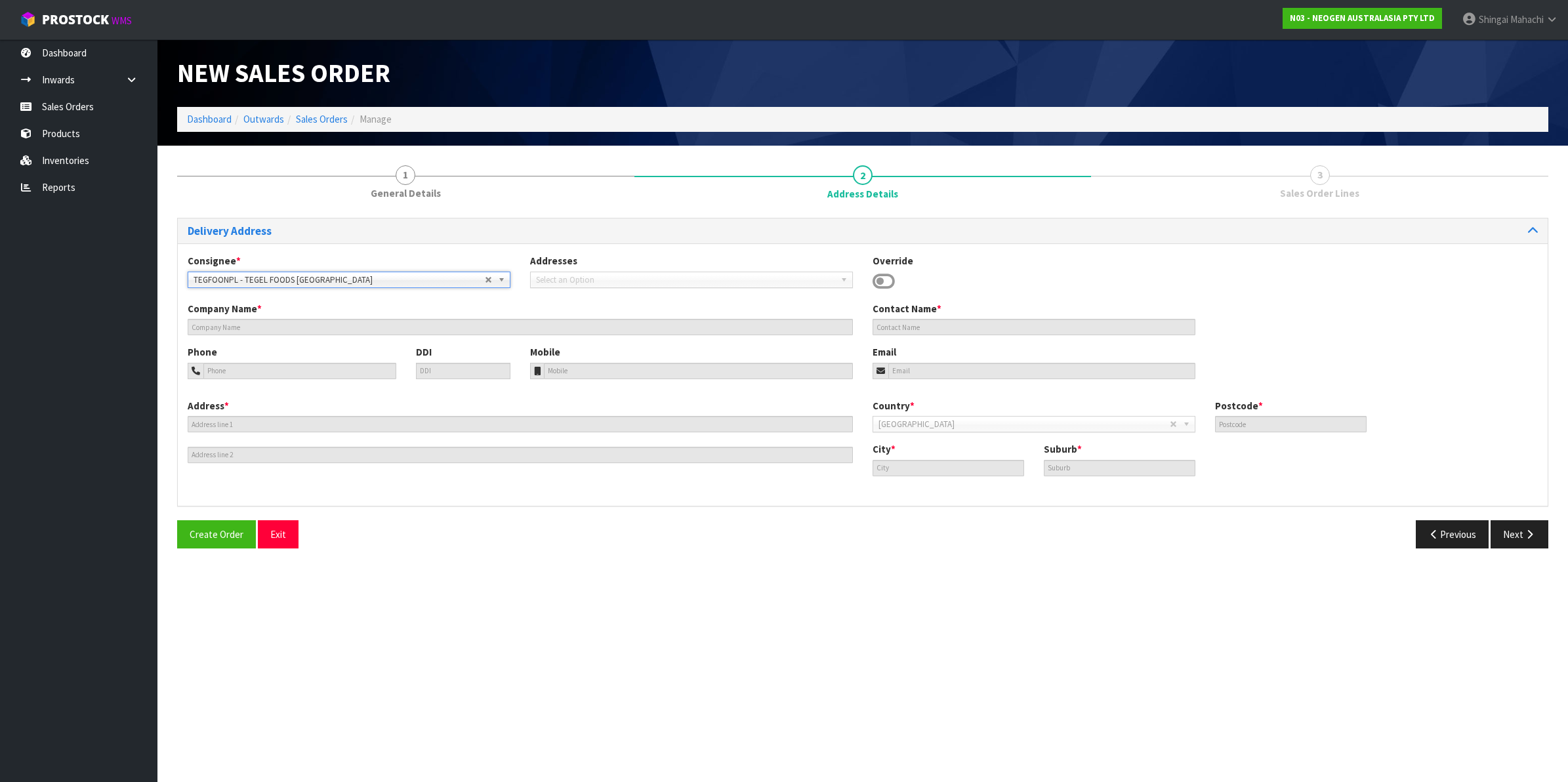
type input "TEGEL FOODS [GEOGRAPHIC_DATA]"
type input "067698726"
type input "[GEOGRAPHIC_DATA]"
type input "4342"
type input "[GEOGRAPHIC_DATA]"
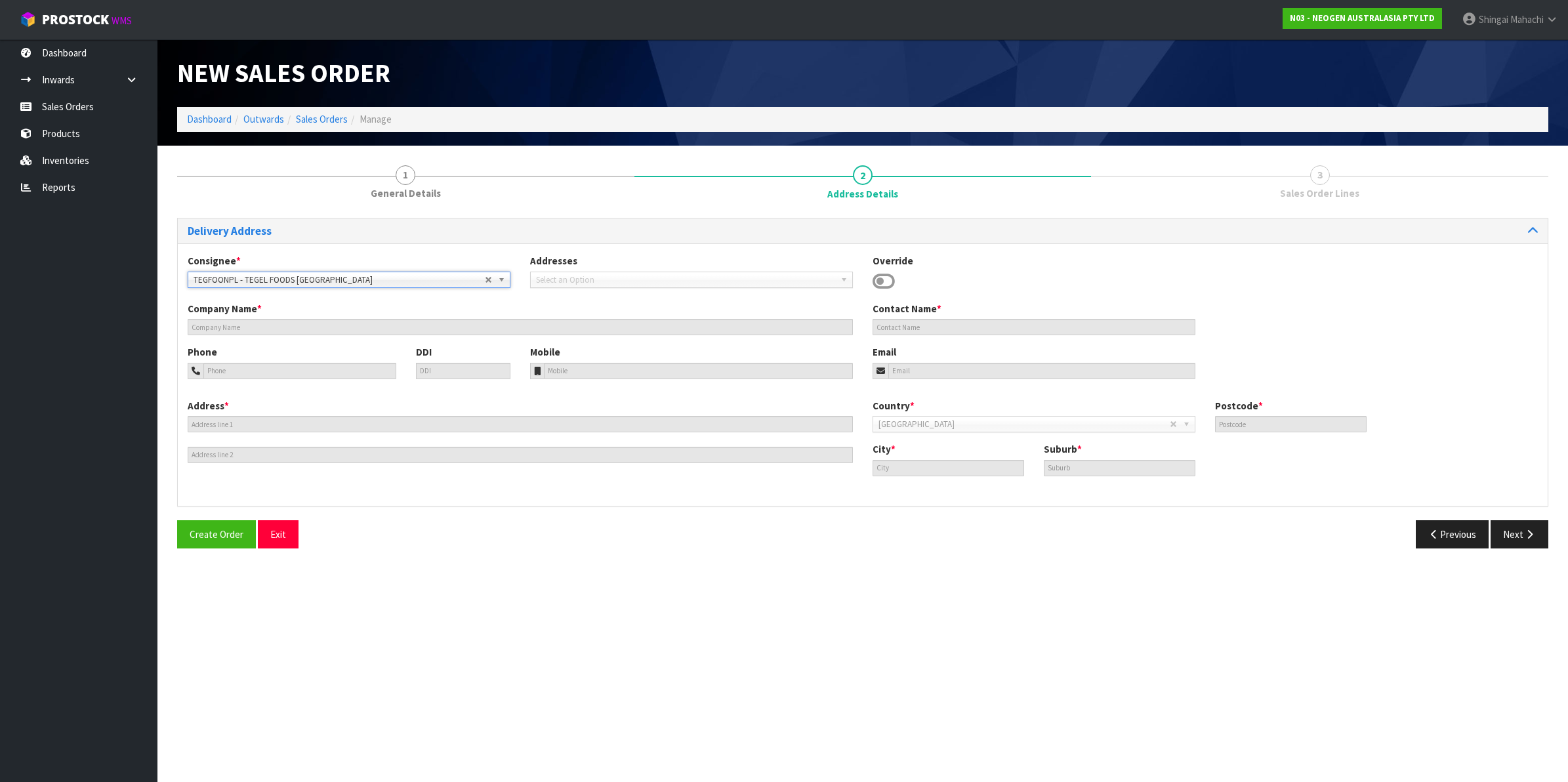
type input "BELL BLOCK"
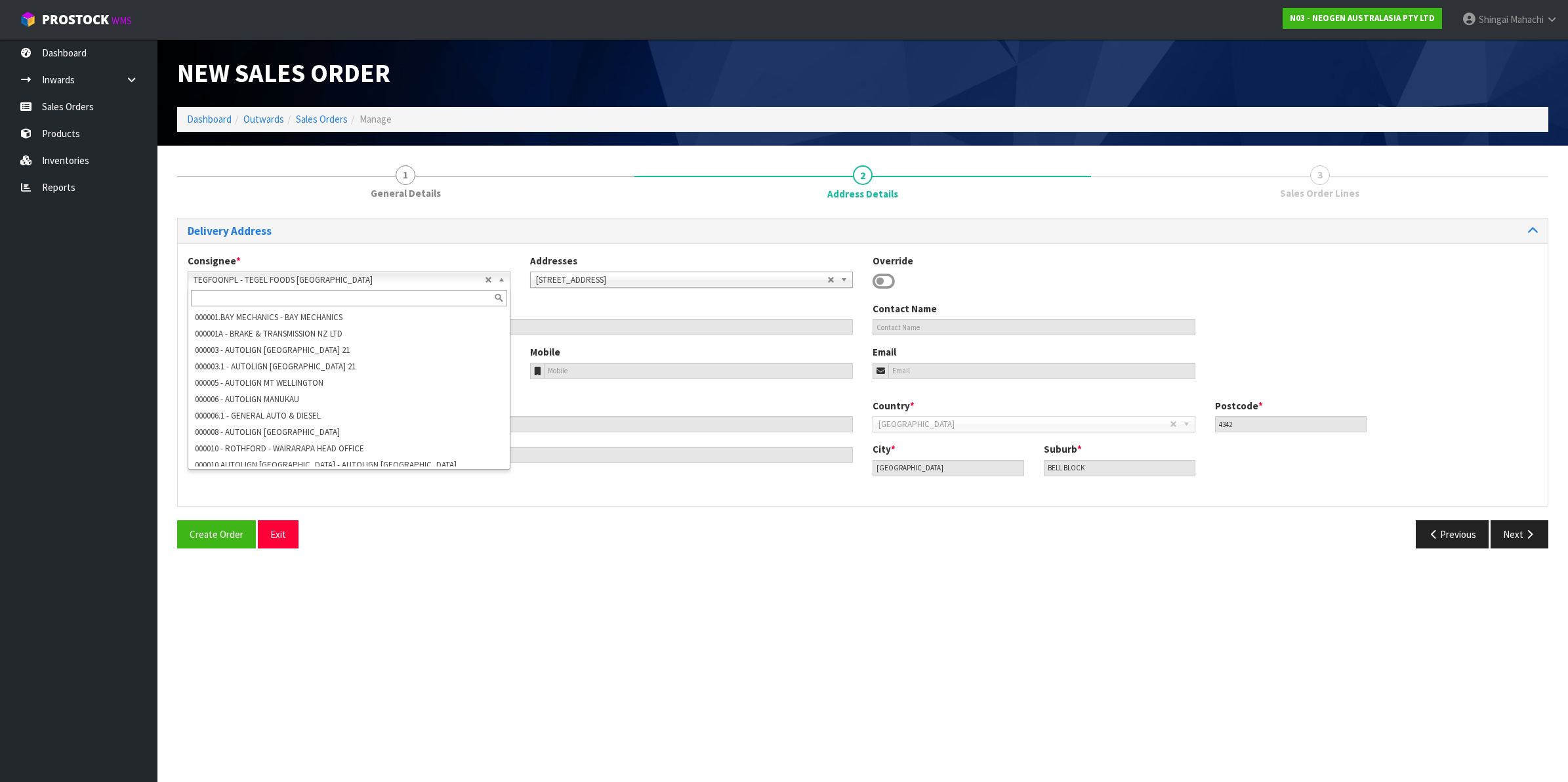
click at [504, 276] on b at bounding box center [504, 279] width 12 height 15
click at [499, 279] on b at bounding box center [504, 279] width 12 height 15
click at [446, 447] on li "TEGCAM - TEGEL FOODS" at bounding box center [349, 455] width 316 height 16
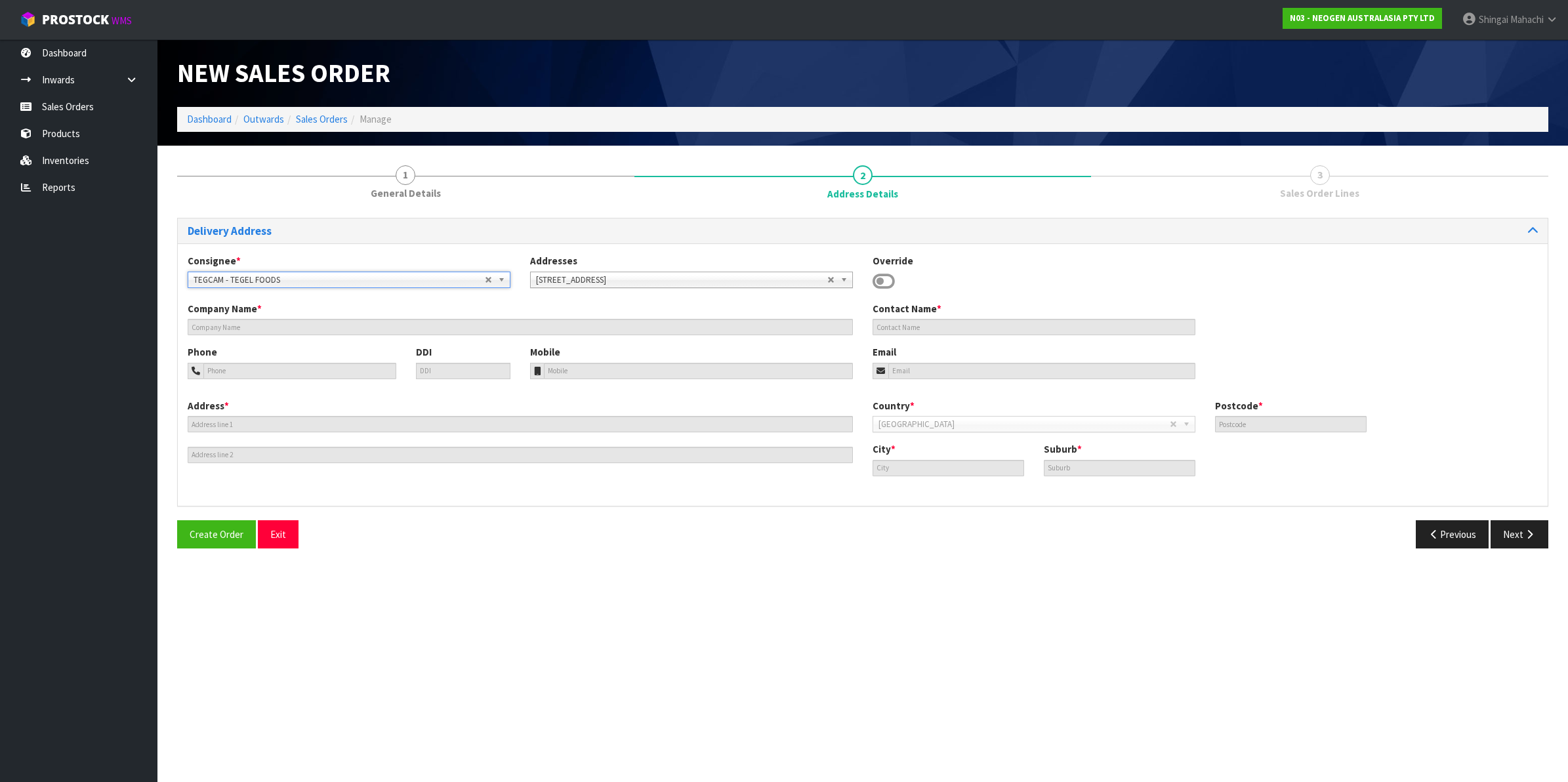
type input "TEGEL FOODS"
type input "[STREET_ADDRESS]"
type input "3434"
type input "[GEOGRAPHIC_DATA]"
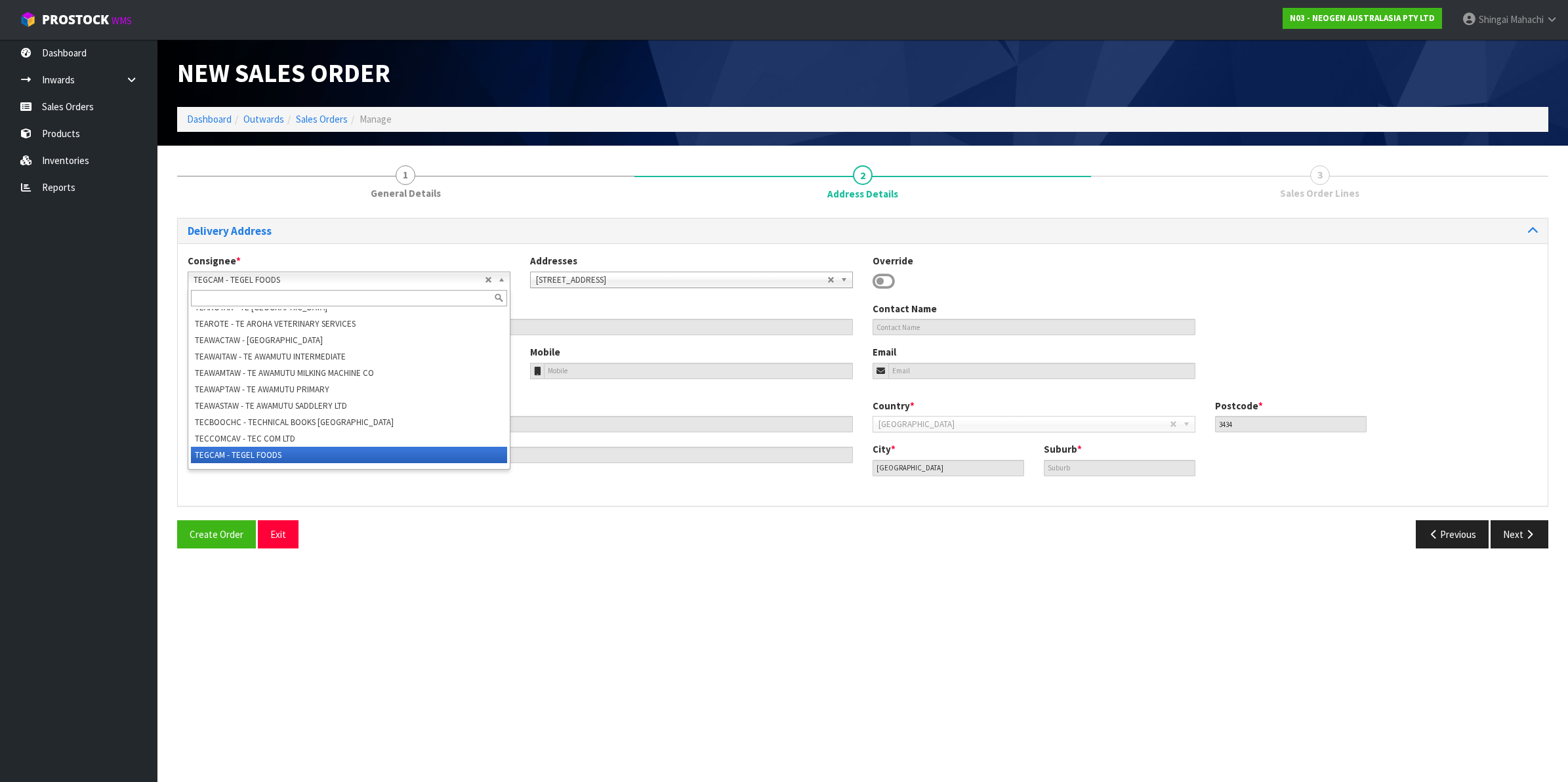
click at [502, 279] on b at bounding box center [504, 279] width 12 height 15
click at [245, 469] on li "TEGFOOAKL - TEGEL FOODS - TEGEL PREMIX DIVISION" at bounding box center [349, 478] width 316 height 16
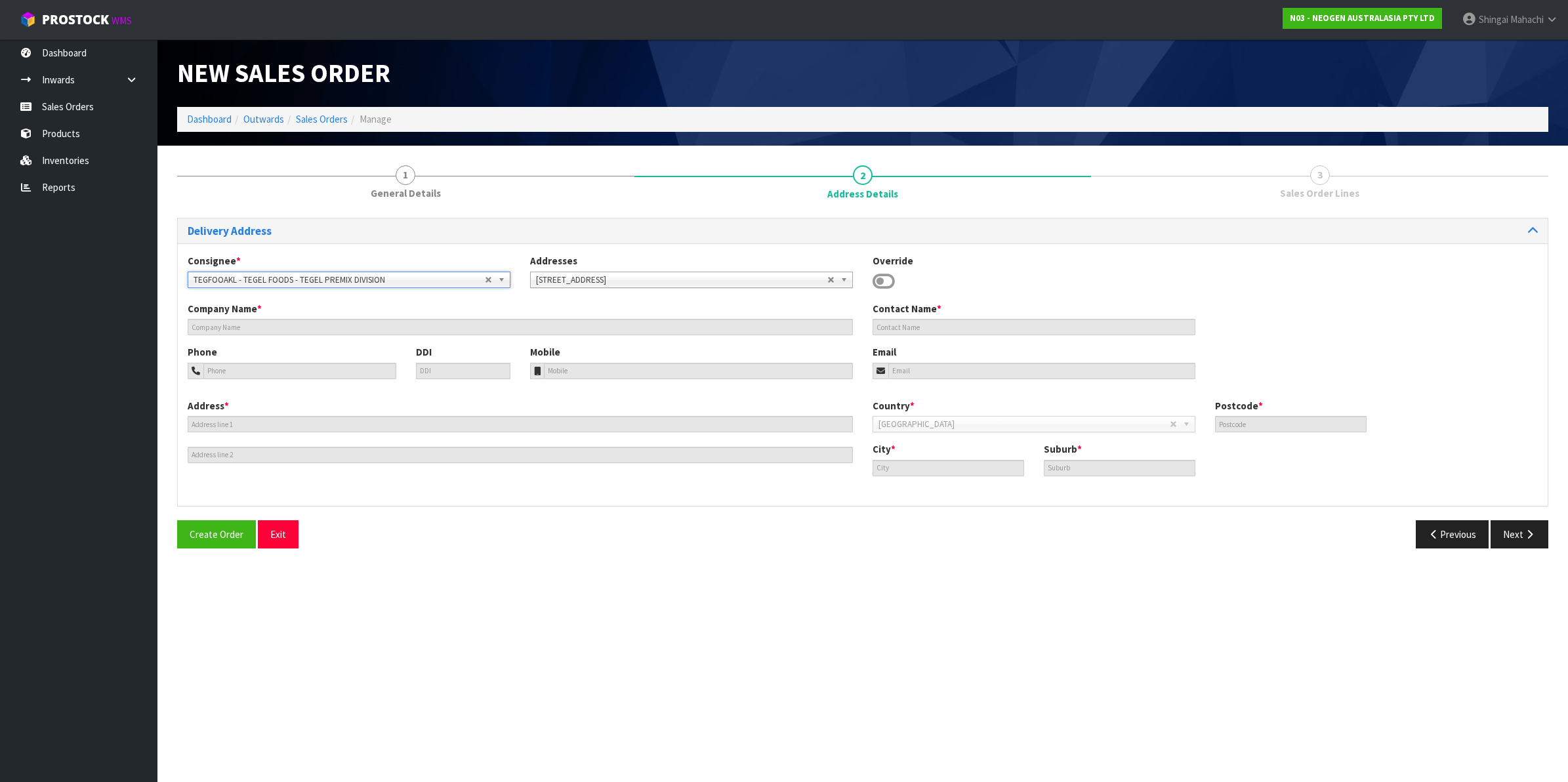
type input "TEGEL FOODS - TEGEL PREMIX DIVISION"
type input "[STREET_ADDRESS]"
type input "2105"
type input "[GEOGRAPHIC_DATA]"
type input "[PERSON_NAME]"
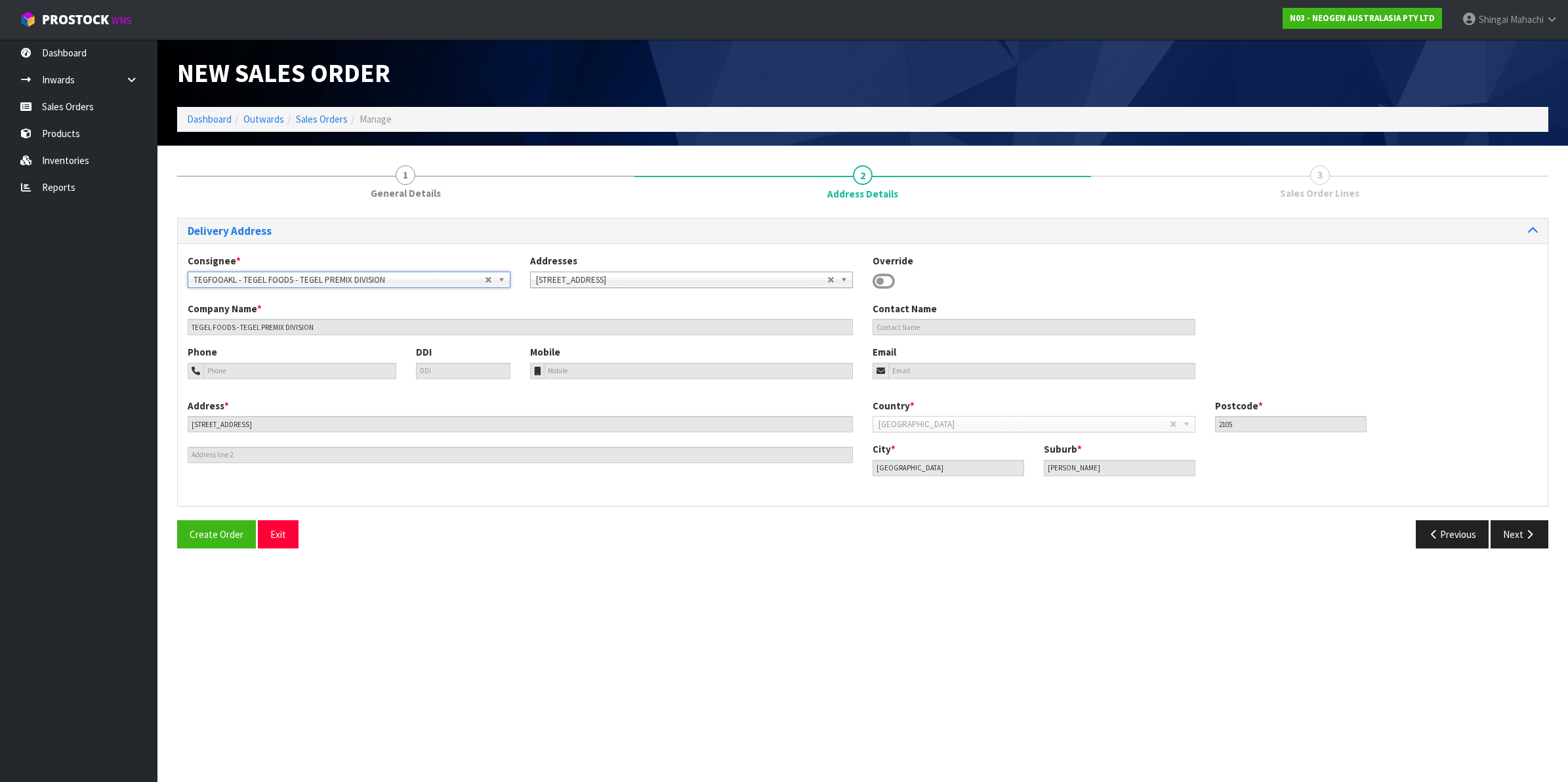
click at [503, 273] on b at bounding box center [504, 279] width 12 height 15
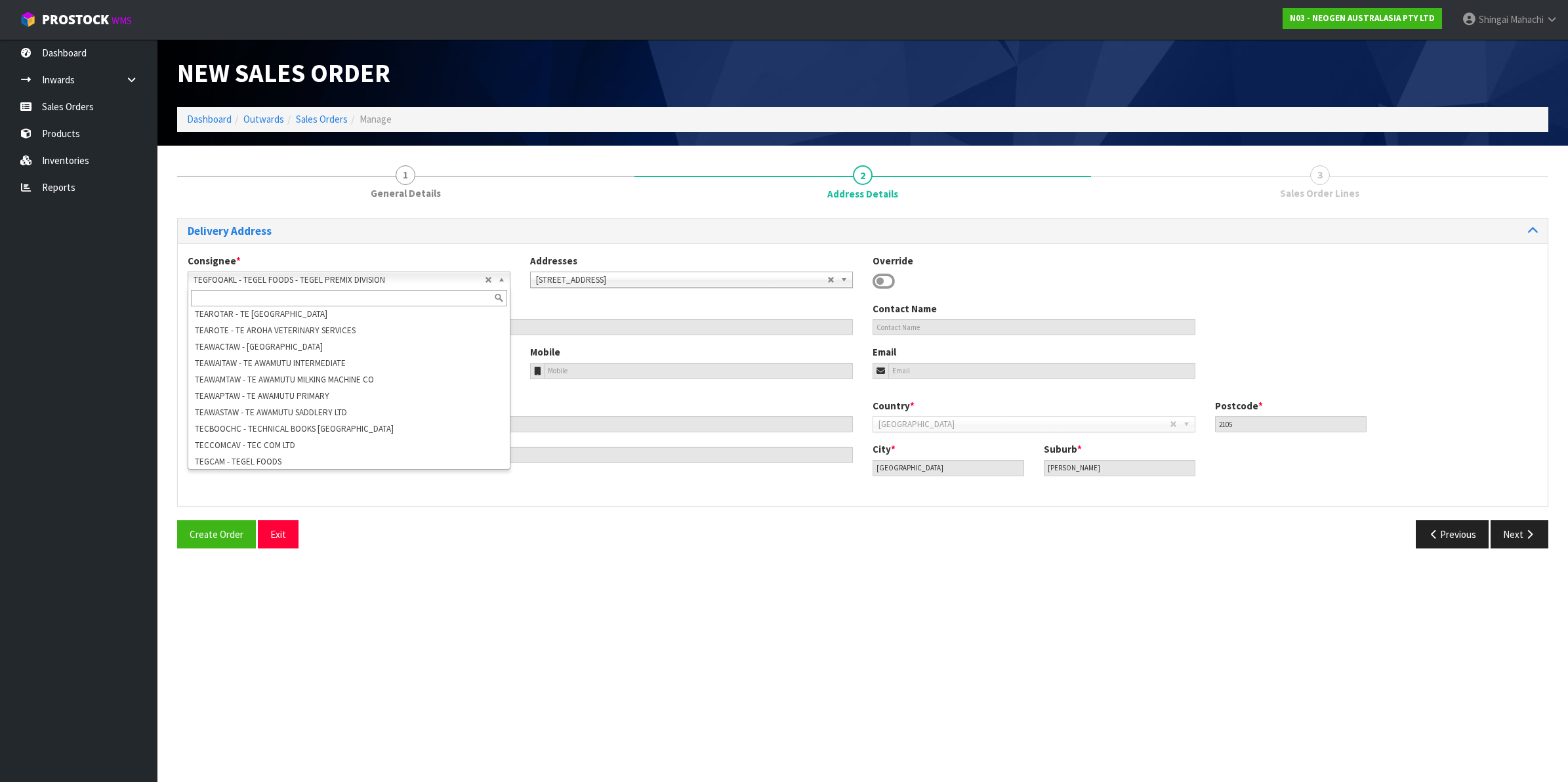
click at [257, 486] on li "TEGFOOHEN - TEGEL FOODS [PERSON_NAME]" at bounding box center [349, 495] width 316 height 16
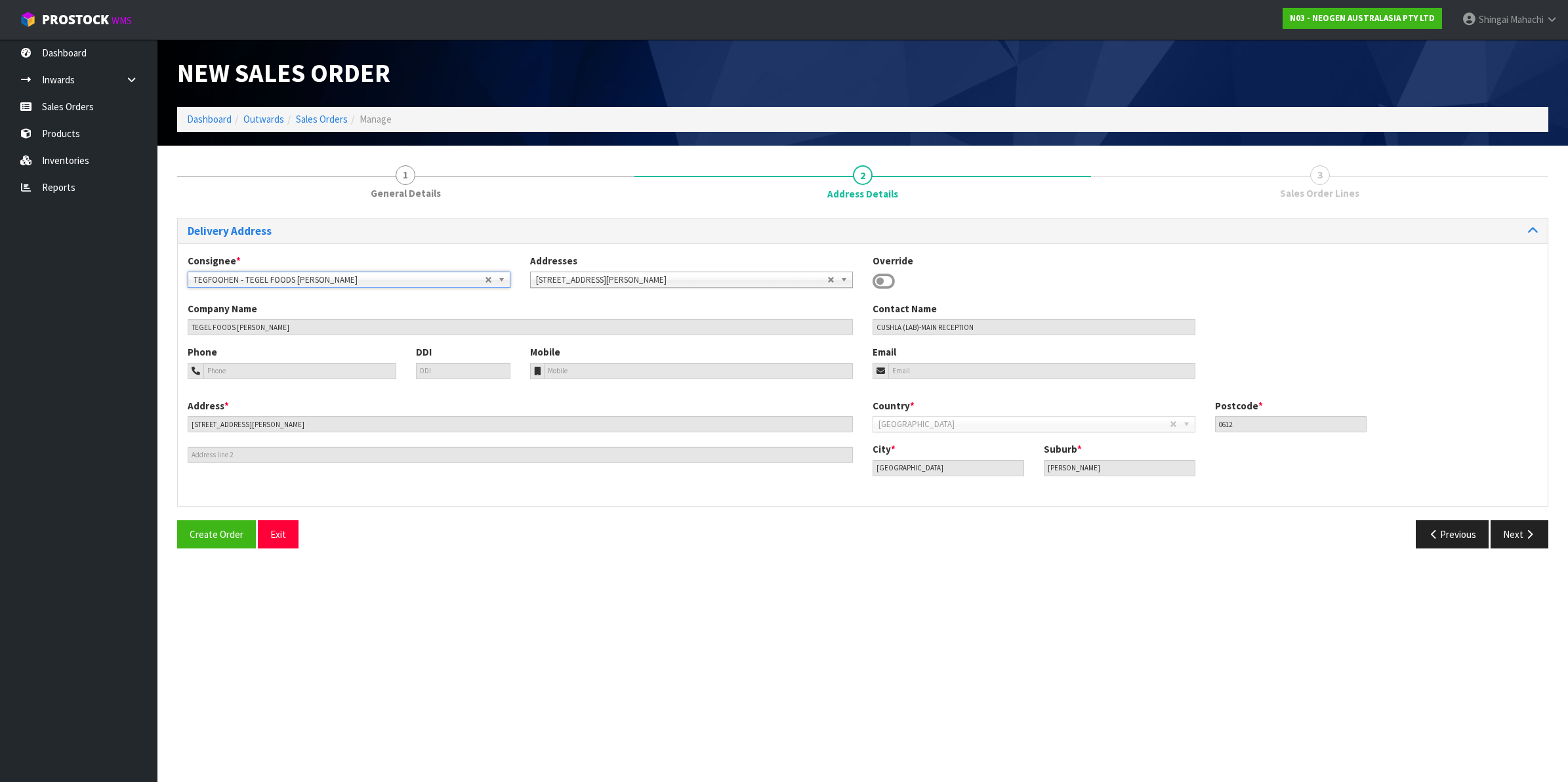
click at [500, 276] on b at bounding box center [504, 279] width 12 height 15
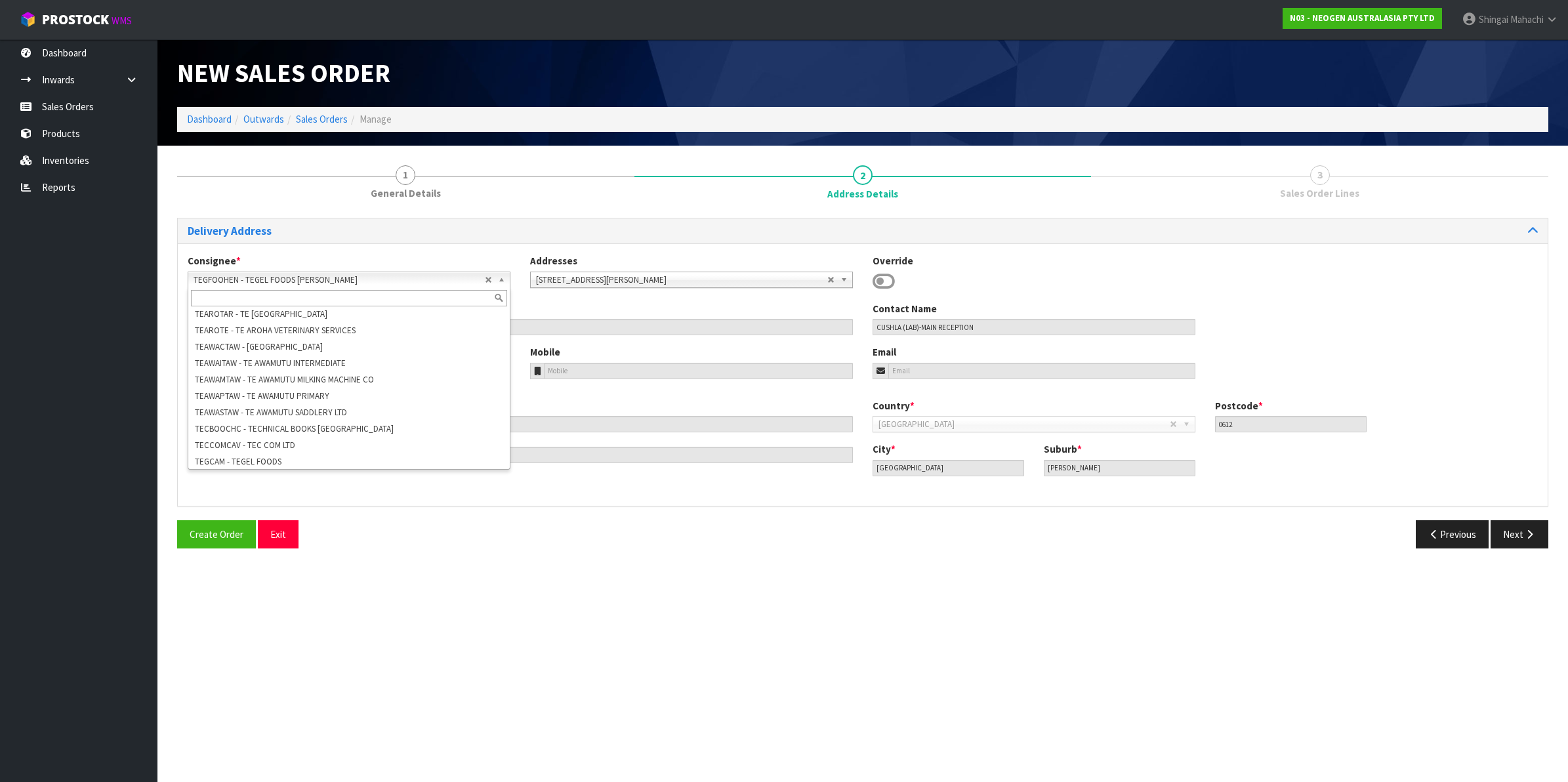
click at [284, 503] on li "TEGFOOLAB - TEGEL FOODS LABORATORY" at bounding box center [349, 511] width 316 height 16
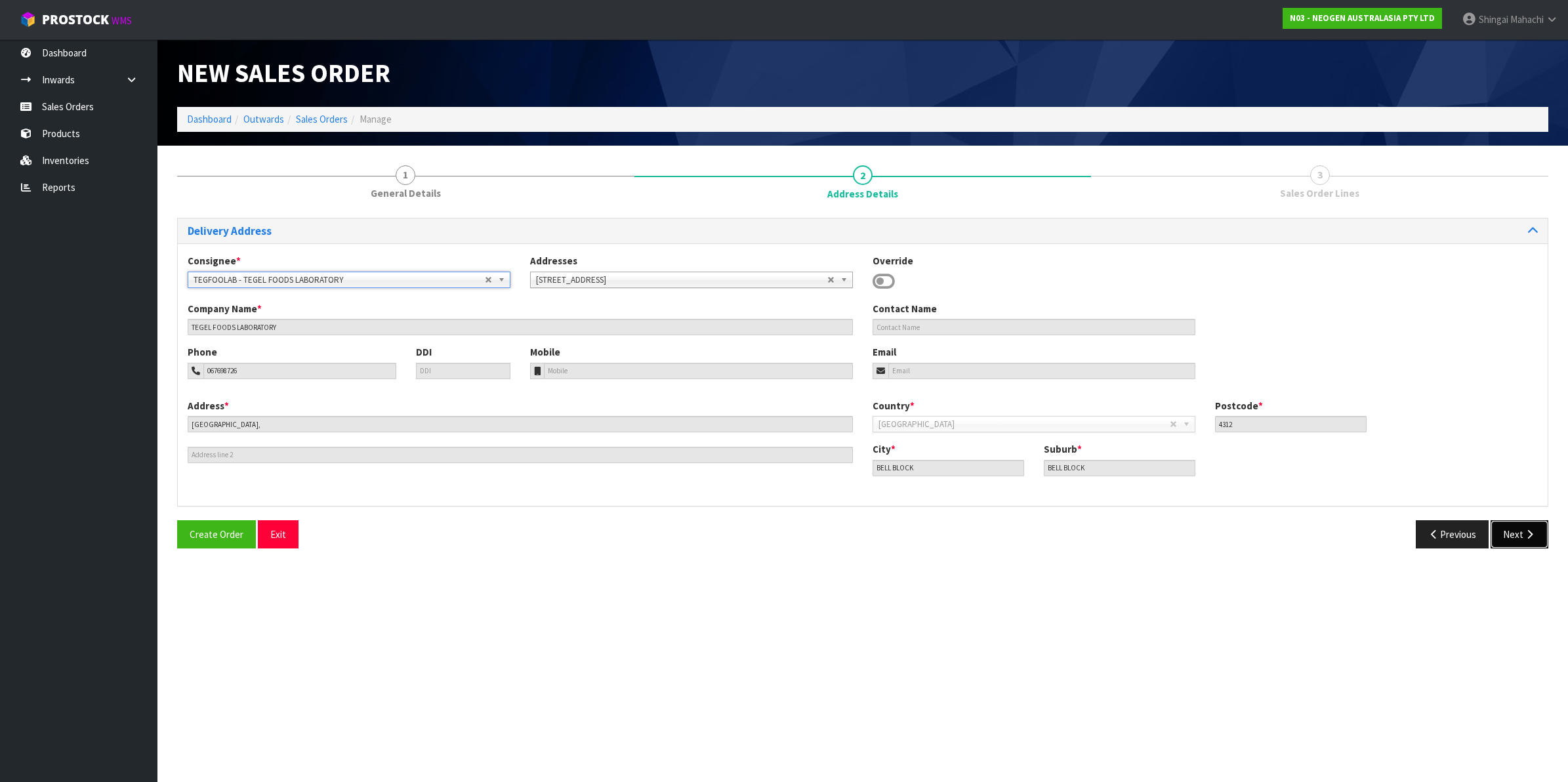
click at [1508, 540] on button "Next" at bounding box center [1519, 534] width 57 height 28
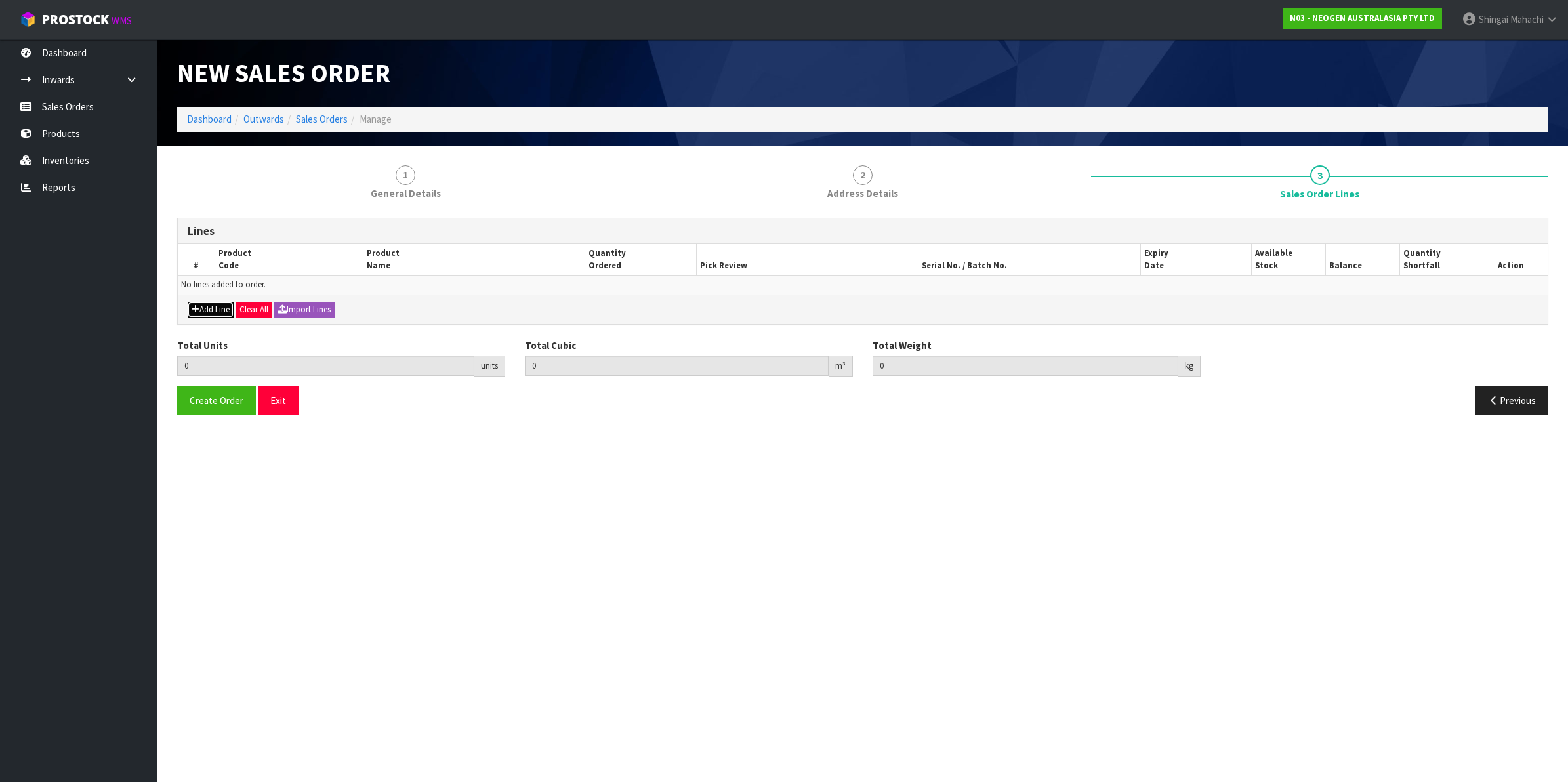
click at [200, 307] on button "Add Line" at bounding box center [211, 310] width 46 height 15
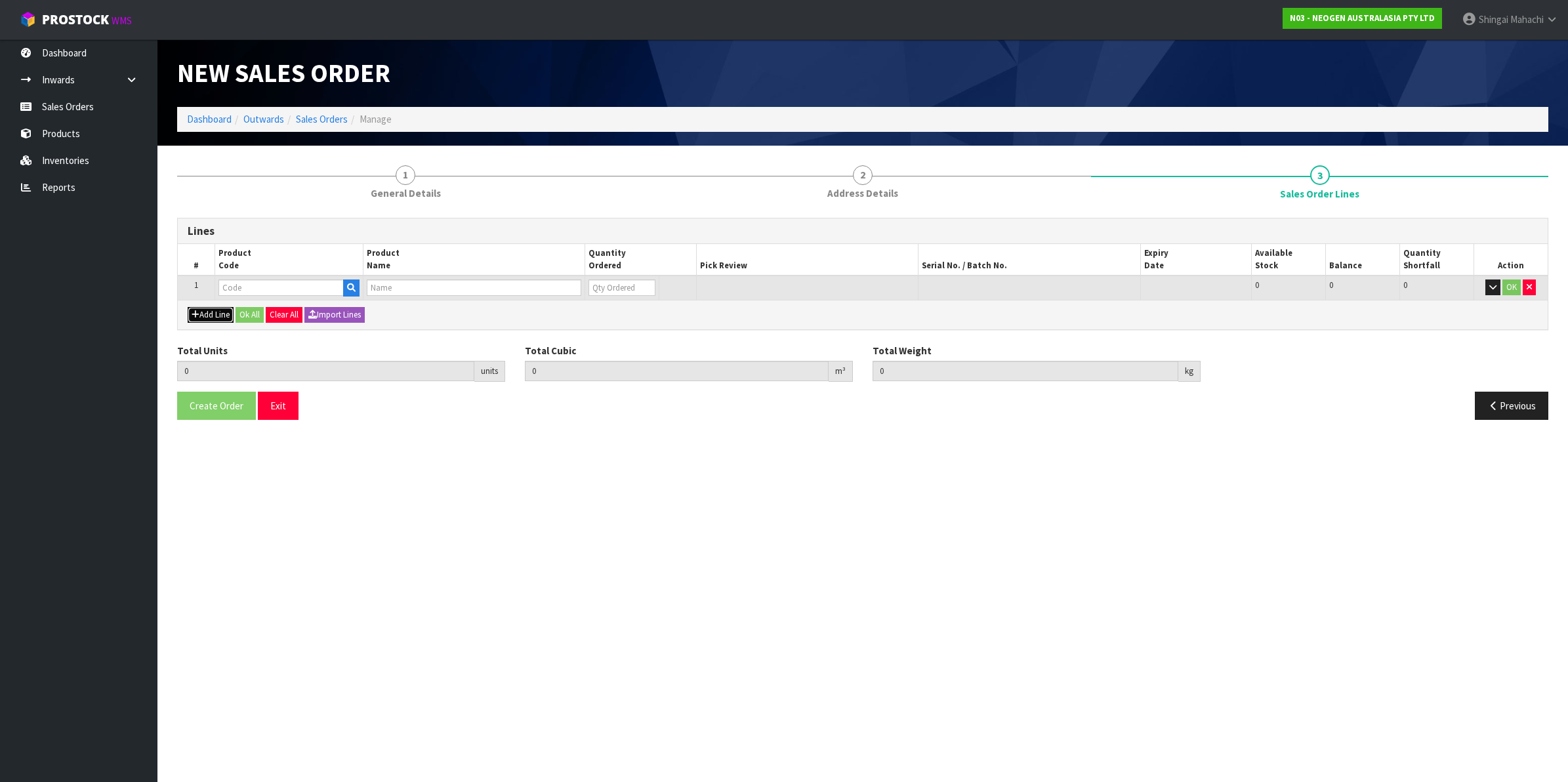
click at [204, 316] on button "Add Line" at bounding box center [211, 315] width 46 height 15
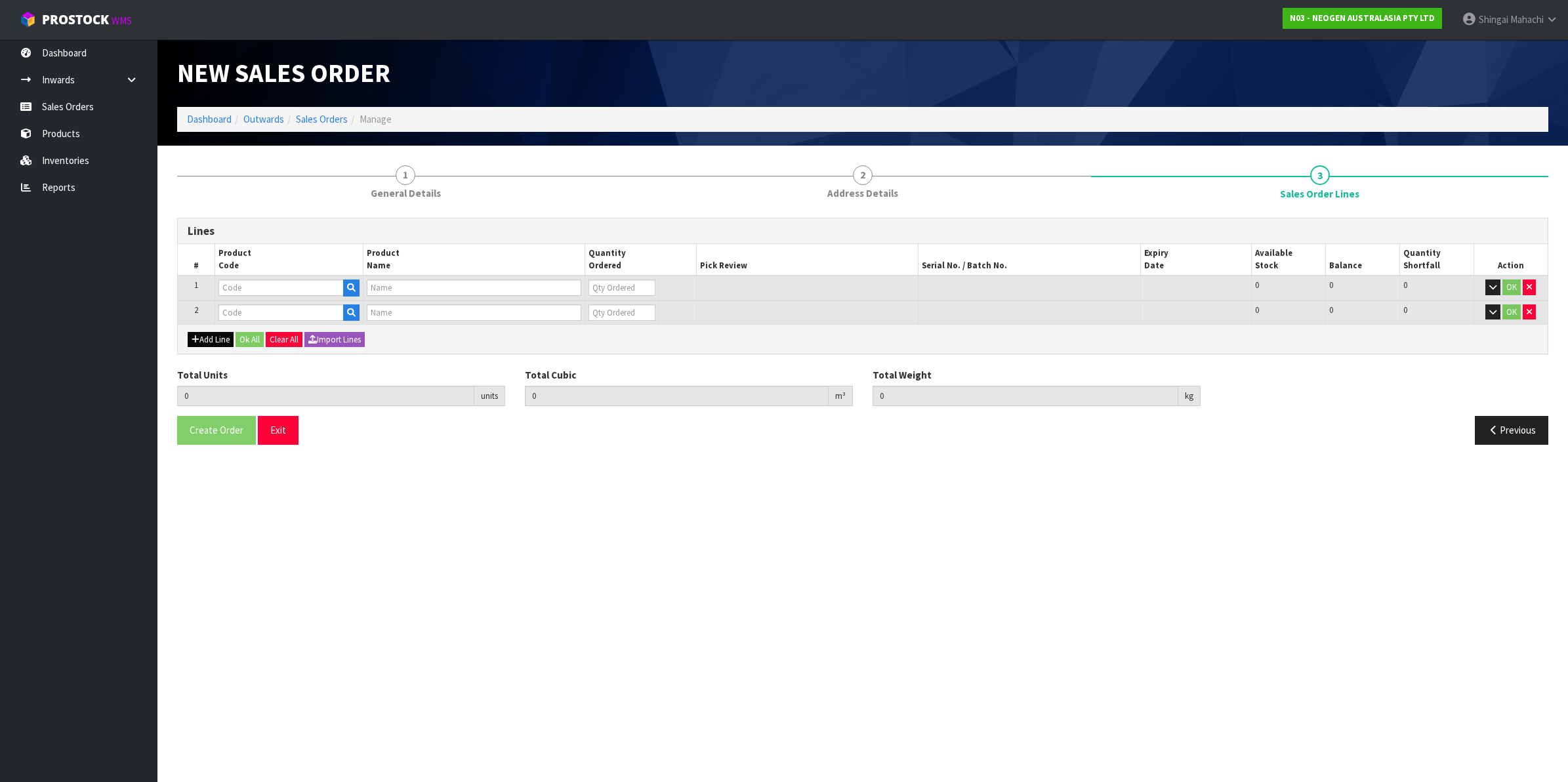
click at [204, 316] on td "2" at bounding box center [196, 313] width 37 height 24
click at [199, 340] on button "Add Line" at bounding box center [211, 339] width 46 height 15
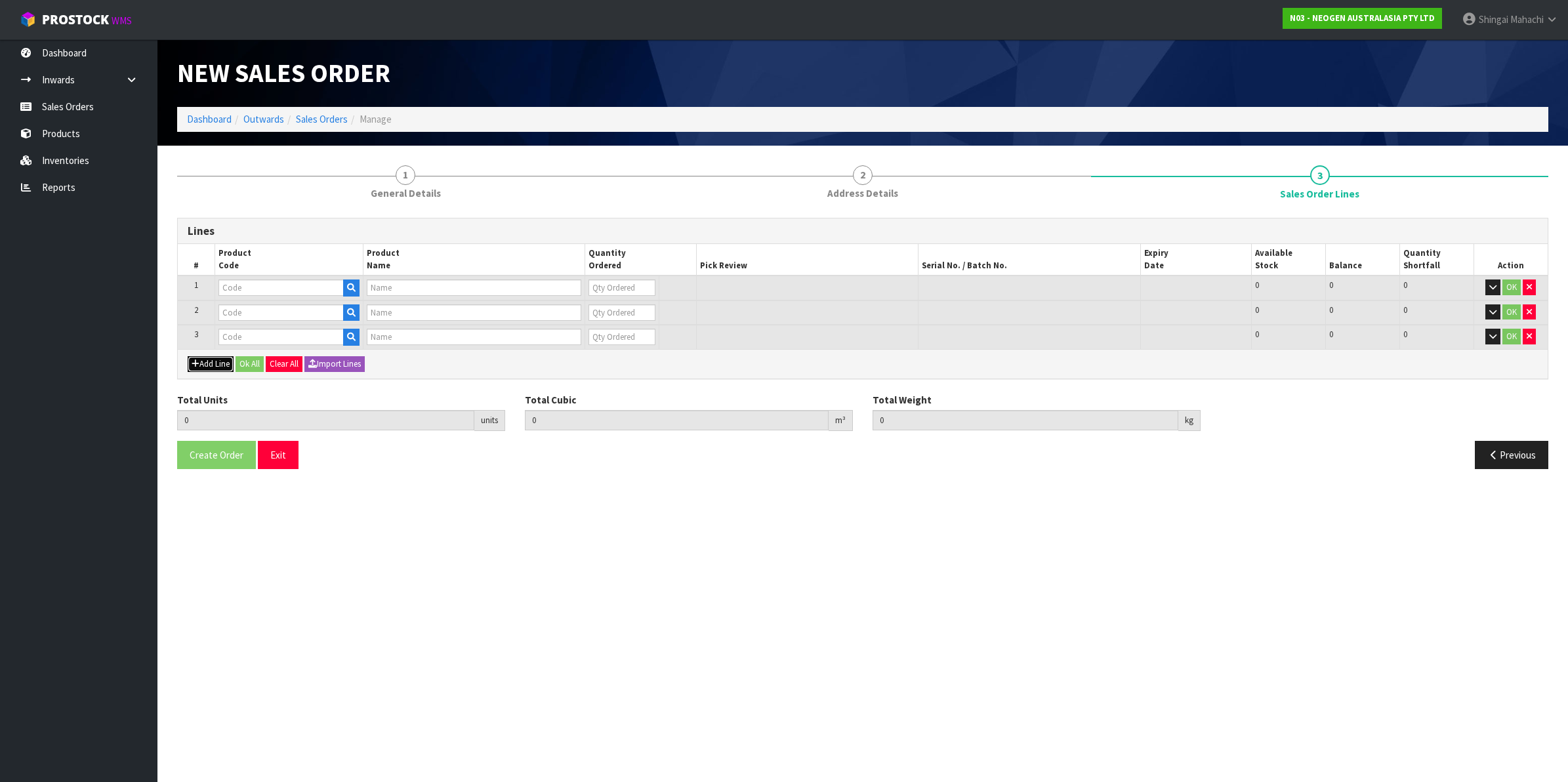
click at [197, 360] on icon "button" at bounding box center [195, 364] width 8 height 9
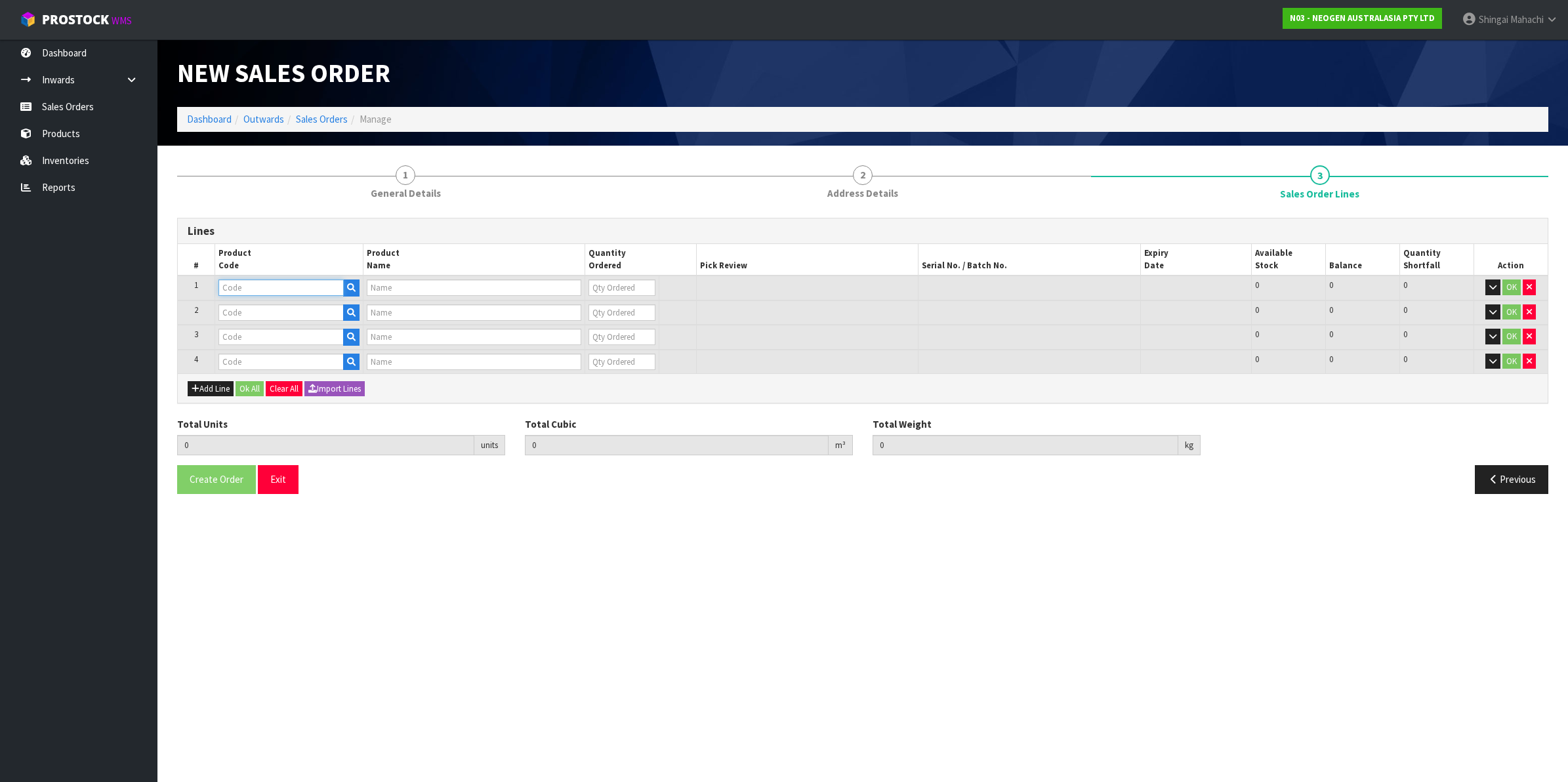
click at [250, 289] on input "text" at bounding box center [281, 287] width 125 height 16
paste input "700002207"
click at [256, 317] on input "text" at bounding box center [281, 313] width 125 height 16
paste input "700002209"
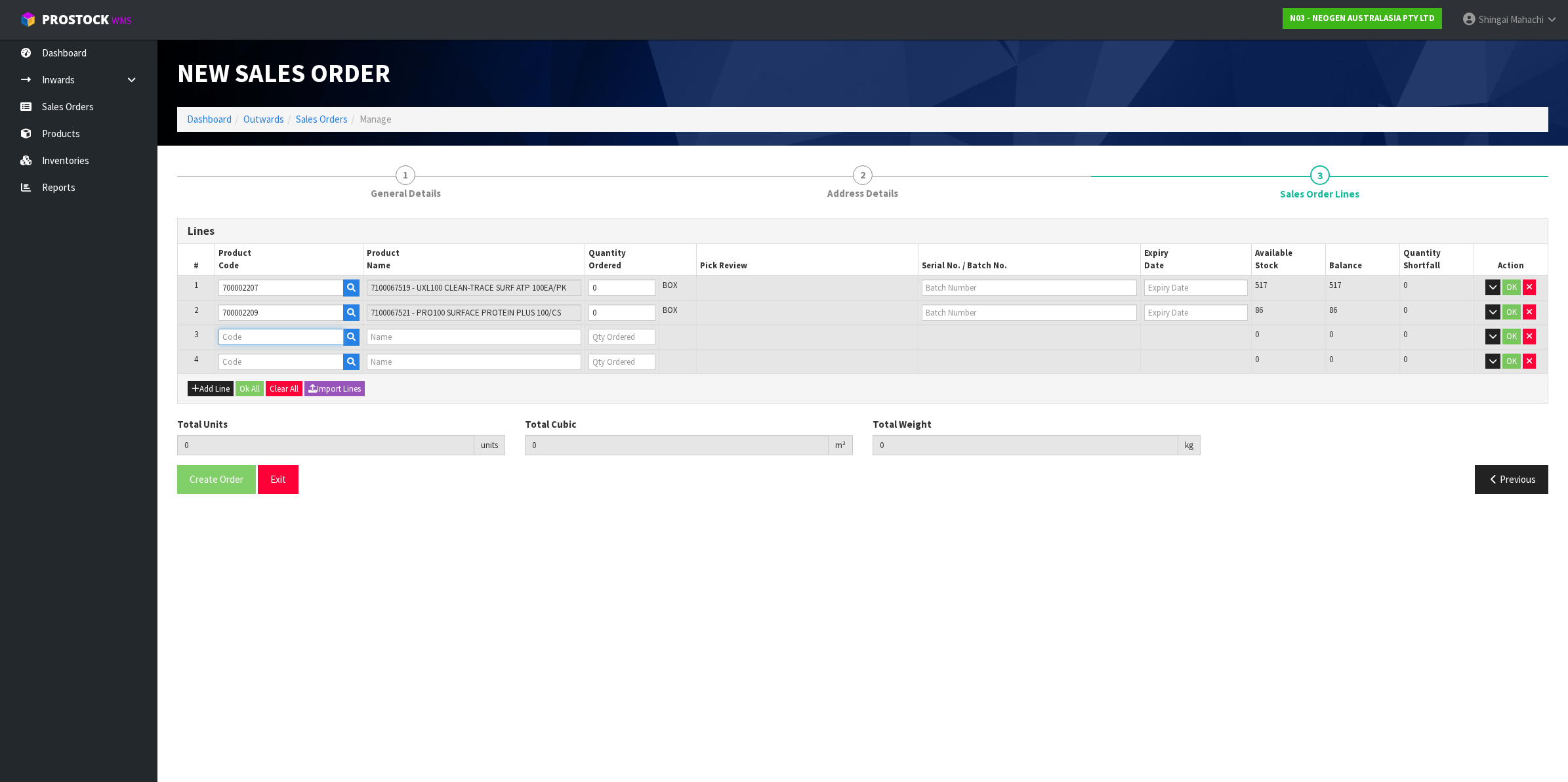
click at [236, 338] on input "text" at bounding box center [281, 337] width 125 height 16
paste input "700002120"
click at [224, 358] on input "text" at bounding box center [281, 362] width 125 height 16
paste input "700002282"
type input "700002282"
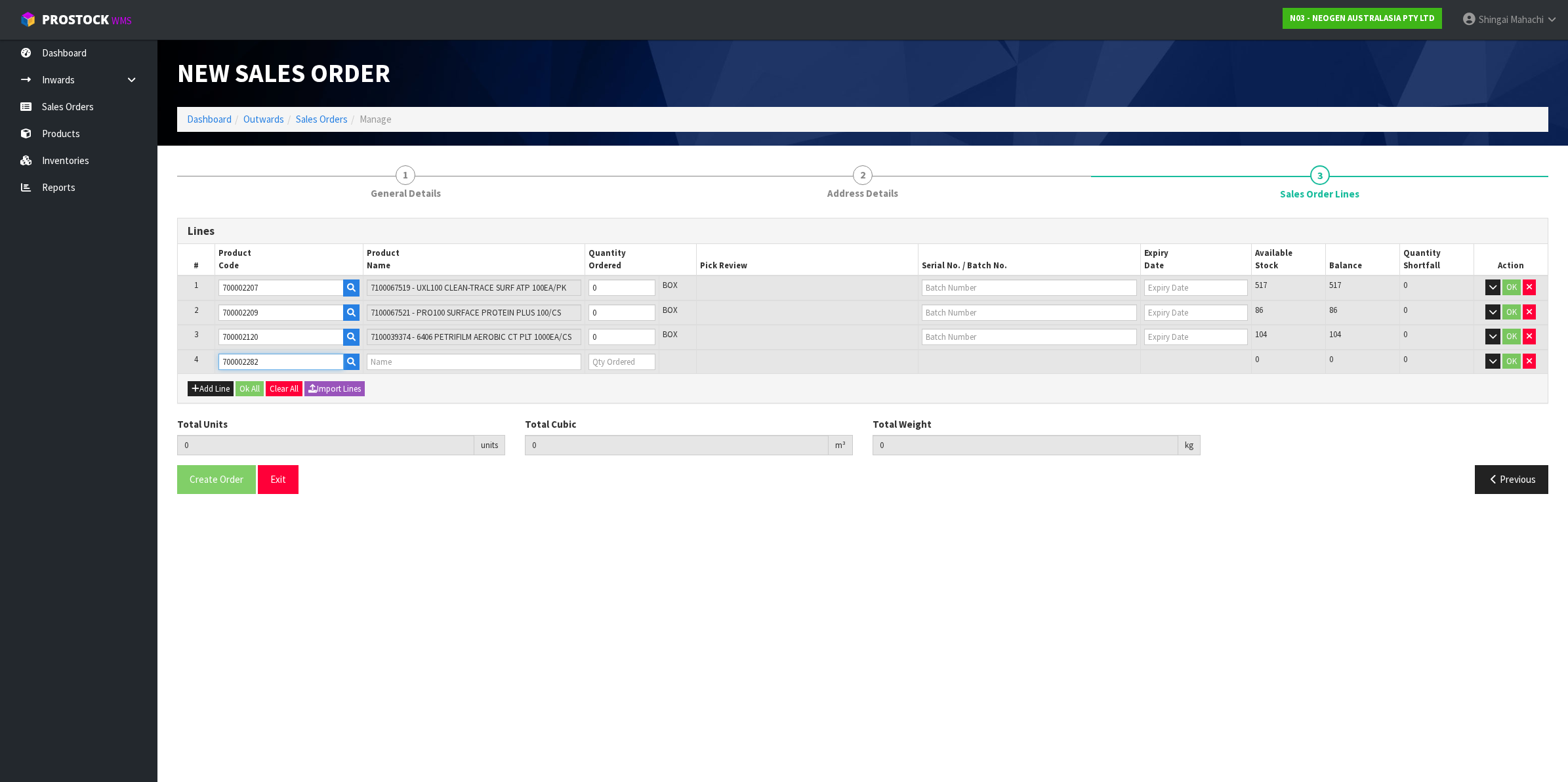
type input "7100130395 - ENVSWB100 ENVIRO SWAB 100/CS"
type input "0"
type input "0.000000"
type input "0.000"
type input "700002282"
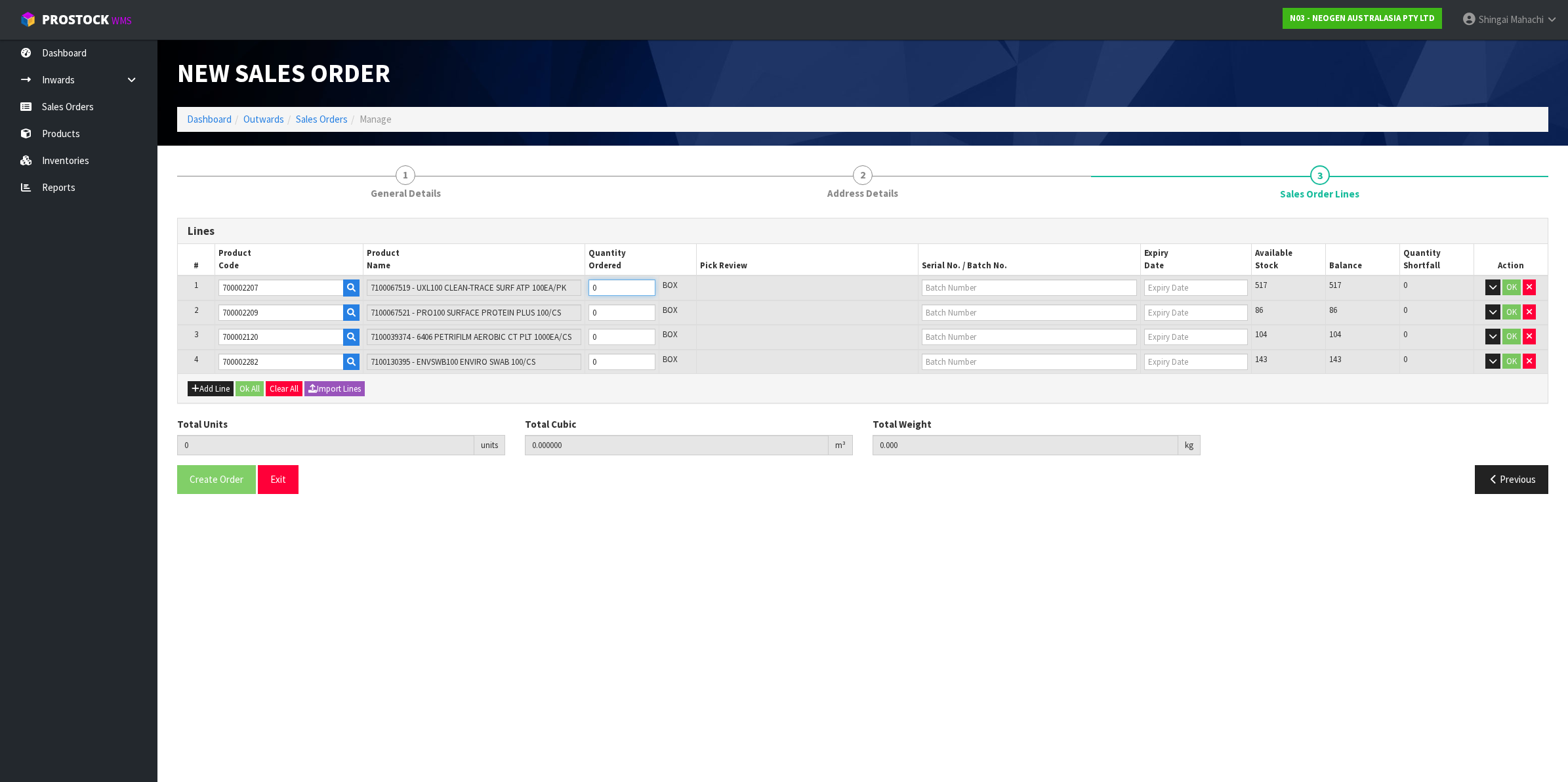
click at [578, 296] on tr "1 700002207 7100067519 - UXL100 CLEAN-TRACE SURF ATP 100EA/PK 0 BOX 517 517 0 OK" at bounding box center [862, 288] width 1370 height 25
type input "4"
type input "0.025984"
type input "3.84"
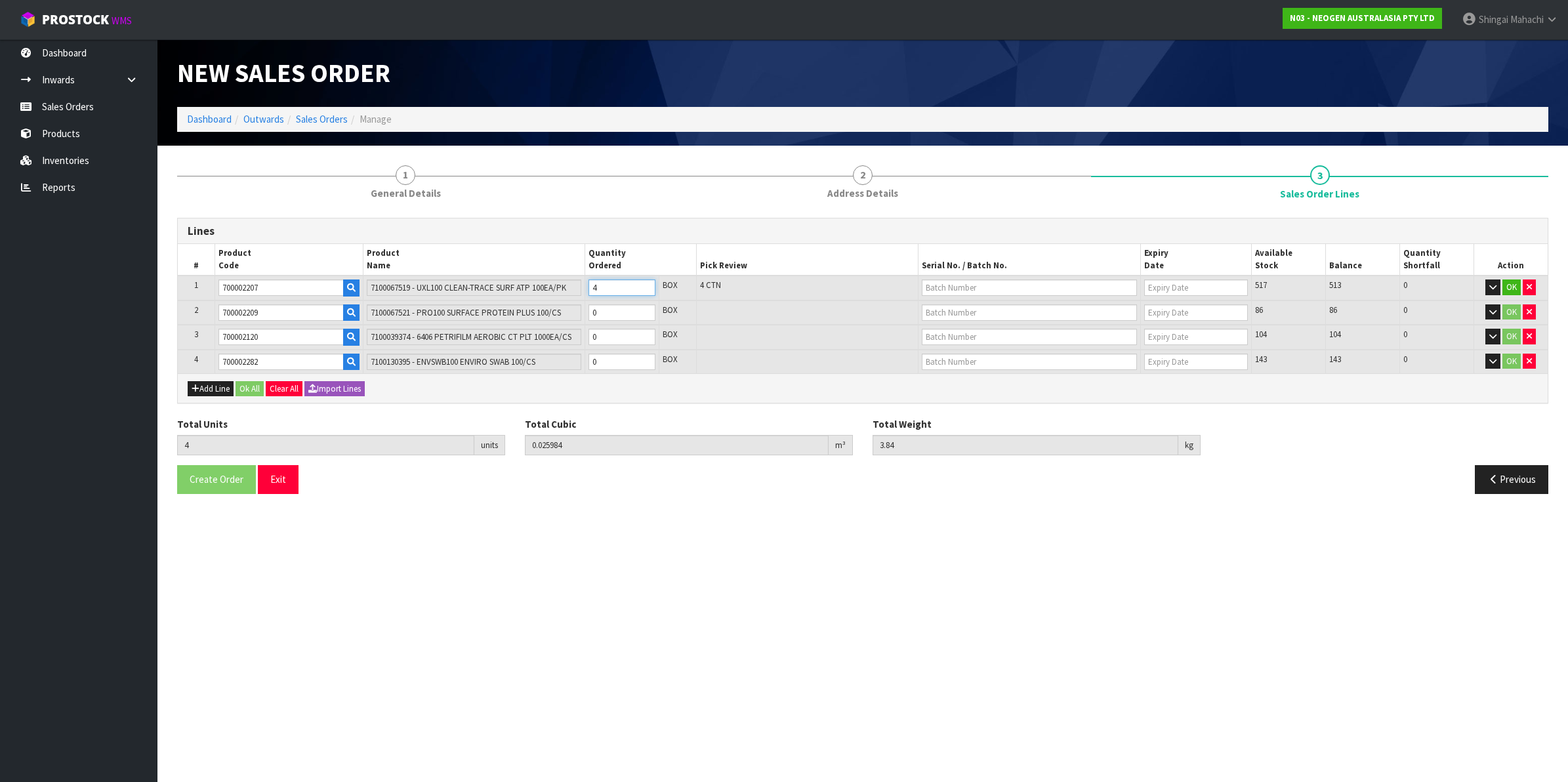
type input "4"
click at [574, 310] on tr "2 700002209 7100067521 - PRO100 SURFACE PROTEIN PLUS 100/CS 0 BOX 86 86 0 OK" at bounding box center [862, 313] width 1370 height 25
type input "5"
type input "9"
type input "0.049384"
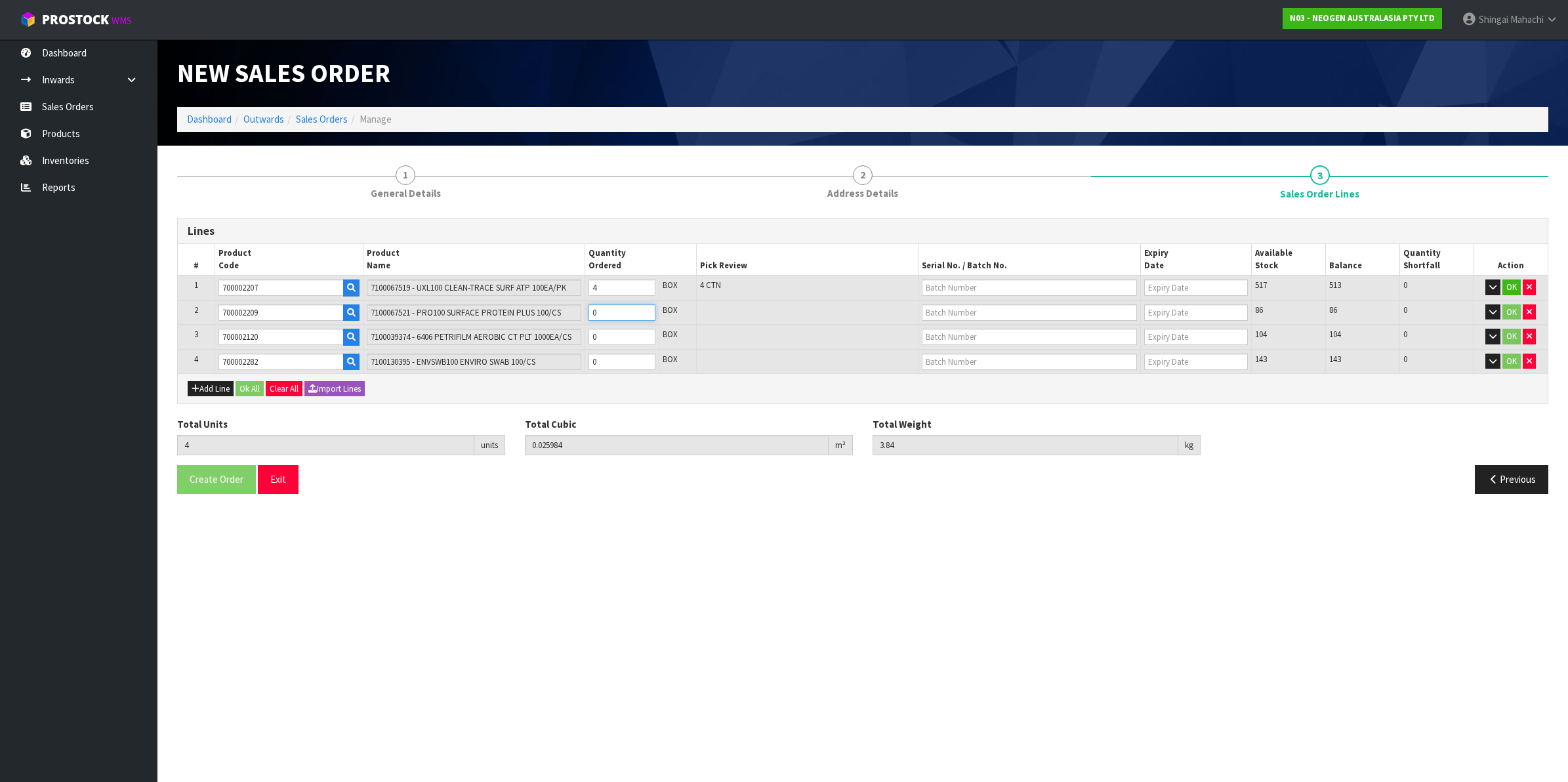
type input "8.09"
type input "5"
drag, startPoint x: 606, startPoint y: 337, endPoint x: 571, endPoint y: 349, distance: 37.0
click at [571, 349] on table "# Product Code Product Name Quantity Ordered Pick Review Serial No. / Batch No.…" at bounding box center [862, 308] width 1370 height 129
type input "1"
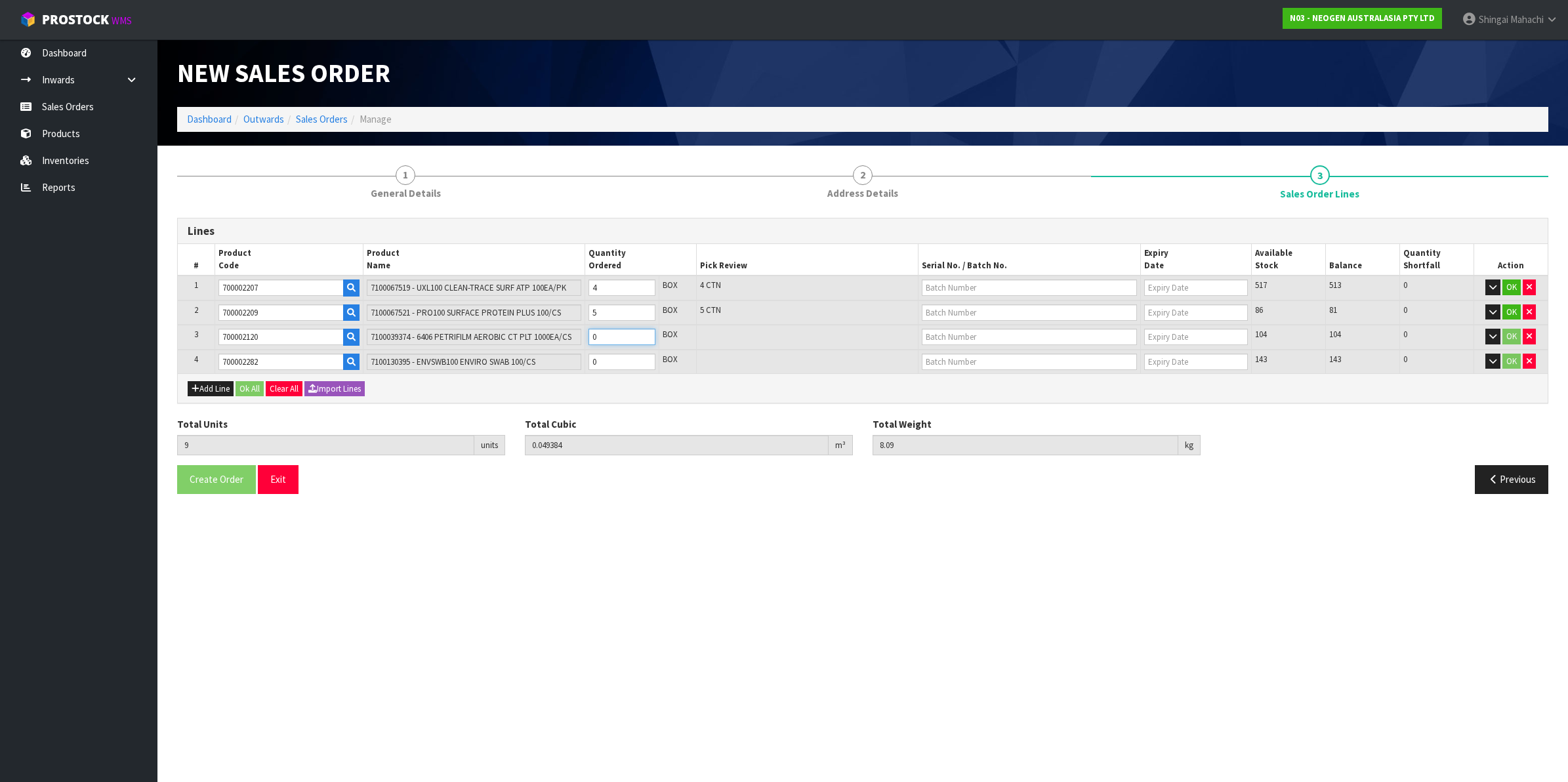
type input "10"
type input "0.056744"
type input "10.09"
type input "1"
drag, startPoint x: 615, startPoint y: 355, endPoint x: 569, endPoint y: 369, distance: 48.1
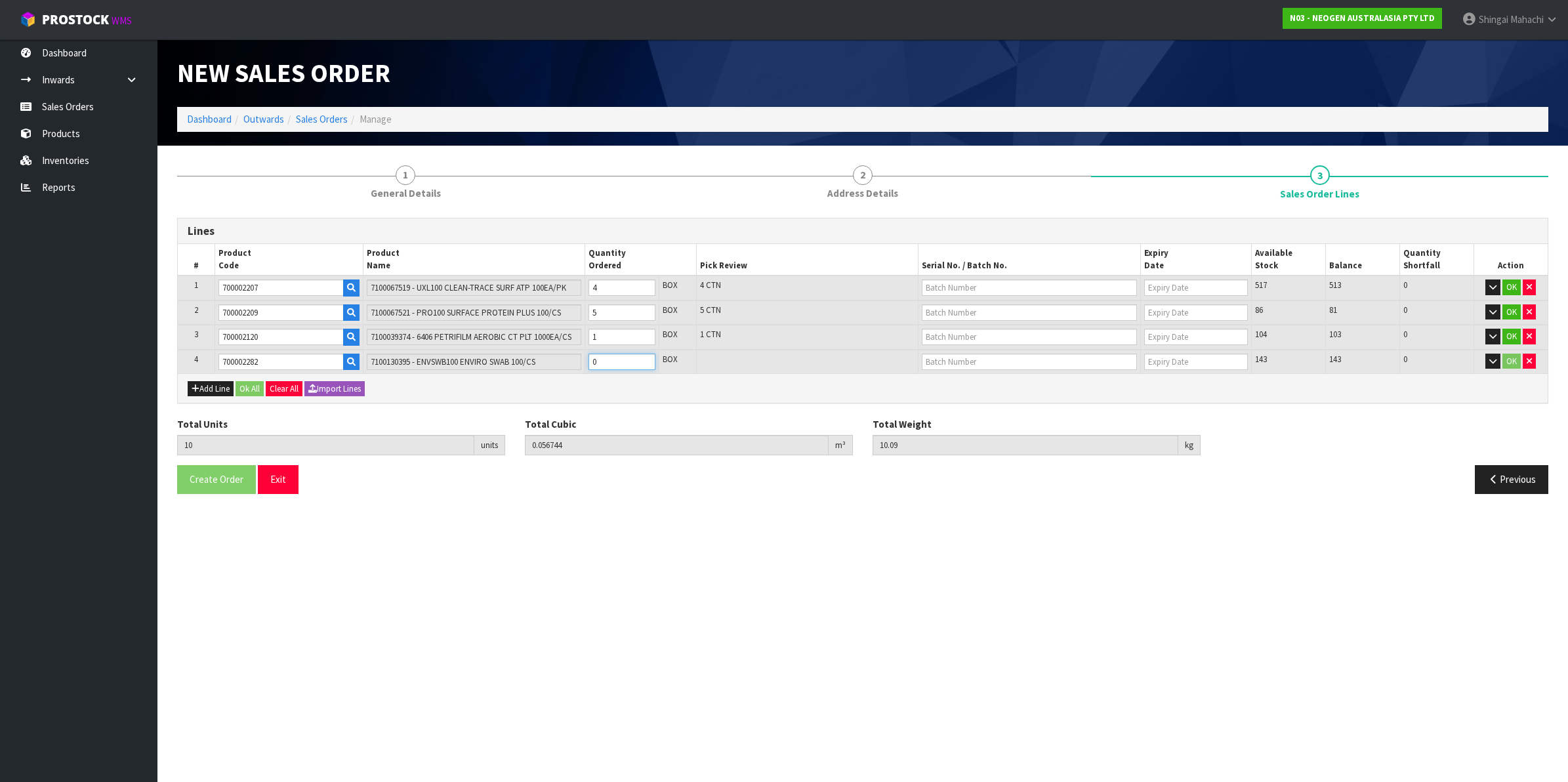
click at [569, 369] on tr "4 700002282 7100130395 - ENVSWB100 ENVIRO SWAB 100/CS 0 BOX 143 143 0 OK" at bounding box center [862, 362] width 1370 height 24
type input "1"
type input "11"
type input "0.070604"
type input "11.99"
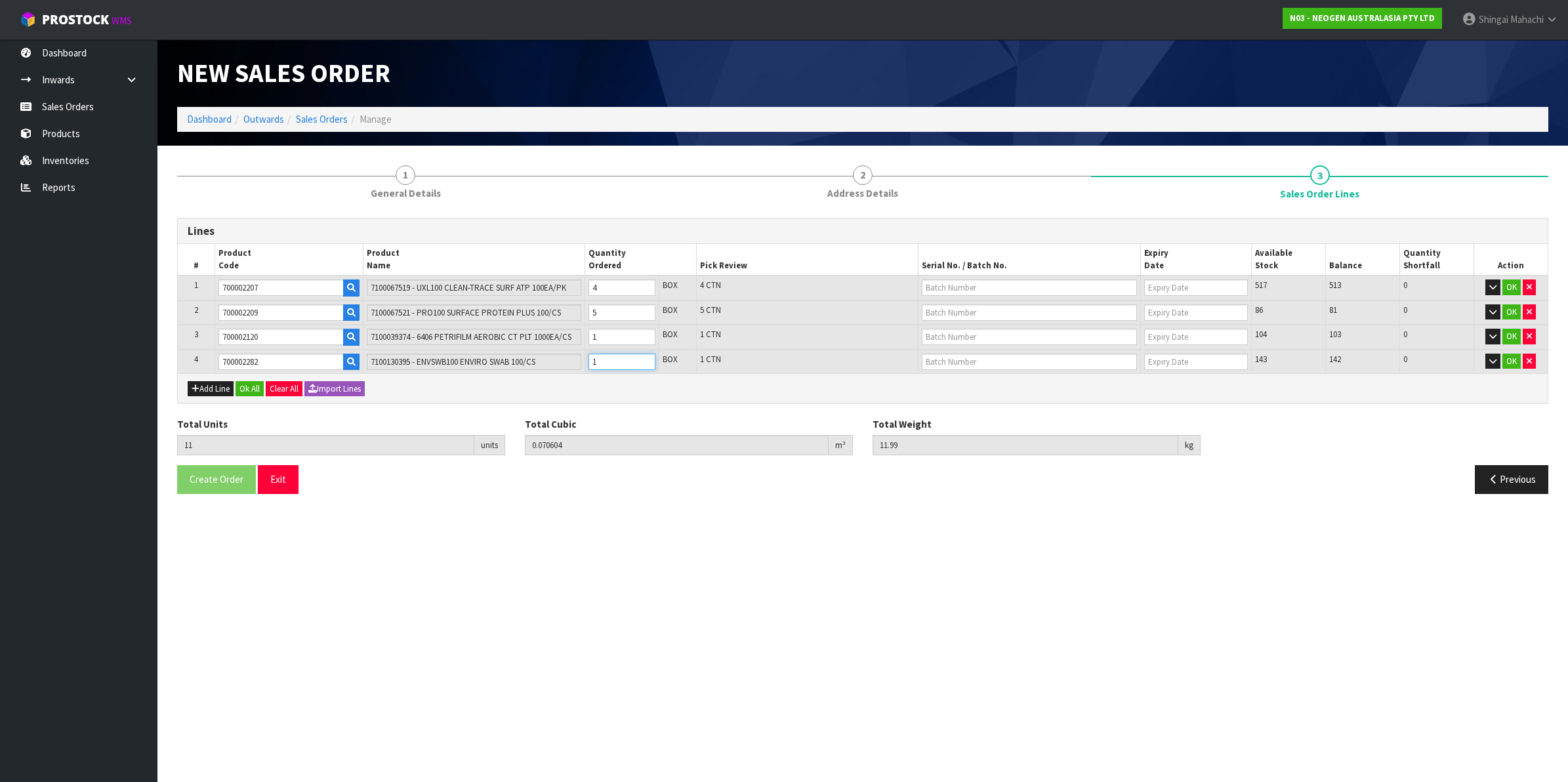
type input "10"
type input "20"
type input "0.195344"
type input "29.09"
type input "10"
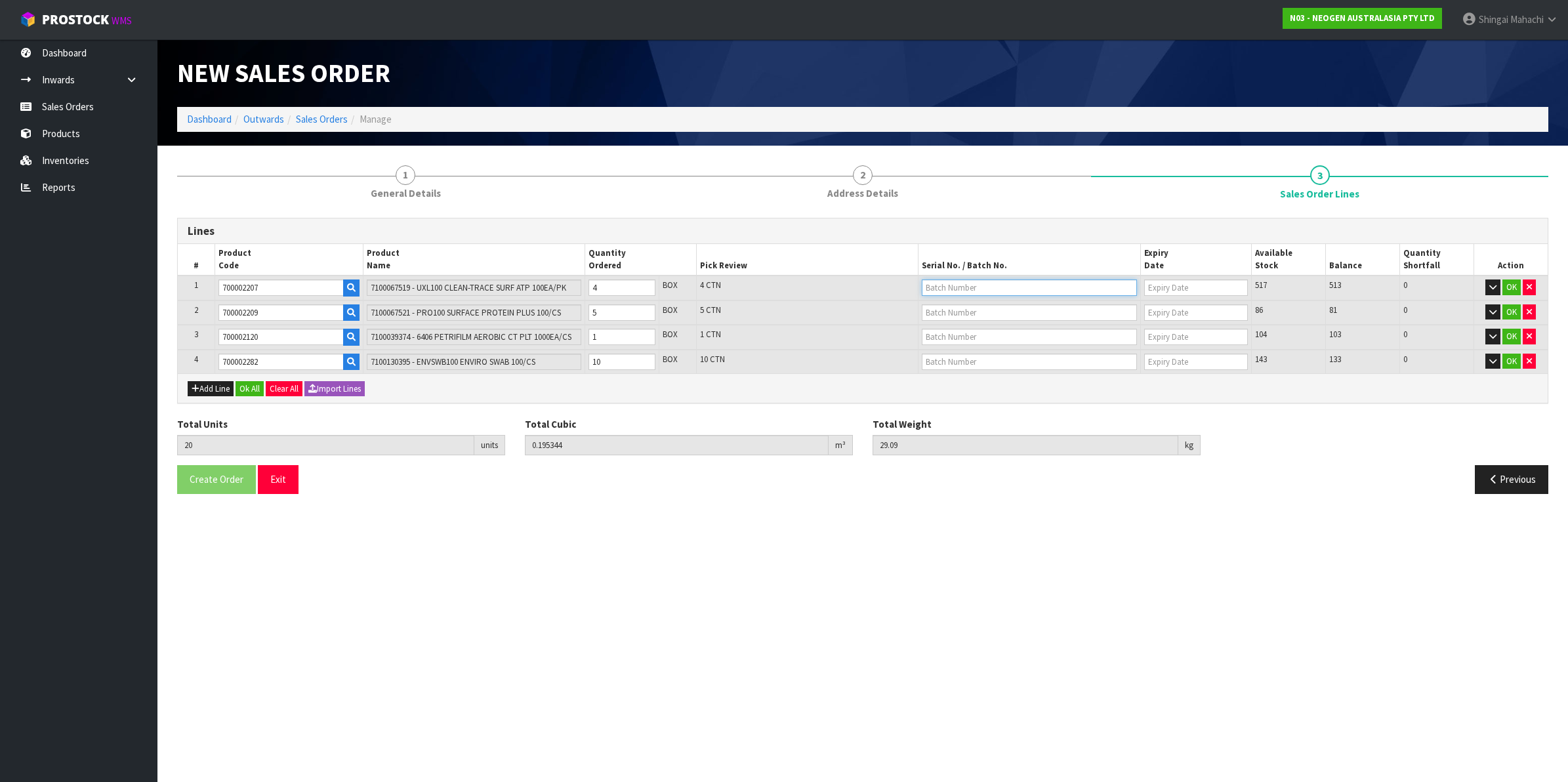
click at [955, 282] on input "text" at bounding box center [1029, 287] width 215 height 16
click at [977, 313] on link "3000033292" at bounding box center [974, 310] width 104 height 18
type input "3000033292"
type input "[DATE]"
click at [975, 304] on input "text" at bounding box center [1029, 313] width 215 height 16
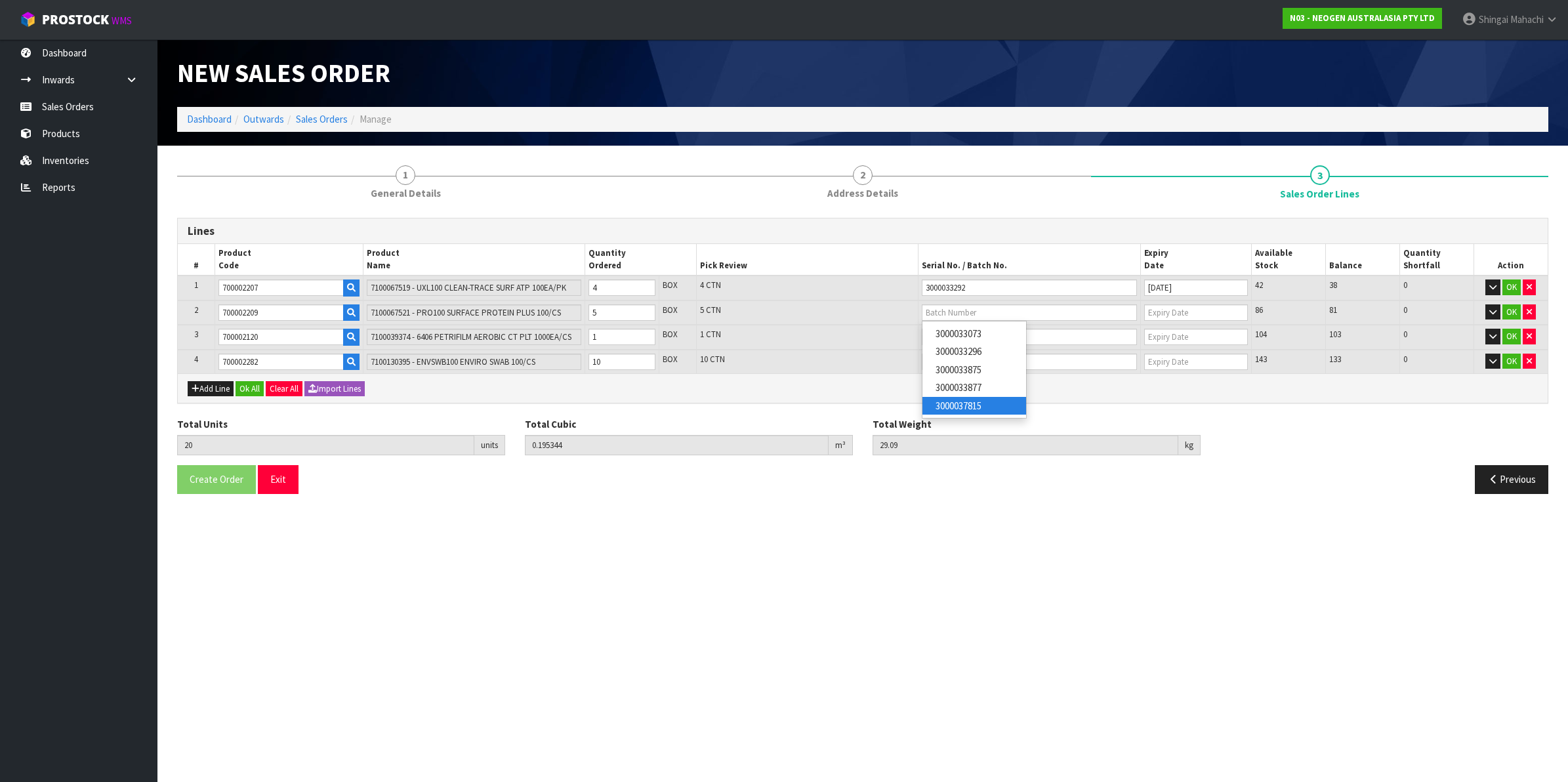
click at [981, 409] on link "3000037815" at bounding box center [974, 406] width 104 height 18
type input "3000037815"
type input "04/02/2026"
click at [965, 336] on input "text" at bounding box center [1029, 337] width 215 height 16
click at [959, 360] on link "345CKM" at bounding box center [974, 359] width 104 height 18
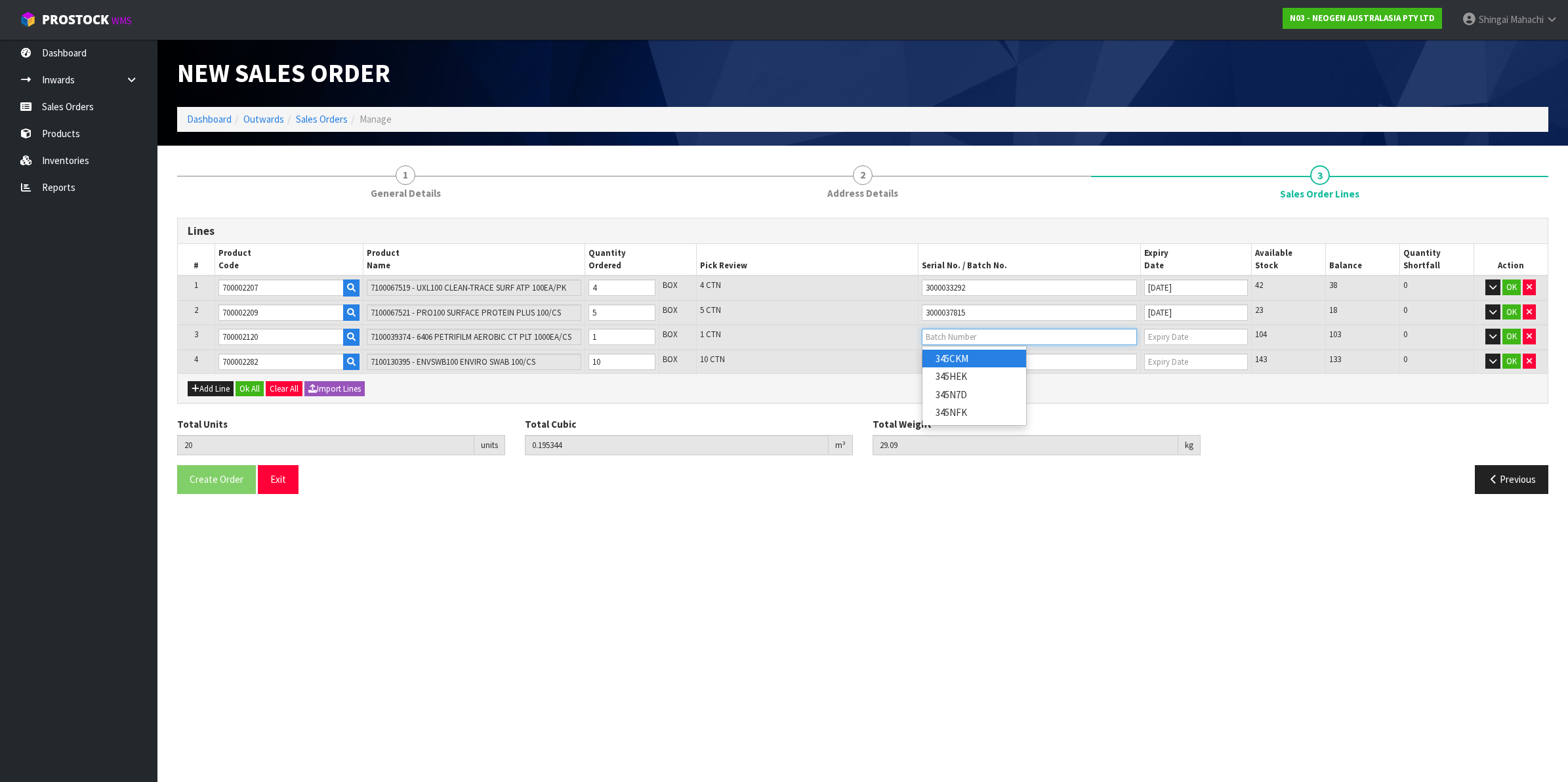
type input "345CKM"
type input "[DATE]"
click at [945, 357] on input "text" at bounding box center [1029, 362] width 215 height 16
click at [974, 385] on link "SD0801251B" at bounding box center [974, 383] width 104 height 18
type input "SD0801251B"
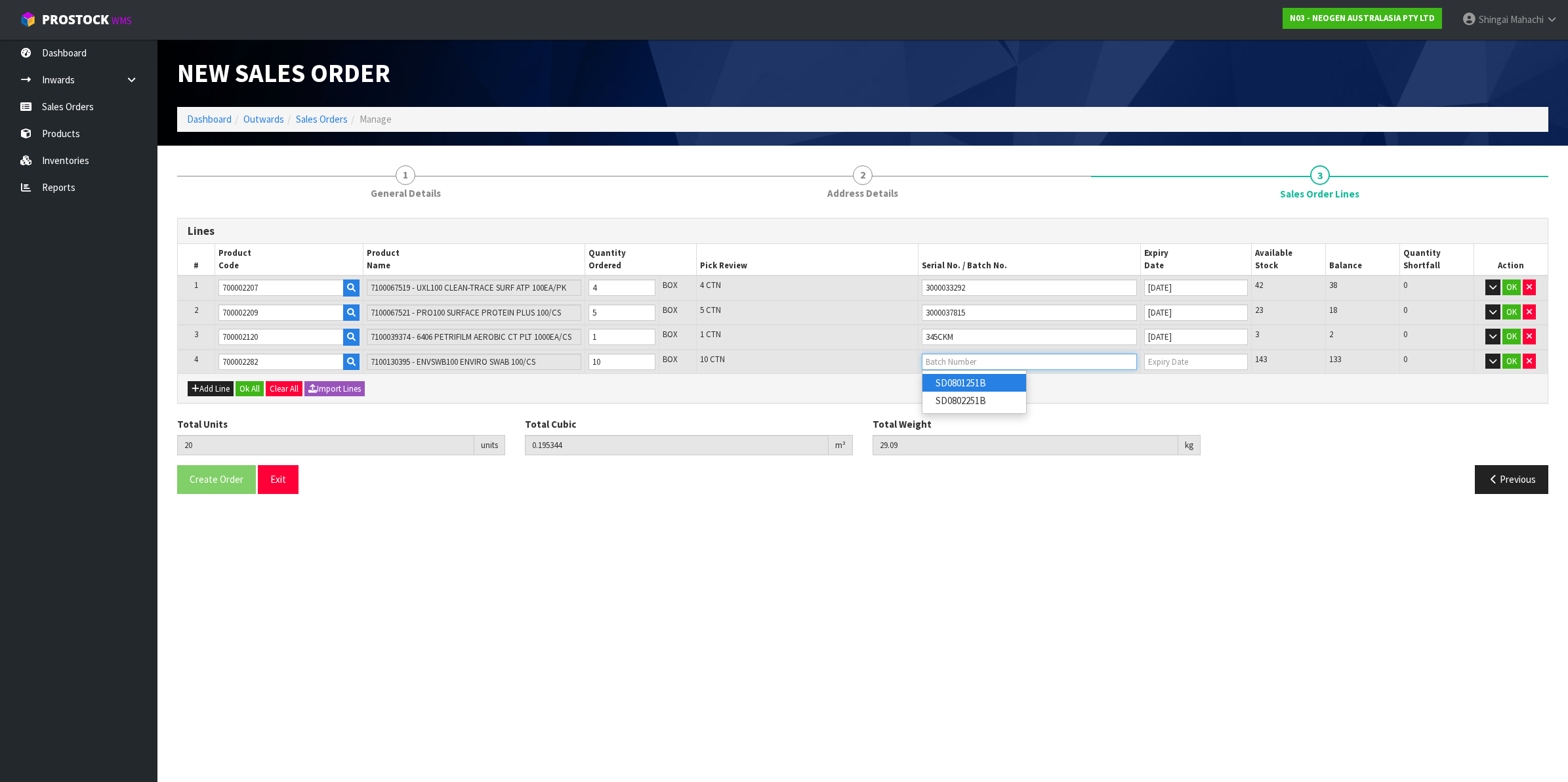
type input "01/02/2027"
click at [1509, 356] on button "OK" at bounding box center [1511, 361] width 18 height 15
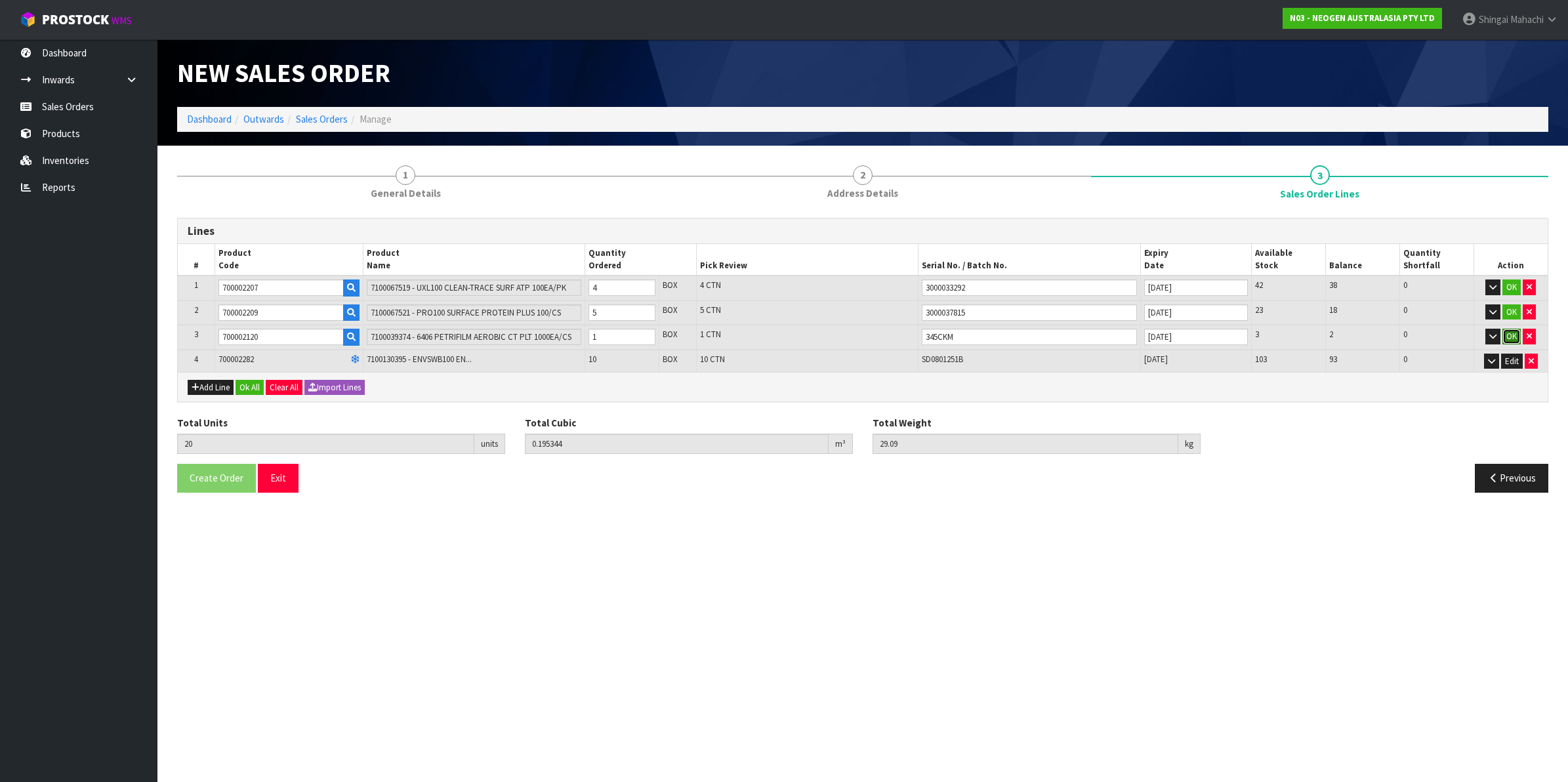
click at [1508, 335] on button "OK" at bounding box center [1511, 336] width 18 height 15
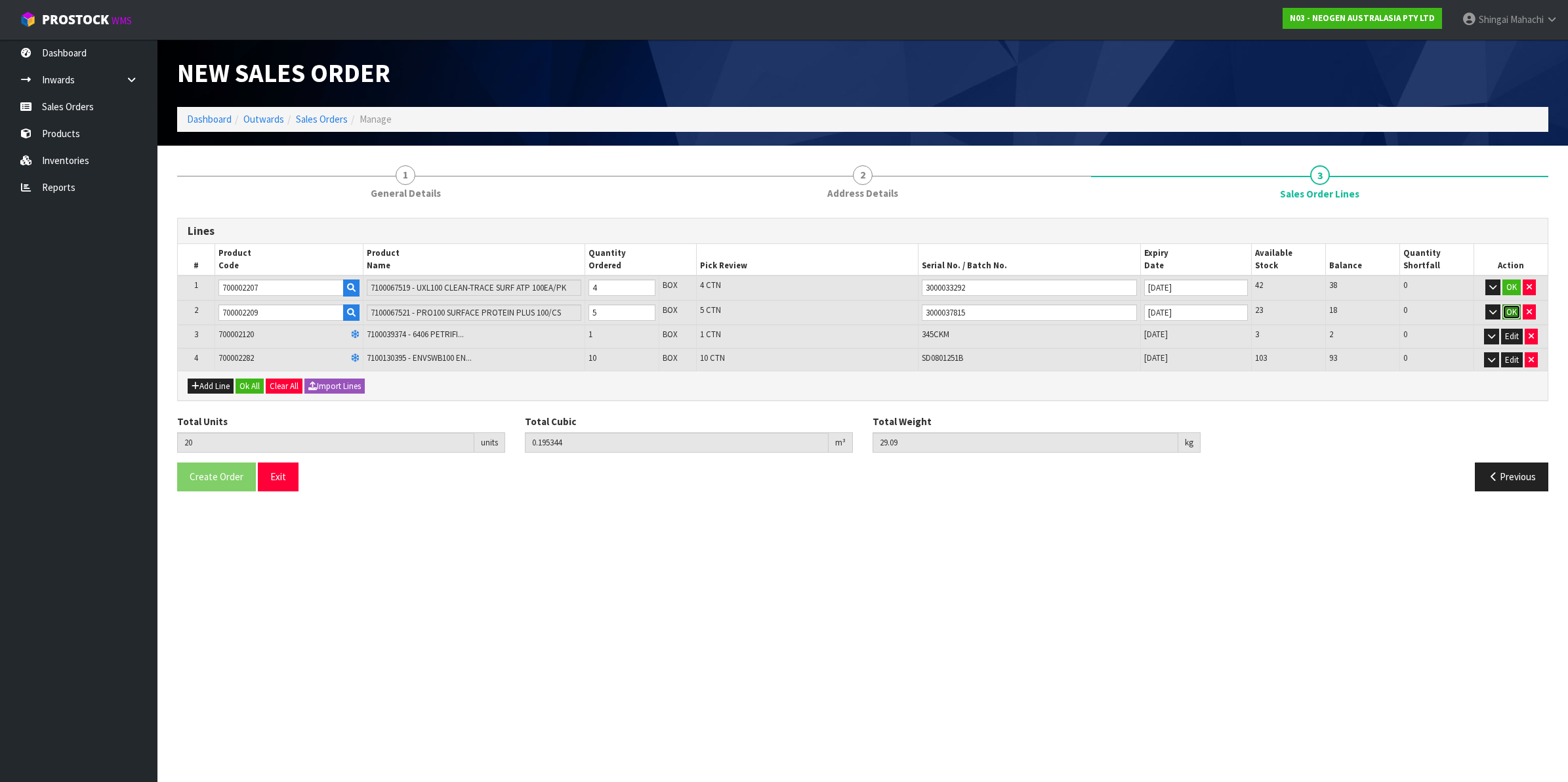
click at [1508, 315] on button "OK" at bounding box center [1511, 312] width 18 height 15
click at [1509, 283] on button "OK" at bounding box center [1511, 287] width 18 height 15
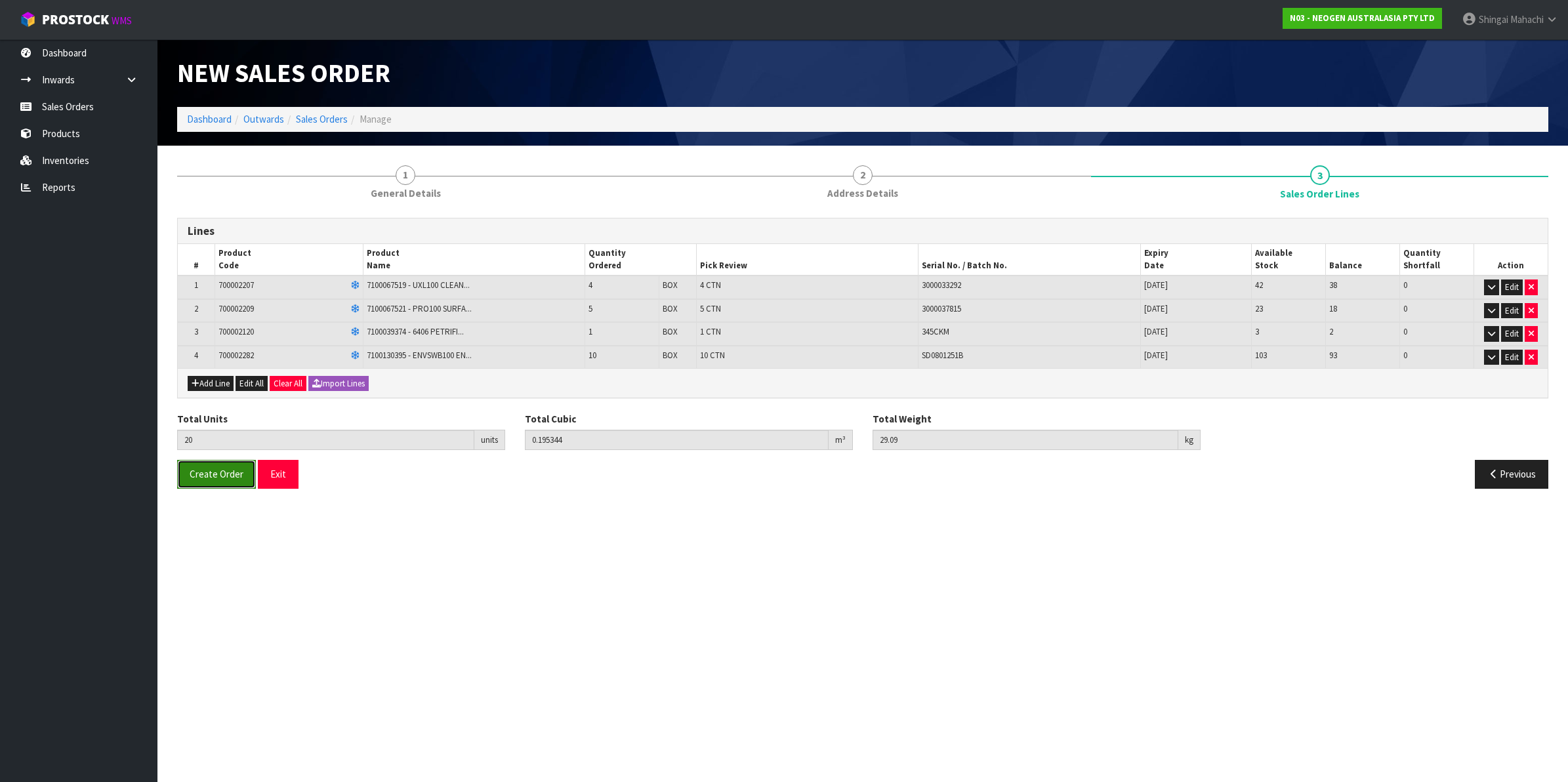
click at [217, 477] on span "Create Order" at bounding box center [216, 474] width 54 height 13
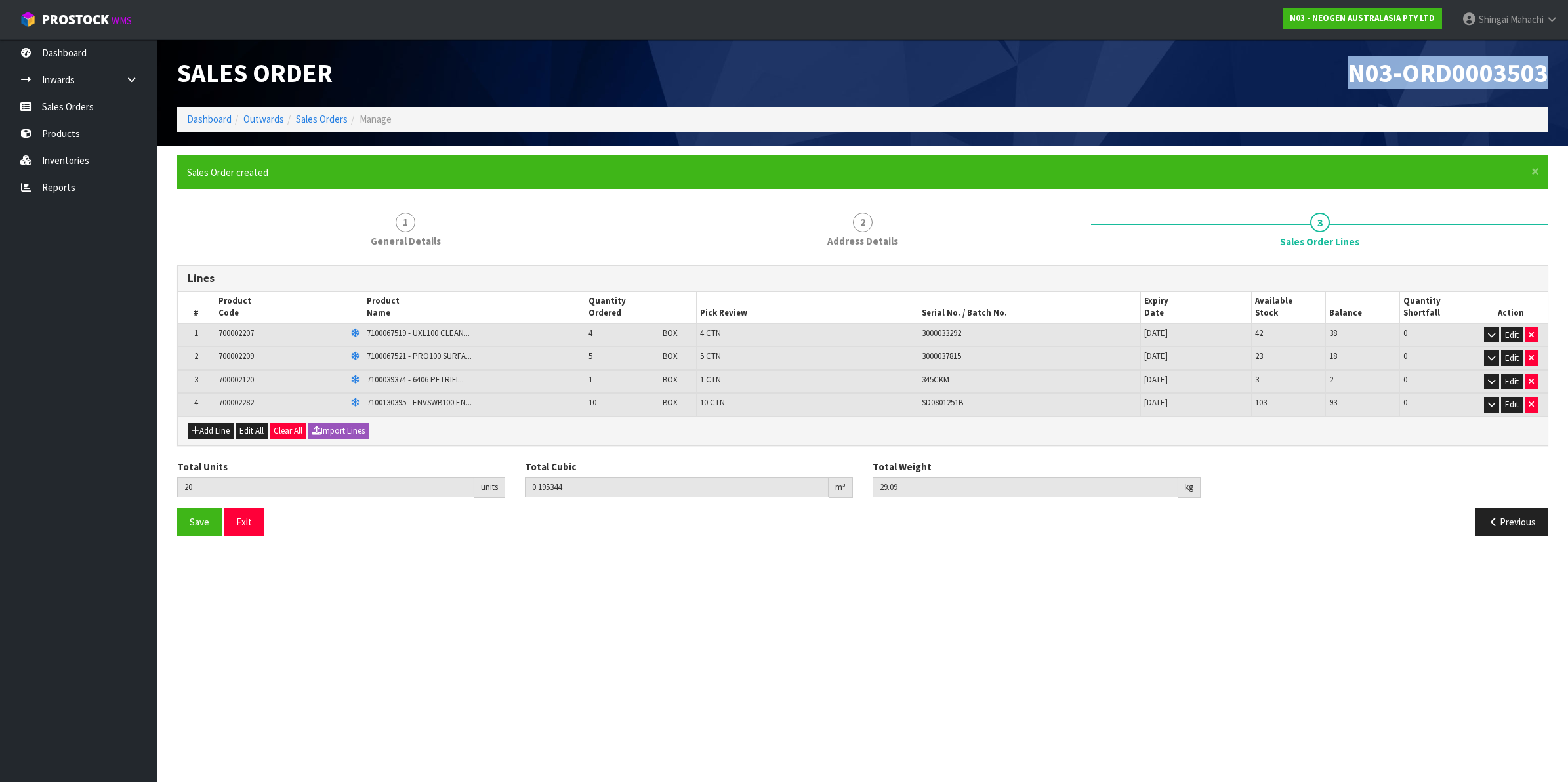
drag, startPoint x: 1354, startPoint y: 73, endPoint x: 1555, endPoint y: 66, distance: 201.1
click at [1555, 66] on div "N03-ORD0003503" at bounding box center [1211, 73] width 696 height 68
copy span "N03-ORD0003503"
